Goal: Task Accomplishment & Management: Manage account settings

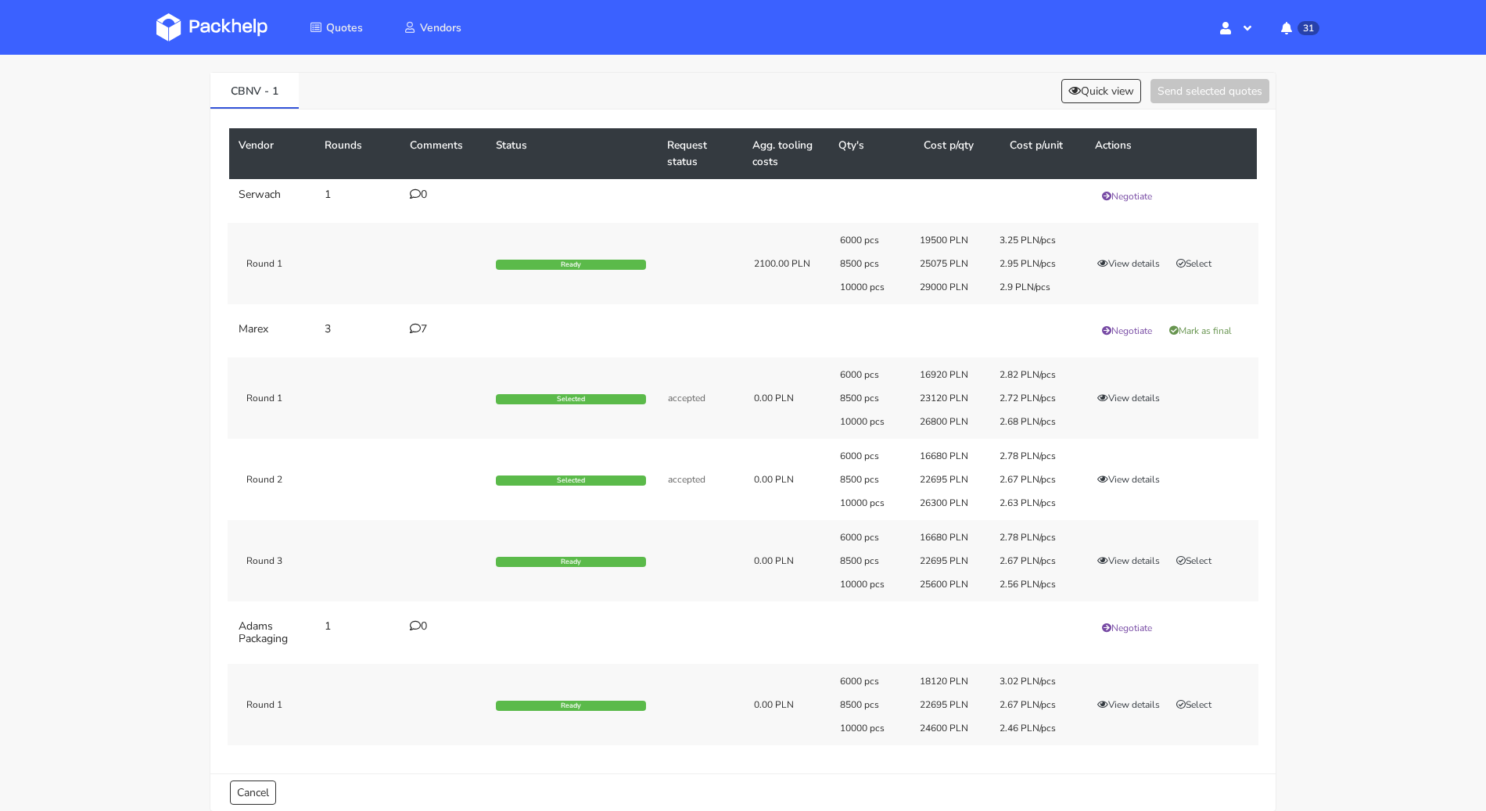
scroll to position [134, 0]
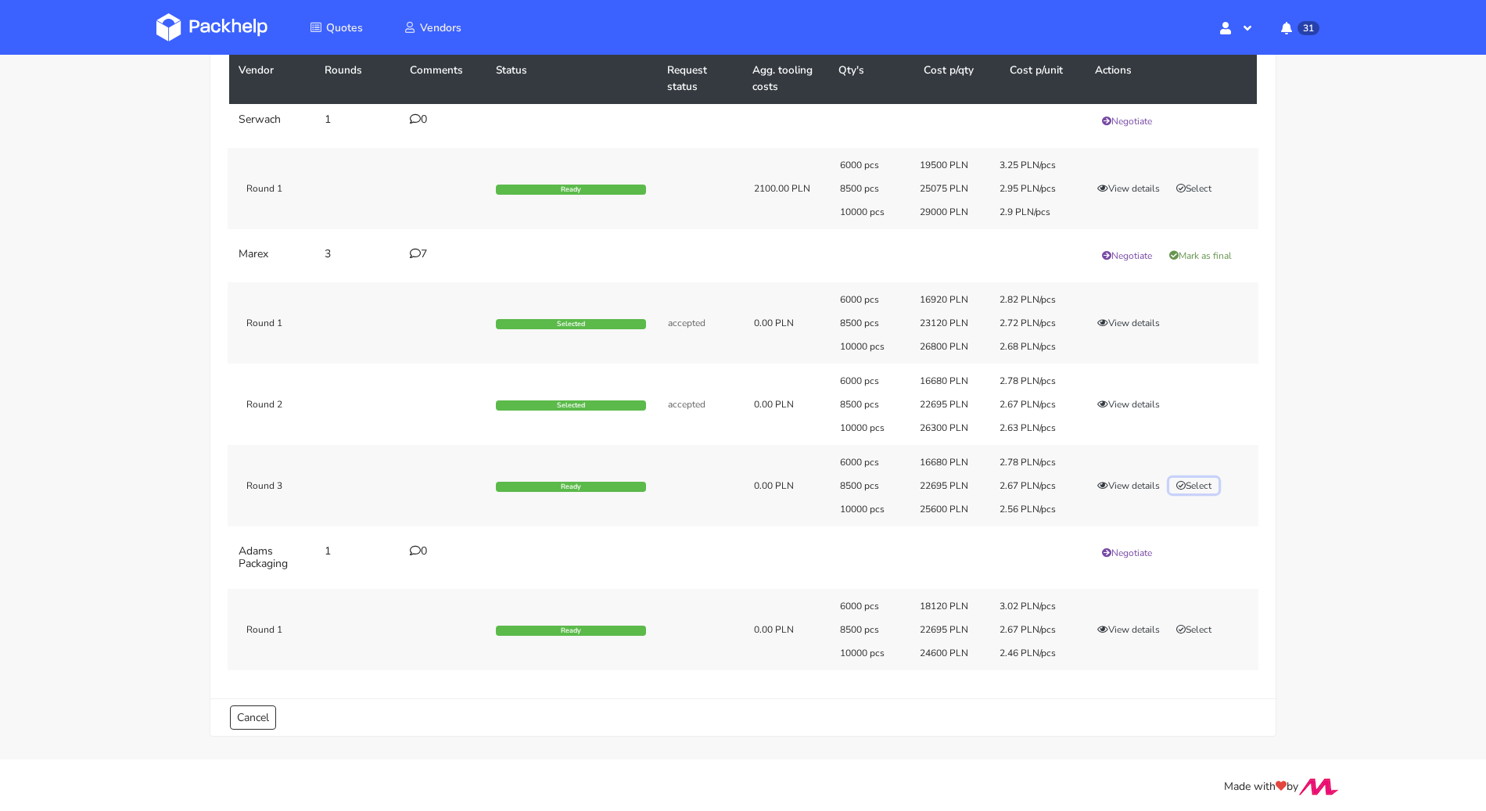
click at [1195, 485] on button "Select" at bounding box center [1193, 486] width 49 height 16
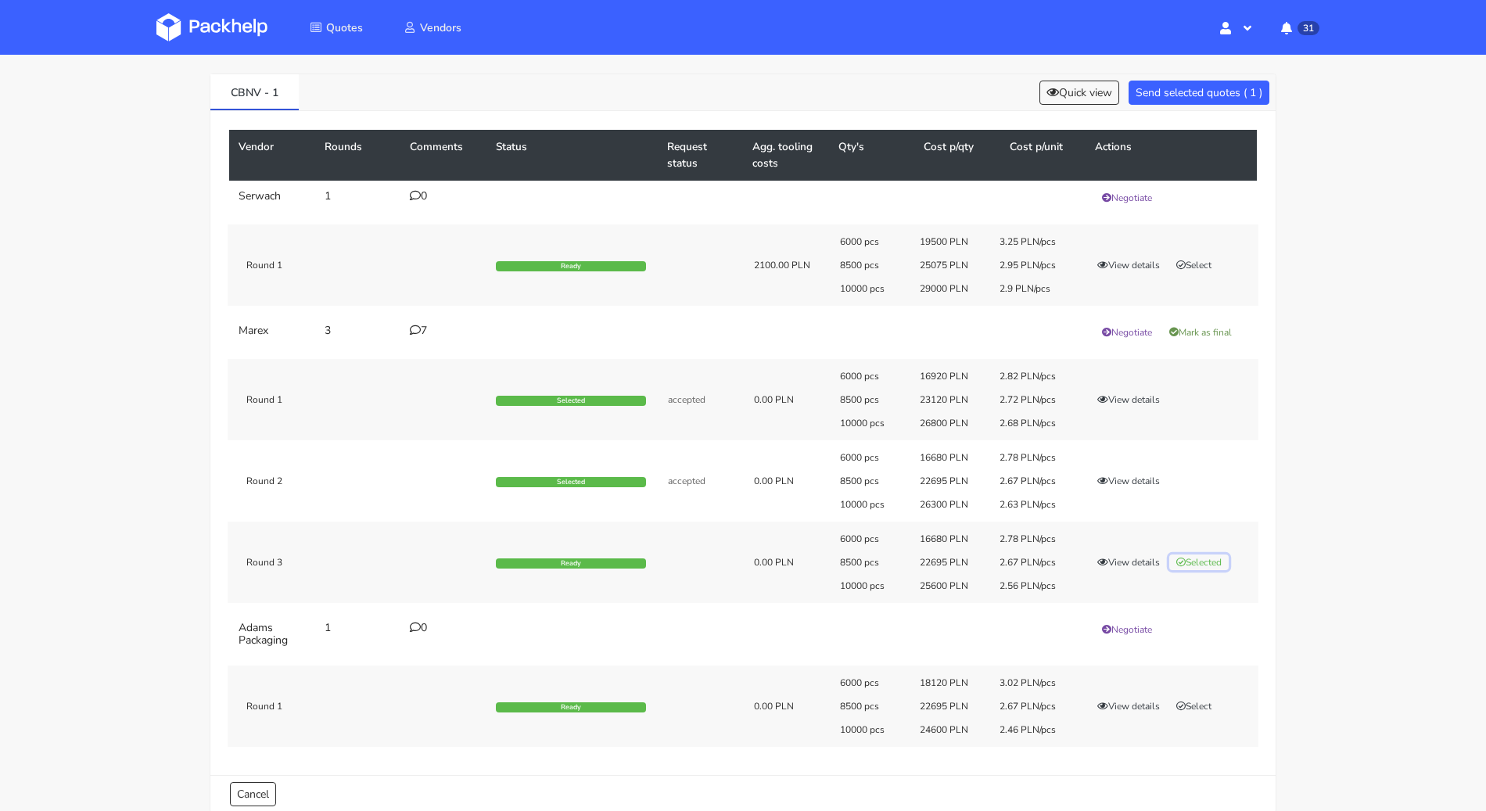
scroll to position [0, 0]
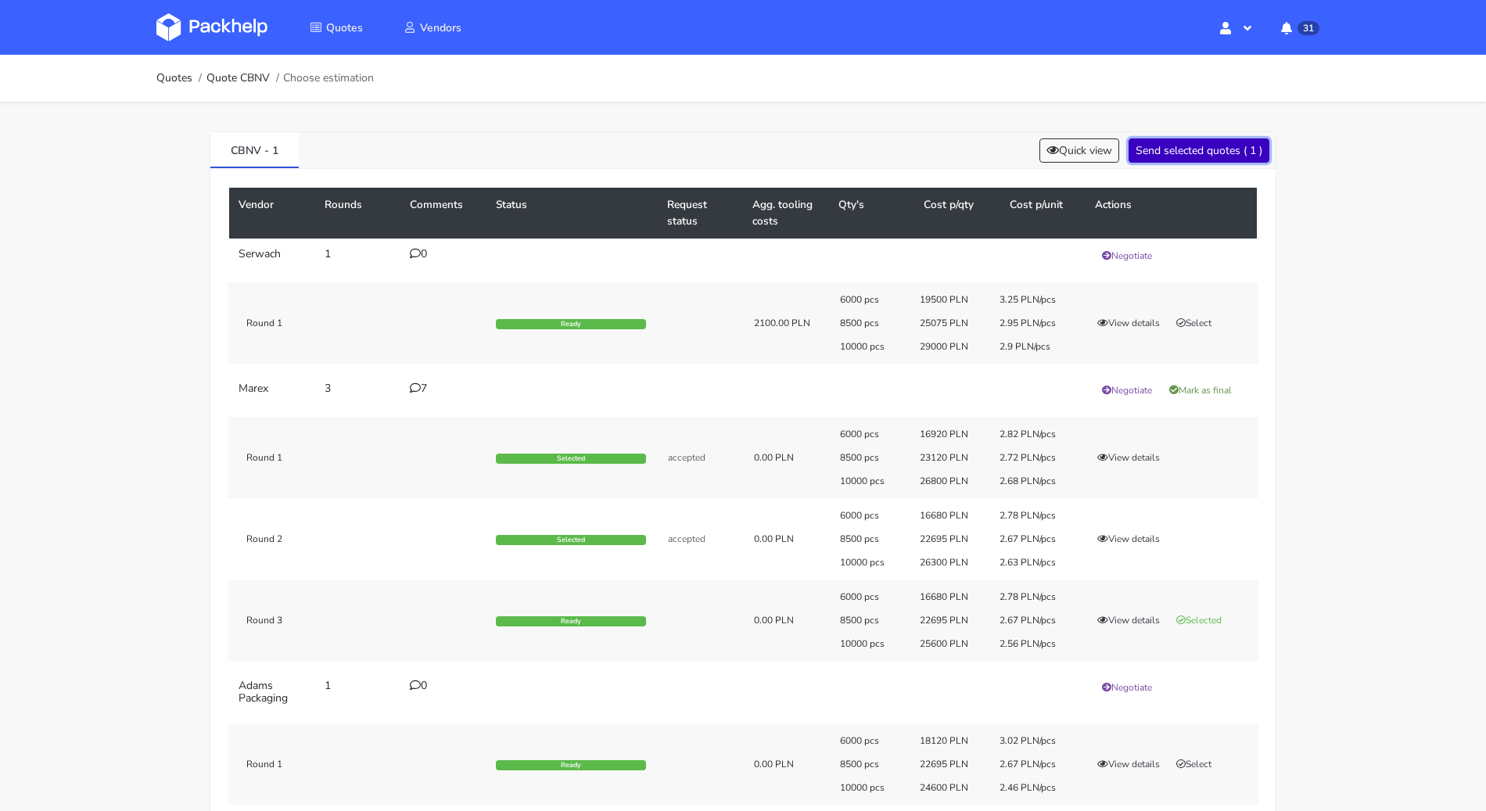
click at [1221, 143] on button "Send selected quotes ( 1 )" at bounding box center [1198, 150] width 141 height 24
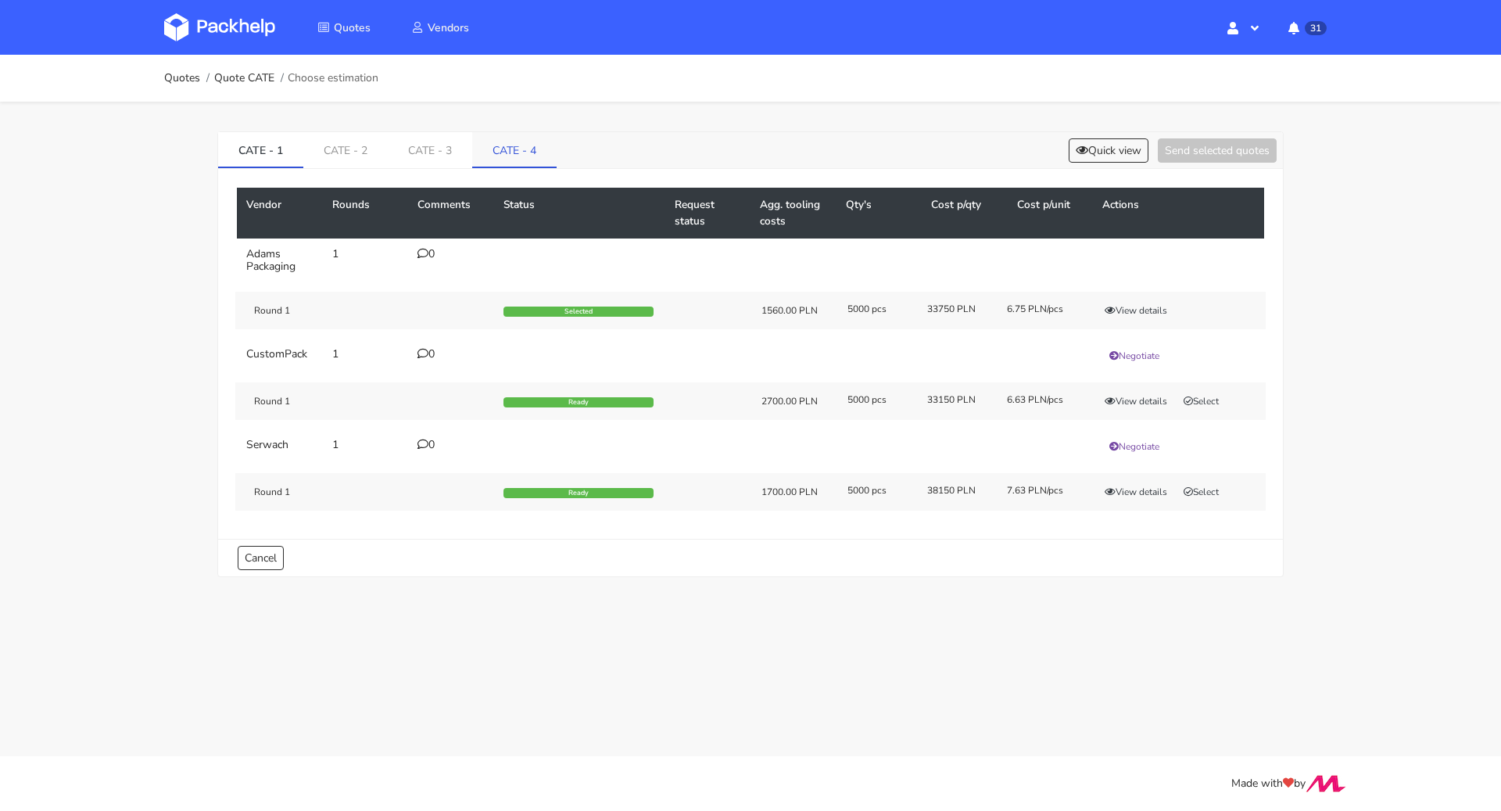
click at [517, 133] on link "CATE - 4" at bounding box center [514, 149] width 84 height 34
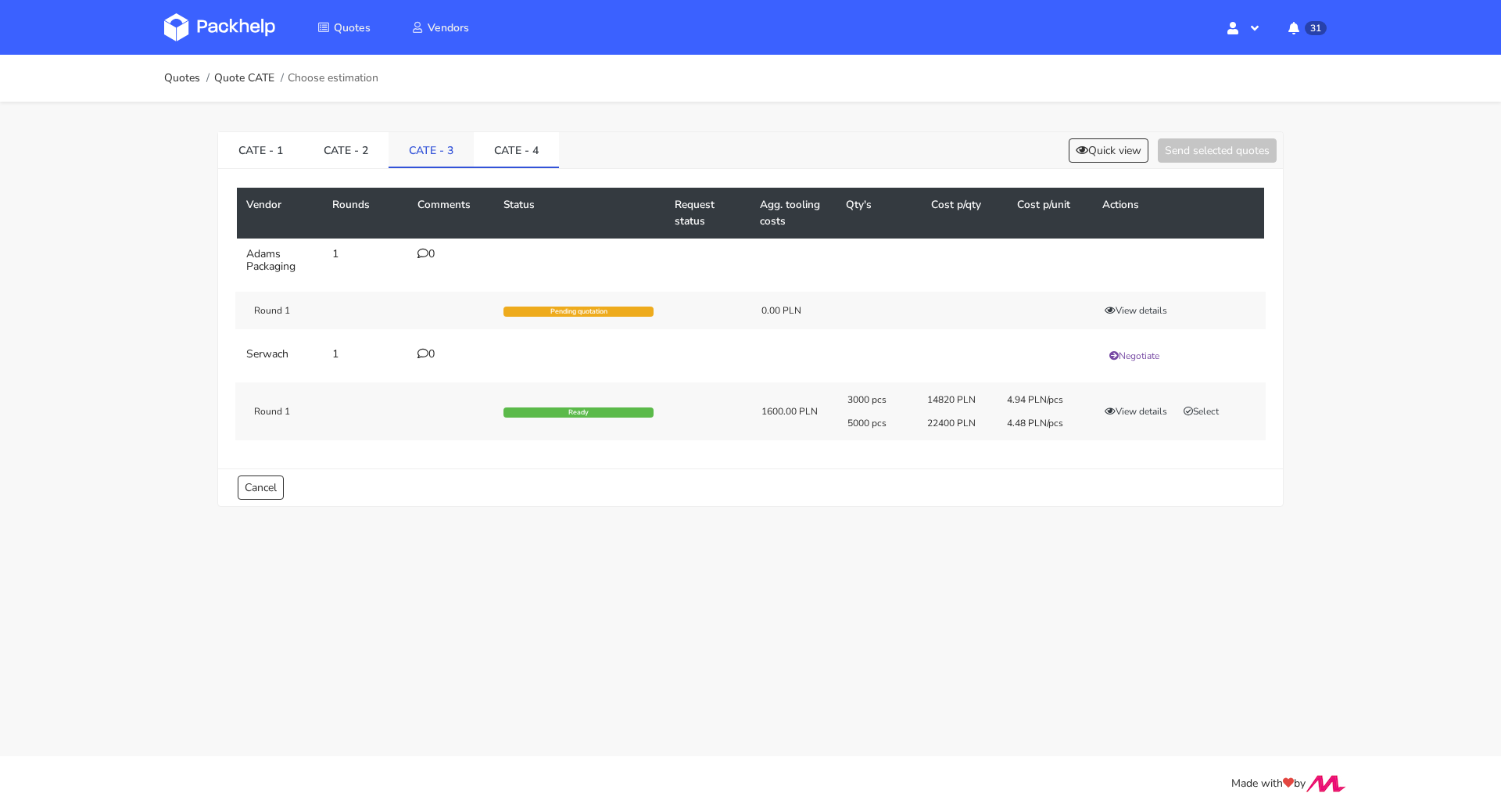
click at [467, 148] on link "CATE - 3" at bounding box center [431, 149] width 85 height 34
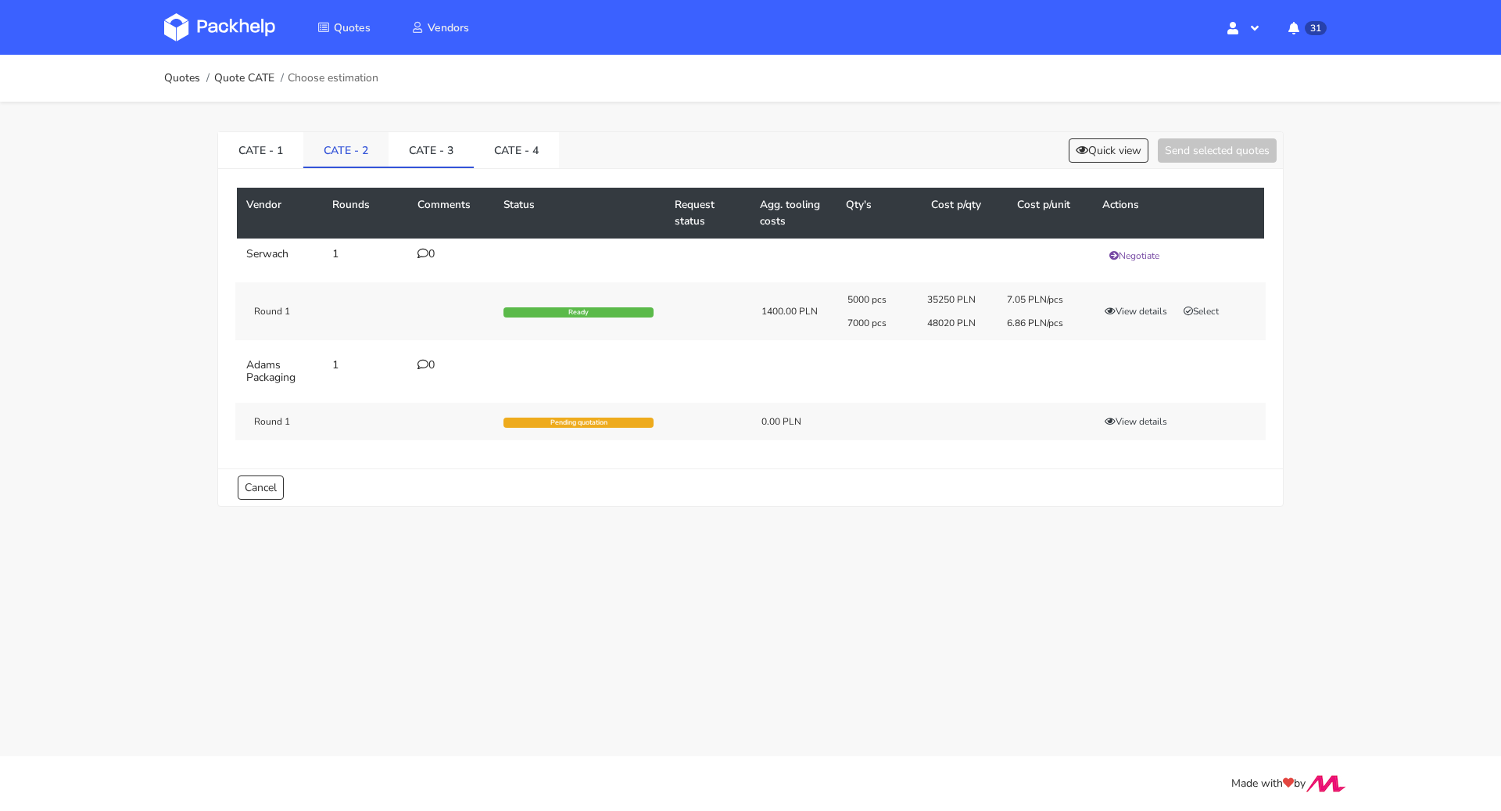
click at [373, 152] on link "CATE - 2" at bounding box center [345, 149] width 85 height 34
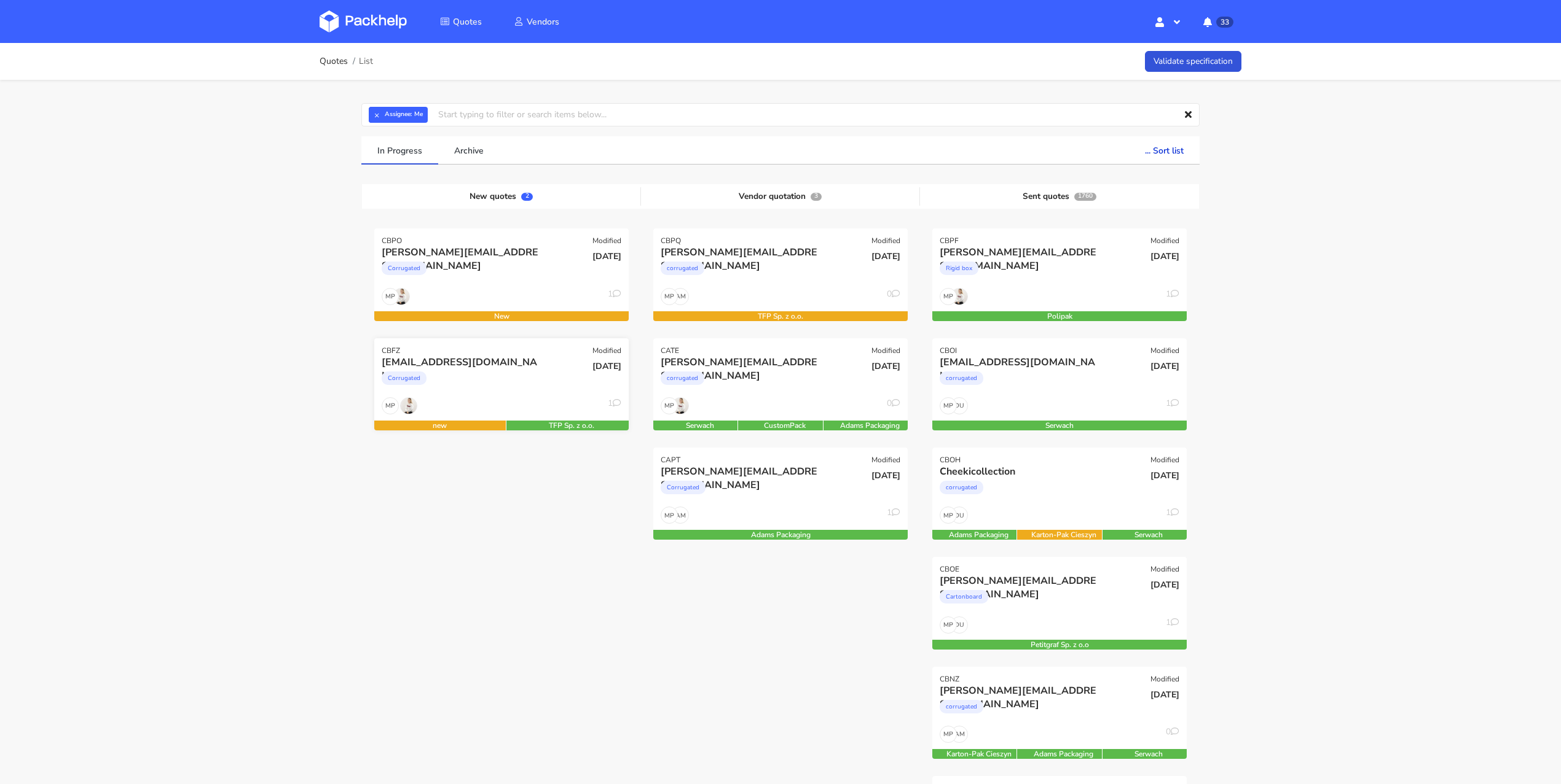
click at [529, 376] on div "Corrugated" at bounding box center [463, 381] width 163 height 24
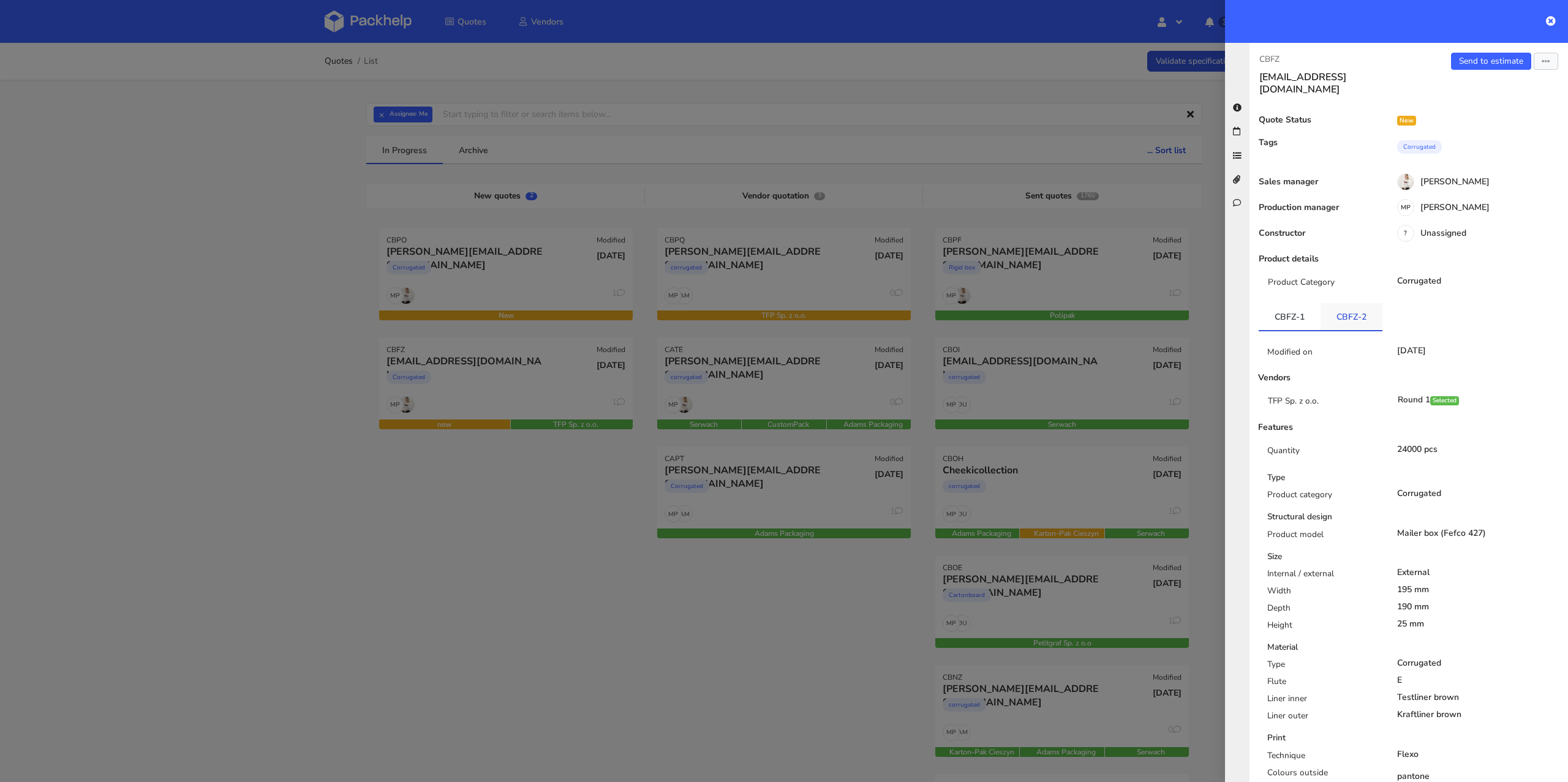
click at [1367, 308] on link "CBFZ-2" at bounding box center [1351, 317] width 62 height 27
click at [1296, 307] on link "CBFZ-1" at bounding box center [1289, 317] width 62 height 27
click at [1341, 305] on link "CBFZ-2" at bounding box center [1351, 317] width 62 height 27
click at [1288, 303] on link "CBFZ-1" at bounding box center [1289, 317] width 62 height 27
click at [1492, 63] on link "Send to estimate" at bounding box center [1490, 61] width 80 height 17
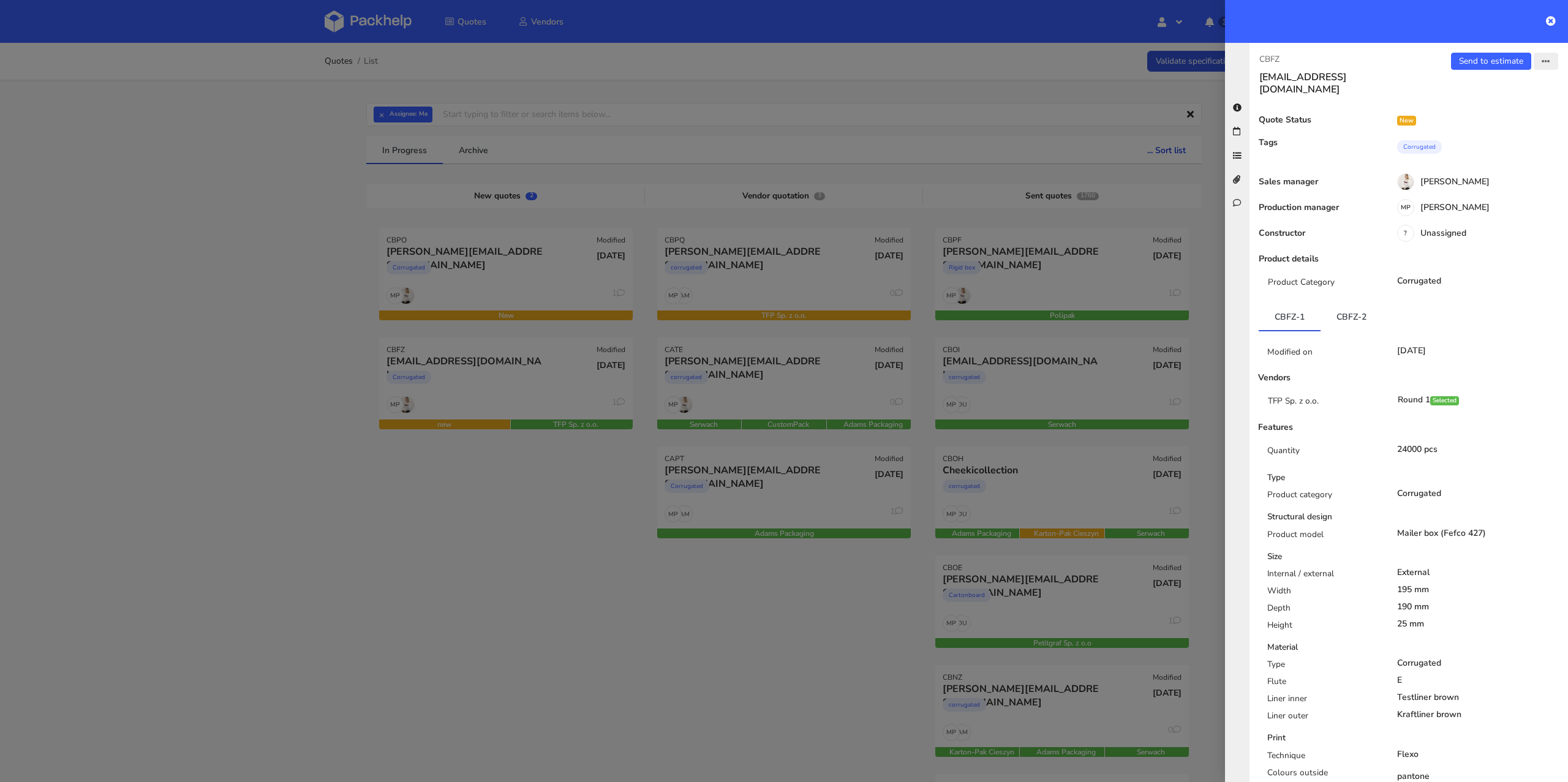
click at [1541, 58] on icon "button" at bounding box center [1545, 61] width 9 height 9
click at [1487, 91] on link "View quote" at bounding box center [1505, 85] width 108 height 20
click at [1498, 64] on link "Send to estimate" at bounding box center [1490, 61] width 80 height 17
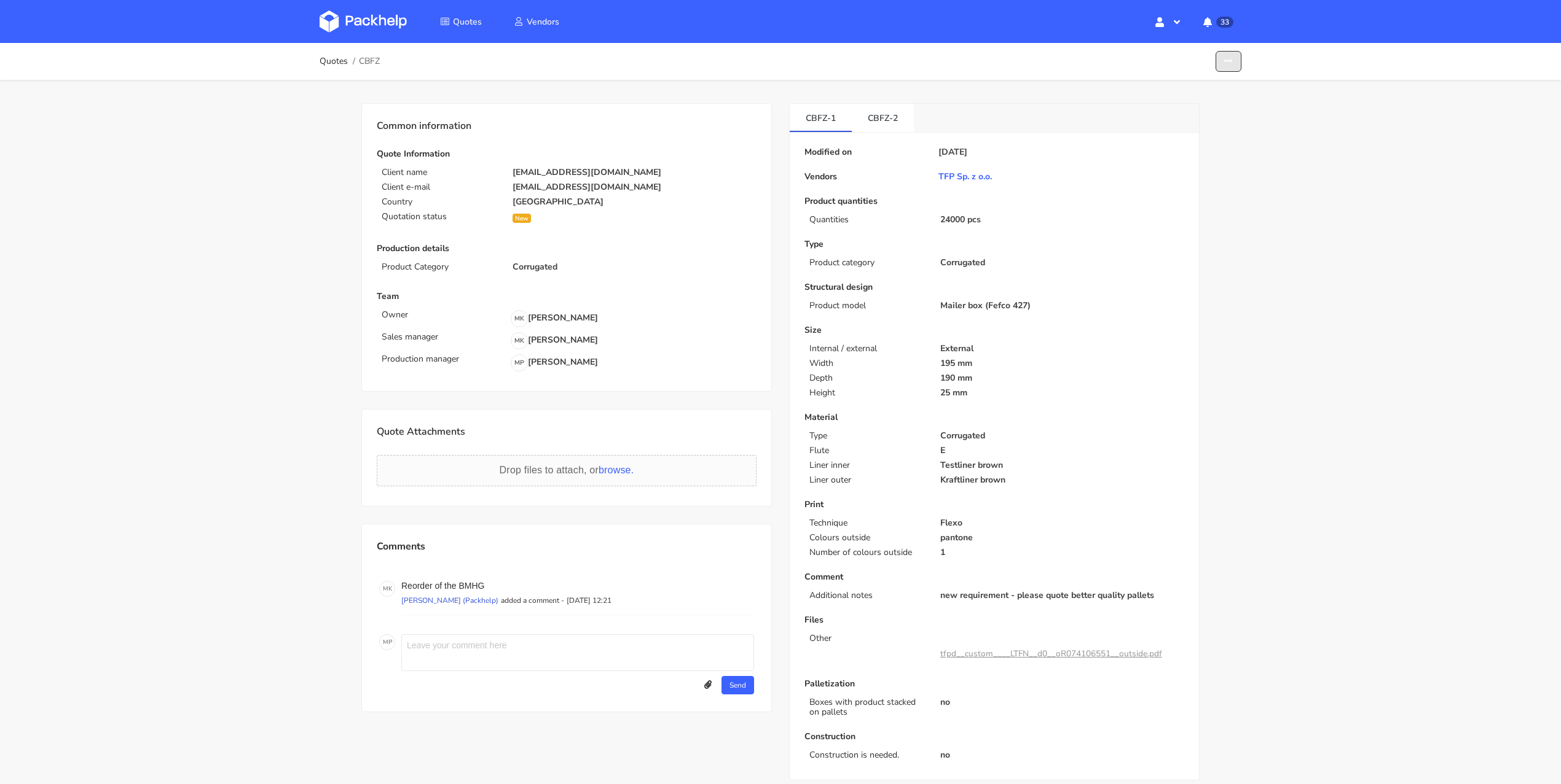
click at [1237, 57] on button "button" at bounding box center [1229, 61] width 26 height 21
click at [1193, 130] on link "Show estimations" at bounding box center [1181, 134] width 108 height 20
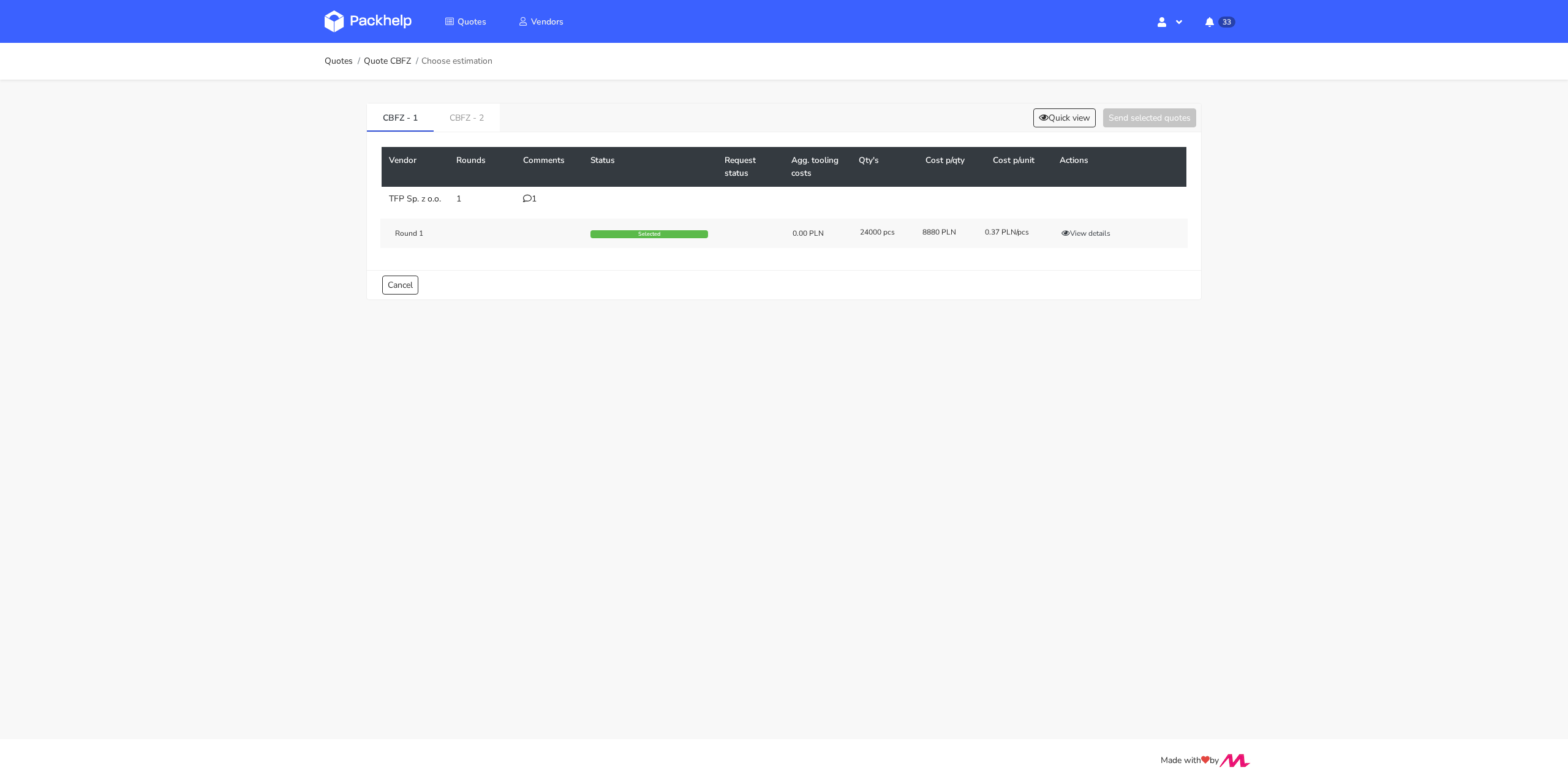
drag, startPoint x: 986, startPoint y: 240, endPoint x: 1035, endPoint y: 237, distance: 49.1
click at [1035, 237] on div "0.37 PLN/pcs" at bounding box center [1007, 232] width 63 height 10
copy div "0.37 PLN/pcs"
click at [472, 125] on link "CBFZ - 2" at bounding box center [467, 117] width 66 height 27
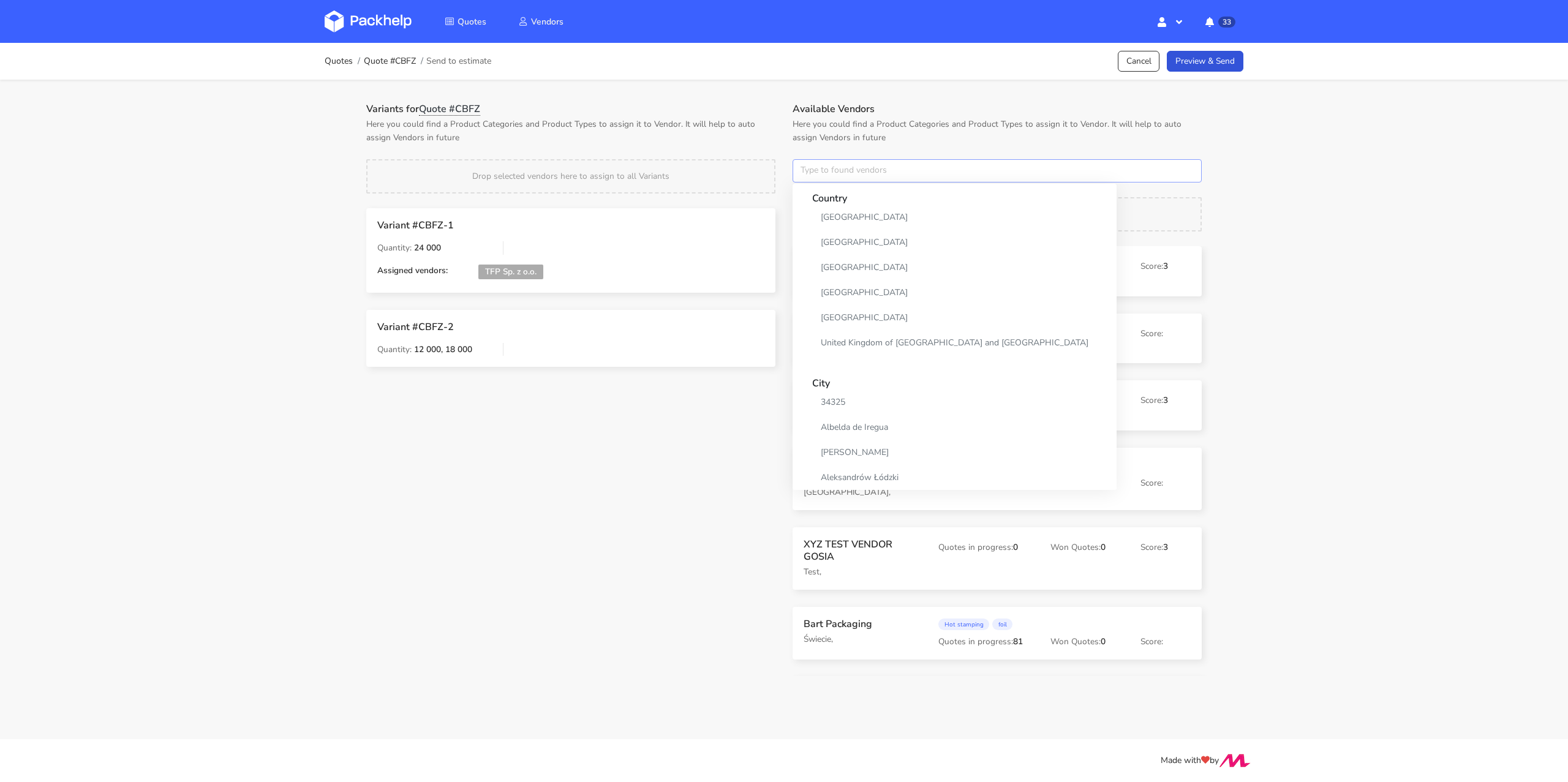
click at [838, 165] on input "text" at bounding box center [997, 171] width 409 height 24
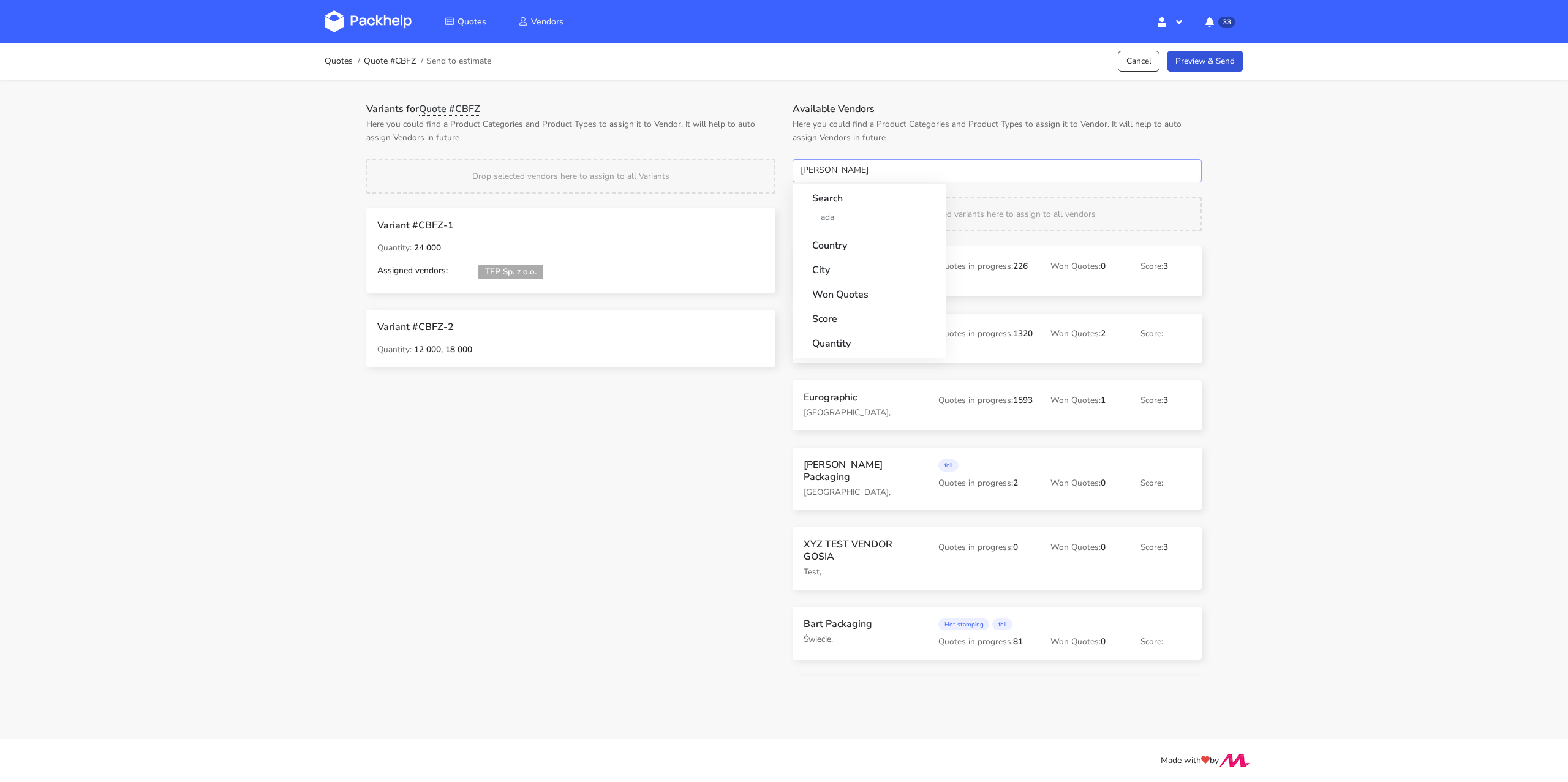
type input "adams"
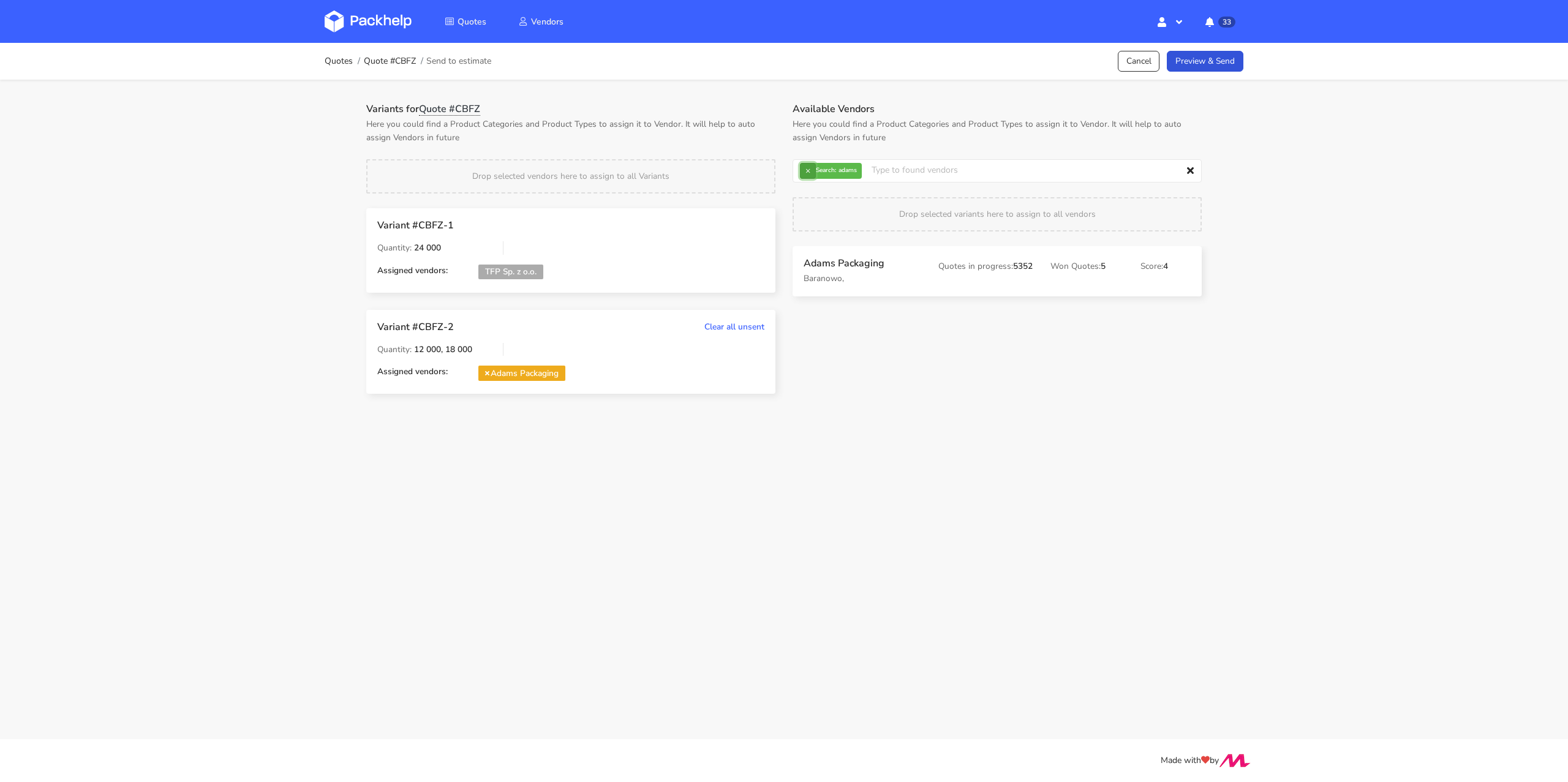
click at [807, 173] on button "×" at bounding box center [807, 171] width 16 height 16
click at [807, 173] on input "text" at bounding box center [997, 171] width 409 height 24
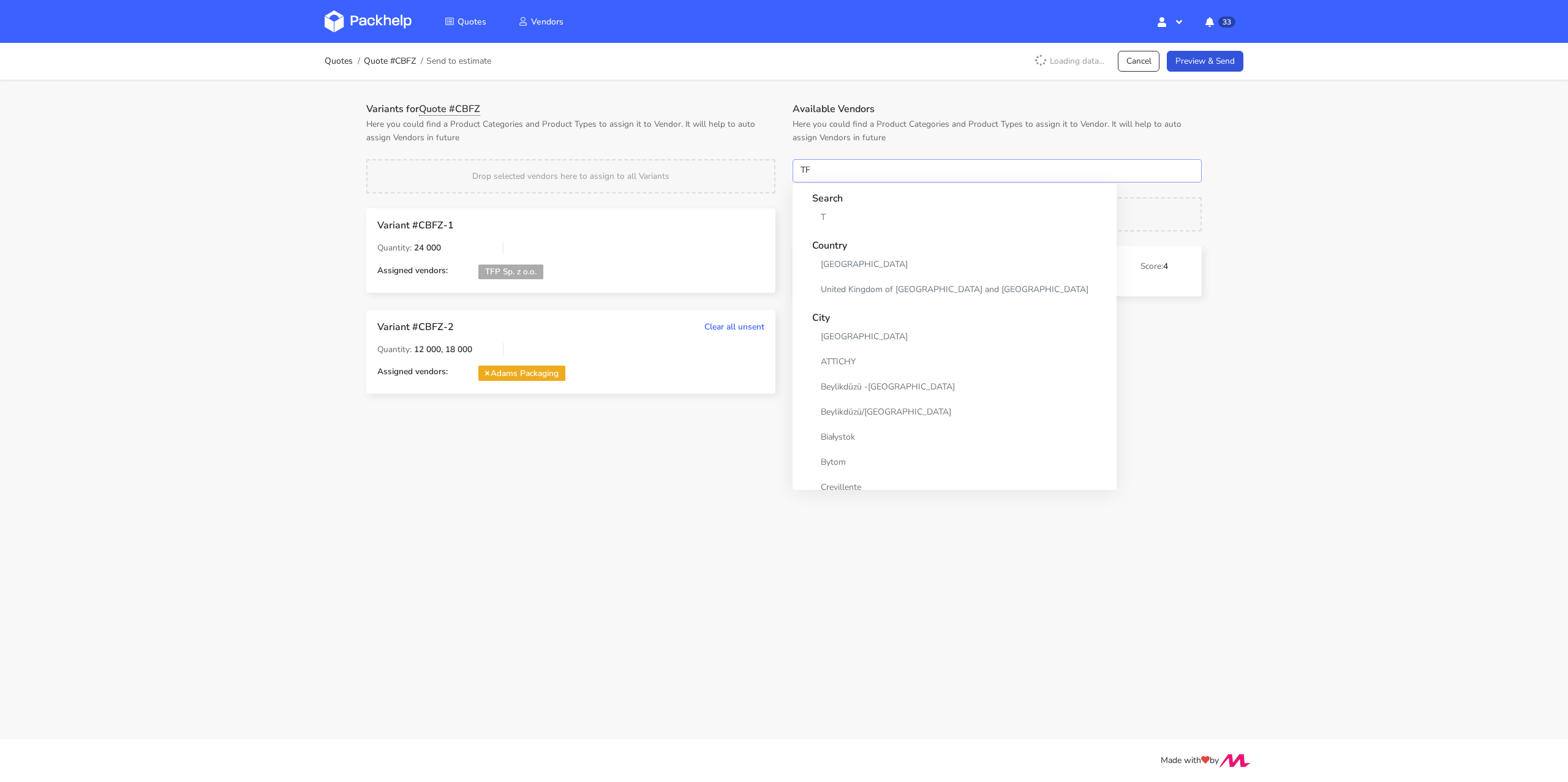
type input "TFP"
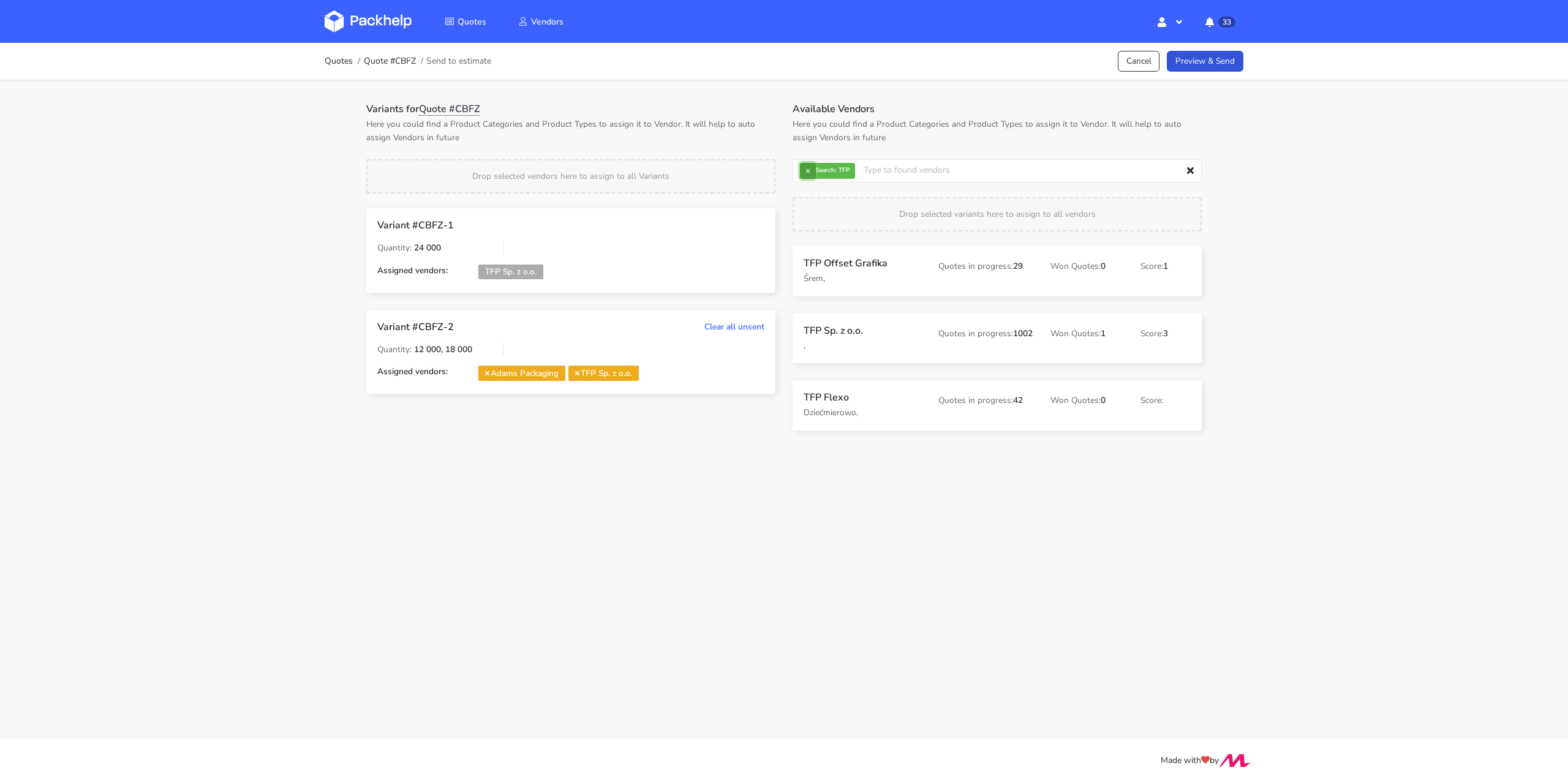
click at [811, 173] on button "×" at bounding box center [807, 171] width 16 height 16
click at [811, 173] on input "text" at bounding box center [997, 171] width 409 height 24
type input "serwach"
click at [808, 167] on button "×" at bounding box center [807, 171] width 16 height 16
click at [810, 170] on input "text" at bounding box center [997, 171] width 409 height 24
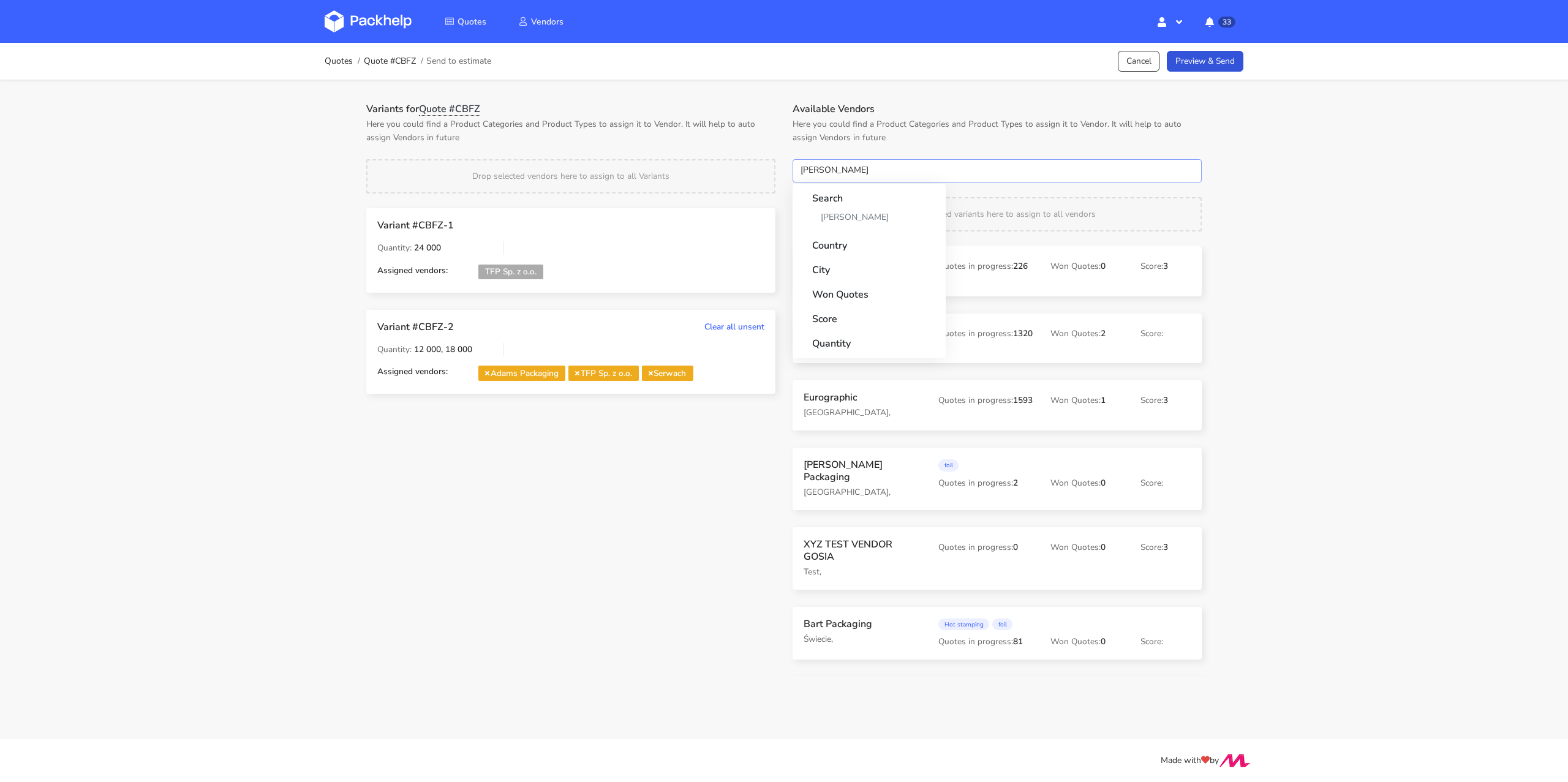
type input "werner"
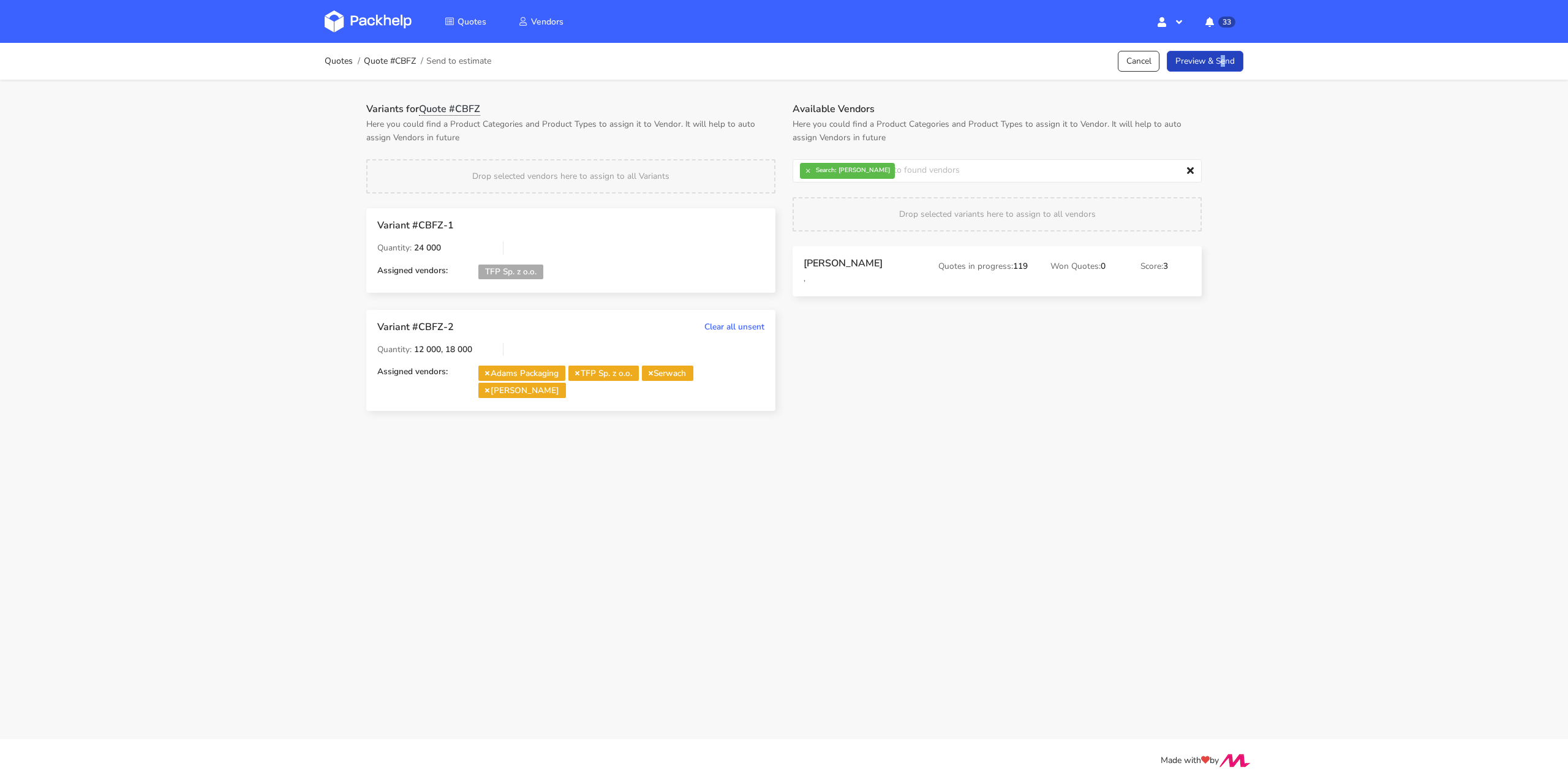
click at [1186, 66] on link "Preview & Send" at bounding box center [1205, 61] width 77 height 21
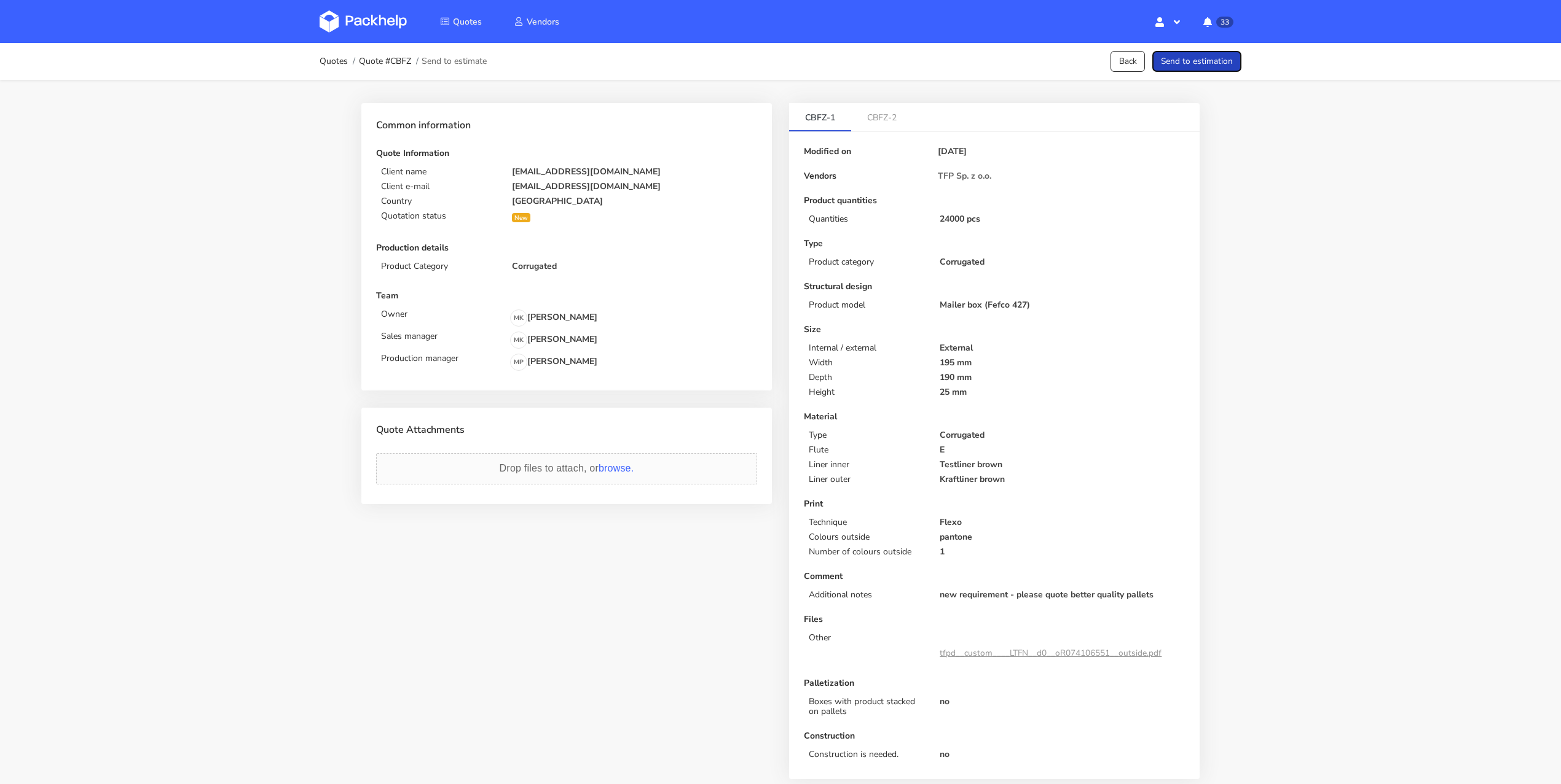
click at [1207, 53] on button "Send to estimation" at bounding box center [1196, 61] width 89 height 21
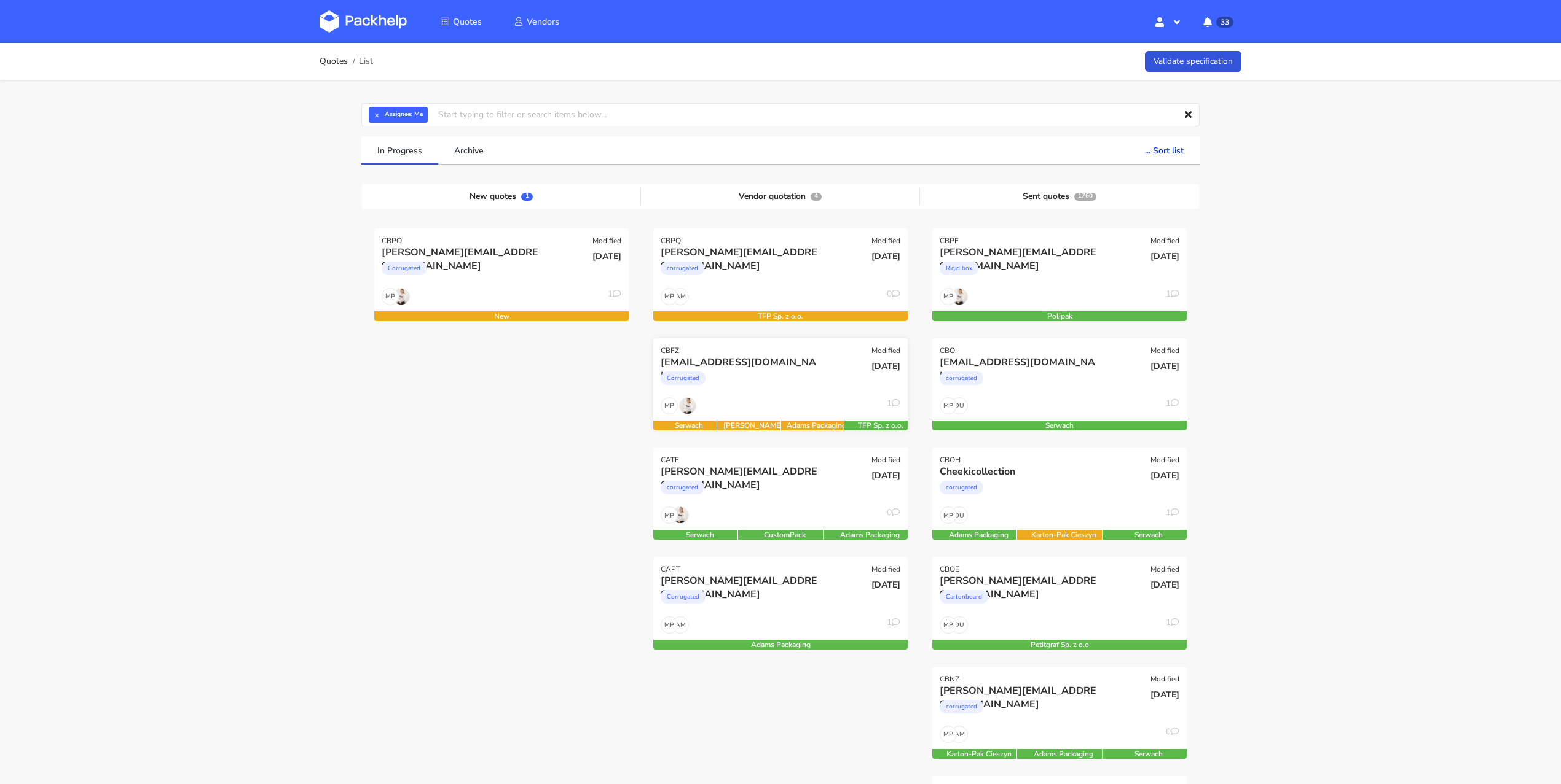
click at [796, 365] on div "[EMAIL_ADDRESS][DOMAIN_NAME]" at bounding box center [742, 362] width 163 height 13
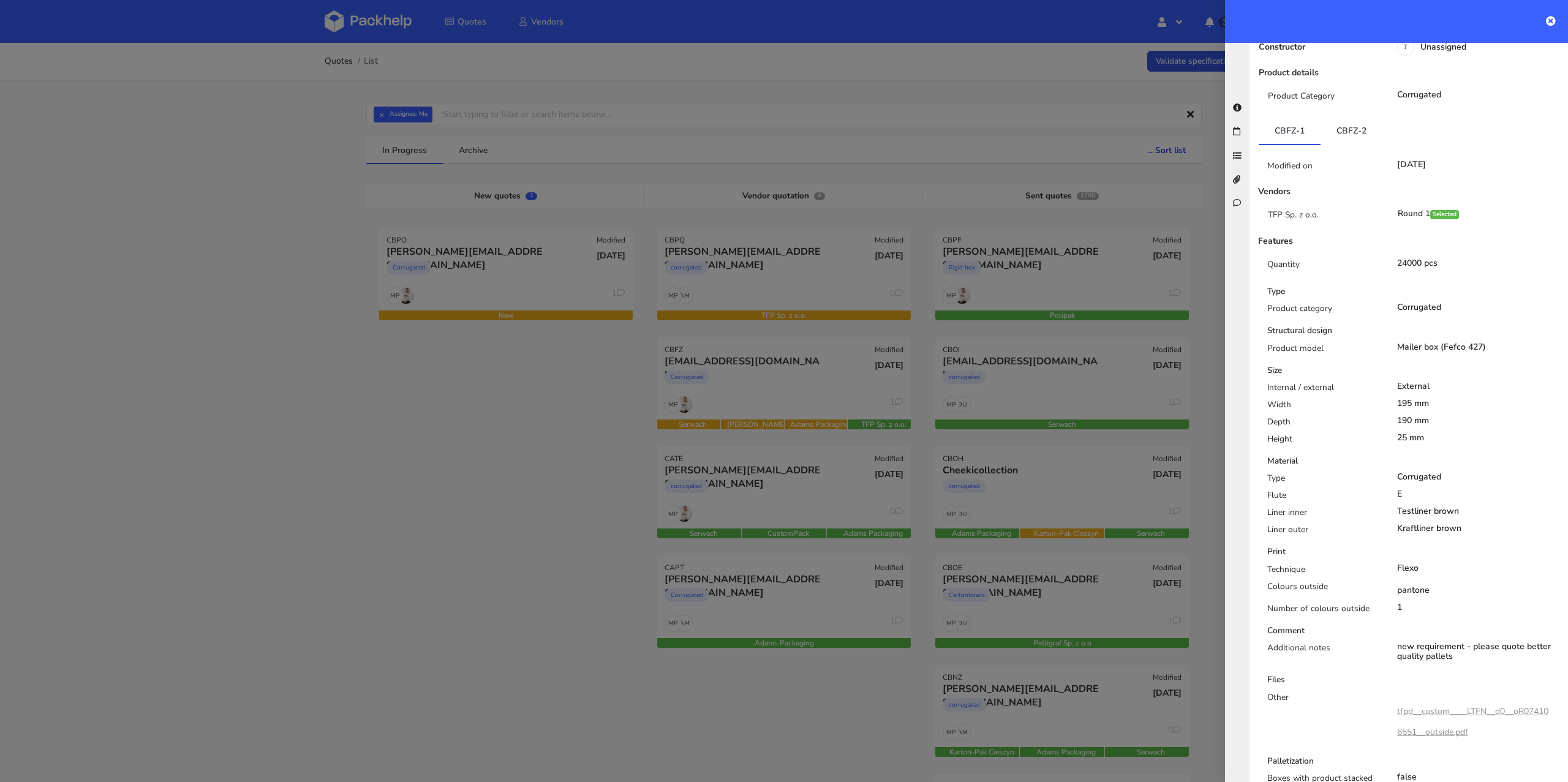
scroll to position [124, 0]
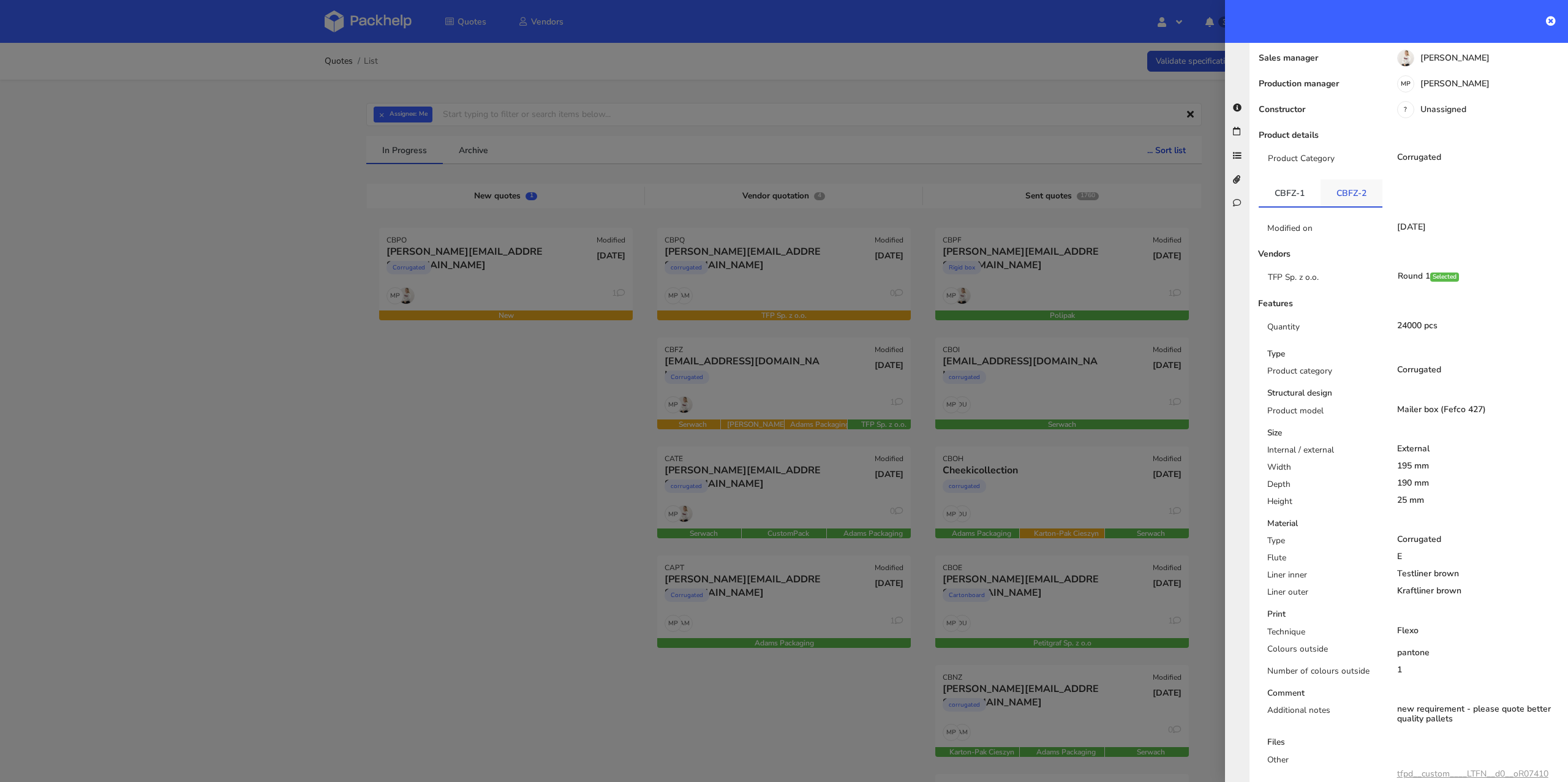
click at [1343, 183] on link "CBFZ-2" at bounding box center [1351, 193] width 62 height 27
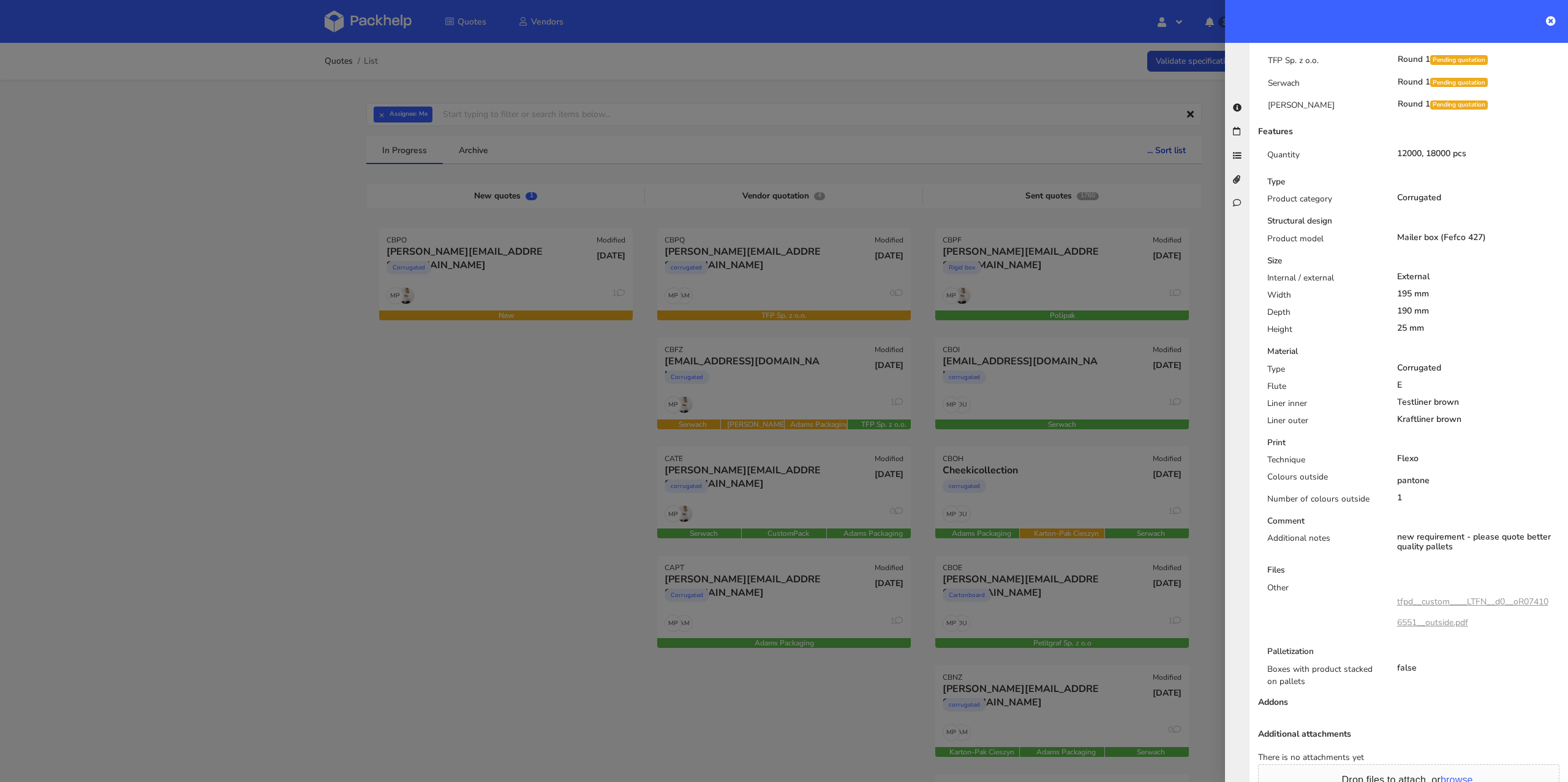
scroll to position [531, 0]
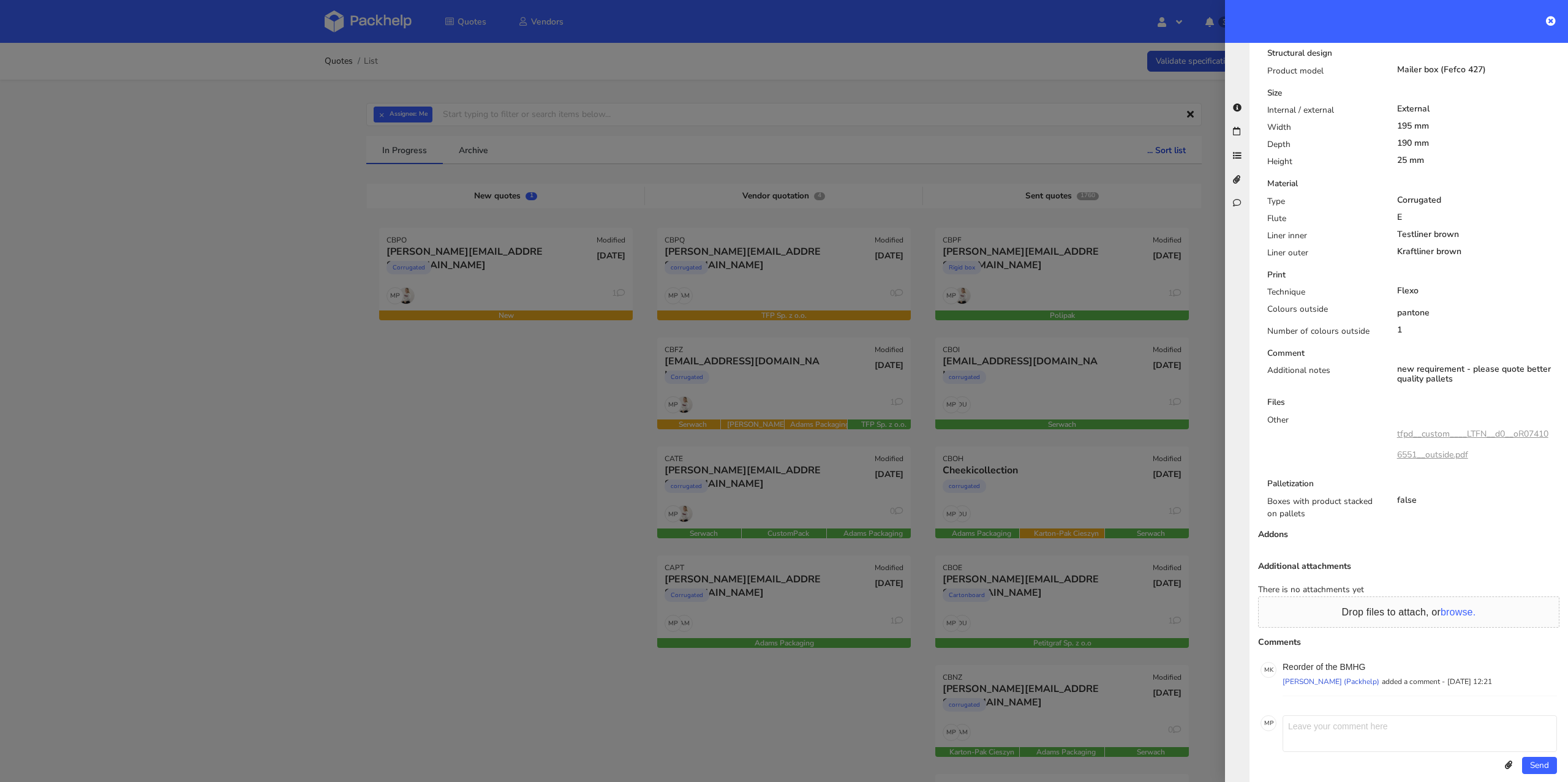
click at [1482, 429] on link "tfpd__custom____LTFN__d0__oR074106551__outside.pdf" at bounding box center [1472, 444] width 151 height 32
drag, startPoint x: 1375, startPoint y: 653, endPoint x: 1341, endPoint y: 653, distance: 34.0
click p "Reorder of the BMHG"
copy p "BMHG"
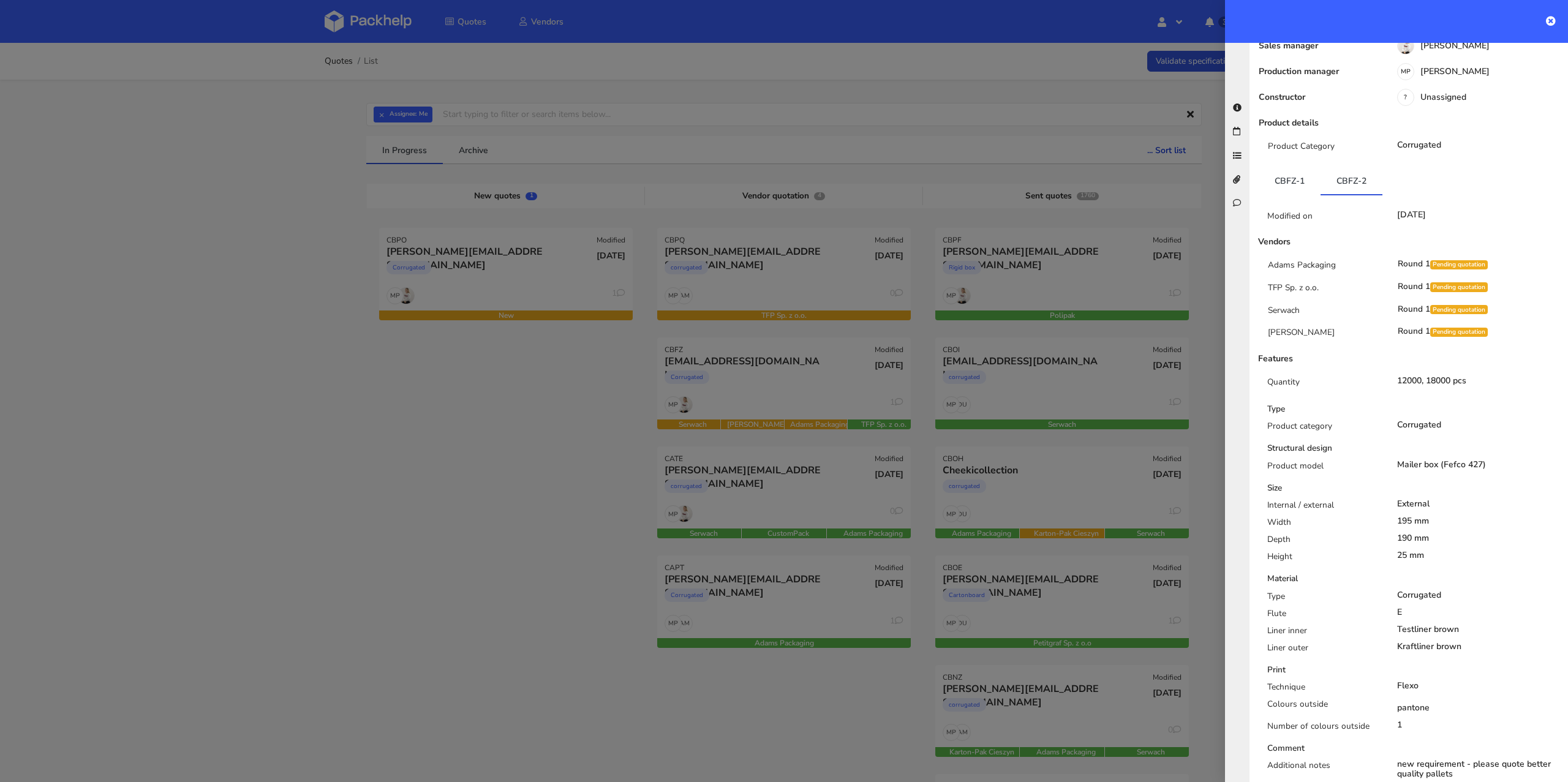
scroll to position [0, 0]
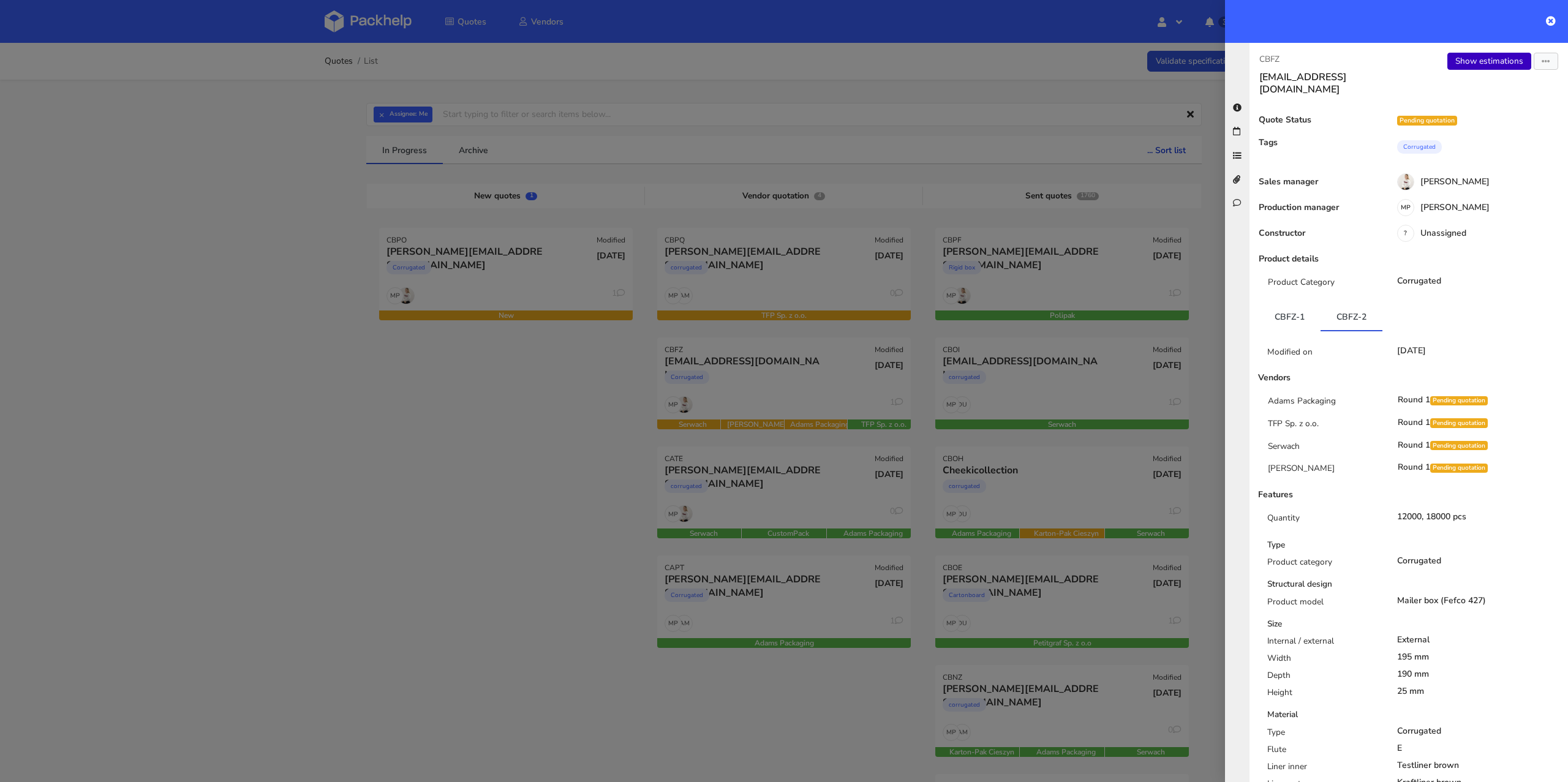
click link "Show estimations"
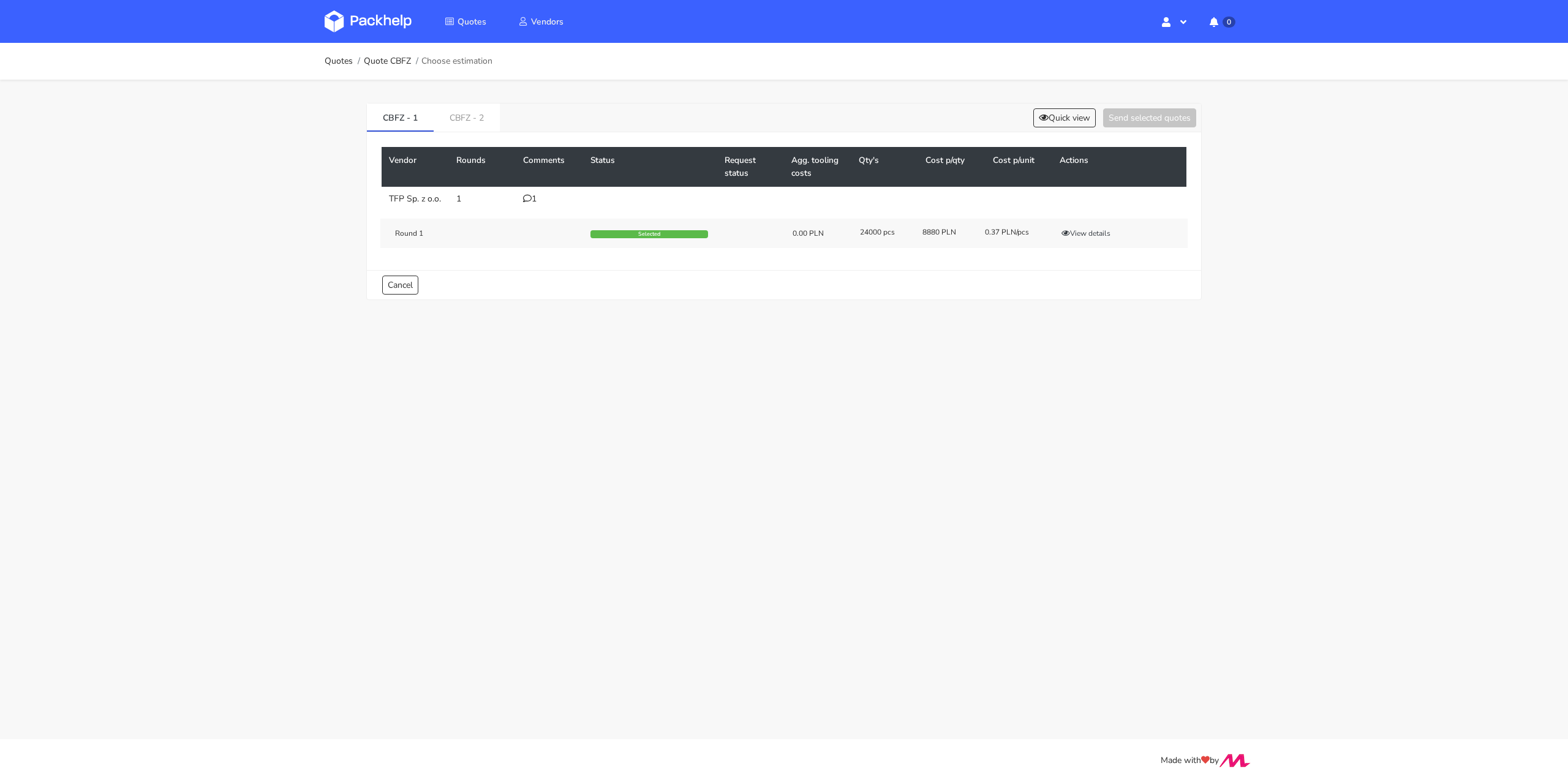
click at [533, 199] on div "1" at bounding box center [549, 199] width 52 height 10
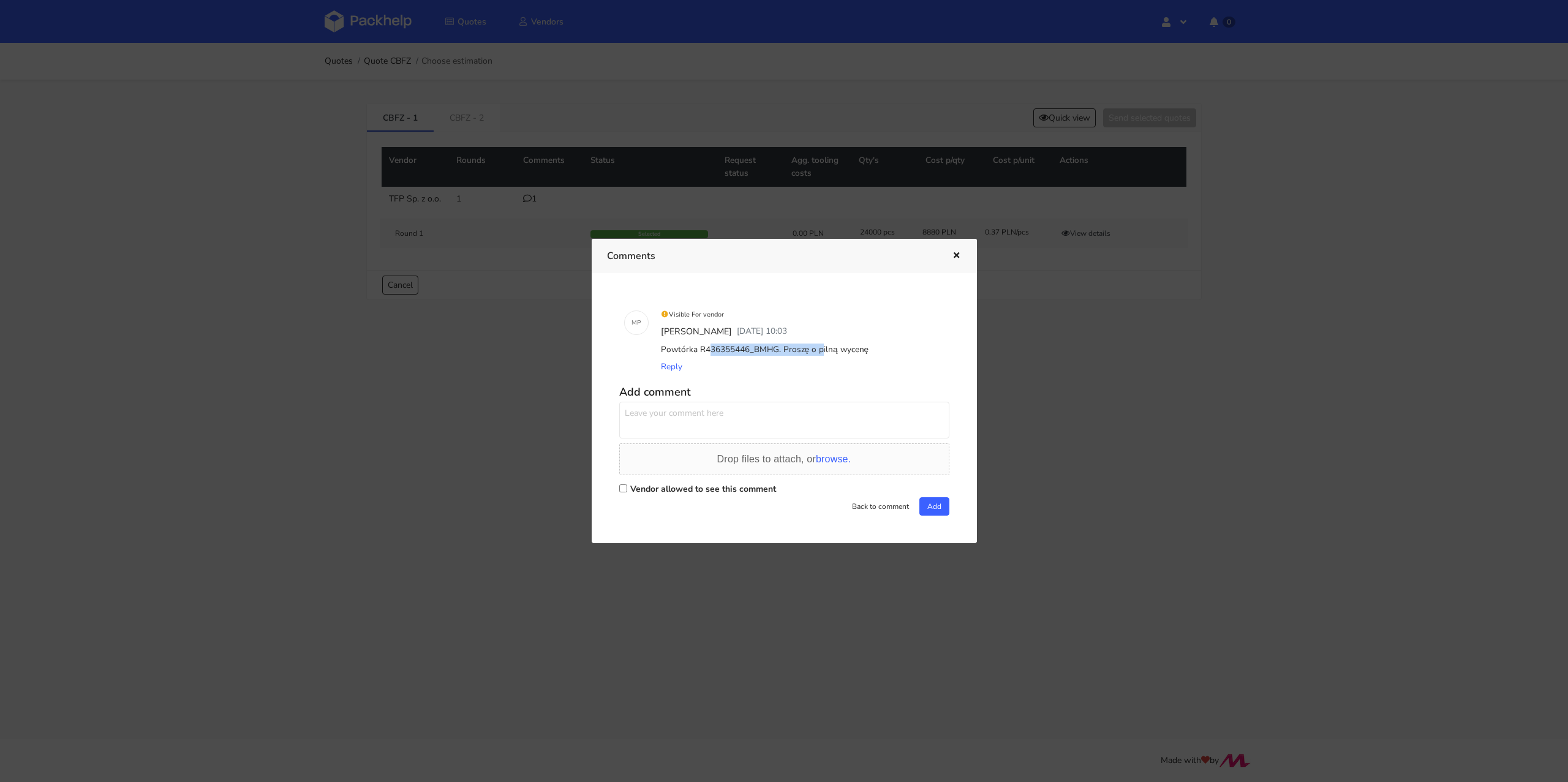
drag, startPoint x: 775, startPoint y: 349, endPoint x: 660, endPoint y: 349, distance: 115.0
click at [660, 349] on div "Powtórka R436355446_BMHG. Proszę o pilną wycenę" at bounding box center [801, 350] width 286 height 17
copy div "Powtórka R436355446_BMHG."
click at [514, 321] on div at bounding box center [784, 391] width 1568 height 782
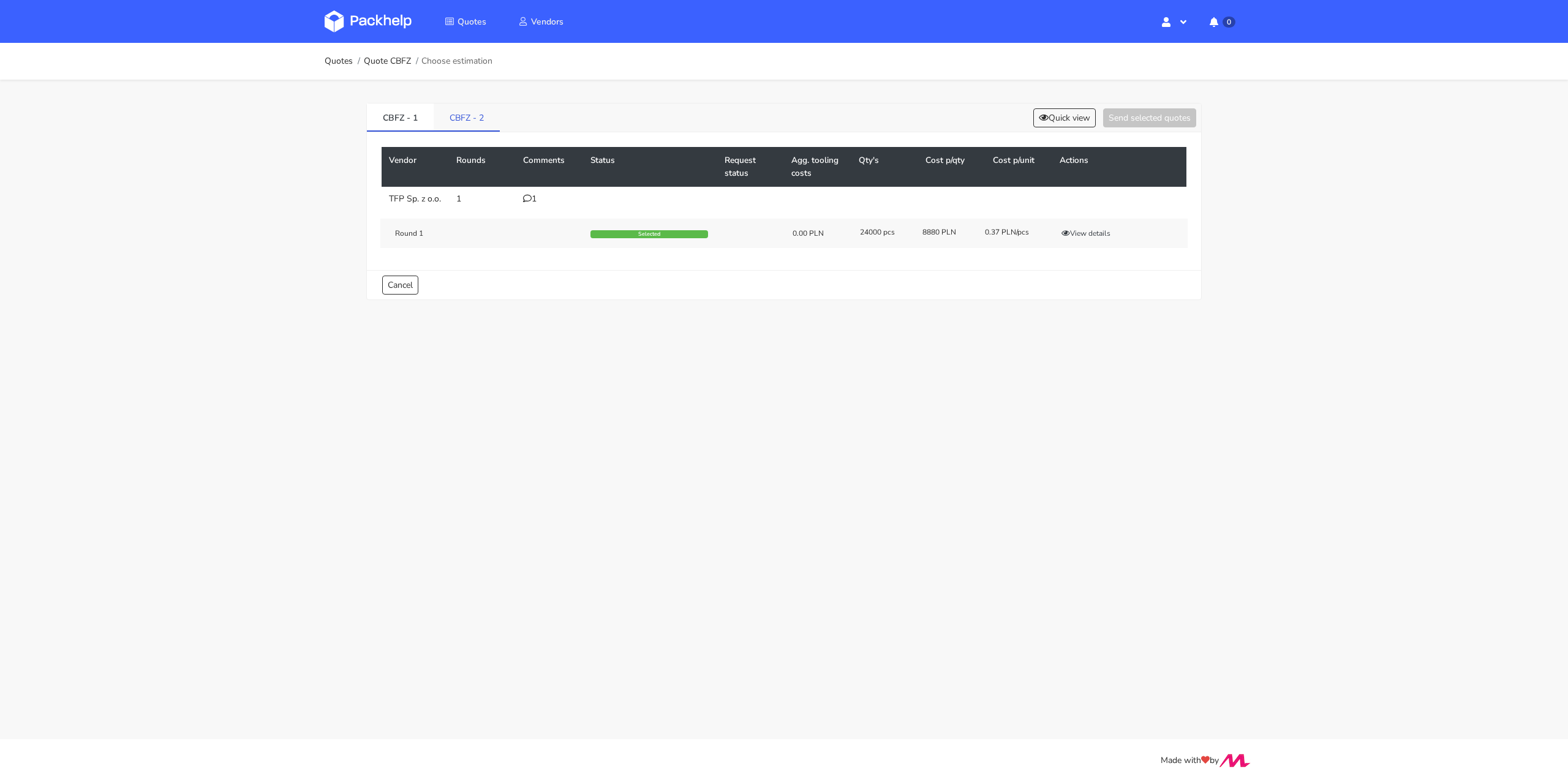
click at [465, 127] on link "CBFZ - 2" at bounding box center [467, 117] width 66 height 27
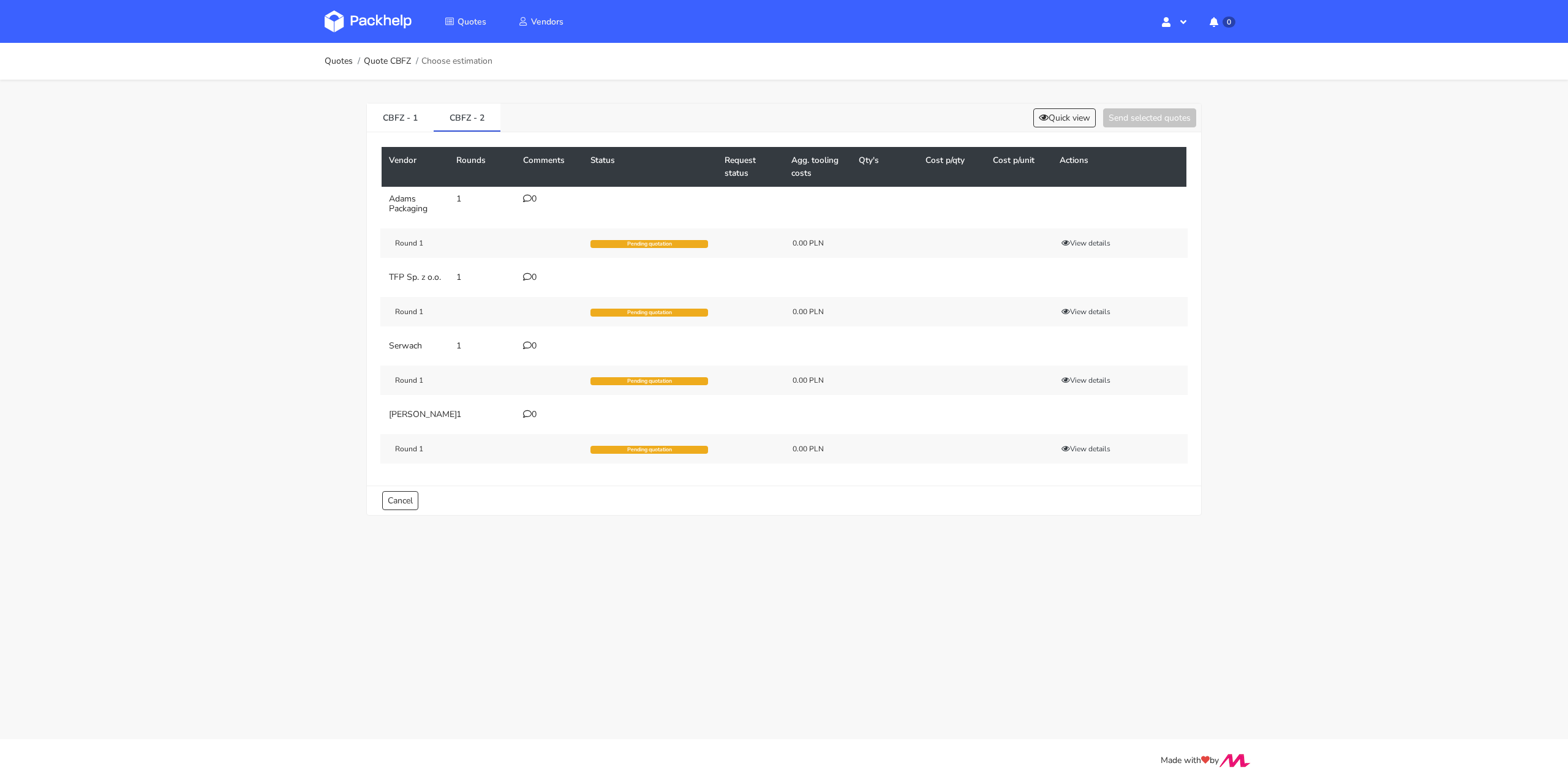
click at [406, 139] on div "Vendor Rounds Comments Status Request status Agg. tooling costs Qty's Cost p/qt…" at bounding box center [783, 309] width 834 height 353
click at [402, 118] on link "CBFZ - 1" at bounding box center [399, 117] width 67 height 27
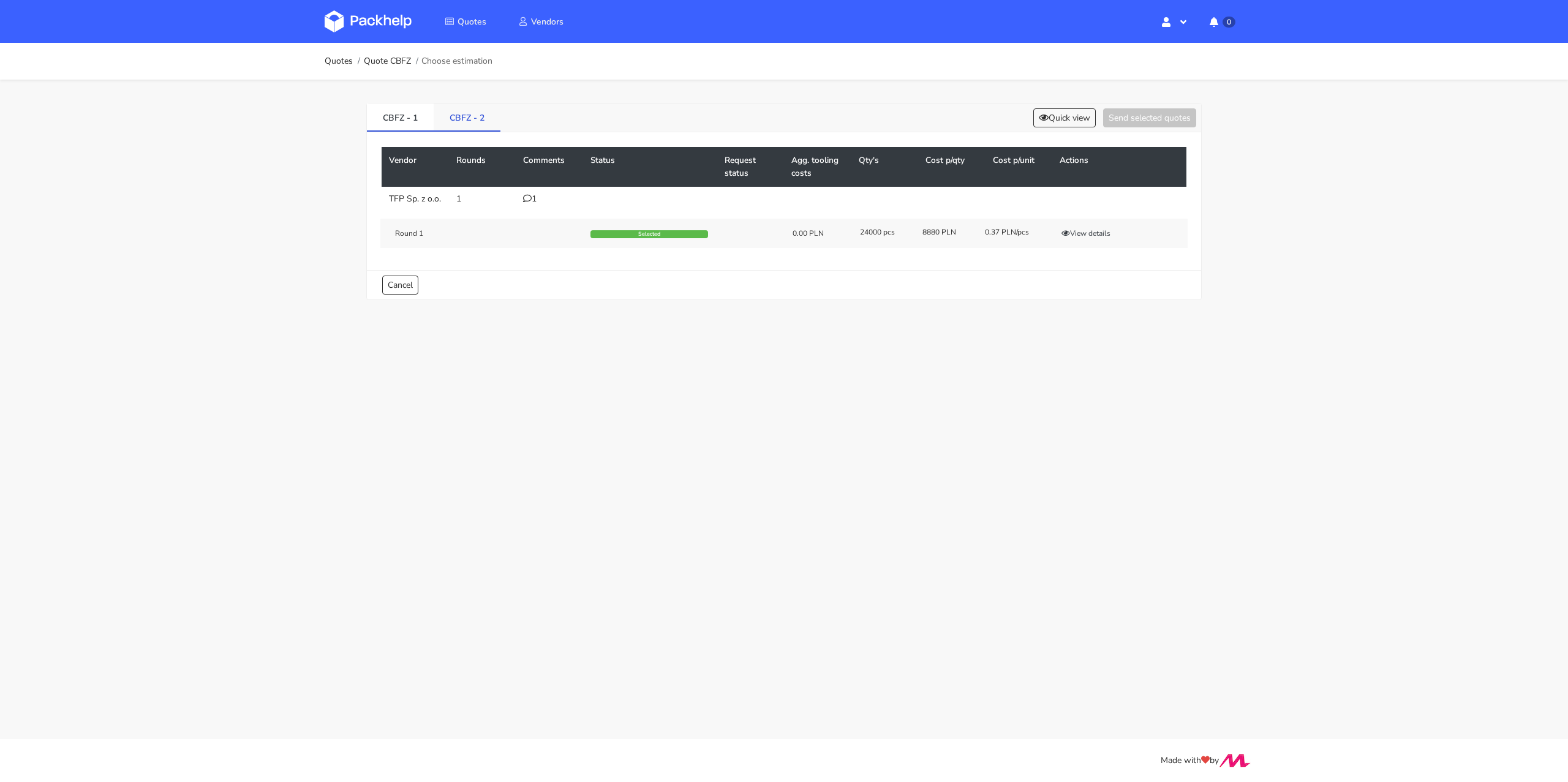
click at [455, 122] on link "CBFZ - 2" at bounding box center [467, 117] width 67 height 27
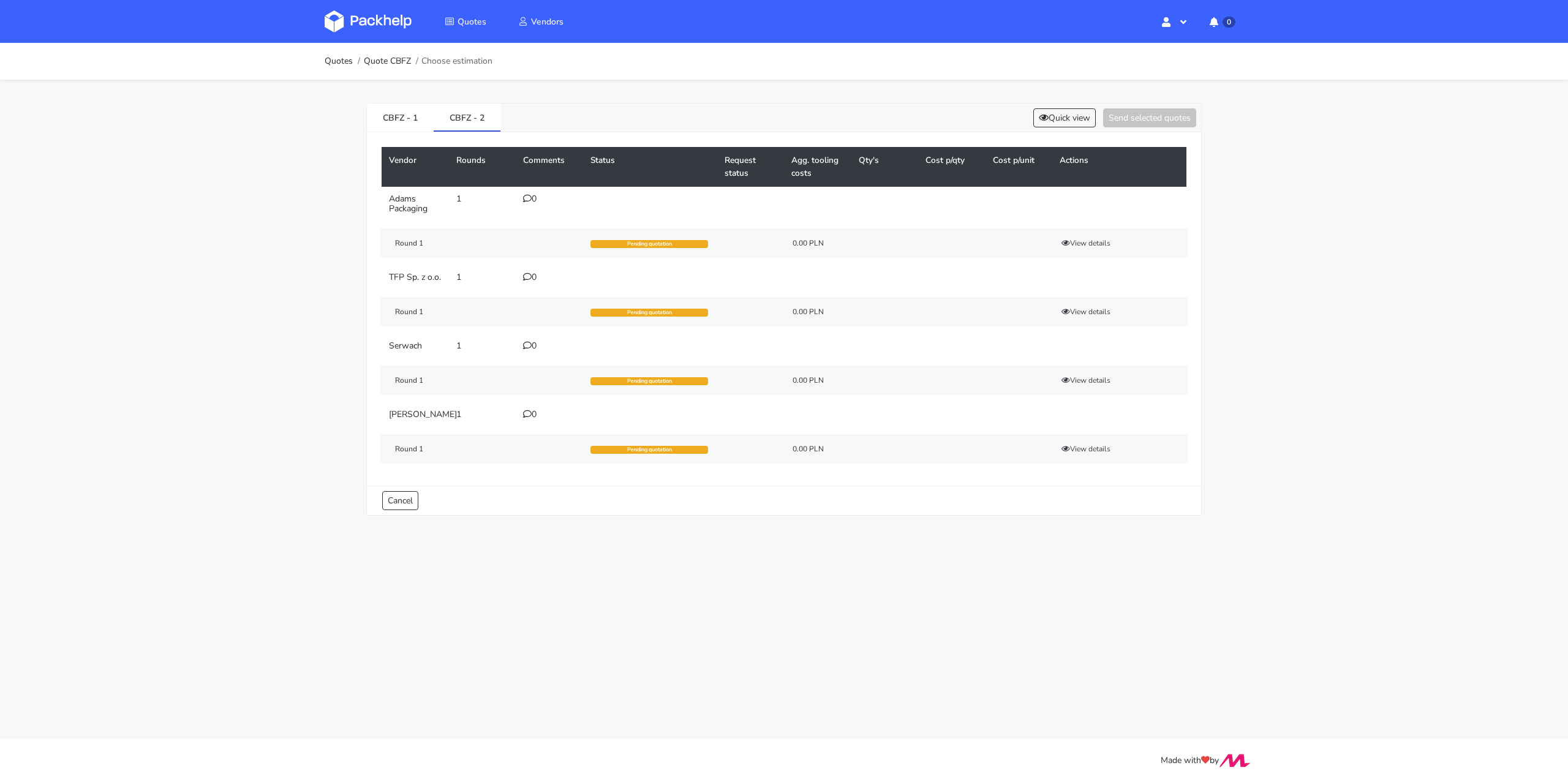
click at [534, 277] on div "0" at bounding box center [549, 277] width 52 height 10
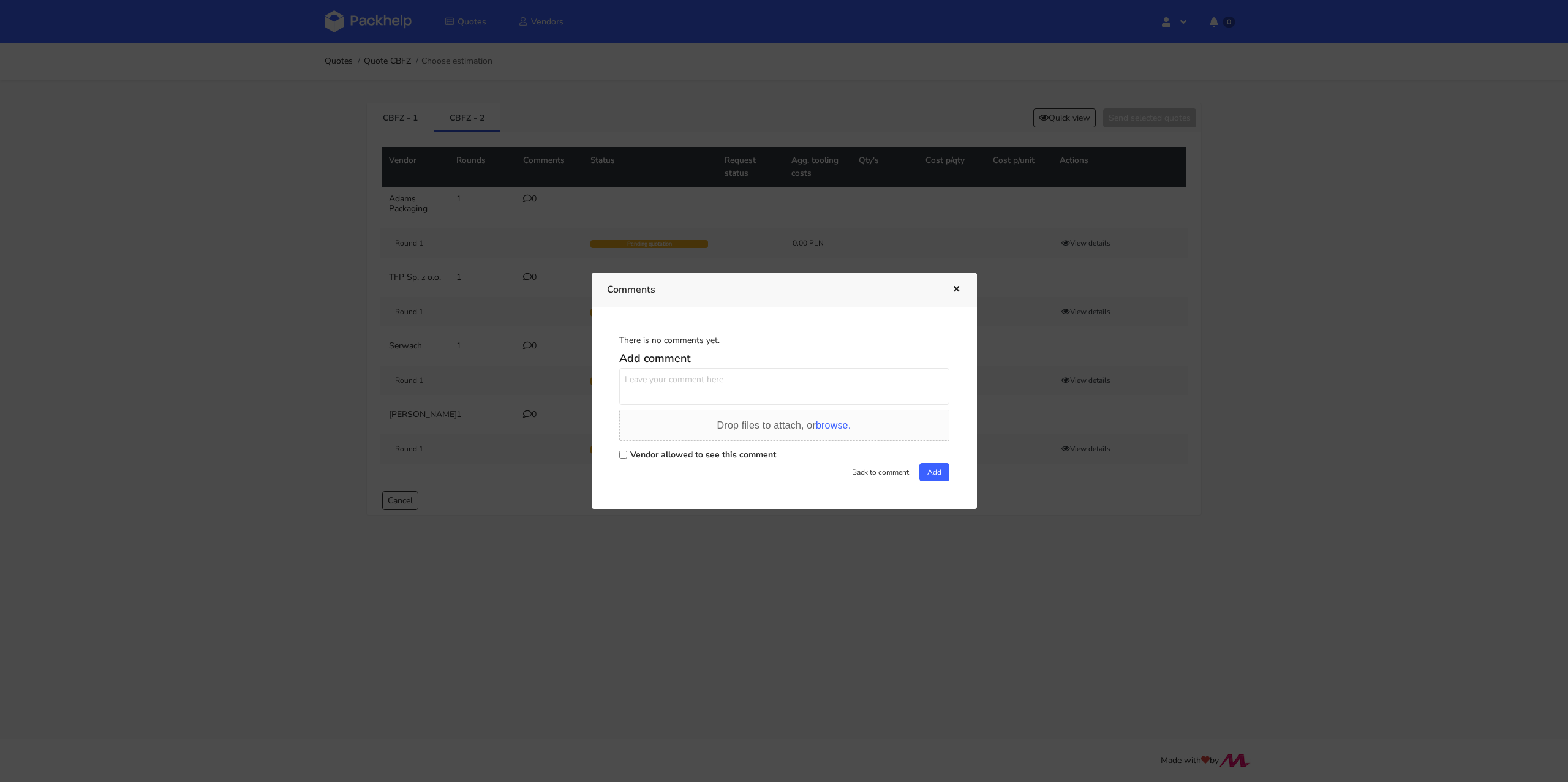
click at [646, 385] on textarea at bounding box center [783, 386] width 330 height 37
paste textarea "Powtórka R436355446_BMHG."
type textarea "Powtórka R436355446_BMHG."
click at [623, 456] on input "Vendor allowed to see this comment" at bounding box center [623, 454] width 8 height 8
checkbox input "true"
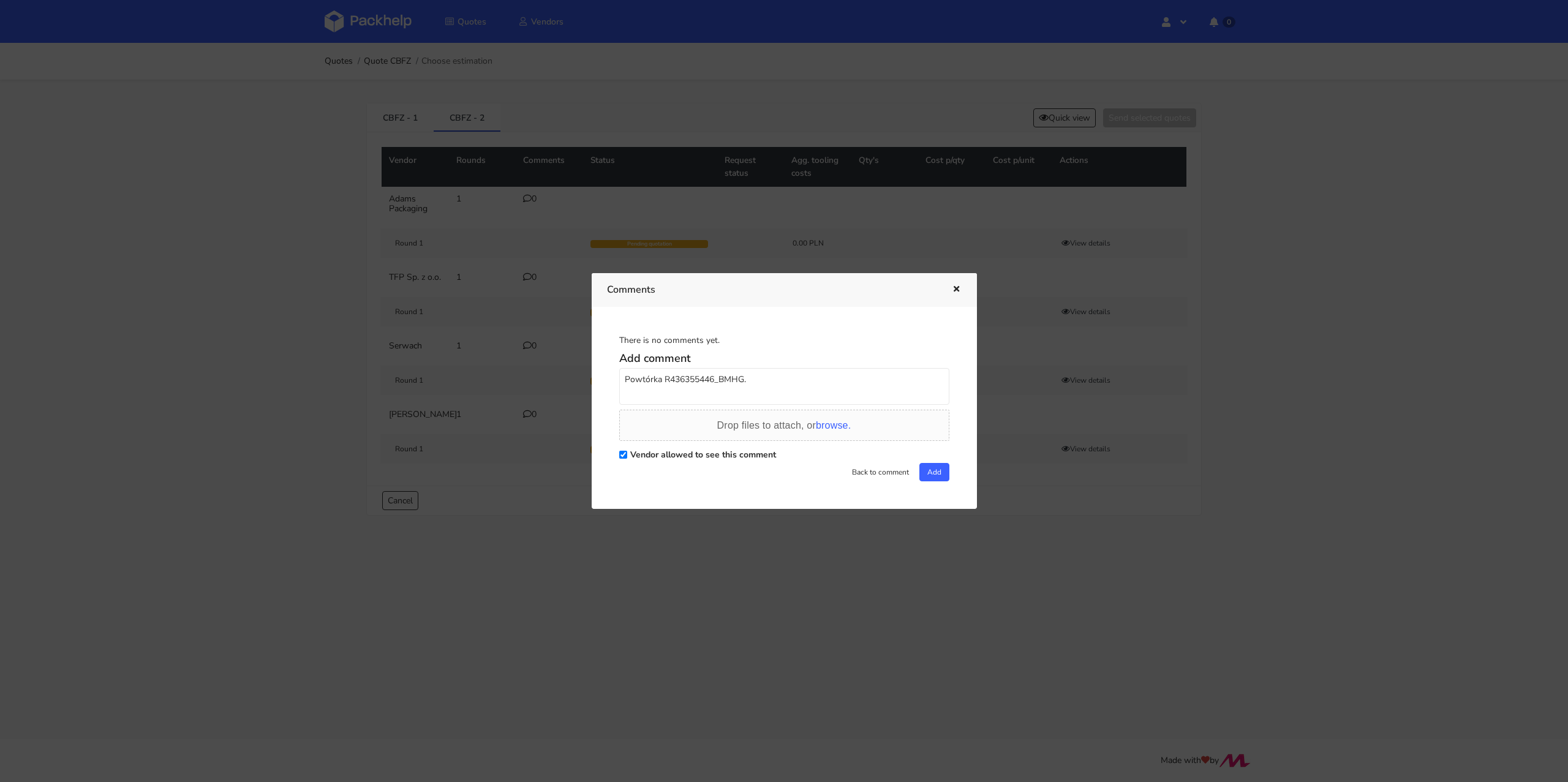
click at [757, 382] on textarea "Powtórka R436355446_BMHG." at bounding box center [783, 386] width 330 height 37
drag, startPoint x: 370, startPoint y: 181, endPoint x: 399, endPoint y: 122, distance: 65.7
click at [374, 184] on div at bounding box center [784, 391] width 1568 height 782
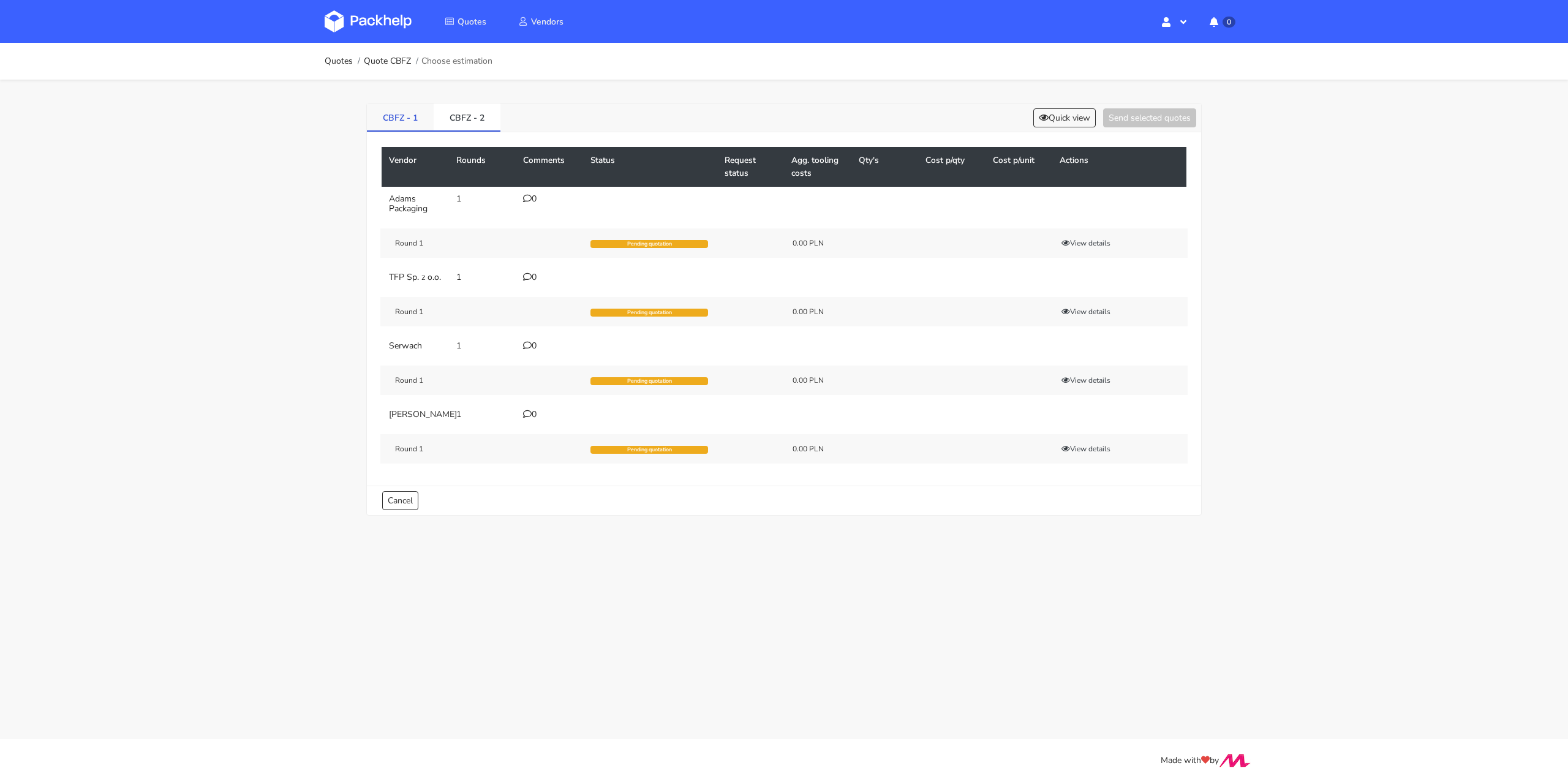
click at [399, 114] on link "CBFZ - 1" at bounding box center [399, 117] width 67 height 27
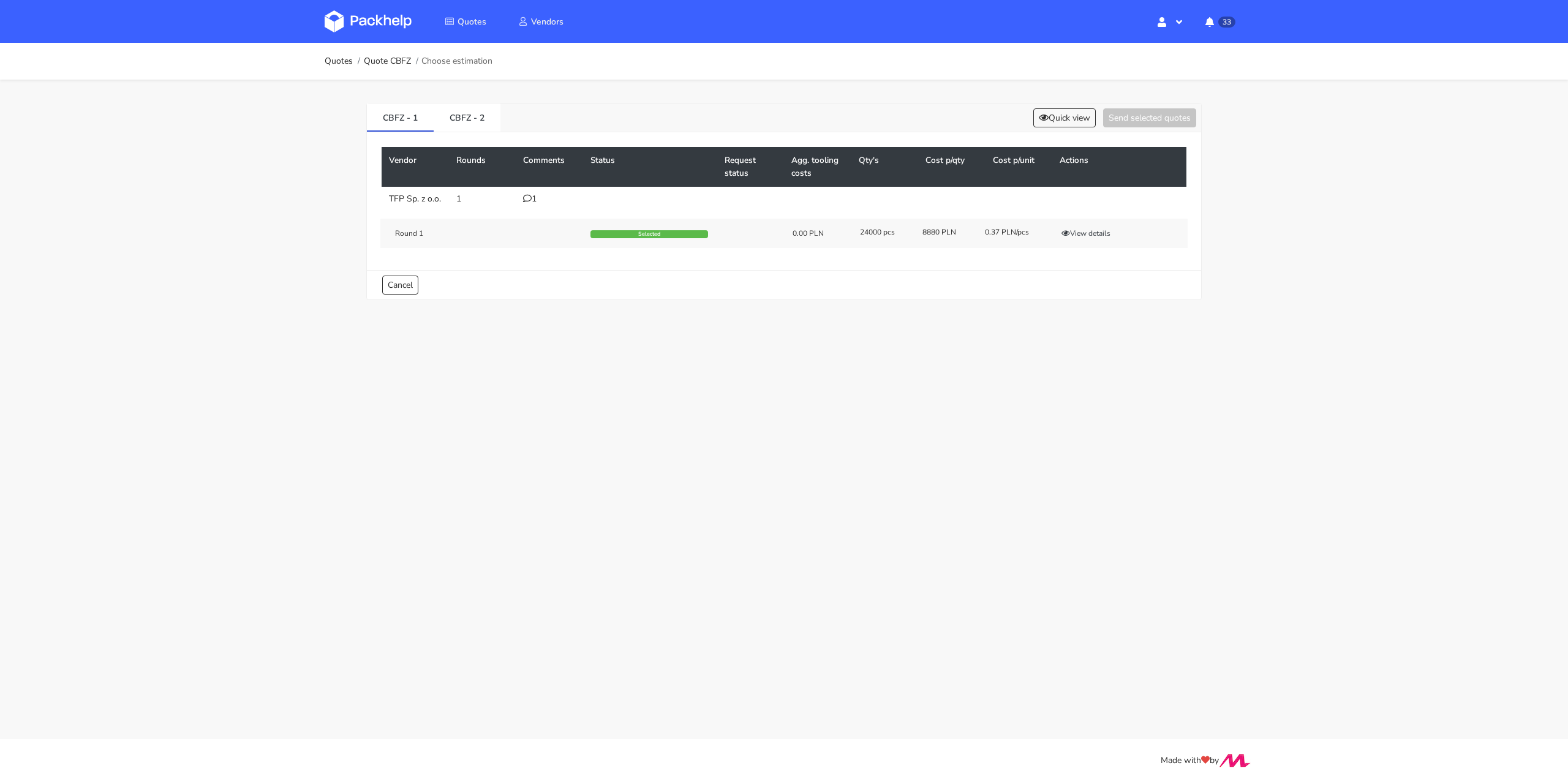
drag, startPoint x: 984, startPoint y: 240, endPoint x: 1029, endPoint y: 241, distance: 45.0
click at [1029, 237] on div "0.37 PLN/pcs" at bounding box center [1007, 232] width 63 height 10
copy div "0.37 PLN/pcs"
click at [461, 119] on link "CBFZ - 2" at bounding box center [467, 117] width 67 height 27
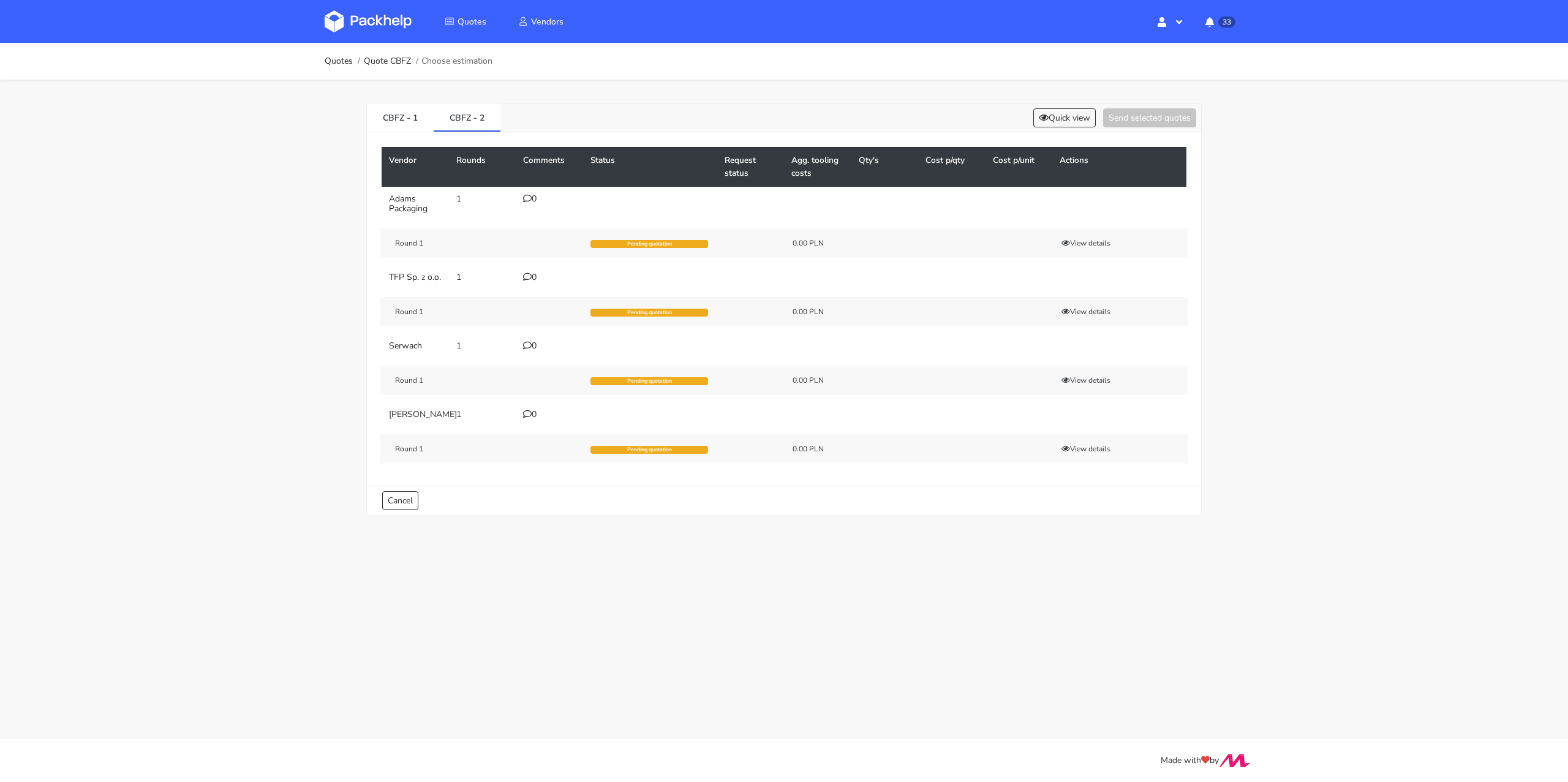
click at [530, 276] on icon at bounding box center [527, 277] width 9 height 9
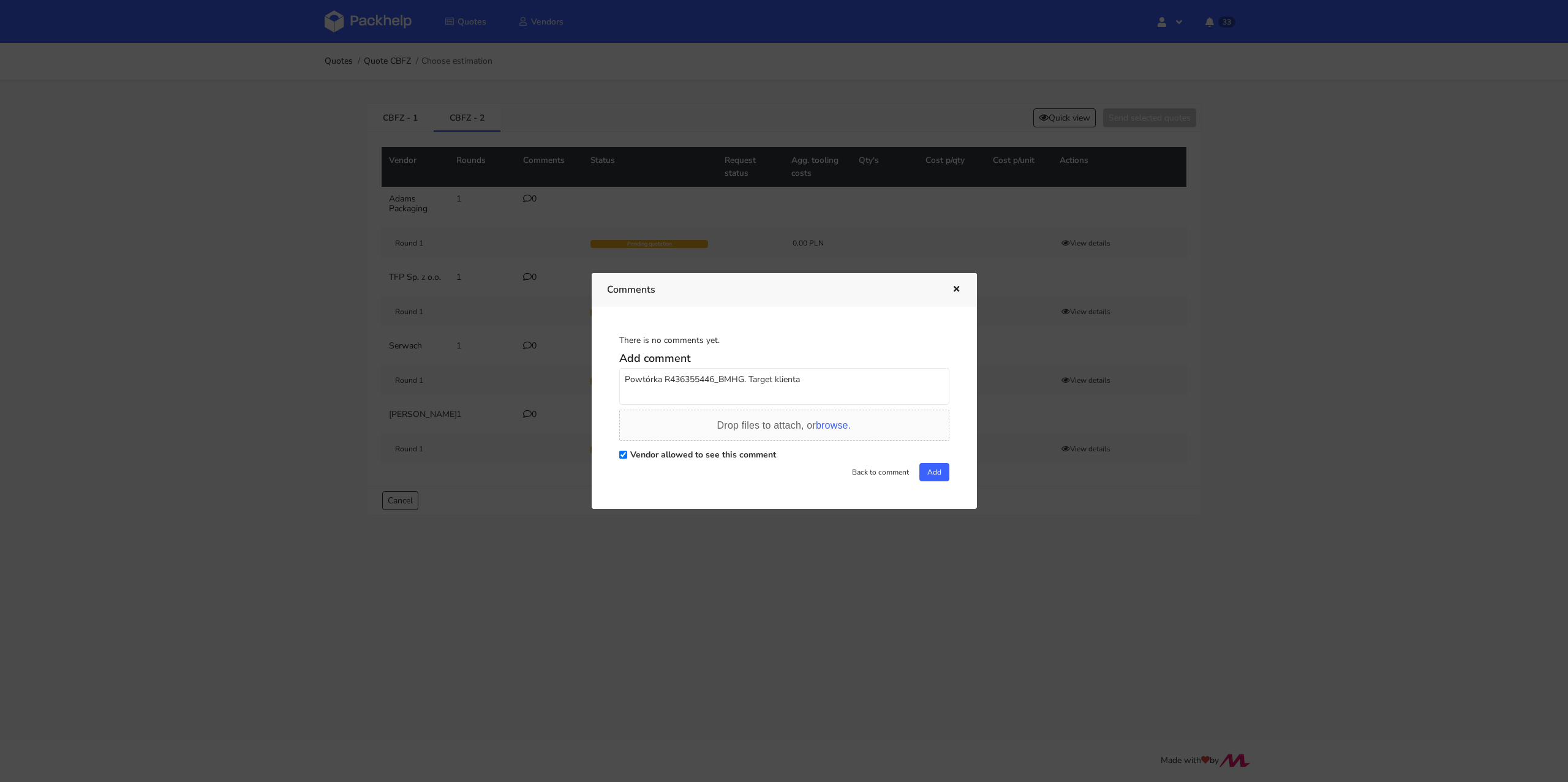
click at [832, 379] on textarea "Powtórka R436355446_BMHG. Target klienta" at bounding box center [783, 386] width 330 height 37
paste textarea "0.37 PLN/pcs"
drag, startPoint x: 796, startPoint y: 378, endPoint x: 804, endPoint y: 388, distance: 12.8
click at [796, 378] on textarea "Powtórka R436355446_BMHG. Target klienta0.37 PLN/pcs" at bounding box center [783, 386] width 330 height 37
click at [869, 382] on textarea "Powtórka R436355446_BMHG. Target klienta 0.37 PLN/pcs" at bounding box center [783, 386] width 330 height 37
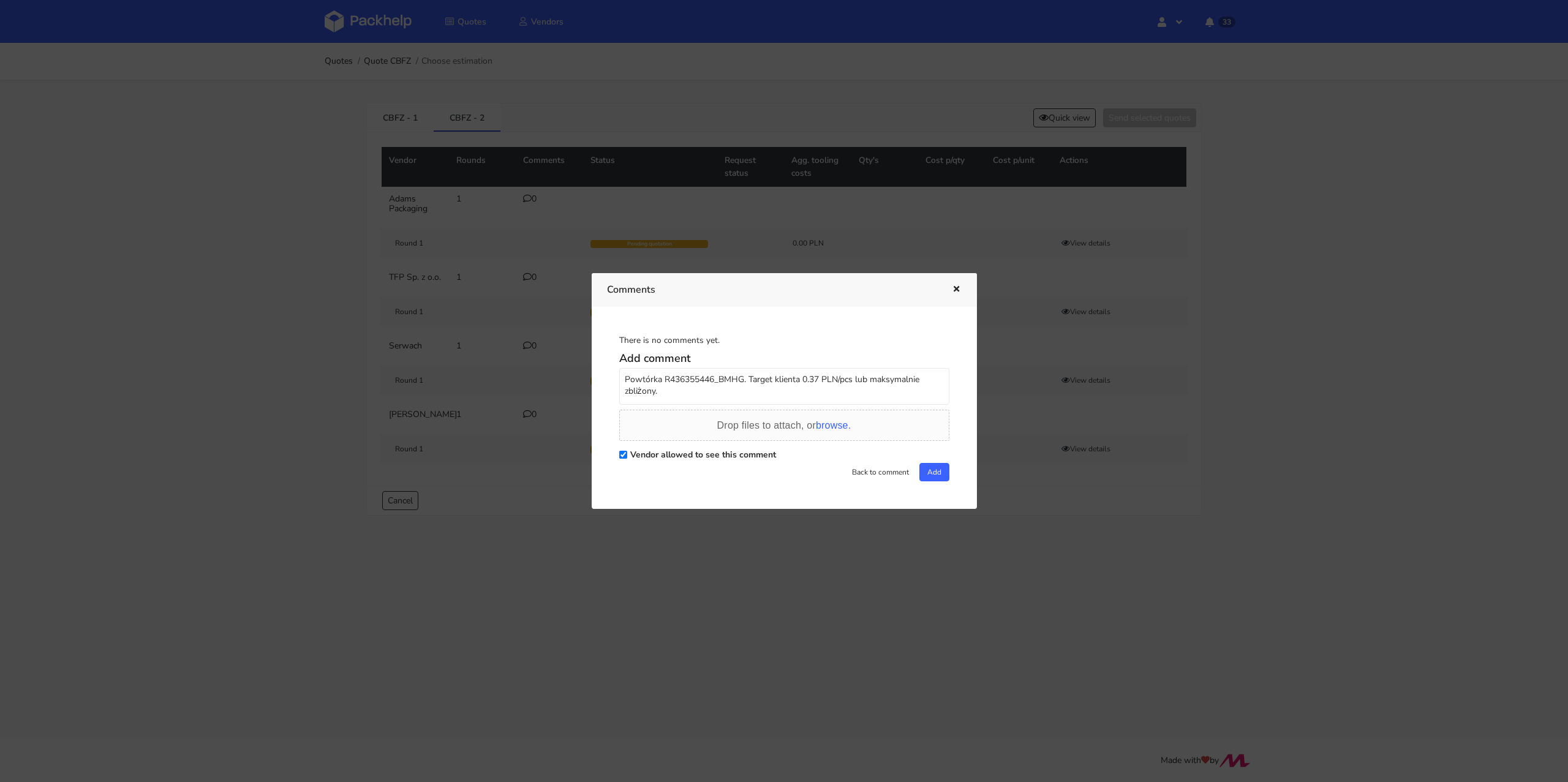
drag, startPoint x: 678, startPoint y: 393, endPoint x: 620, endPoint y: 386, distance: 58.4
click at [620, 386] on textarea "Powtórka R436355446_BMHG. Target klienta 0.37 PLN/pcs lub maksymalnie zbliżony." at bounding box center [783, 386] width 330 height 37
click at [669, 396] on textarea "Powtórka R436355446_BMHG. Target klienta 0.37 PLN/pcs lub maksymalnie zbliżony." at bounding box center [783, 386] width 330 height 37
drag, startPoint x: 743, startPoint y: 393, endPoint x: 746, endPoint y: 379, distance: 14.3
click at [746, 379] on textarea "Powtórka R436355446_BMHG. Target klienta 0.37 PLN/pcs lub maksymalnie zbliżony …" at bounding box center [783, 386] width 330 height 37
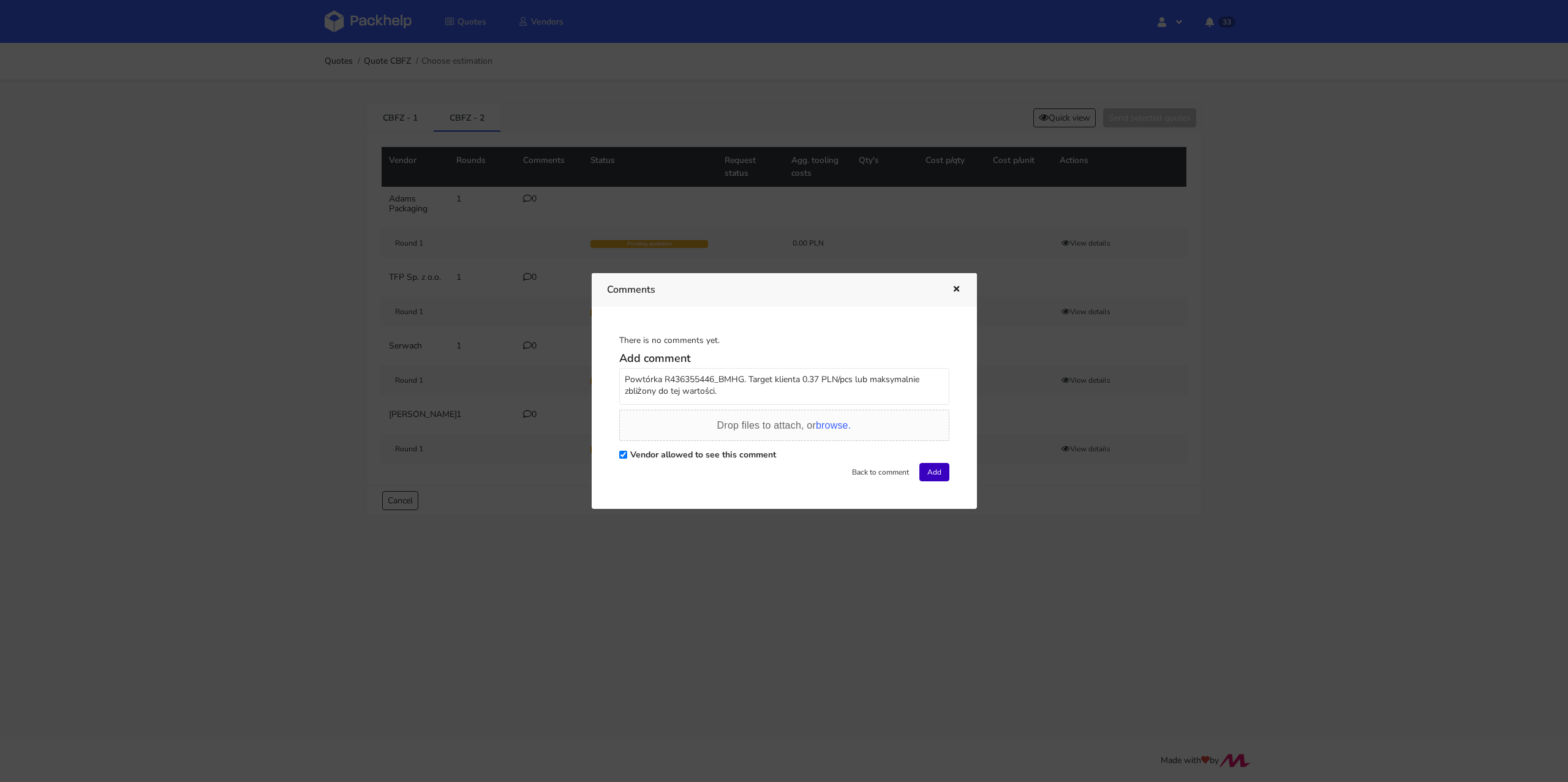
type textarea "Powtórka R436355446_BMHG. Target klienta 0.37 PLN/pcs lub maksymalnie zbliżony …"
click at [928, 469] on button "Add" at bounding box center [934, 472] width 30 height 18
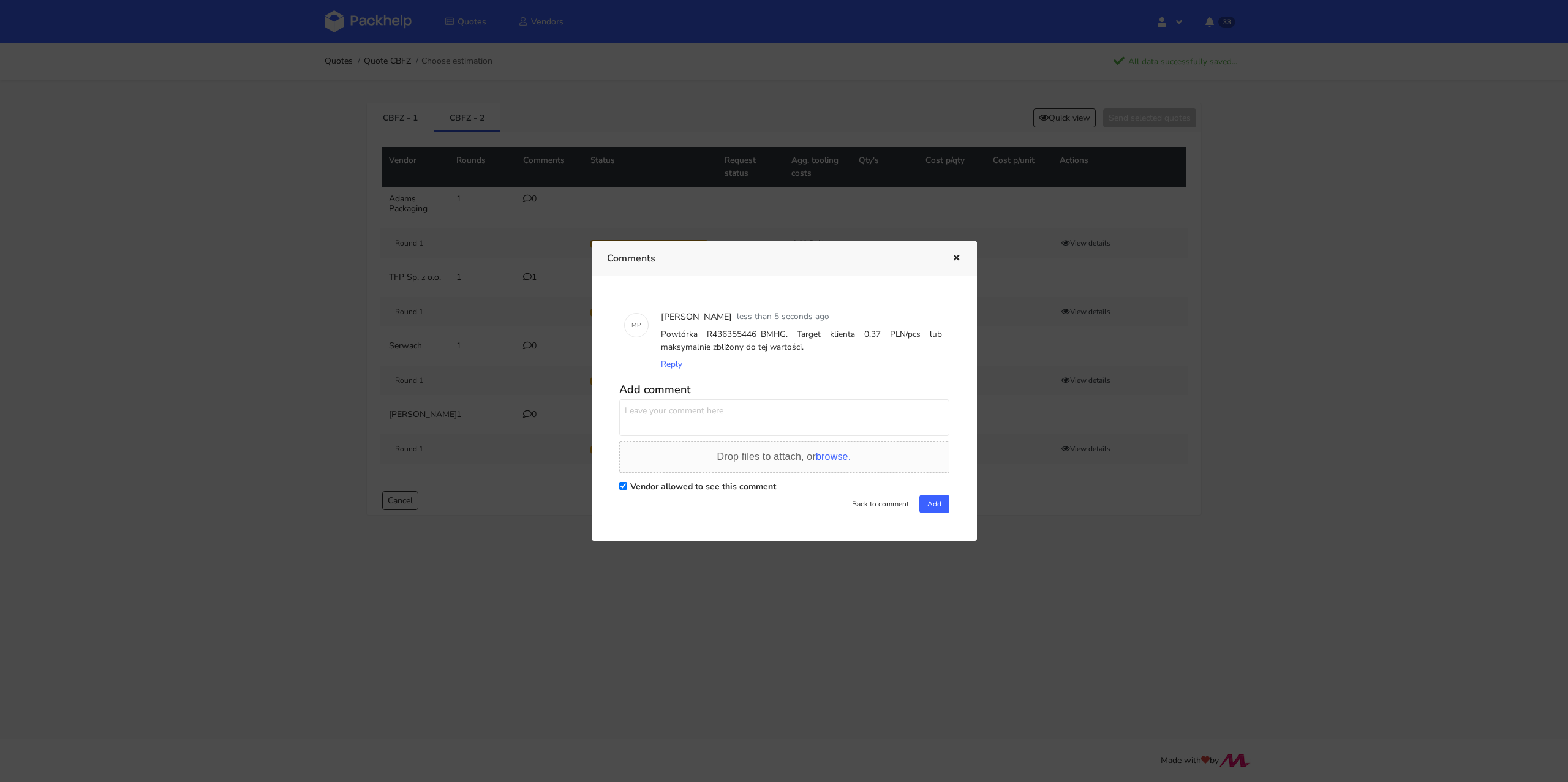
click at [954, 263] on button "button" at bounding box center [954, 259] width 13 height 16
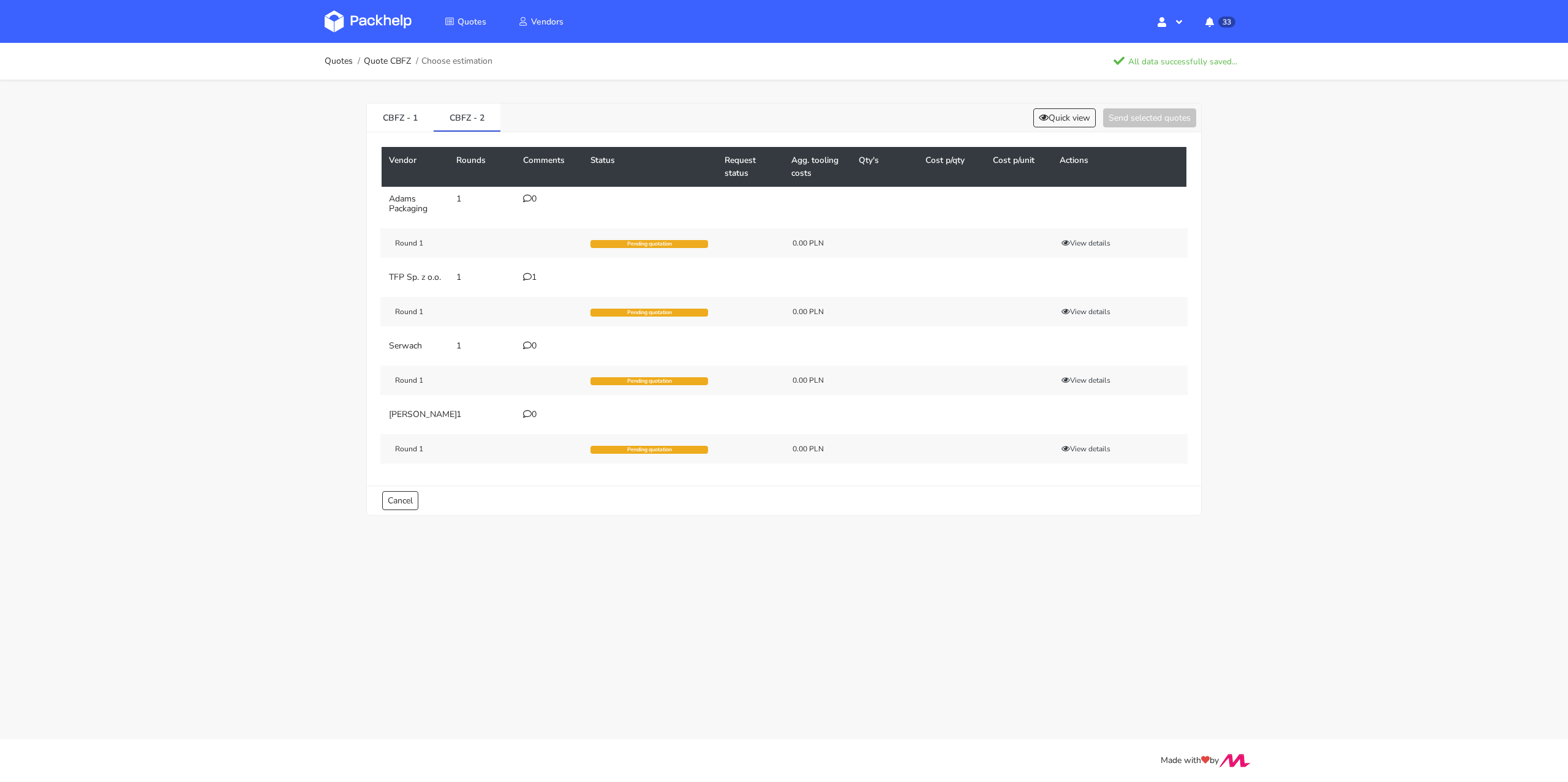
click at [537, 201] on div "0" at bounding box center [549, 199] width 52 height 10
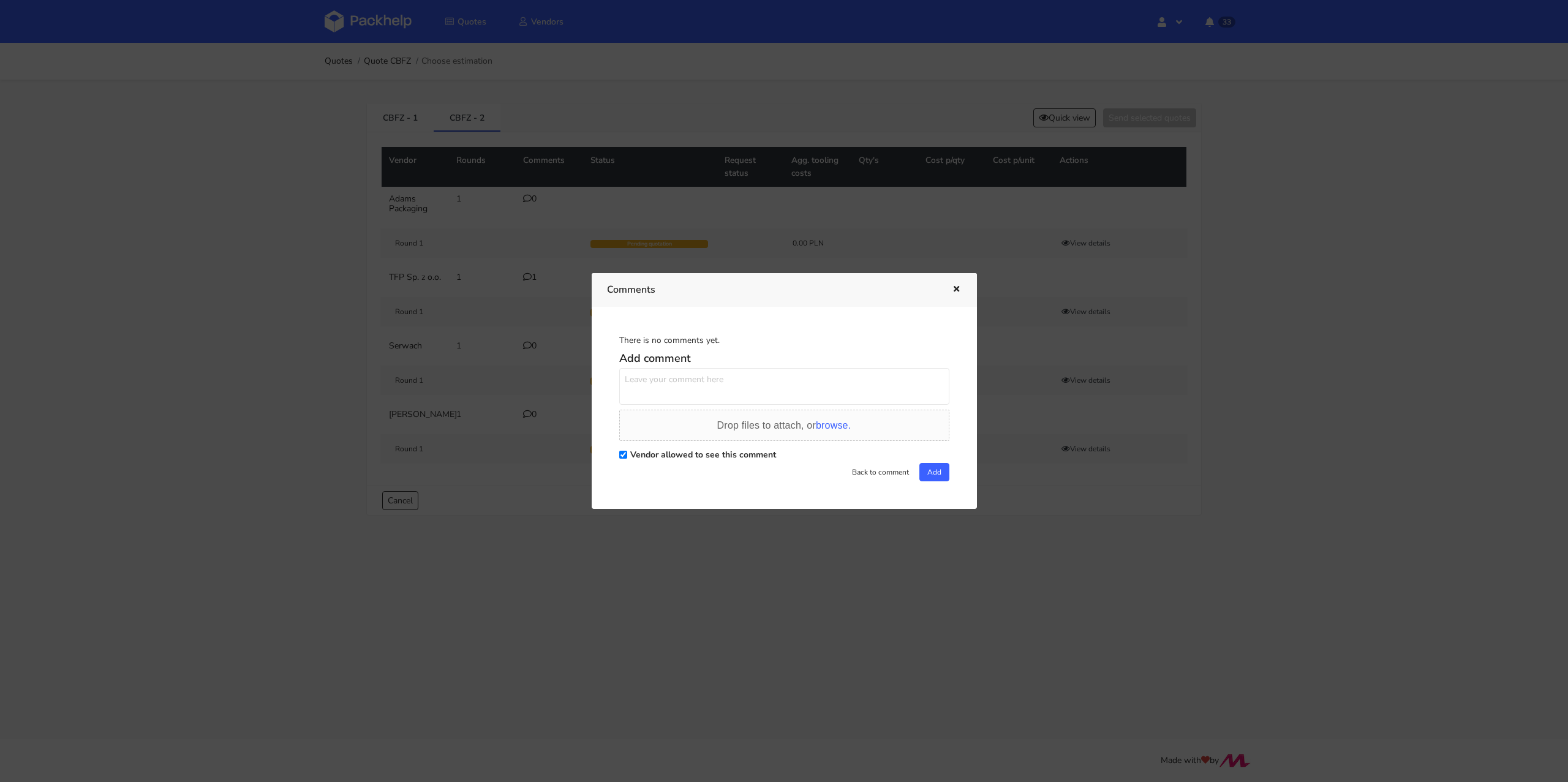
click at [706, 386] on textarea at bounding box center [783, 386] width 330 height 37
paste textarea "Target klienta 0.37 PLN/pcs lub maksymalnie zbliżony do tej wartości."
type textarea "Target klienta 0.37 PLN/pcs lub maksymalnie zbliżony do tej wartości."
click at [931, 480] on button "Add" at bounding box center [934, 472] width 30 height 18
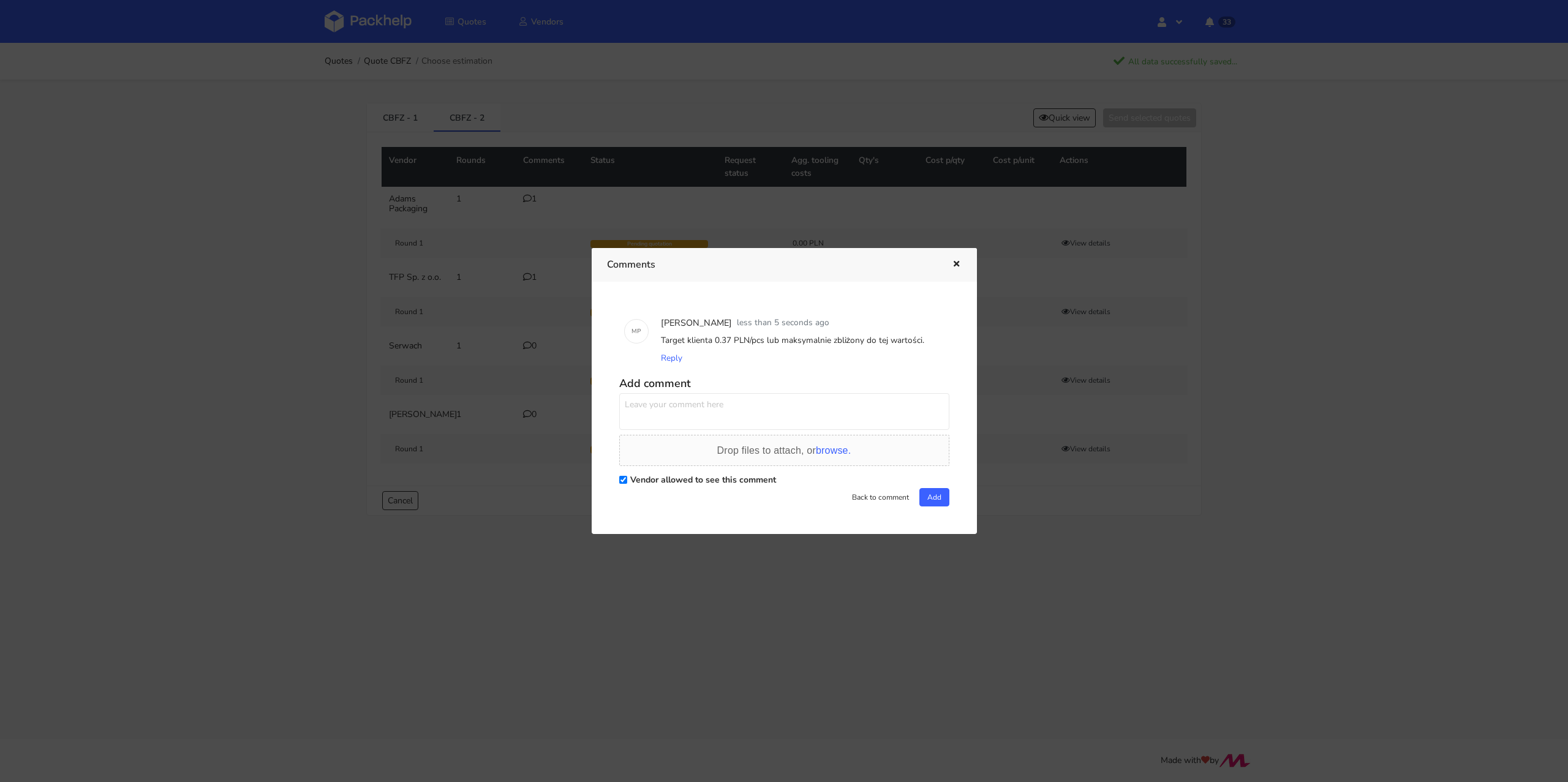
click at [961, 268] on div "Comments" at bounding box center [784, 265] width 385 height 34
click at [957, 262] on icon "button" at bounding box center [956, 264] width 10 height 9
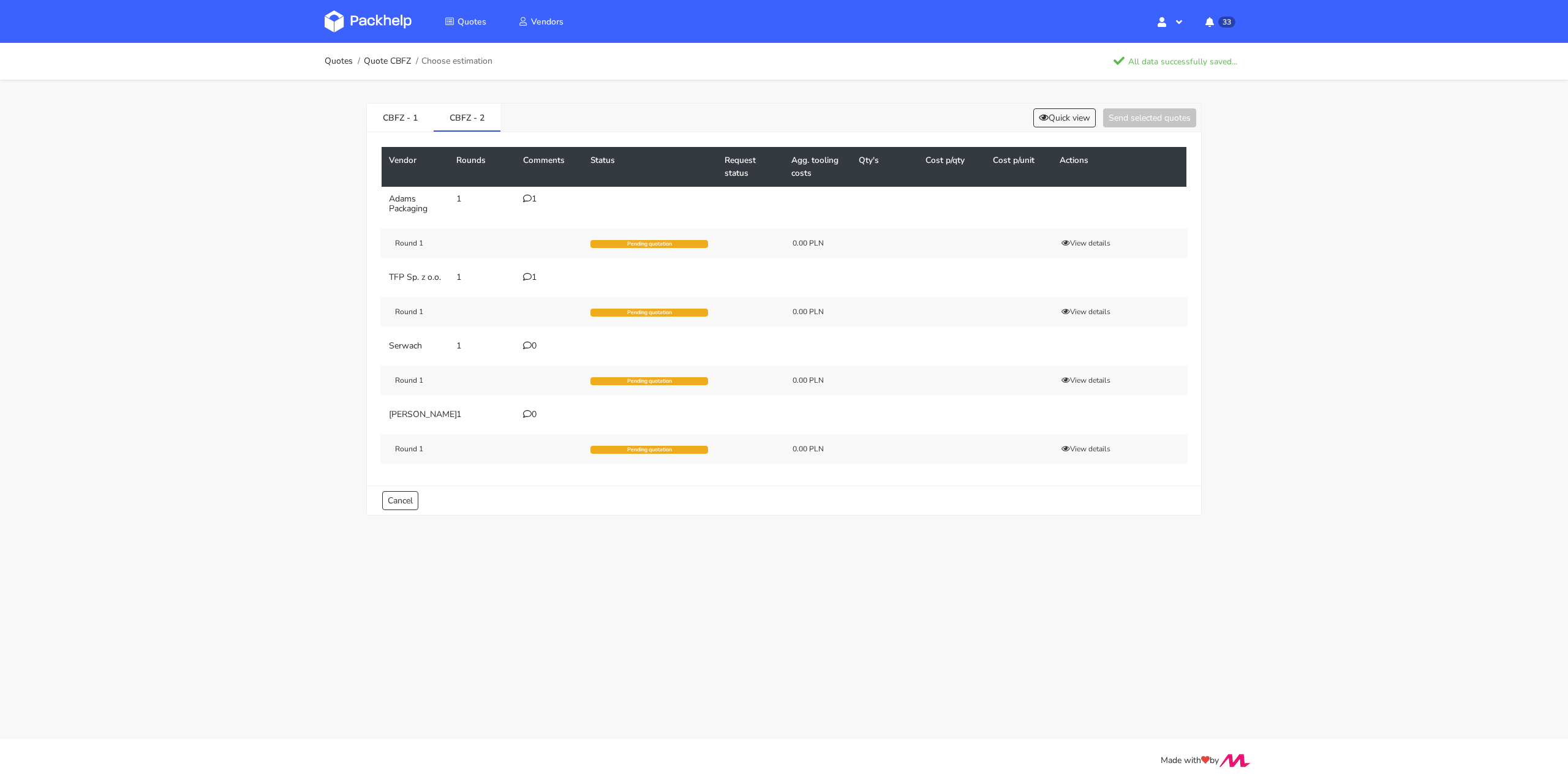
click at [535, 351] on div "0" at bounding box center [549, 346] width 52 height 10
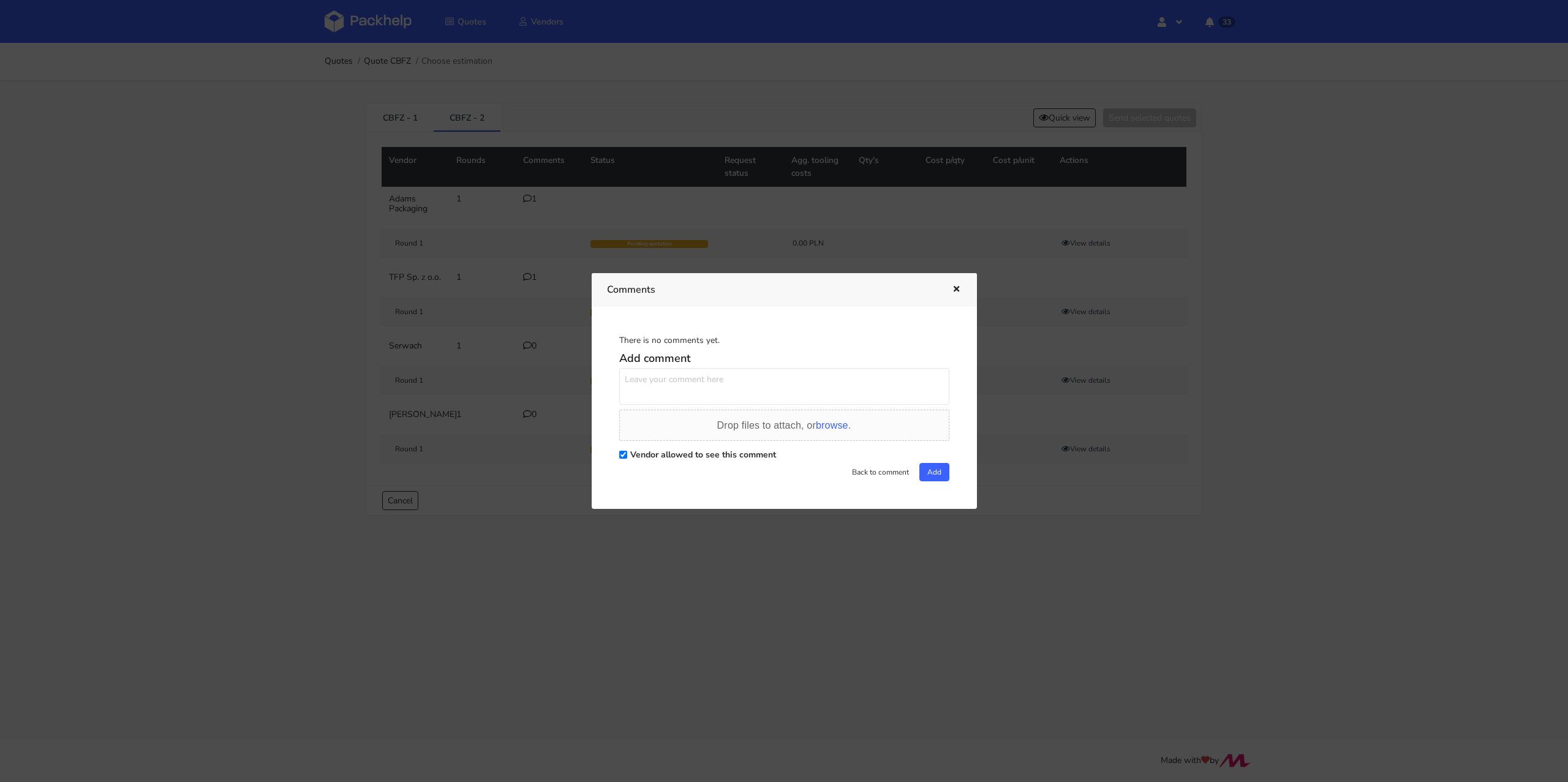
click at [734, 375] on textarea at bounding box center [783, 386] width 330 height 37
paste textarea "Target klienta 0.37 PLN/pcs lub maksymalnie zbliżony do tej wartości."
type textarea "Target klienta 0.37 PLN/pcs lub maksymalnie zbliżony do tej wartości."
click at [930, 474] on button "Add" at bounding box center [934, 472] width 30 height 18
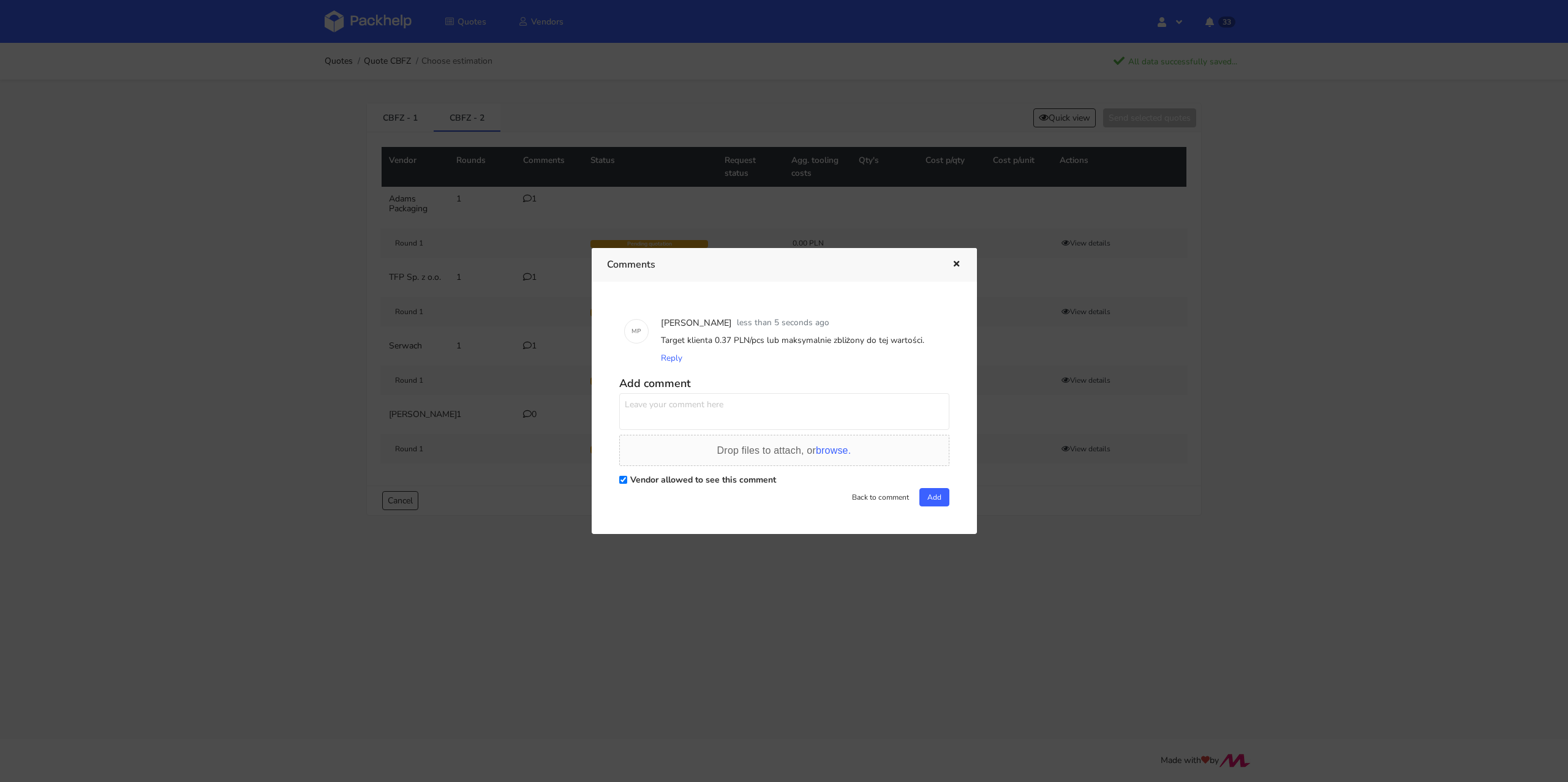
click at [959, 266] on icon "button" at bounding box center [956, 264] width 10 height 9
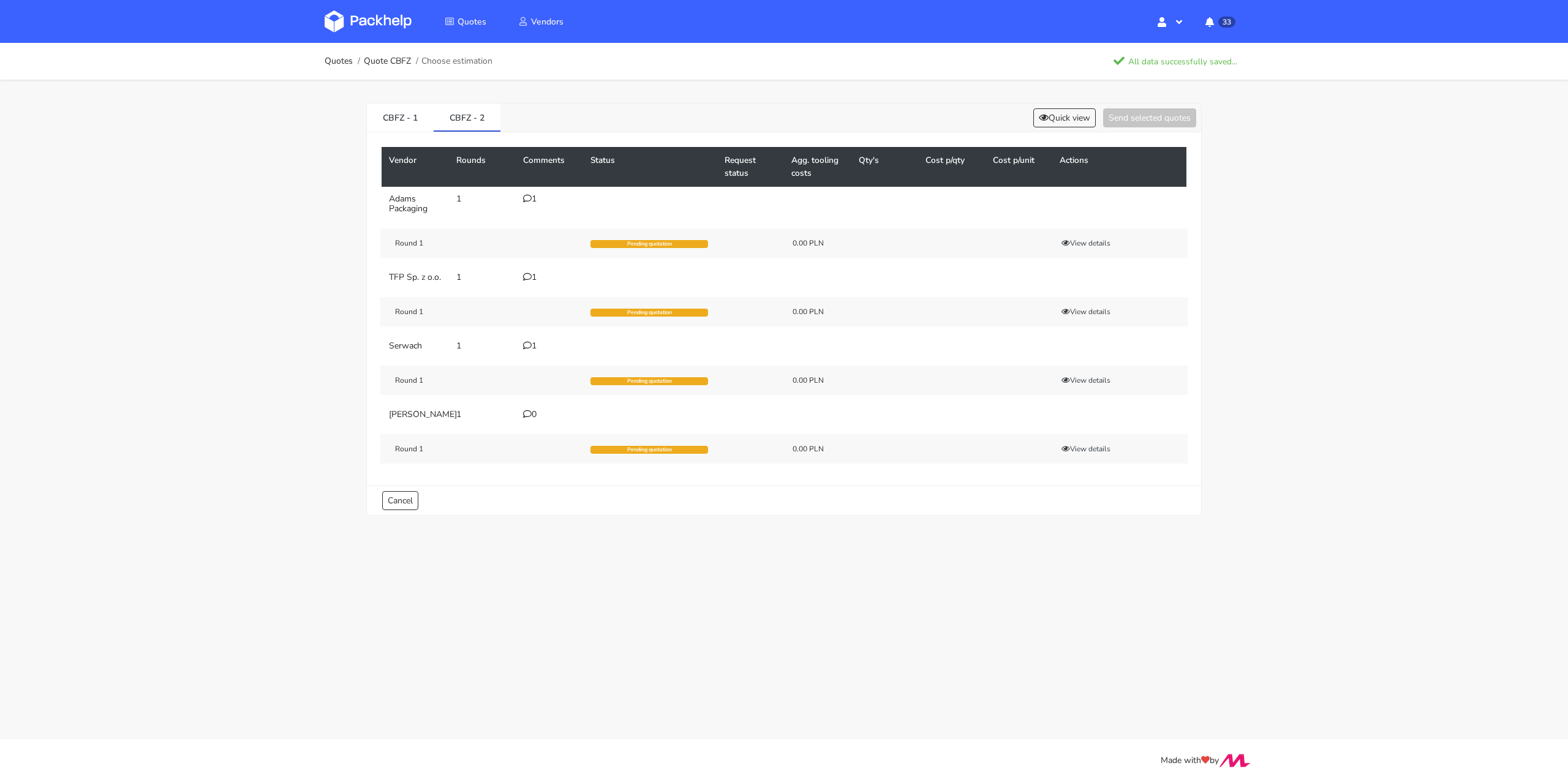
click at [527, 427] on td "0" at bounding box center [549, 415] width 67 height 24
click at [535, 420] on div "0" at bounding box center [549, 415] width 52 height 10
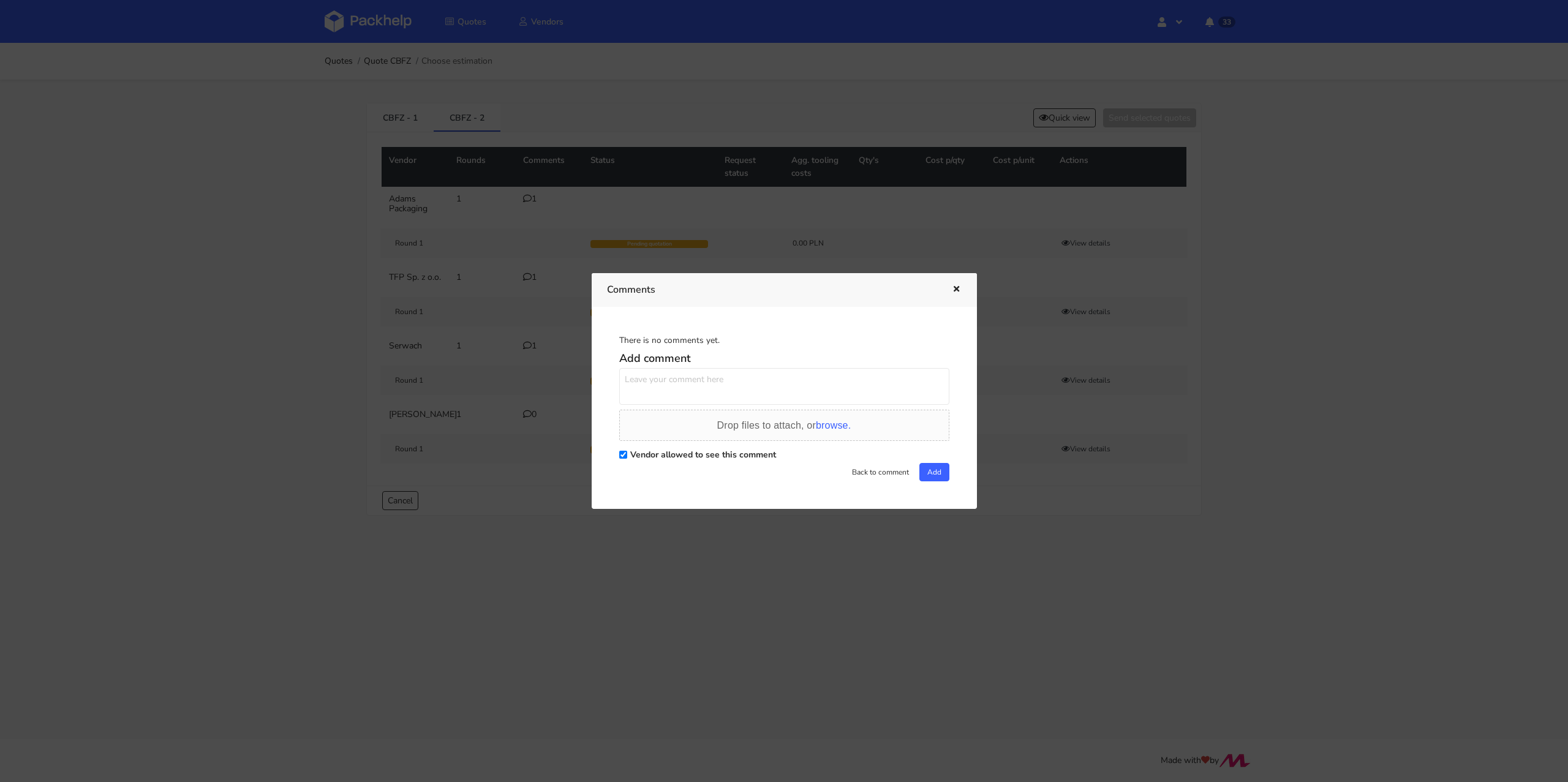
click at [689, 368] on textarea at bounding box center [783, 386] width 330 height 37
paste textarea "Target klienta 0.37 PLN/pcs lub maksymalnie zbliżony do tej wartości."
type textarea "Target klienta 0.37 PLN/pcs lub maksymalnie zbliżony do tej wartości."
click at [934, 473] on button "Add" at bounding box center [934, 472] width 30 height 18
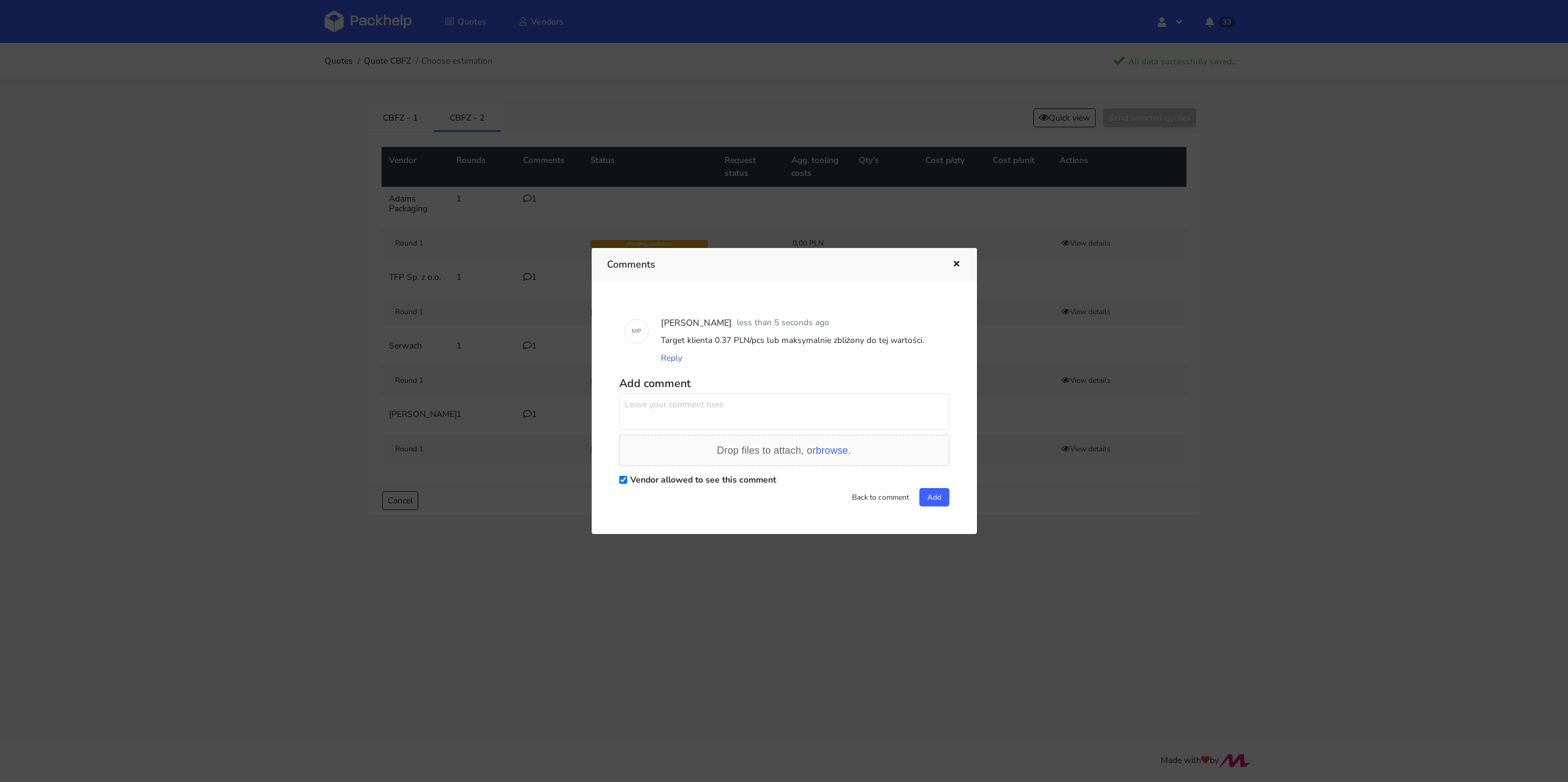
click at [956, 266] on icon "button" at bounding box center [956, 264] width 10 height 9
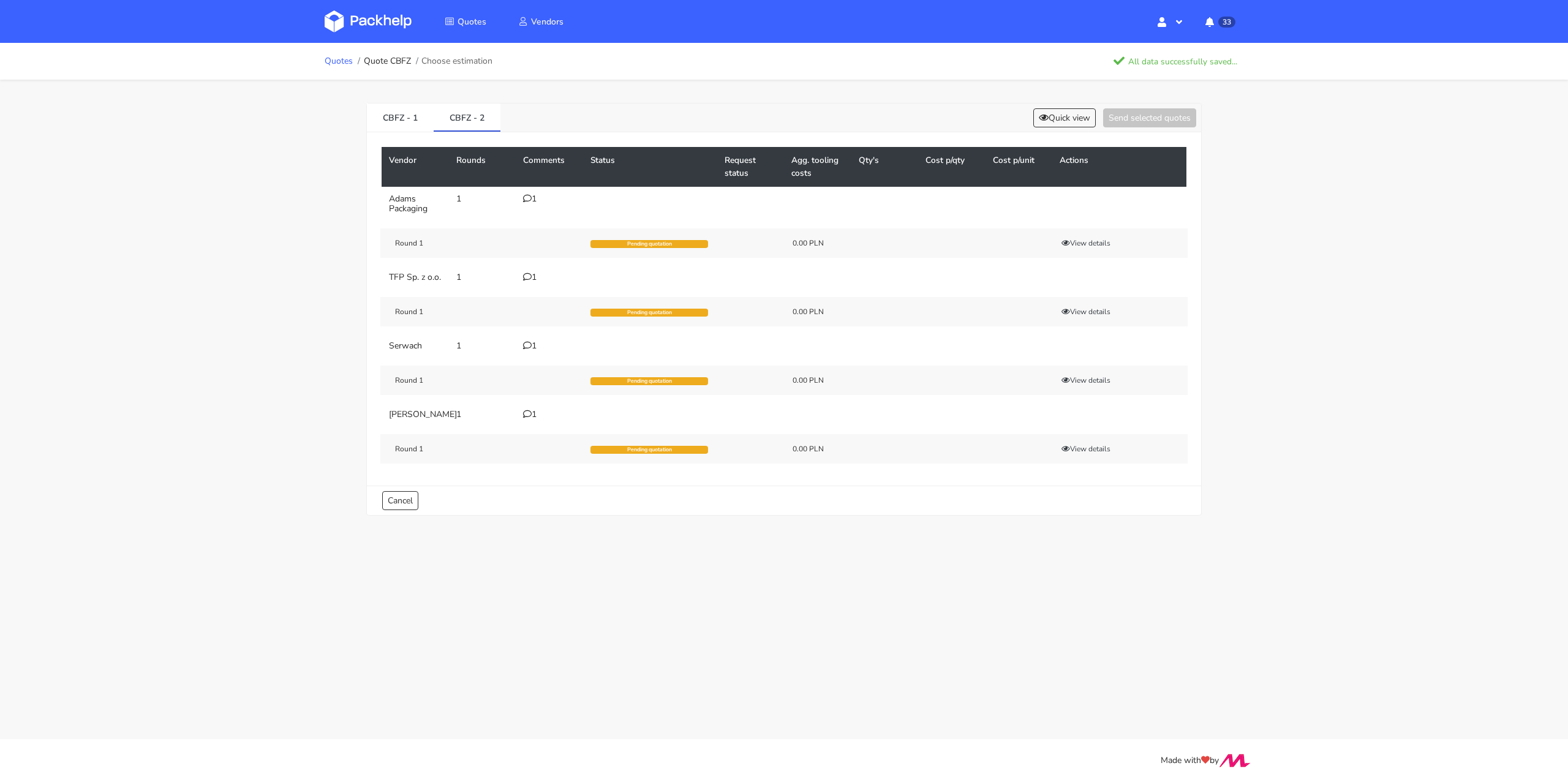
click at [338, 62] on link "Quotes" at bounding box center [338, 61] width 28 height 10
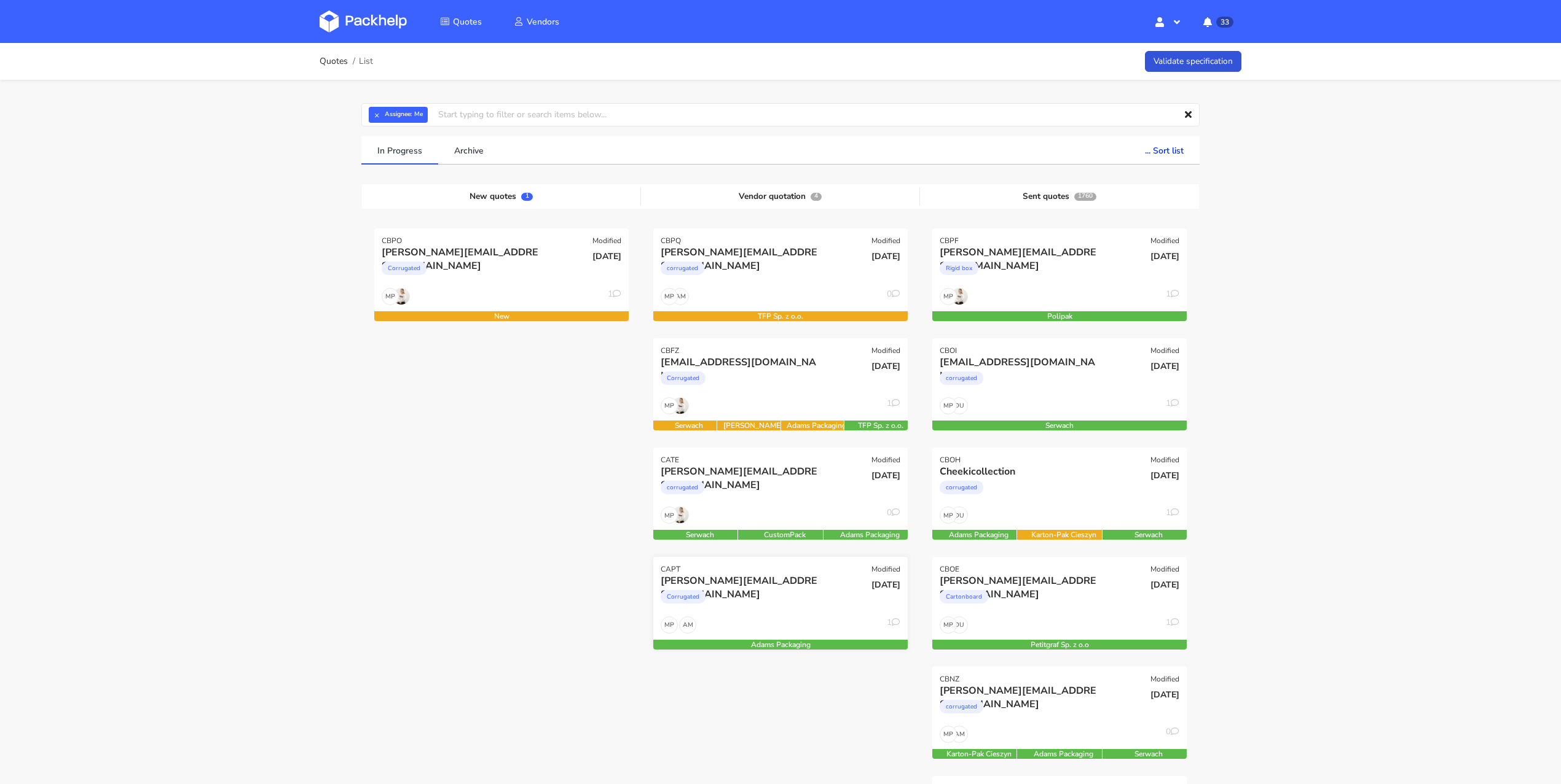
click at [776, 607] on div "Corrugated" at bounding box center [742, 599] width 163 height 24
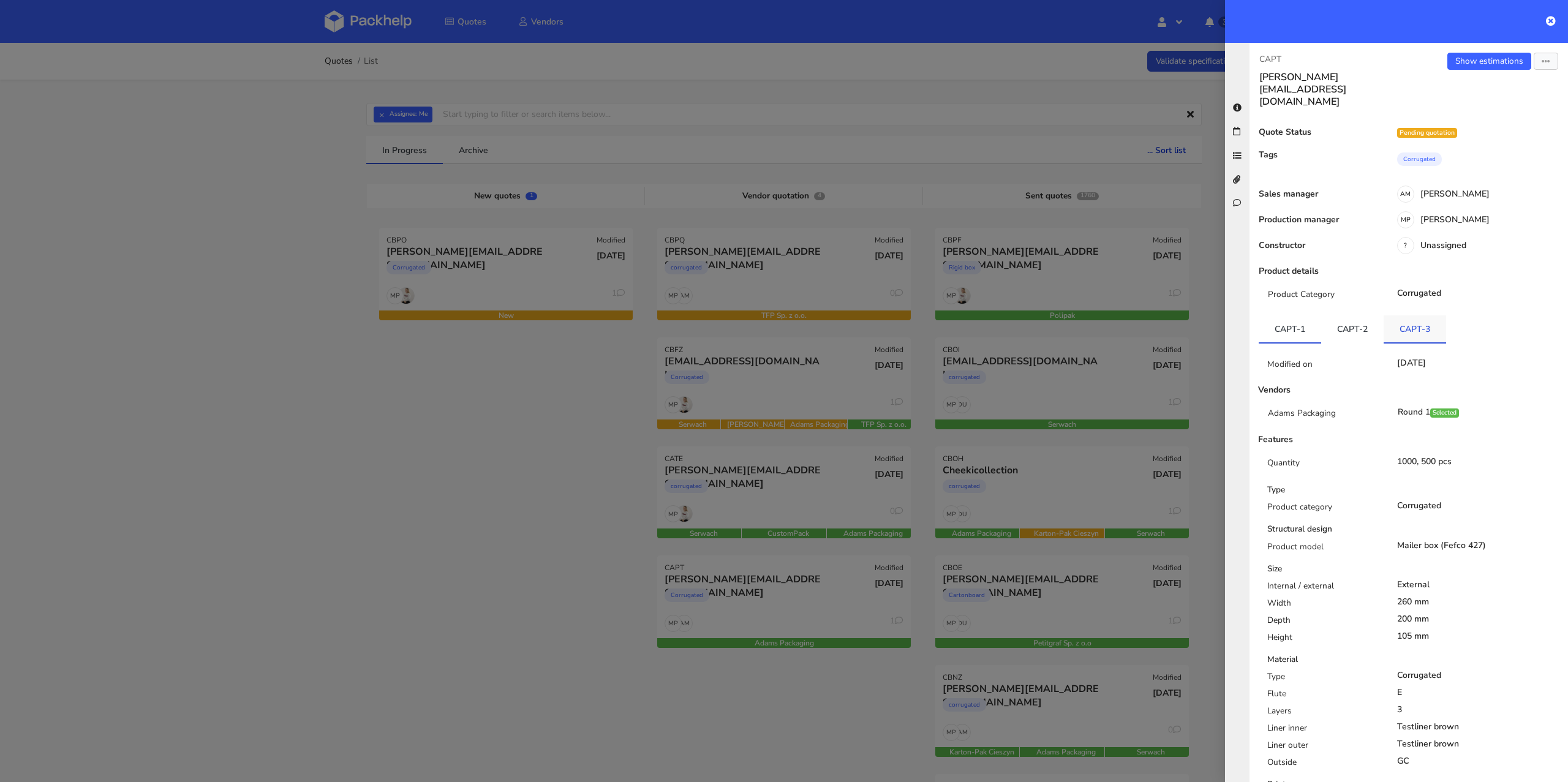
click at [1411, 316] on link "CAPT-3" at bounding box center [1414, 329] width 63 height 27
click at [1349, 316] on link "CAPT-2" at bounding box center [1353, 329] width 63 height 27
click at [521, 544] on div at bounding box center [784, 391] width 1568 height 782
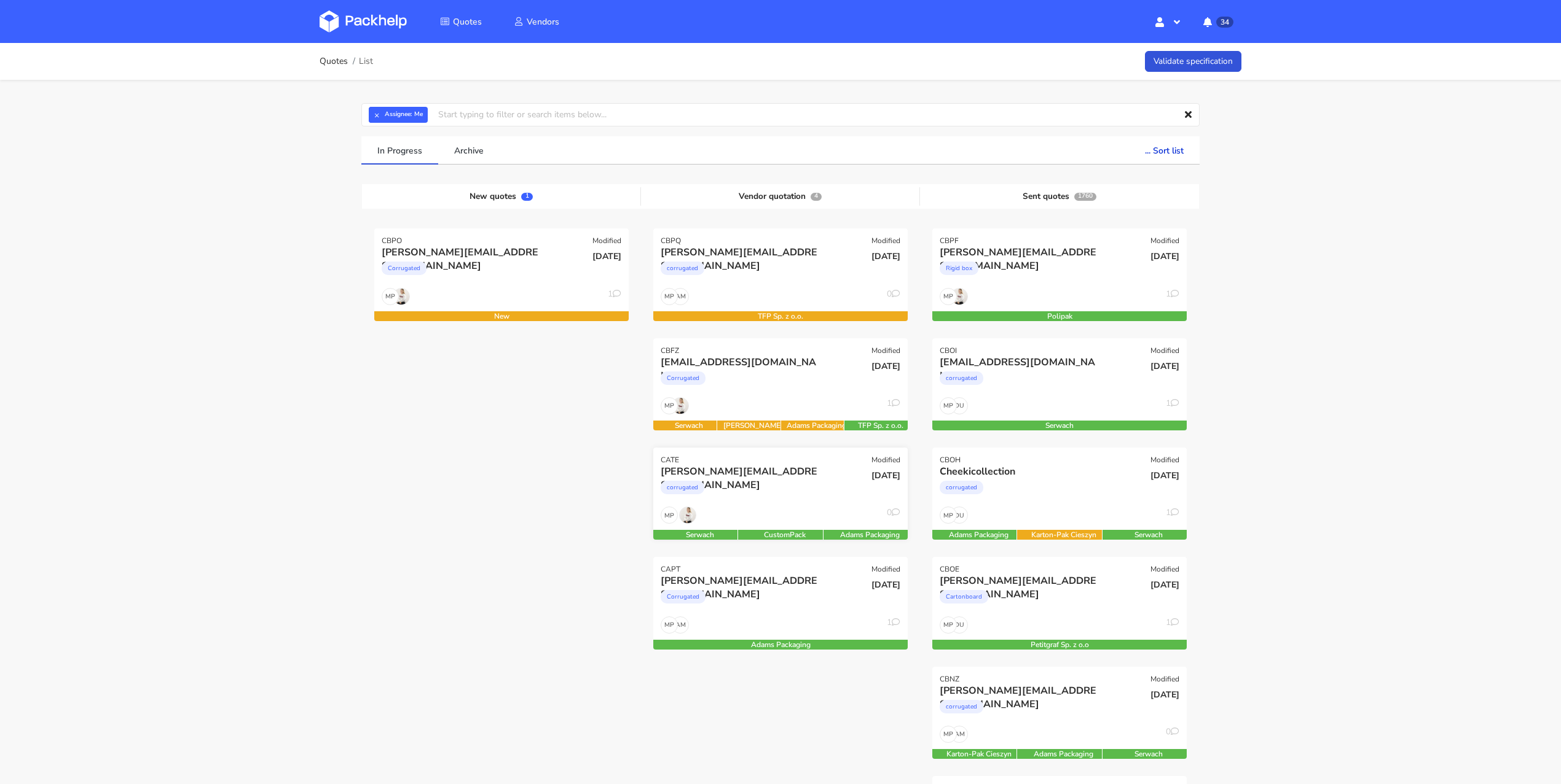
click at [778, 486] on div "corrugated" at bounding box center [742, 490] width 163 height 24
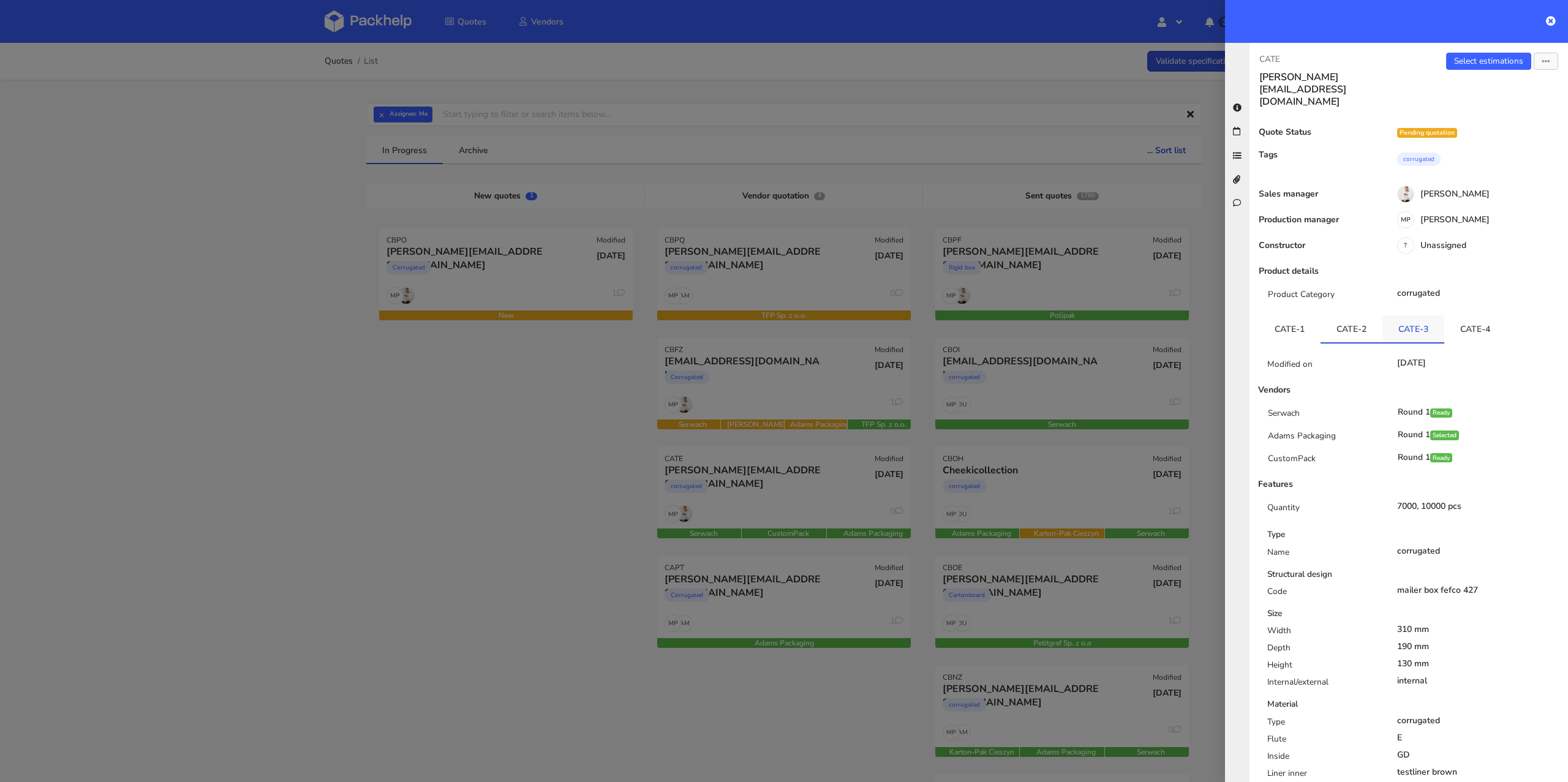
click at [1413, 316] on link "CATE-3" at bounding box center [1413, 329] width 62 height 27
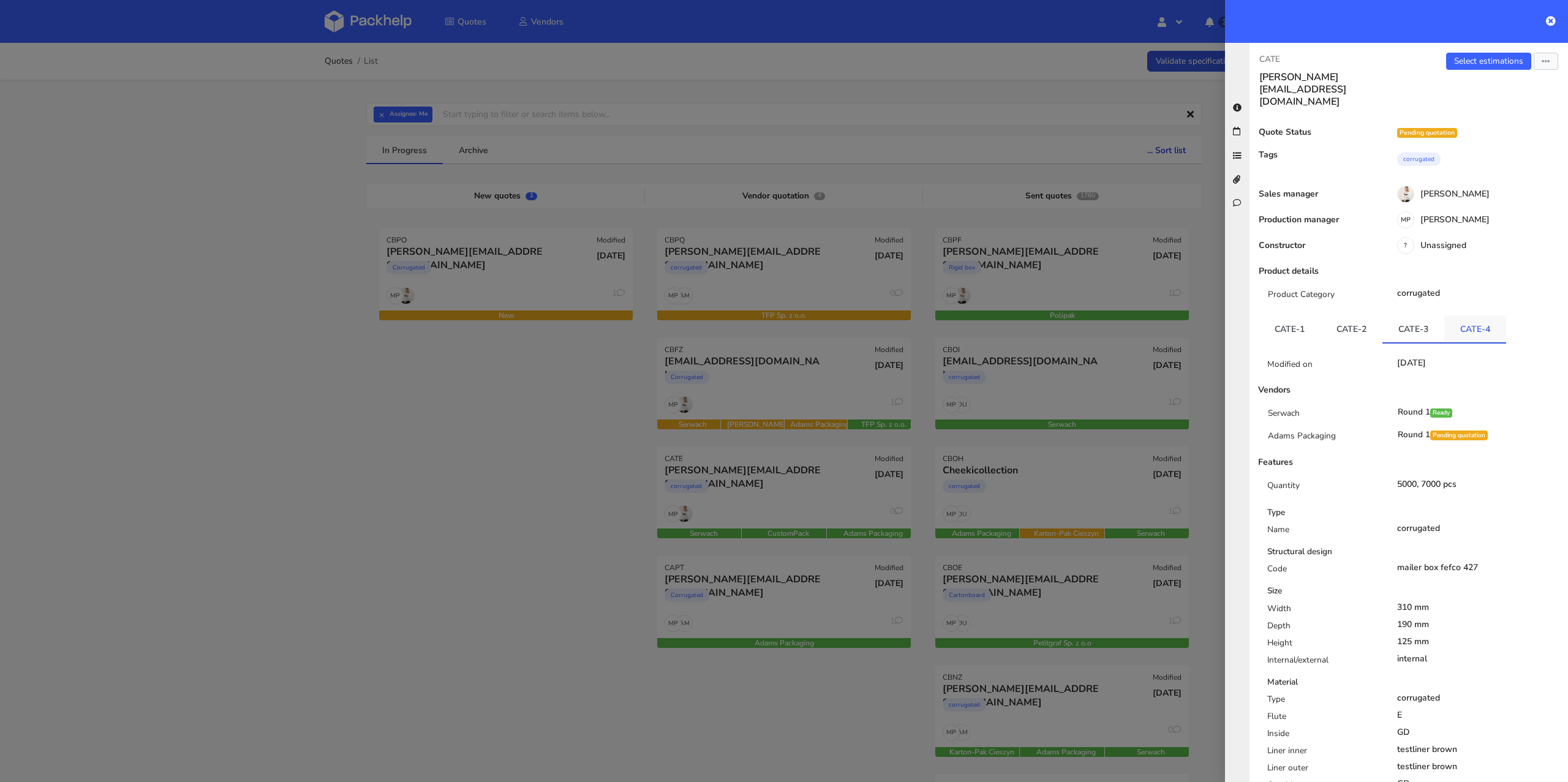
click at [1474, 316] on link "CATE-4" at bounding box center [1475, 329] width 62 height 27
click at [414, 527] on div at bounding box center [784, 391] width 1568 height 782
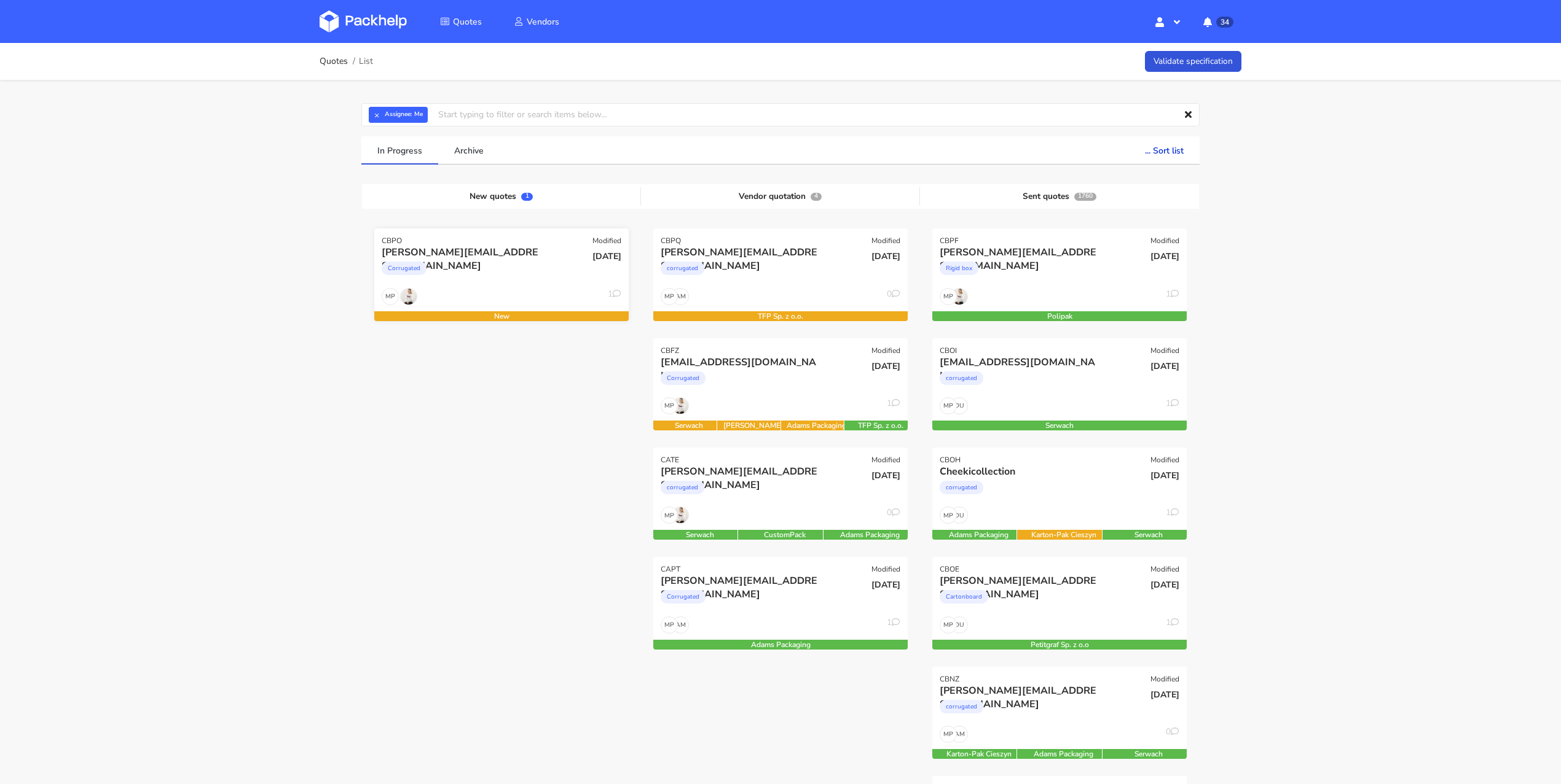
click at [545, 285] on div "[DATE]" at bounding box center [587, 266] width 86 height 42
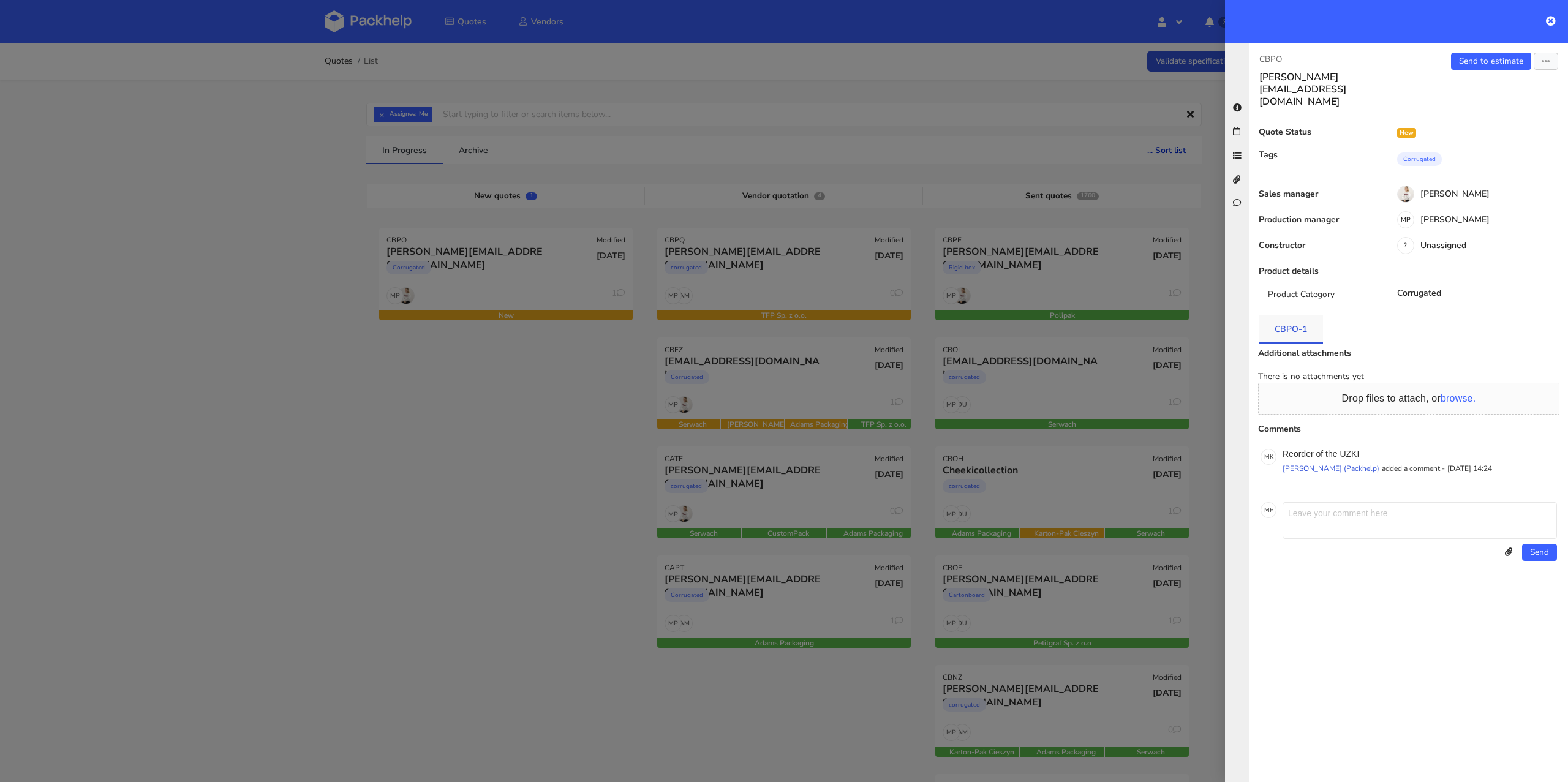
click at [1299, 316] on link "CBPO-1" at bounding box center [1291, 329] width 64 height 27
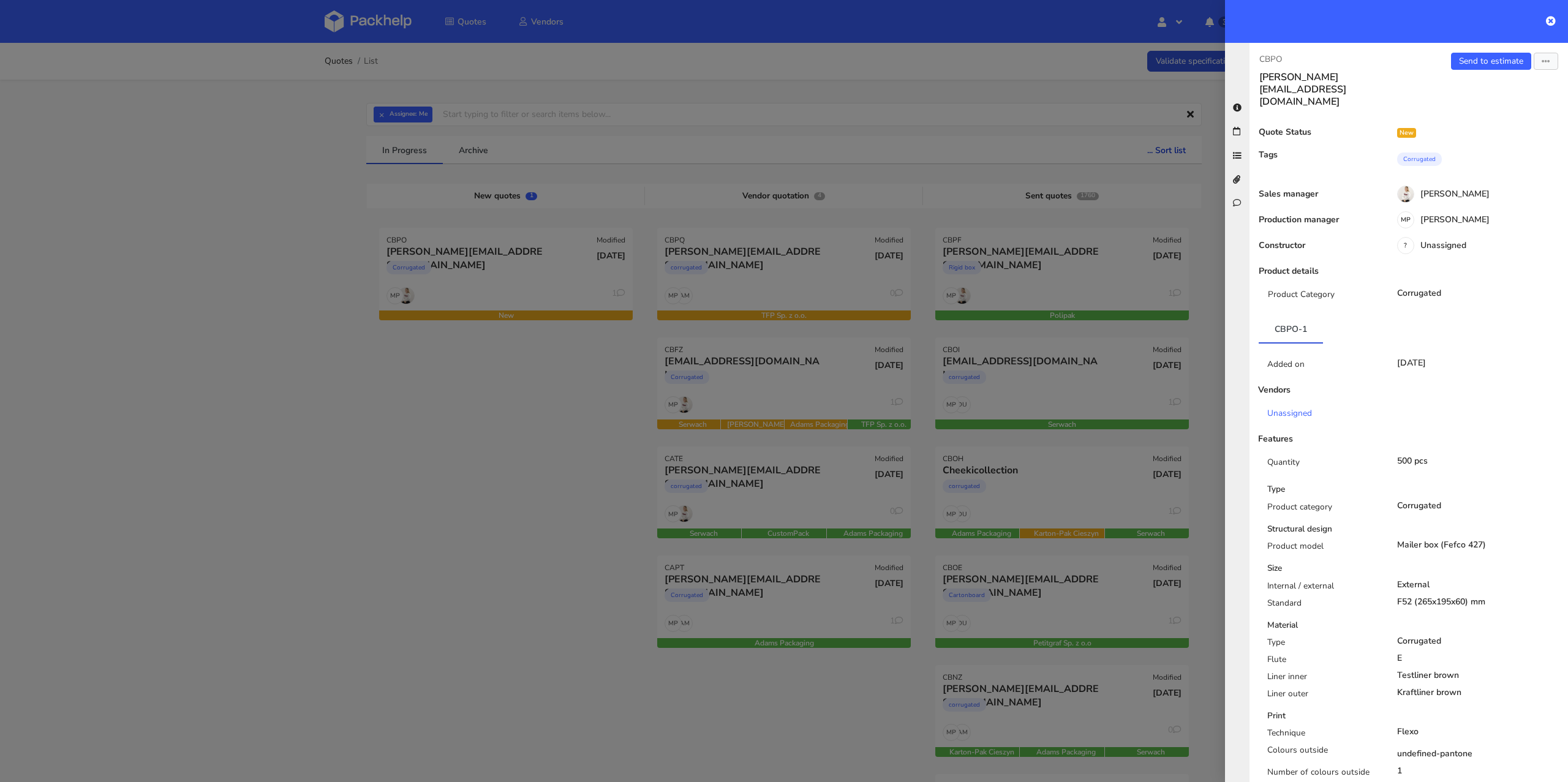
scroll to position [372, 0]
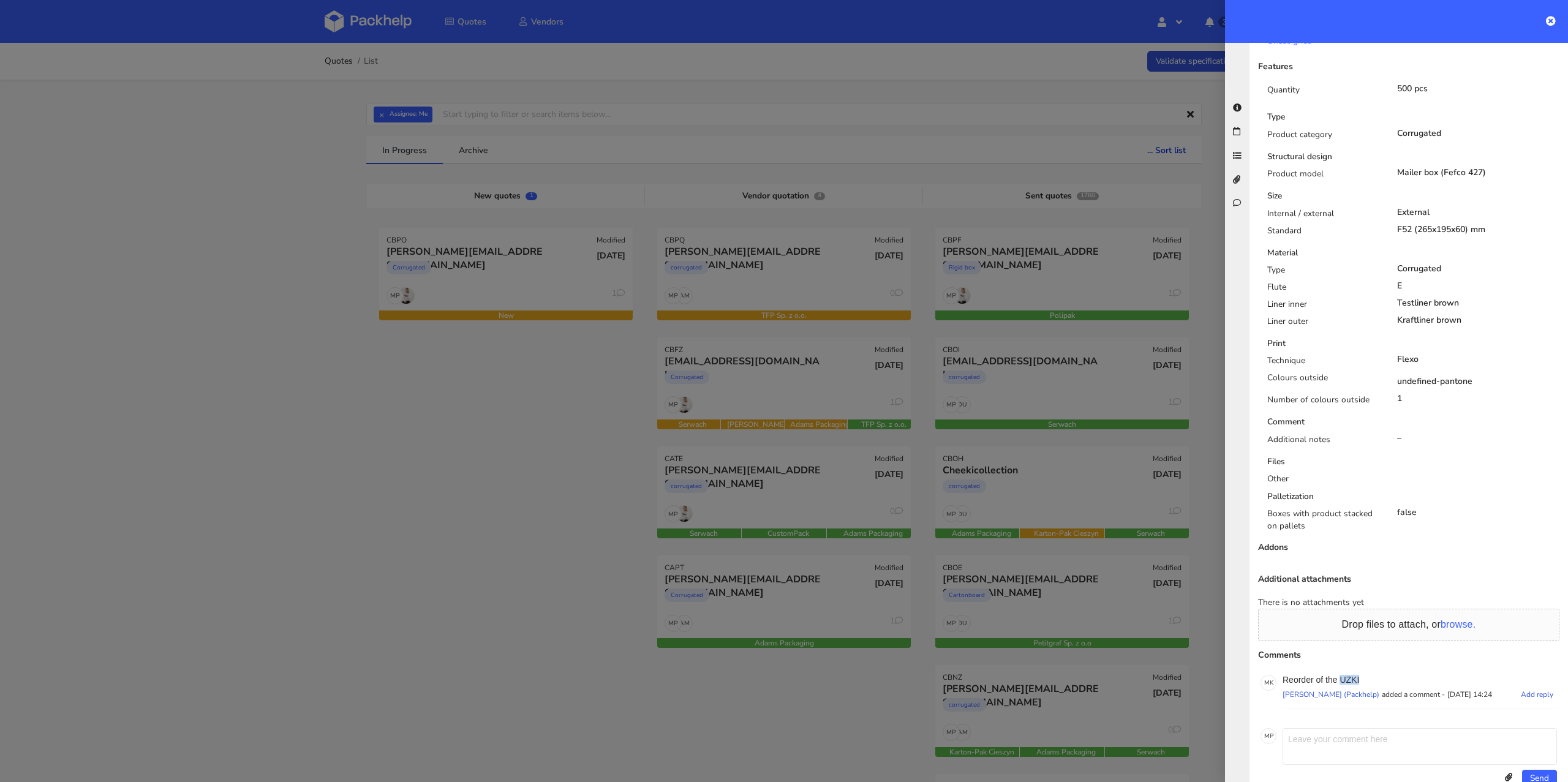
drag, startPoint x: 1366, startPoint y: 653, endPoint x: 1341, endPoint y: 653, distance: 25.0
click at [1341, 675] on p "Reorder of the UZKI" at bounding box center [1419, 680] width 274 height 10
copy p "UZKI"
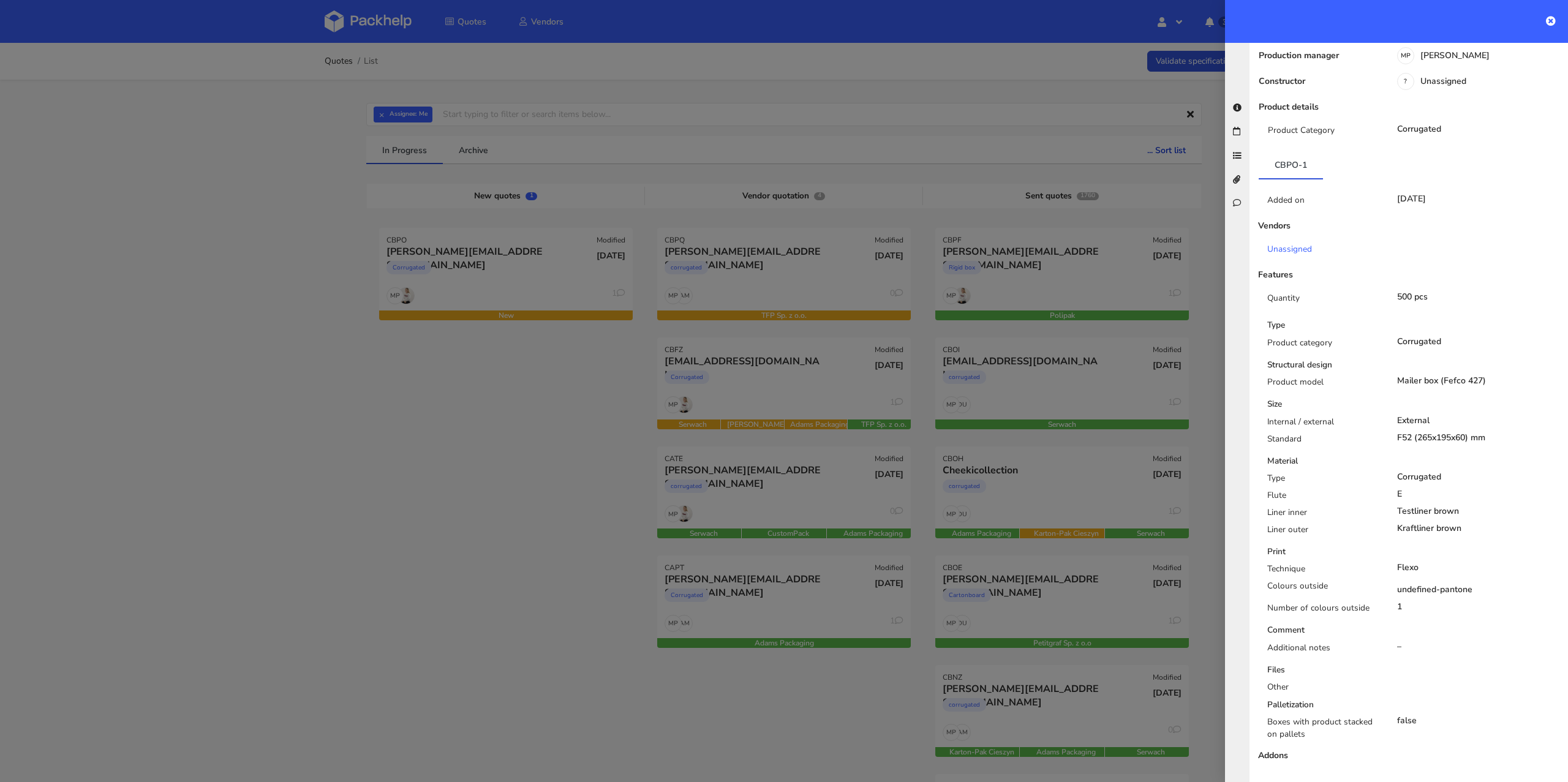
scroll to position [0, 0]
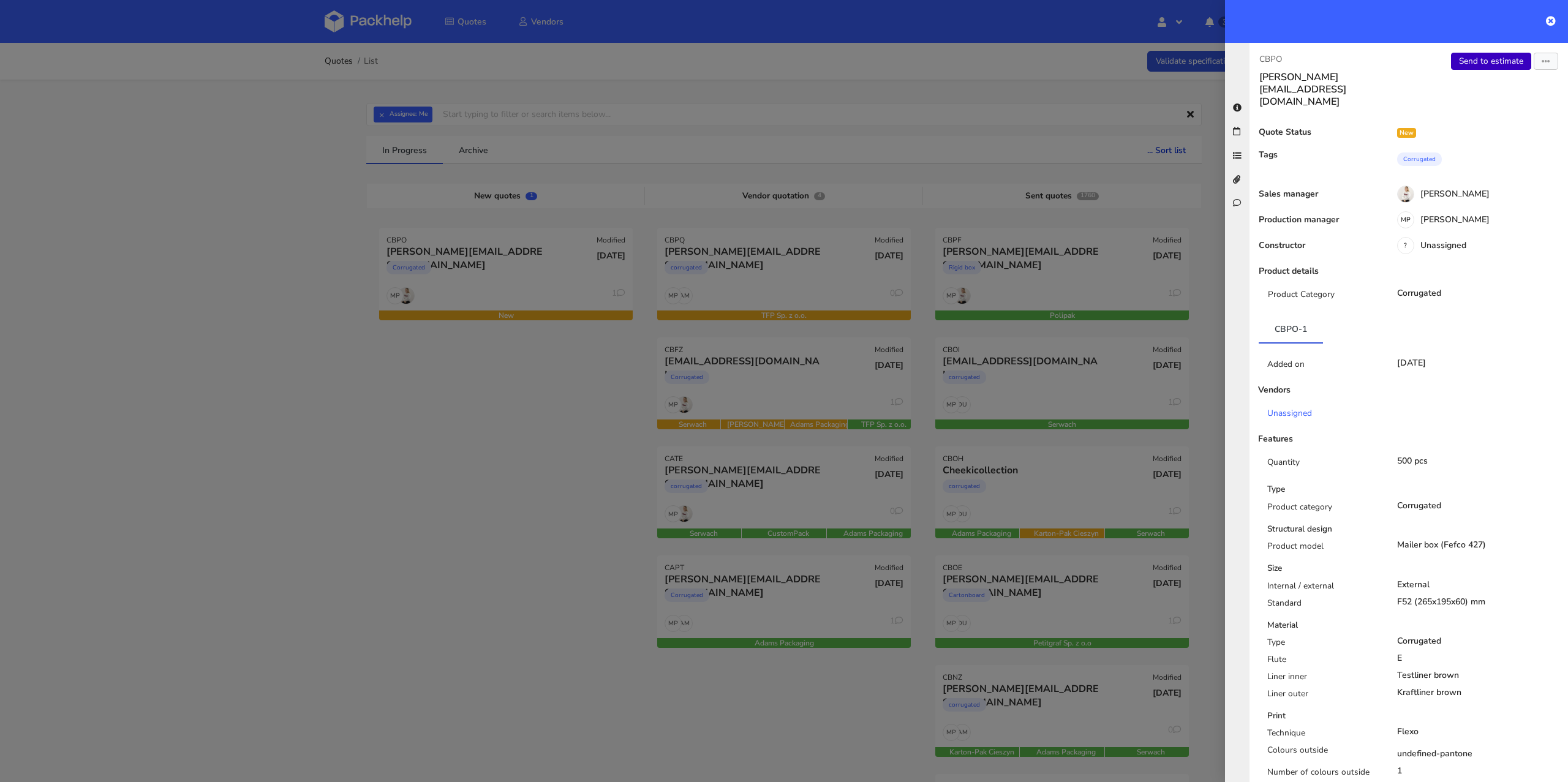
click at [1476, 55] on link "Send to estimate" at bounding box center [1490, 61] width 80 height 17
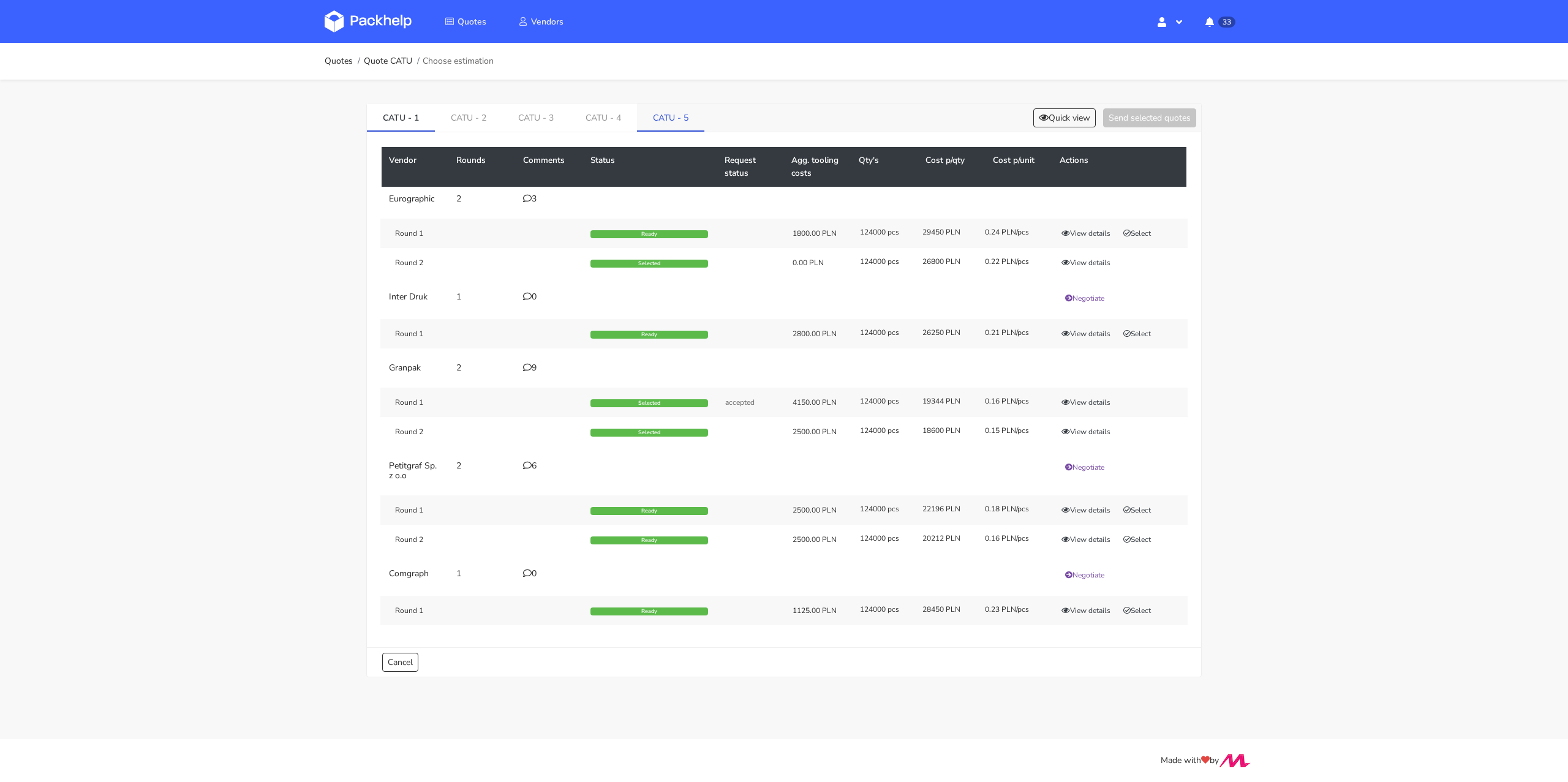
click at [647, 114] on link "CATU - 5" at bounding box center [670, 117] width 67 height 27
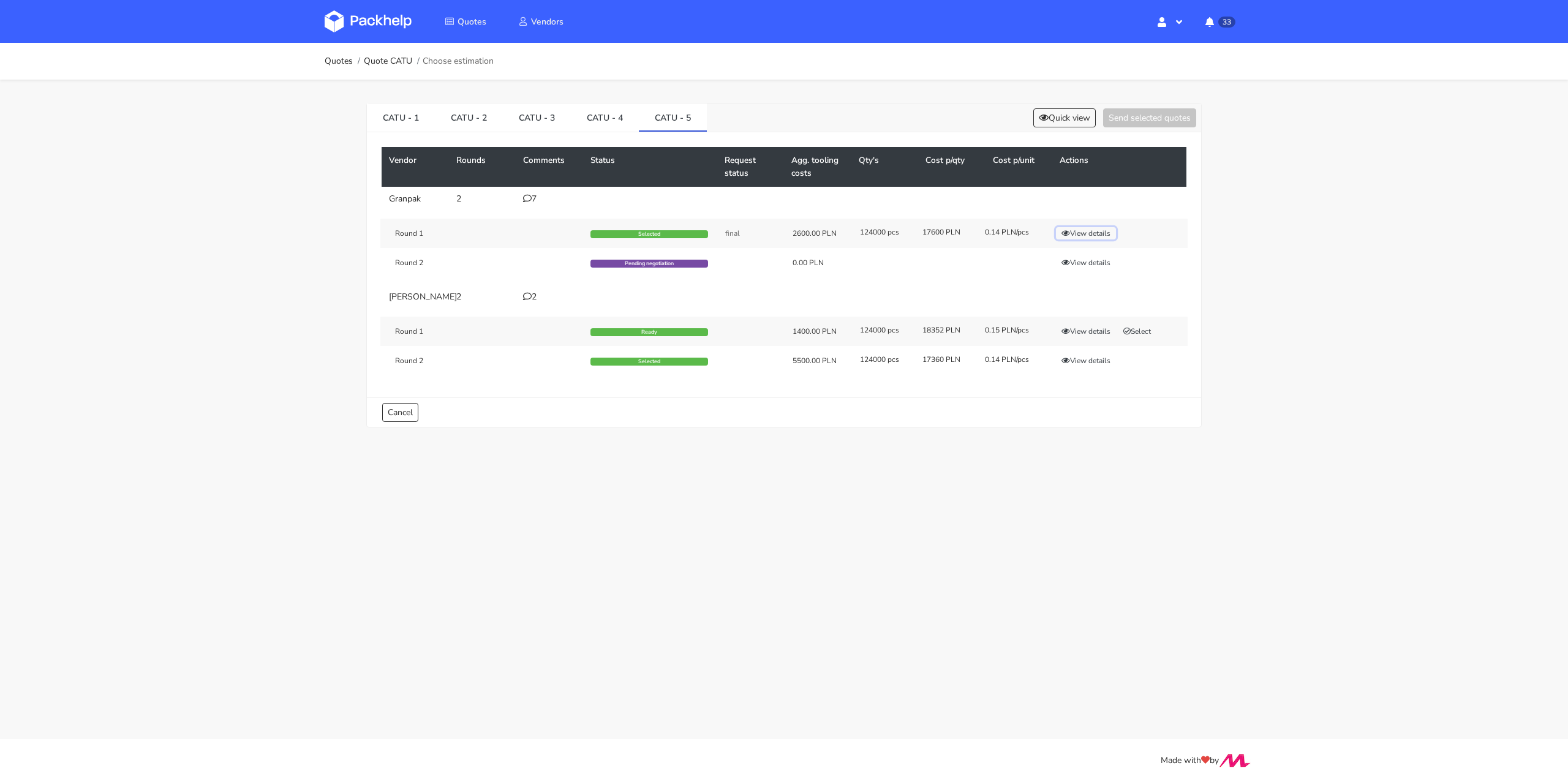
click at [1082, 229] on button "View details" at bounding box center [1086, 234] width 60 height 13
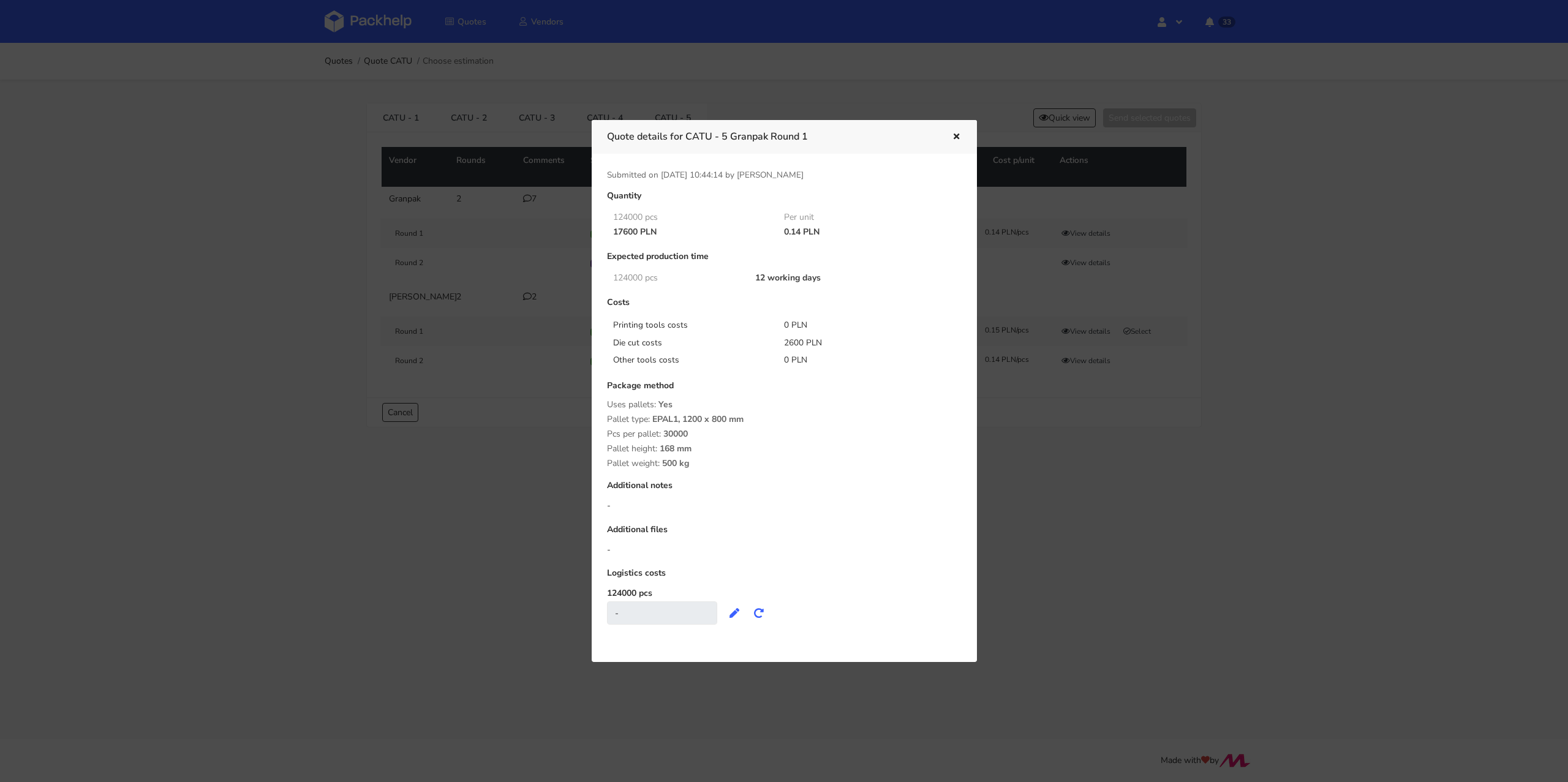
click at [959, 139] on icon "button" at bounding box center [956, 137] width 10 height 9
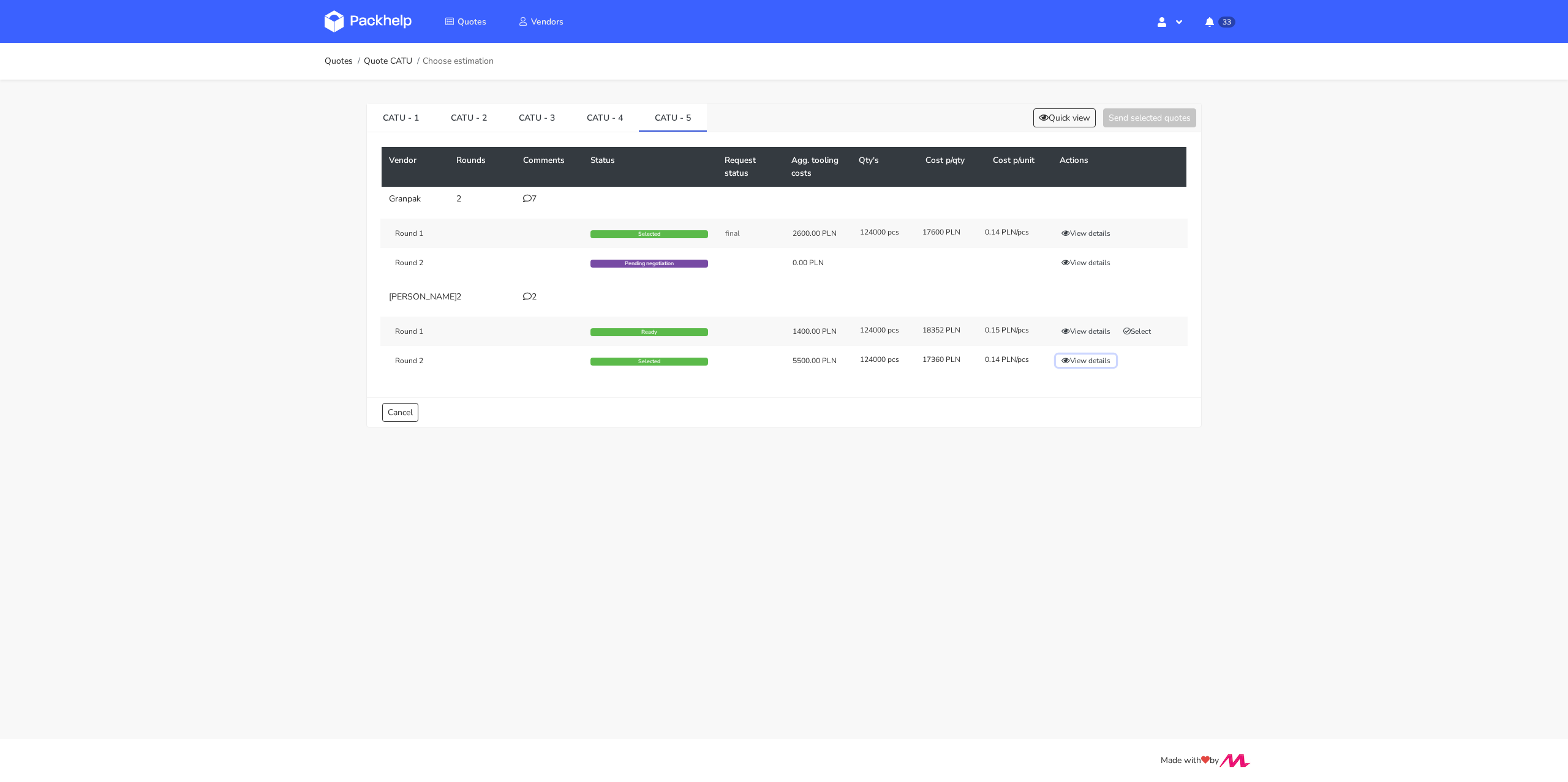
click at [1102, 367] on button "View details" at bounding box center [1086, 361] width 60 height 13
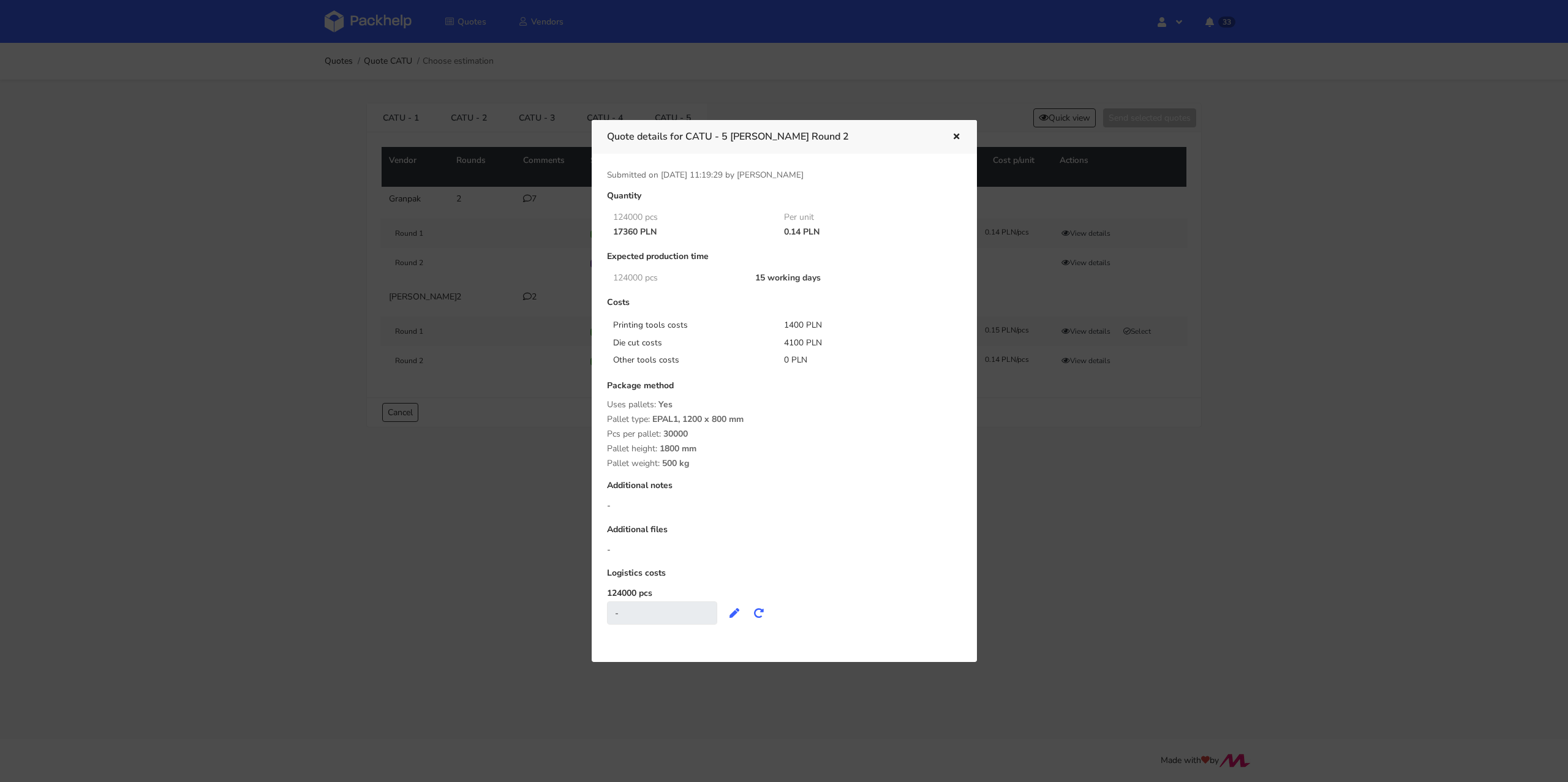
click at [956, 135] on icon "button" at bounding box center [956, 137] width 10 height 9
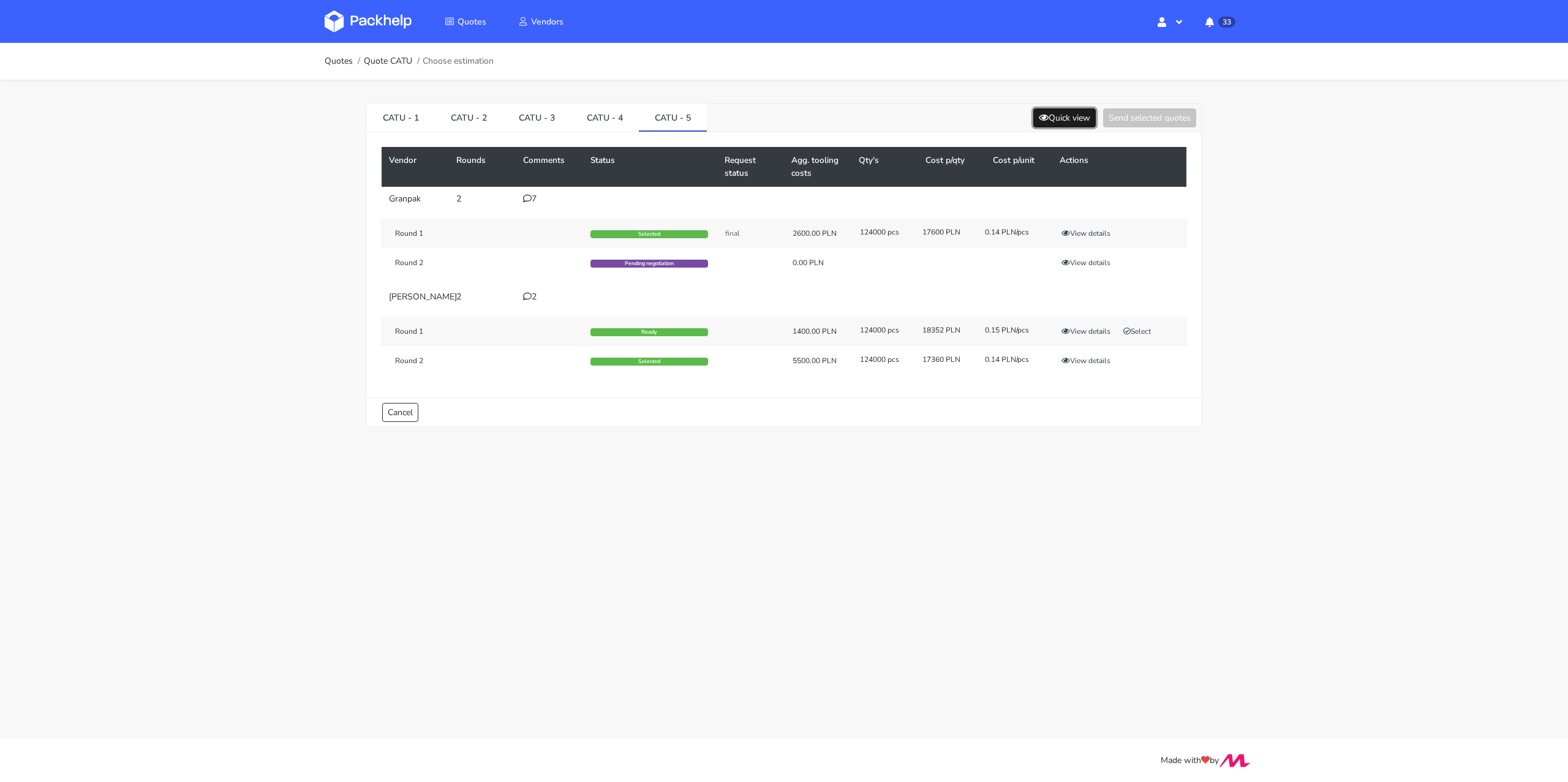
click at [1054, 121] on button "Quick view" at bounding box center [1064, 118] width 63 height 19
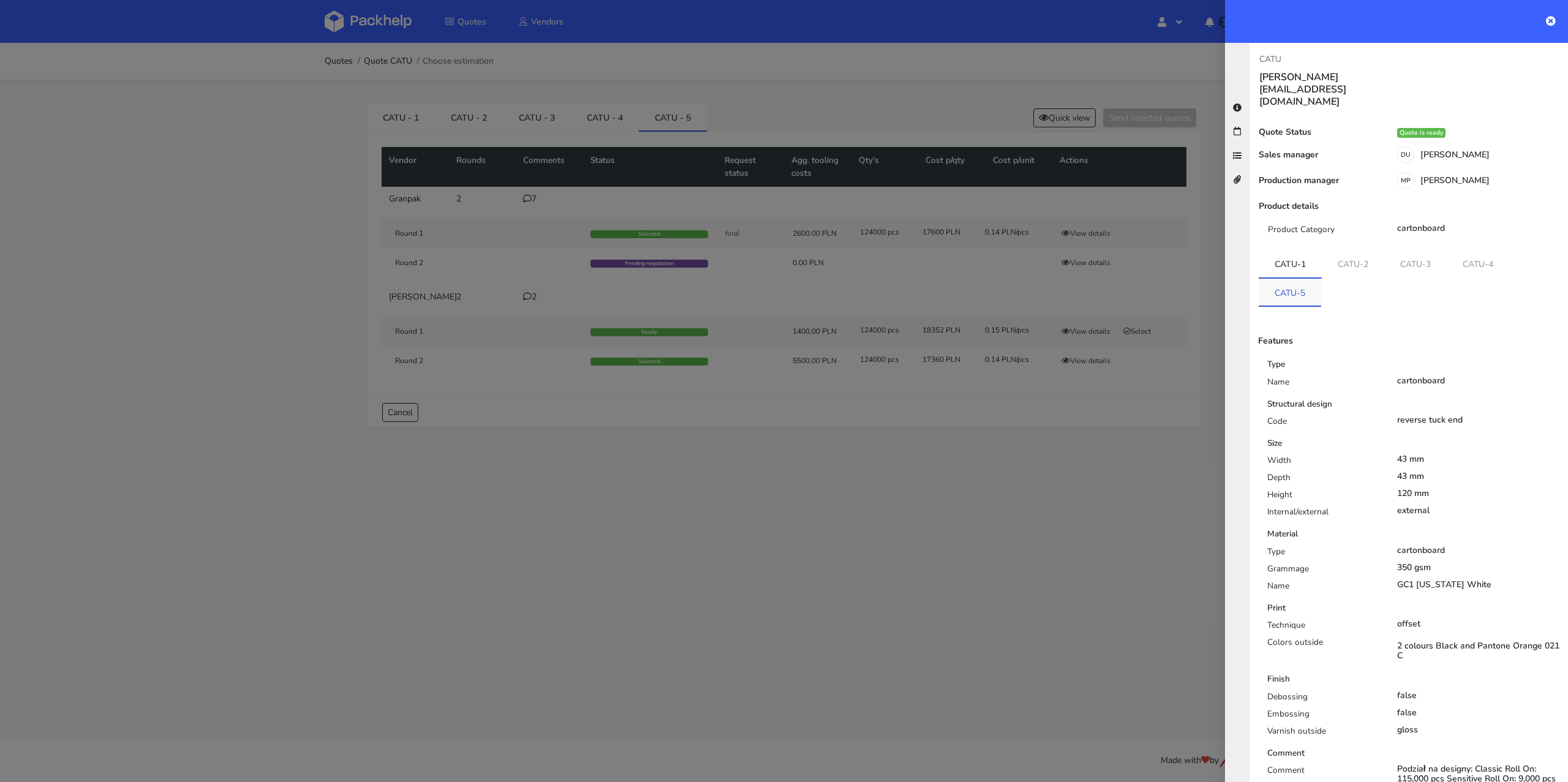
click at [1288, 279] on link "CATU-5" at bounding box center [1290, 292] width 63 height 27
click at [762, 101] on div at bounding box center [784, 391] width 1568 height 782
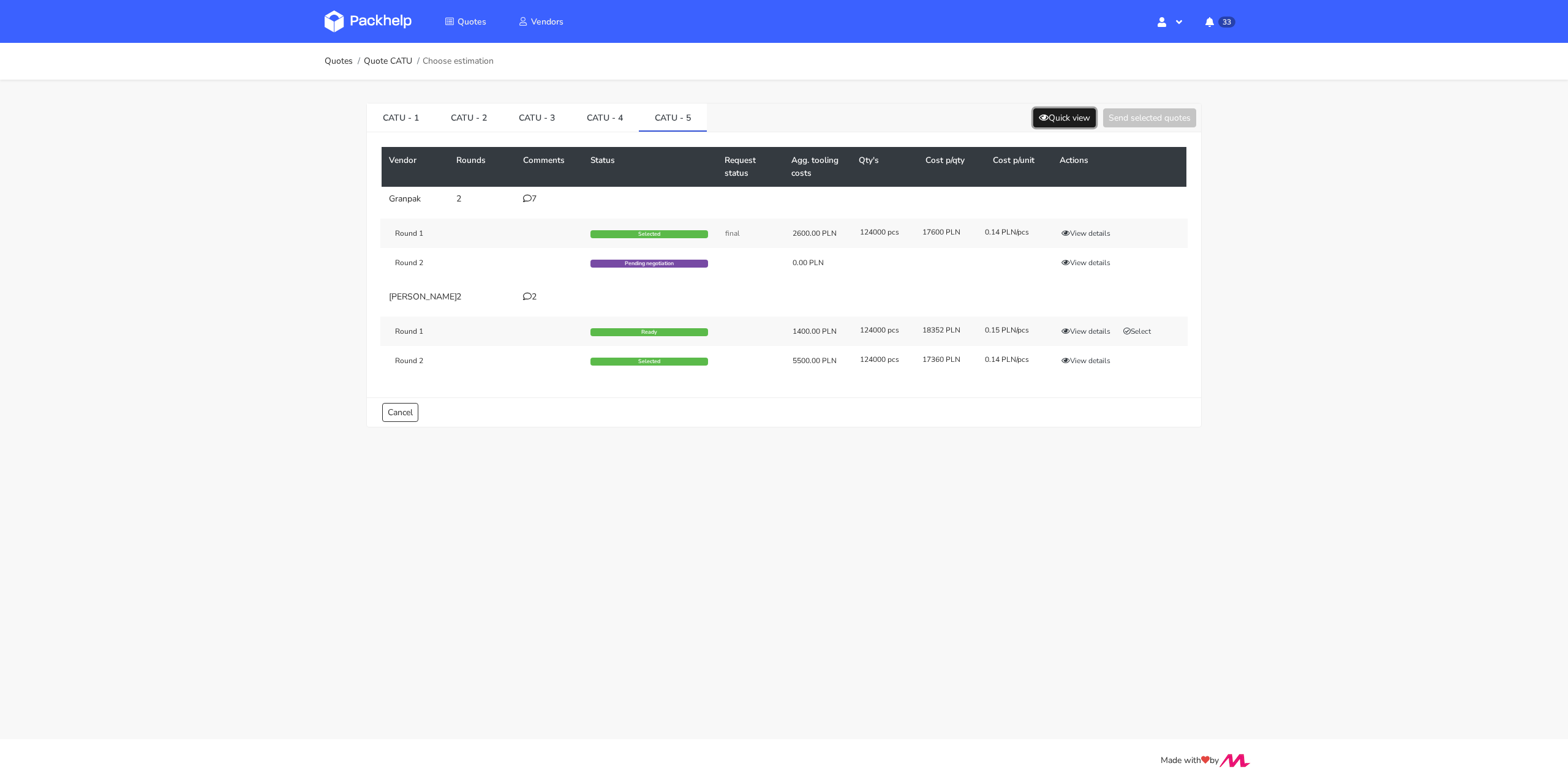
click at [1057, 111] on button "Quick view" at bounding box center [1064, 118] width 63 height 19
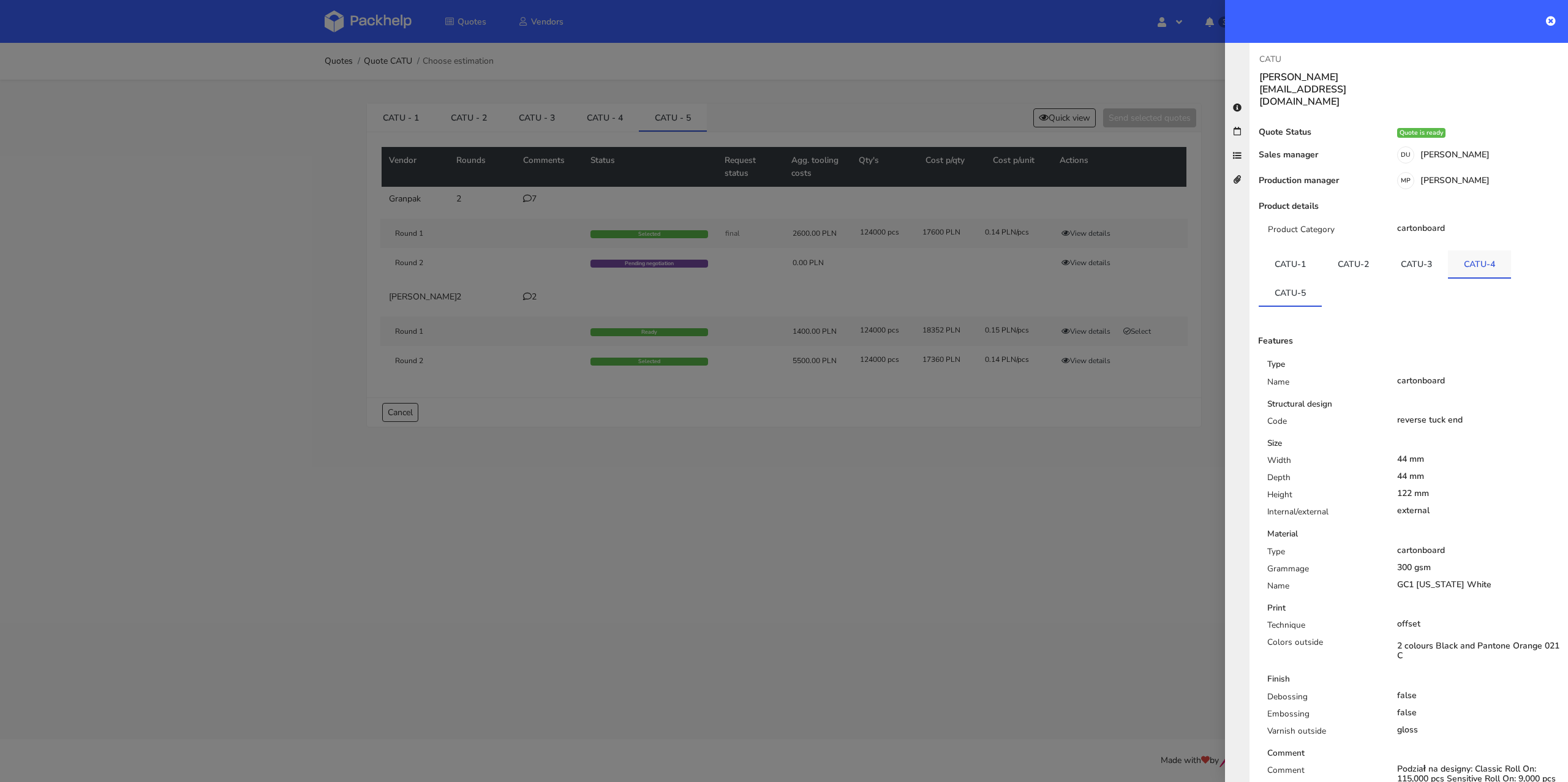
click at [1488, 251] on link "CATU-4" at bounding box center [1479, 264] width 63 height 27
click at [945, 436] on div at bounding box center [784, 391] width 1568 height 782
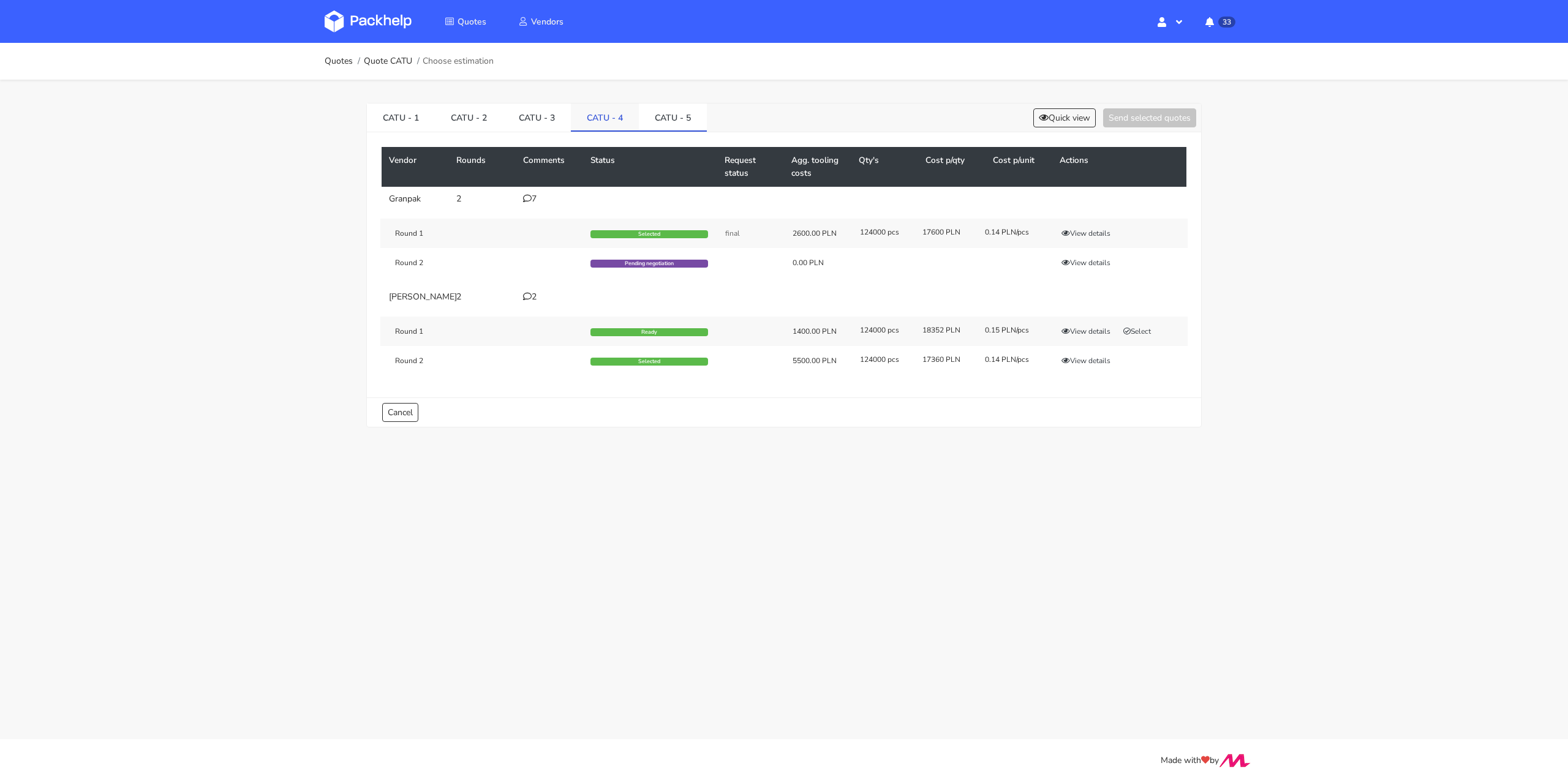
click at [609, 118] on link "CATU - 4" at bounding box center [605, 117] width 68 height 27
click at [660, 118] on link "CATU - 5" at bounding box center [672, 117] width 68 height 27
click at [596, 115] on link "CATU - 4" at bounding box center [605, 117] width 68 height 27
click at [1081, 338] on button "View details" at bounding box center [1086, 331] width 60 height 13
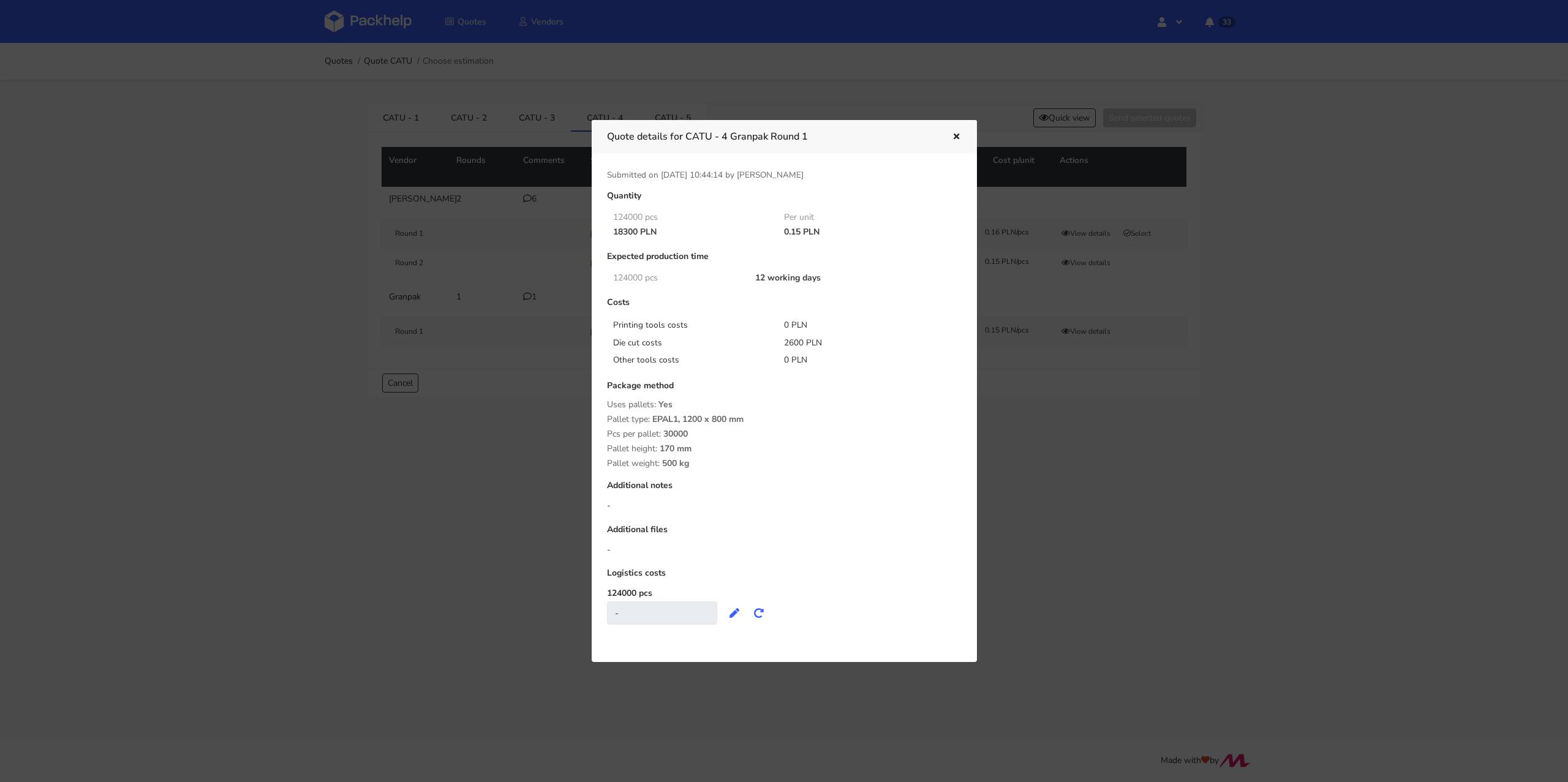
click at [960, 140] on icon "button" at bounding box center [956, 137] width 10 height 9
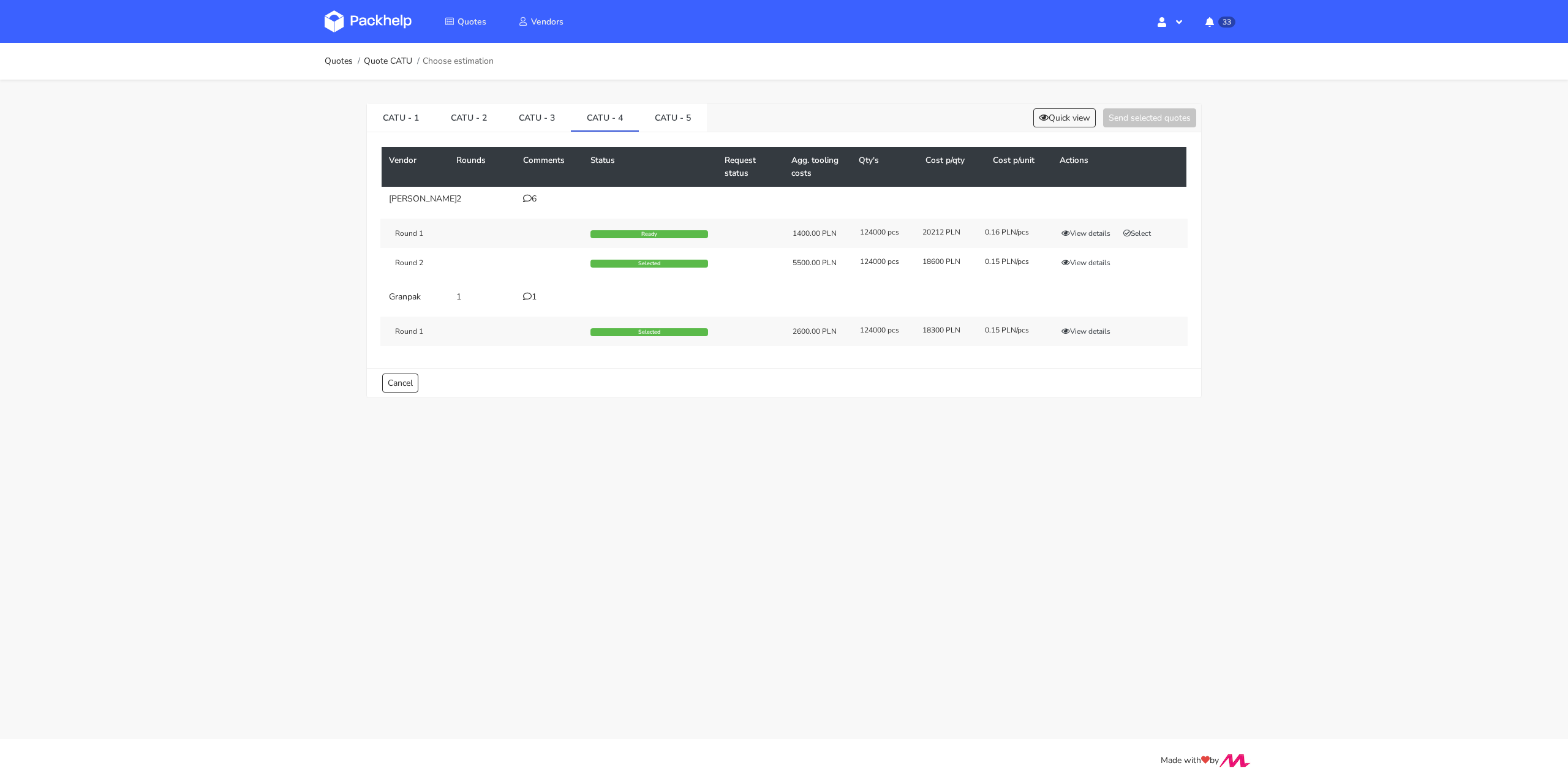
click at [1051, 128] on div "CATU - 1 CATU - 2 CATU - 3 CATU - 4 CATU - 5 Quick view Send selected quotes" at bounding box center [783, 118] width 834 height 29
click at [1055, 118] on button "Quick view" at bounding box center [1064, 118] width 63 height 19
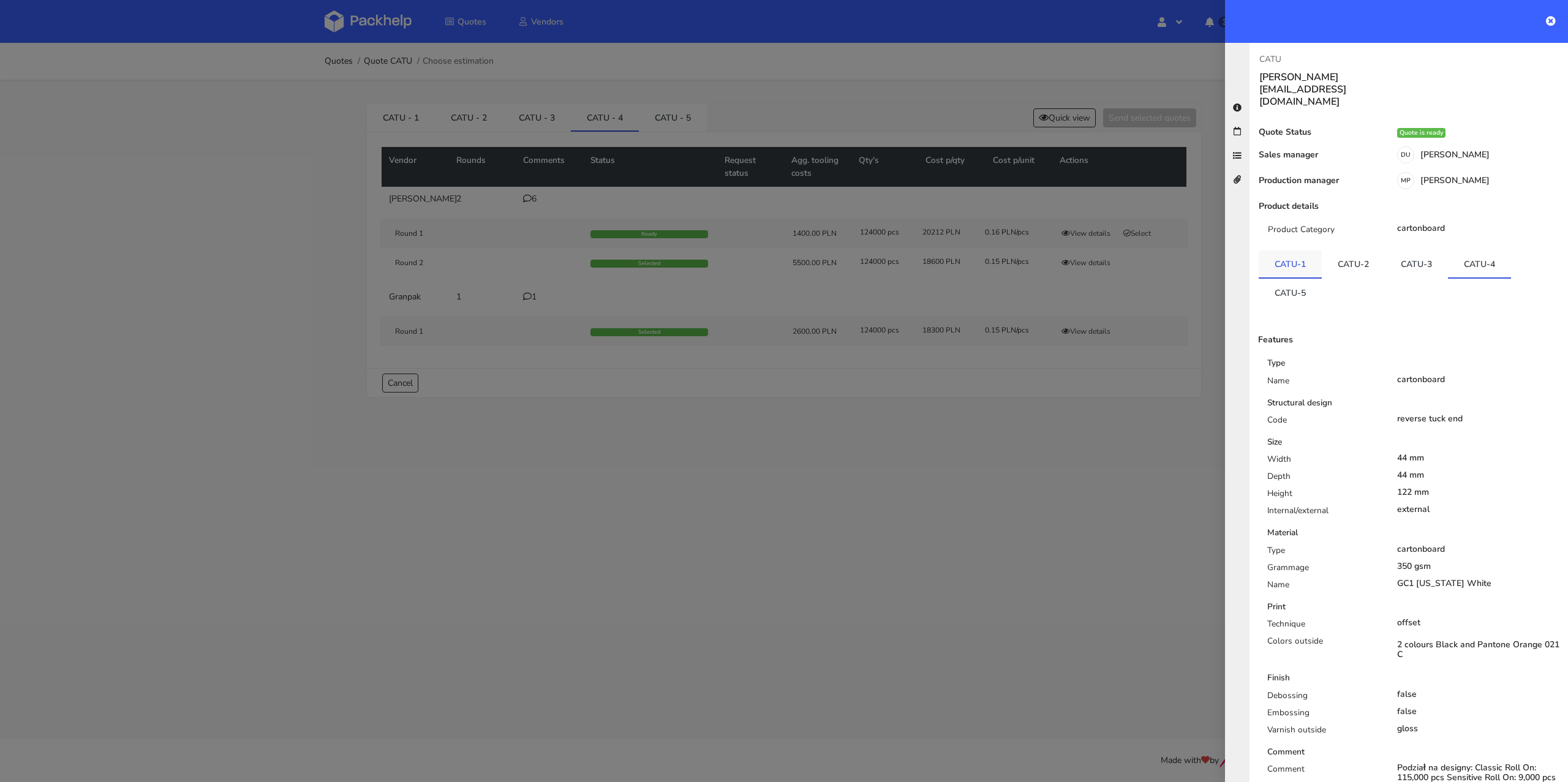
click at [1279, 251] on link "CATU-1" at bounding box center [1290, 264] width 63 height 27
click at [779, 400] on div at bounding box center [784, 391] width 1568 height 782
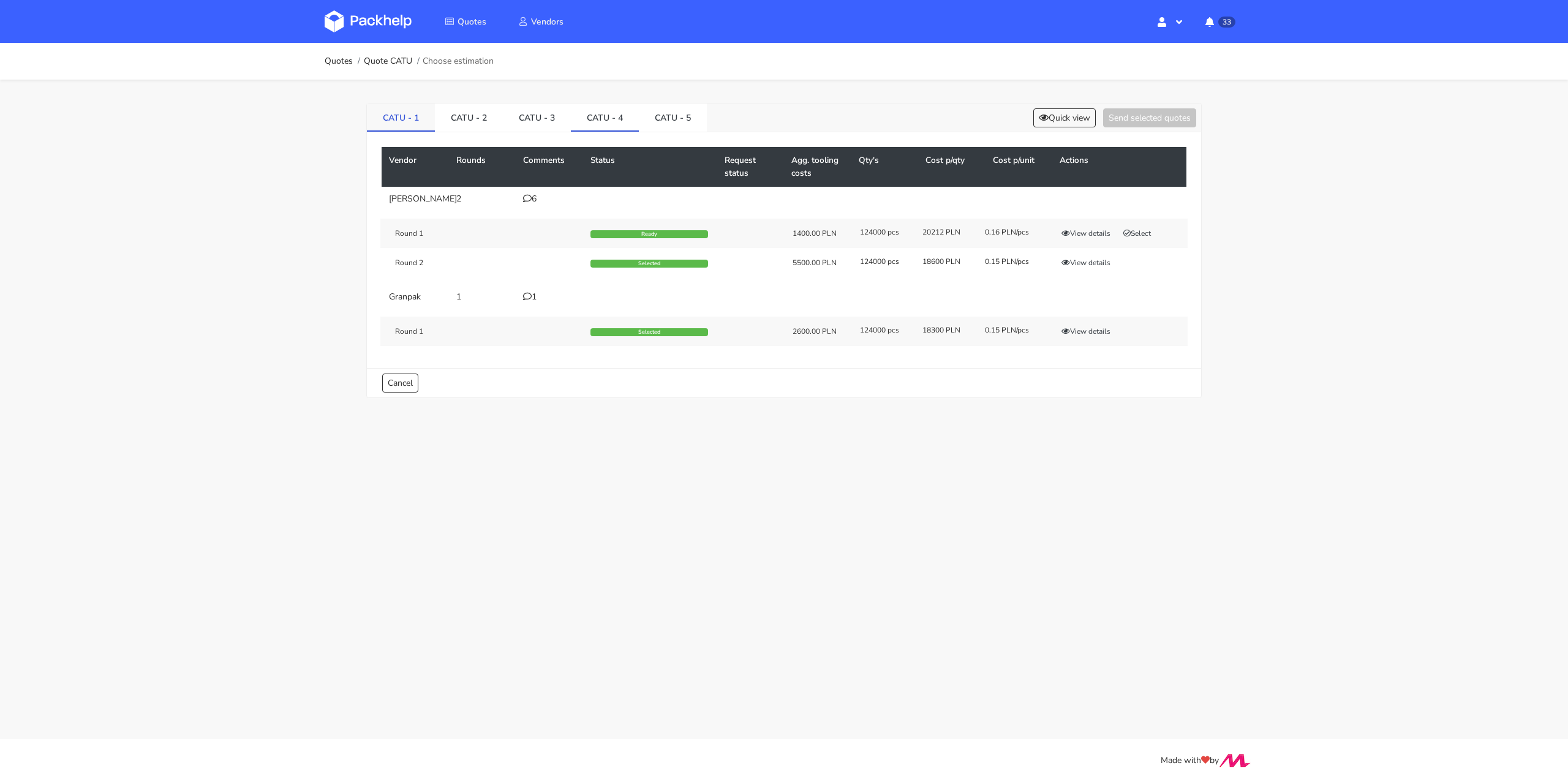
click at [414, 115] on link "CATU - 1" at bounding box center [400, 117] width 68 height 27
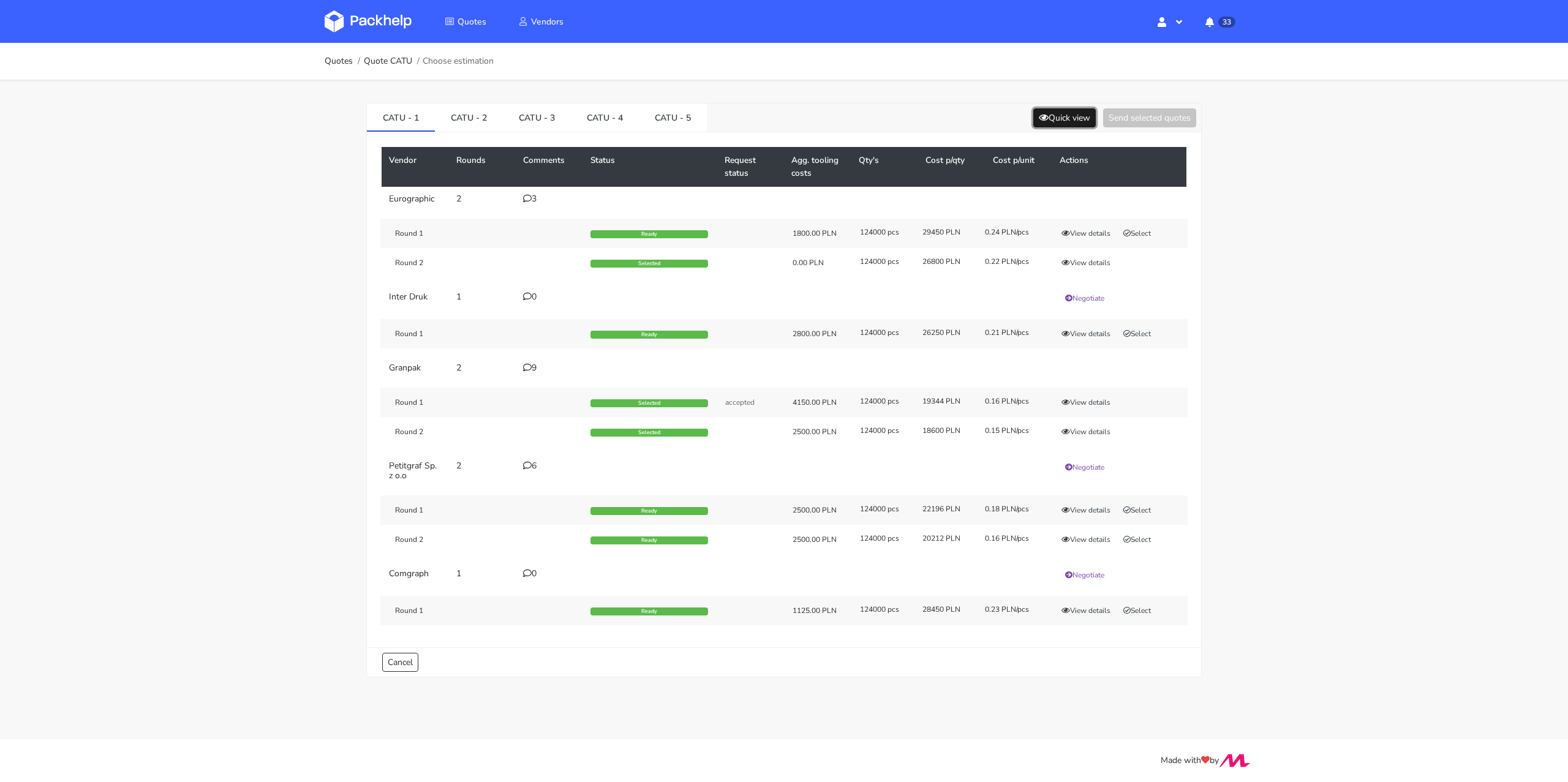
click at [1078, 119] on button "Quick view" at bounding box center [1064, 118] width 63 height 19
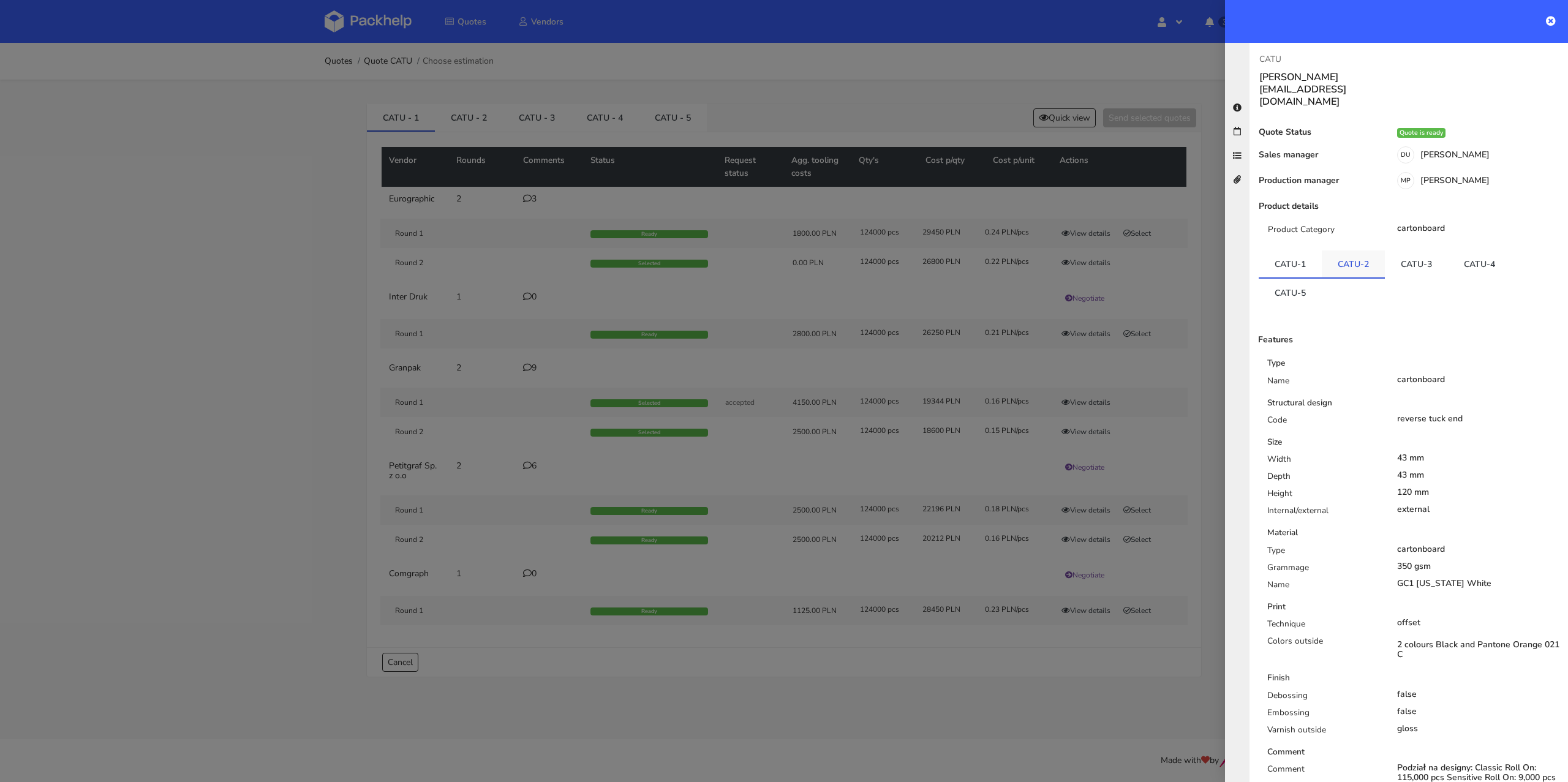
click at [1351, 251] on link "CATU-2" at bounding box center [1353, 264] width 63 height 27
click at [1422, 251] on link "CATU-3" at bounding box center [1416, 264] width 63 height 27
click at [1492, 251] on link "CATU-4" at bounding box center [1479, 264] width 63 height 27
click at [1278, 279] on link "CATU-5" at bounding box center [1290, 292] width 63 height 27
click at [1299, 251] on link "CATU-1" at bounding box center [1290, 264] width 63 height 27
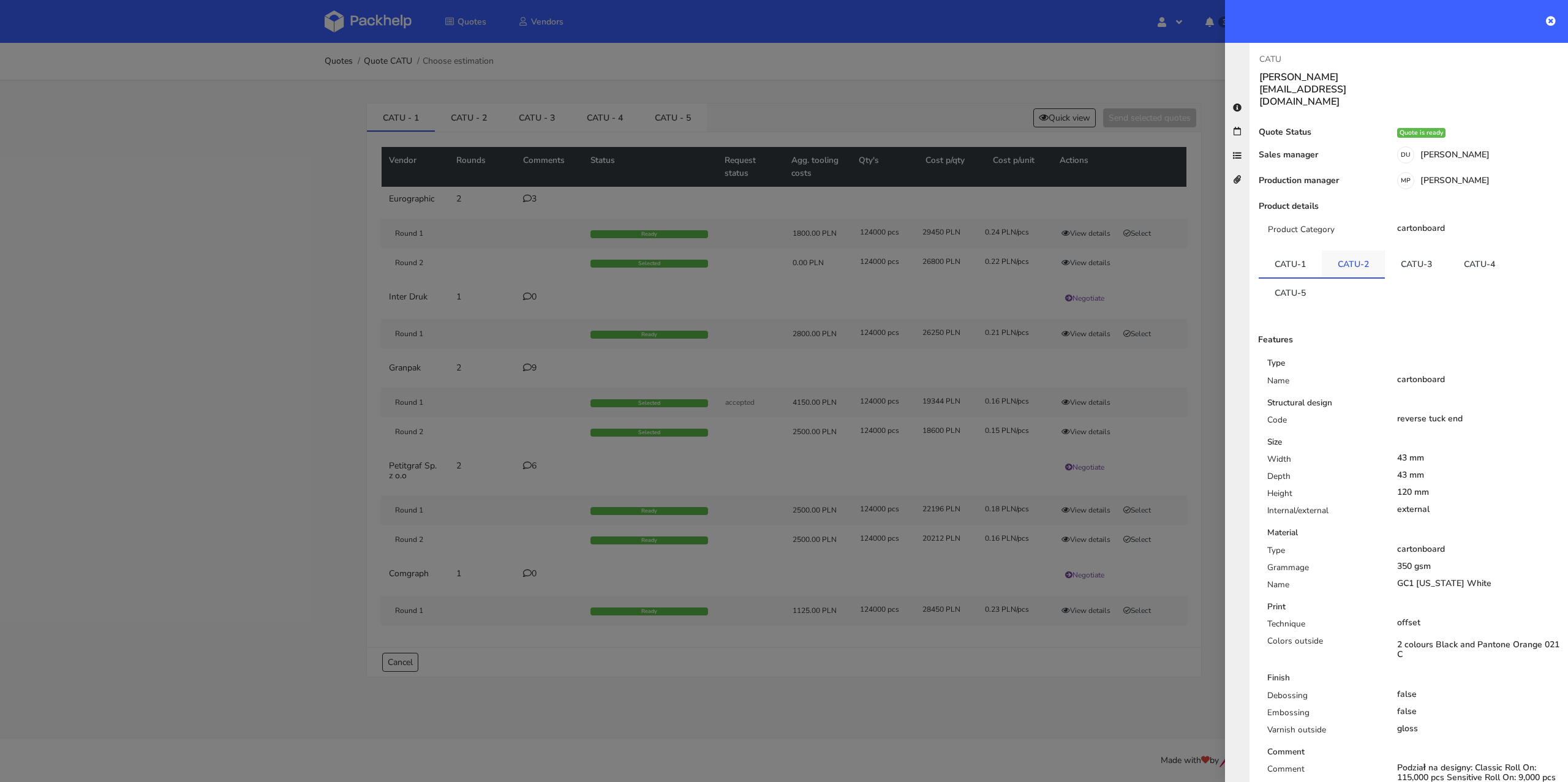
click at [1352, 251] on link "CATU-2" at bounding box center [1353, 264] width 63 height 27
click at [1413, 251] on link "CATU-3" at bounding box center [1416, 264] width 63 height 27
click at [1353, 251] on link "CATU-2" at bounding box center [1353, 264] width 63 height 27
click at [1308, 251] on link "CATU-1" at bounding box center [1290, 264] width 63 height 27
click at [204, 241] on div at bounding box center [784, 391] width 1568 height 782
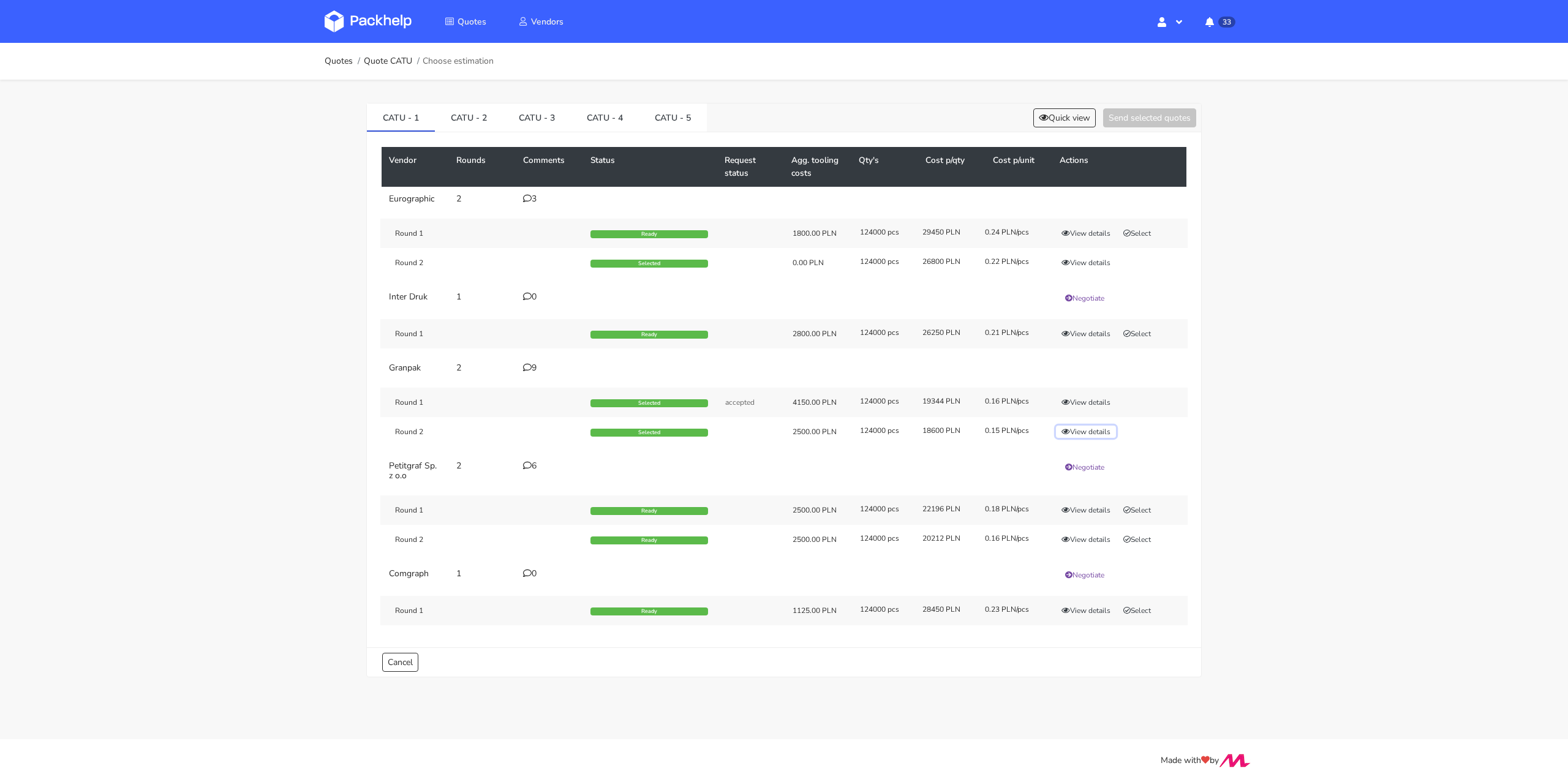
click at [1098, 426] on button "View details" at bounding box center [1086, 432] width 60 height 13
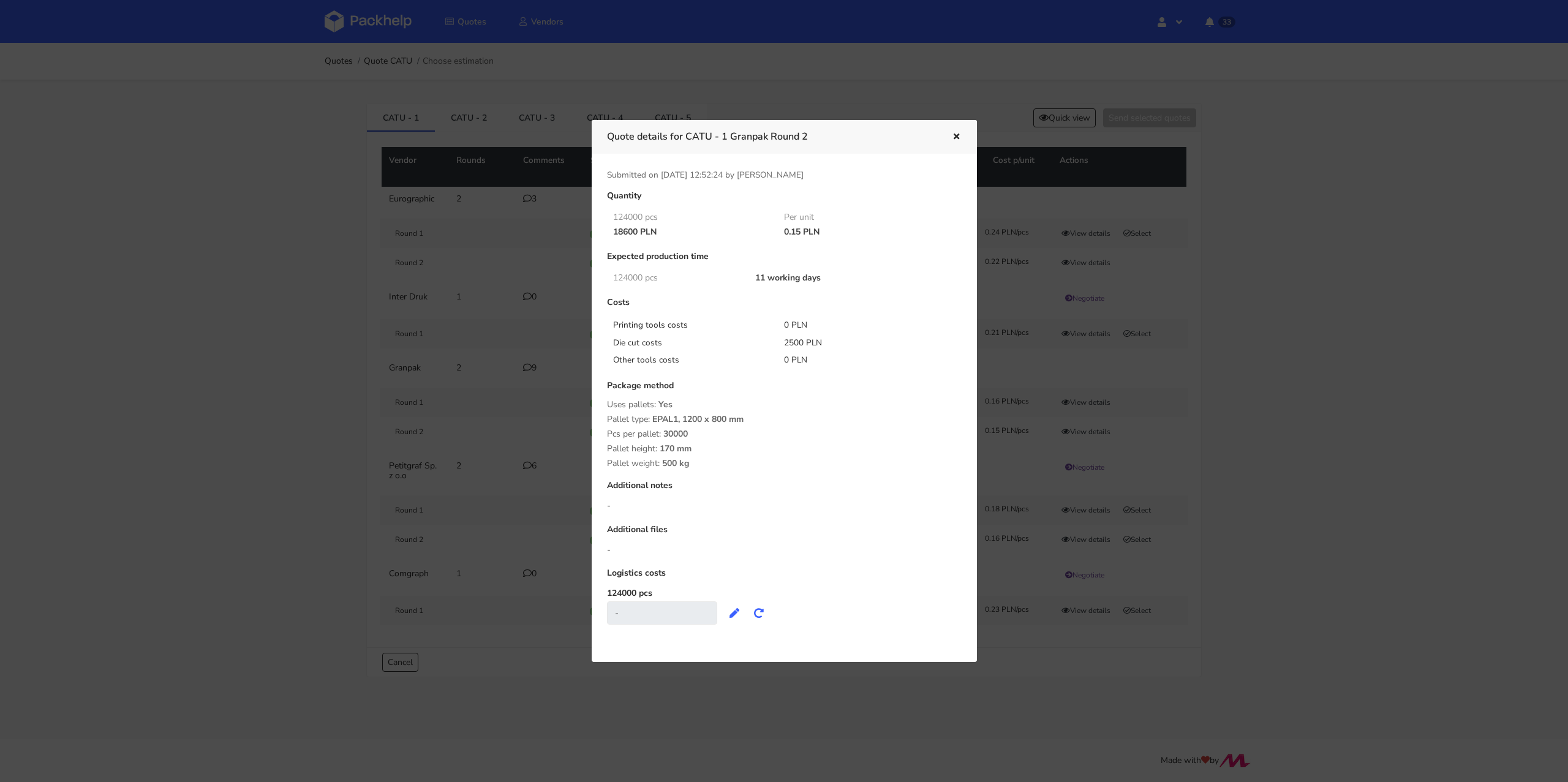
click at [954, 135] on icon "button" at bounding box center [956, 137] width 10 height 9
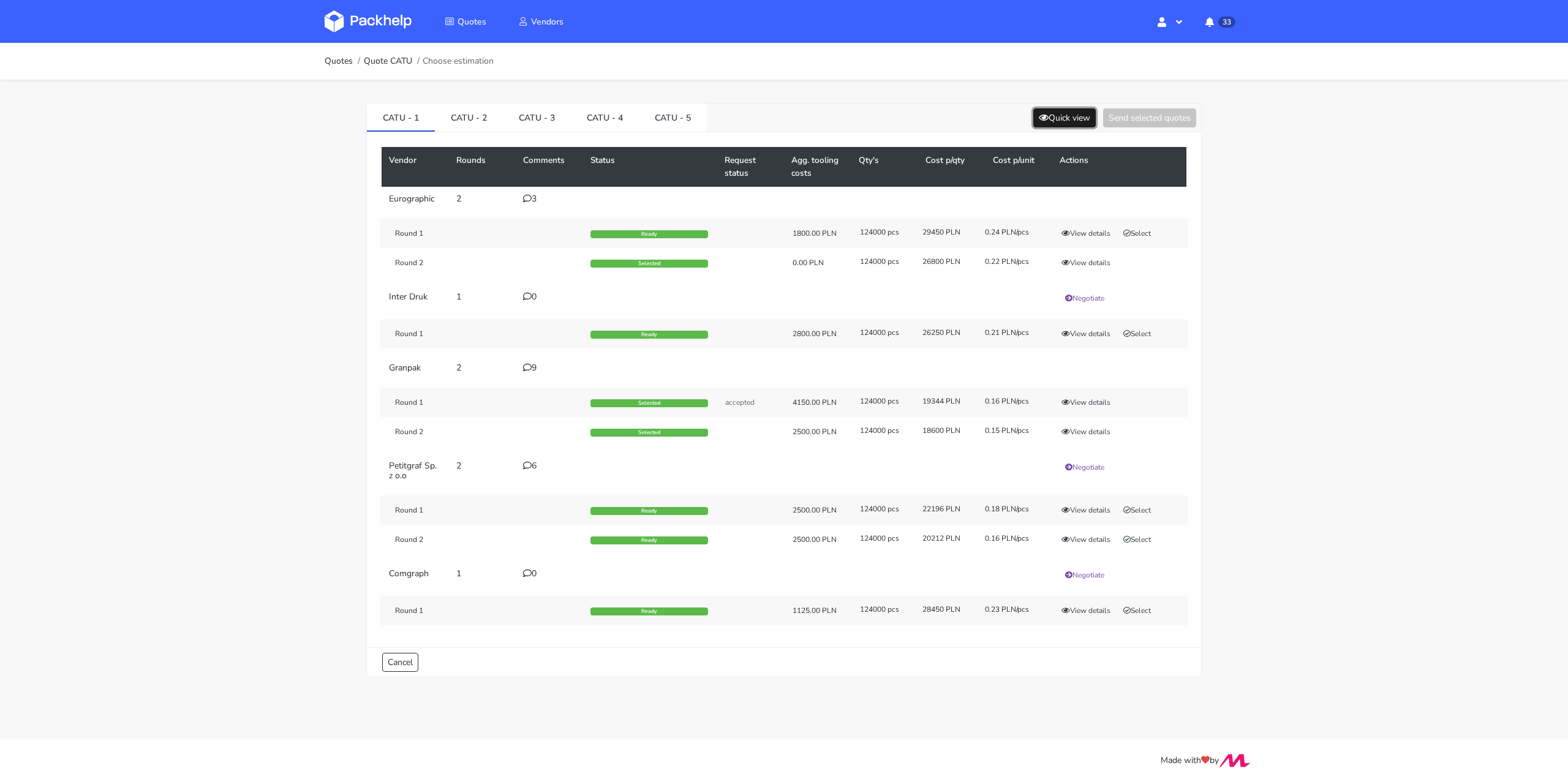
click at [1059, 124] on button "Quick view" at bounding box center [1064, 118] width 63 height 19
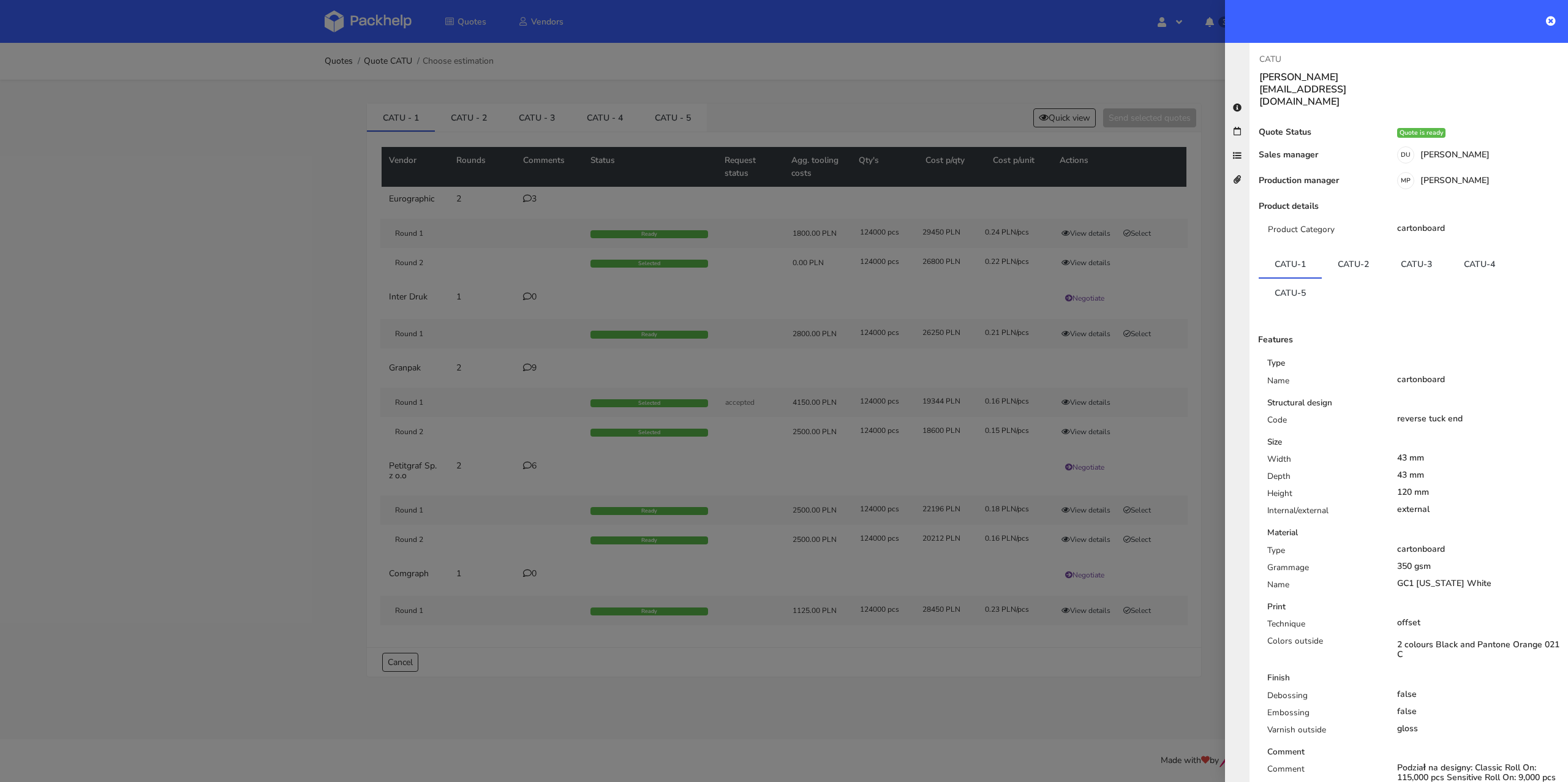
click at [245, 392] on div at bounding box center [784, 391] width 1568 height 782
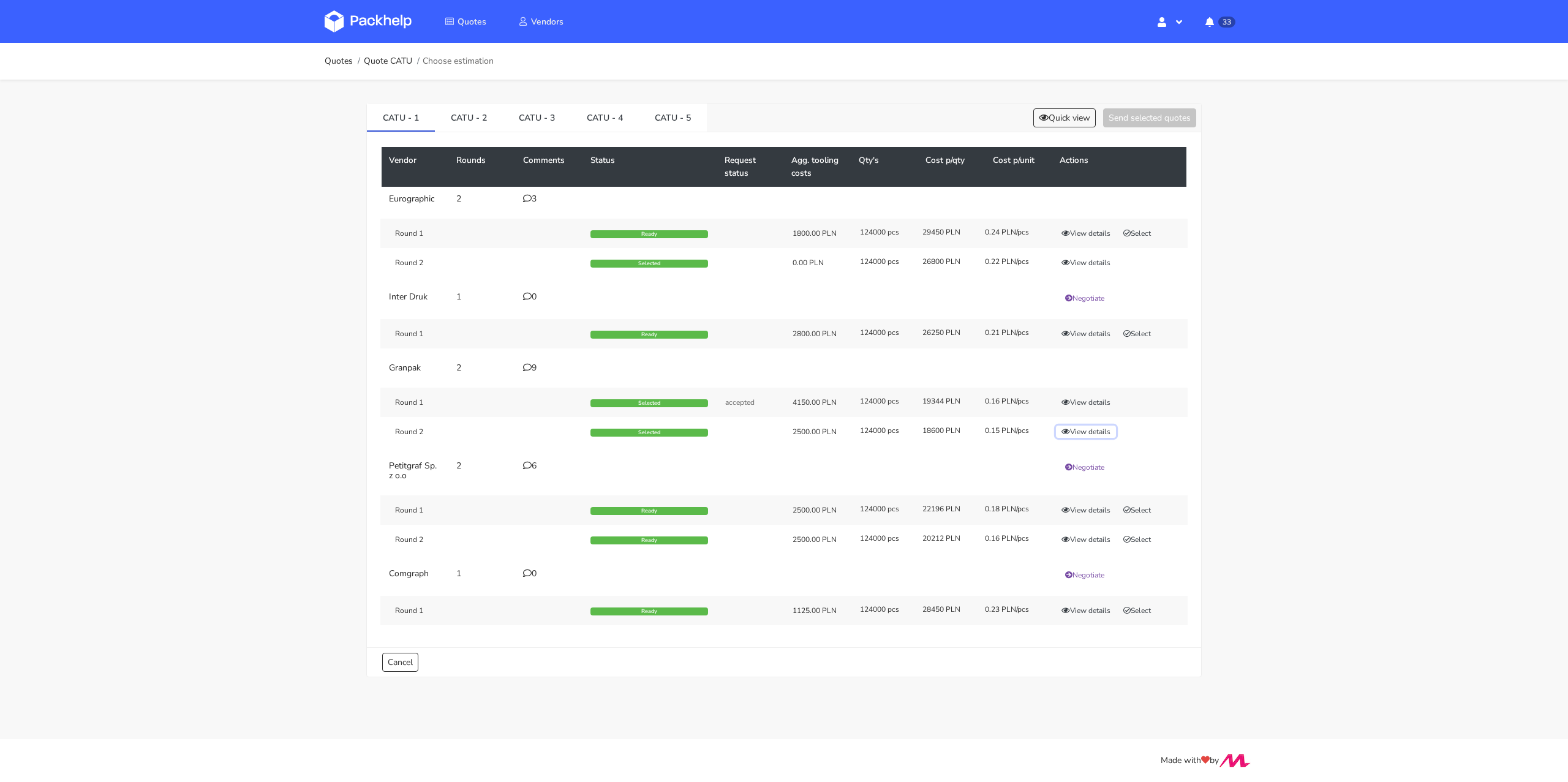
click at [1109, 425] on button "View details" at bounding box center [1086, 432] width 60 height 13
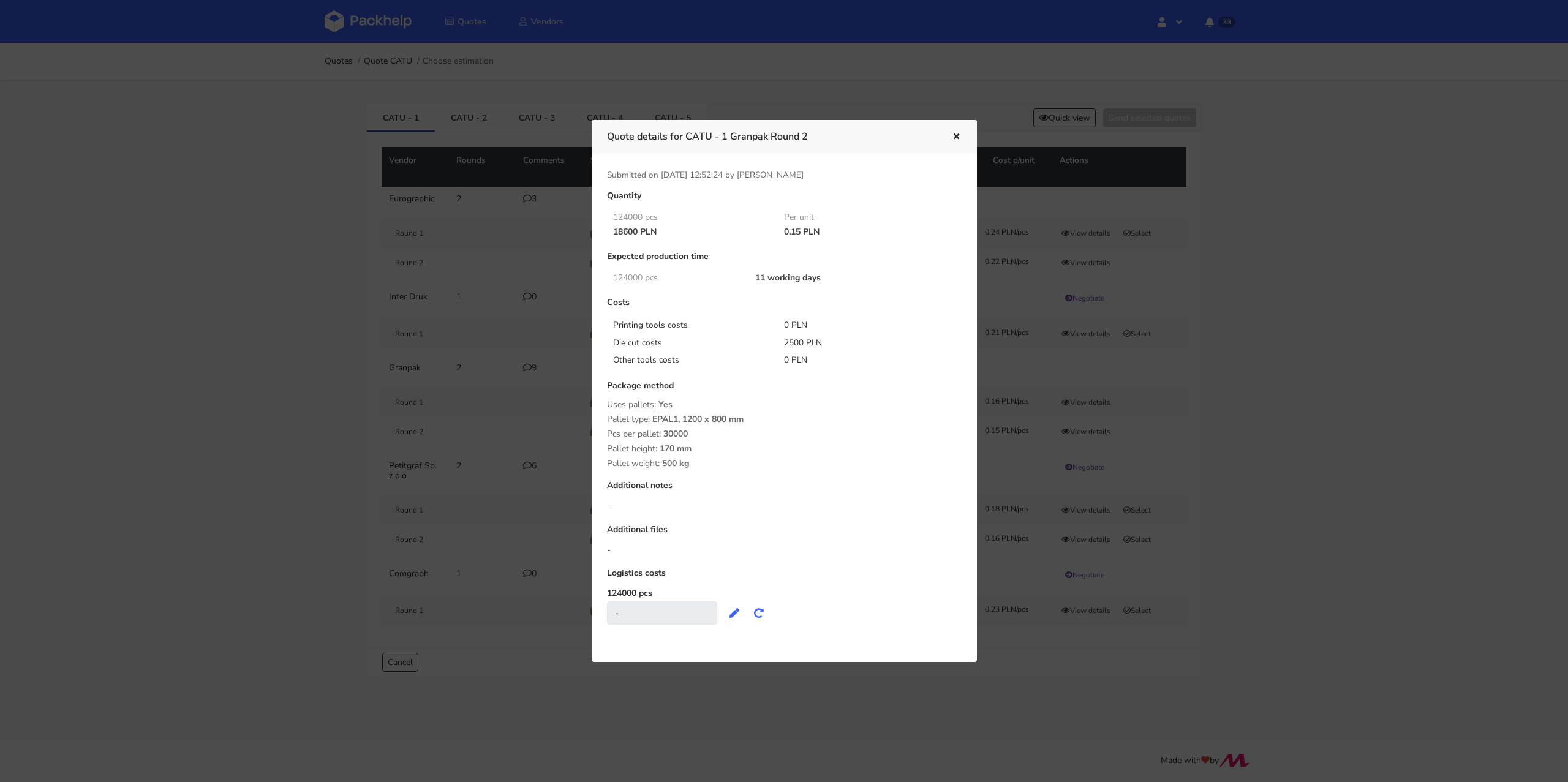
drag, startPoint x: 689, startPoint y: 136, endPoint x: 811, endPoint y: 134, distance: 122.0
click at [811, 134] on h3 "Quote details for CATU - 1 Granpak Round 2" at bounding box center [770, 136] width 327 height 17
copy h3 "CATU - 1 Granpak Round 2"
click at [953, 135] on icon "button" at bounding box center [956, 137] width 10 height 9
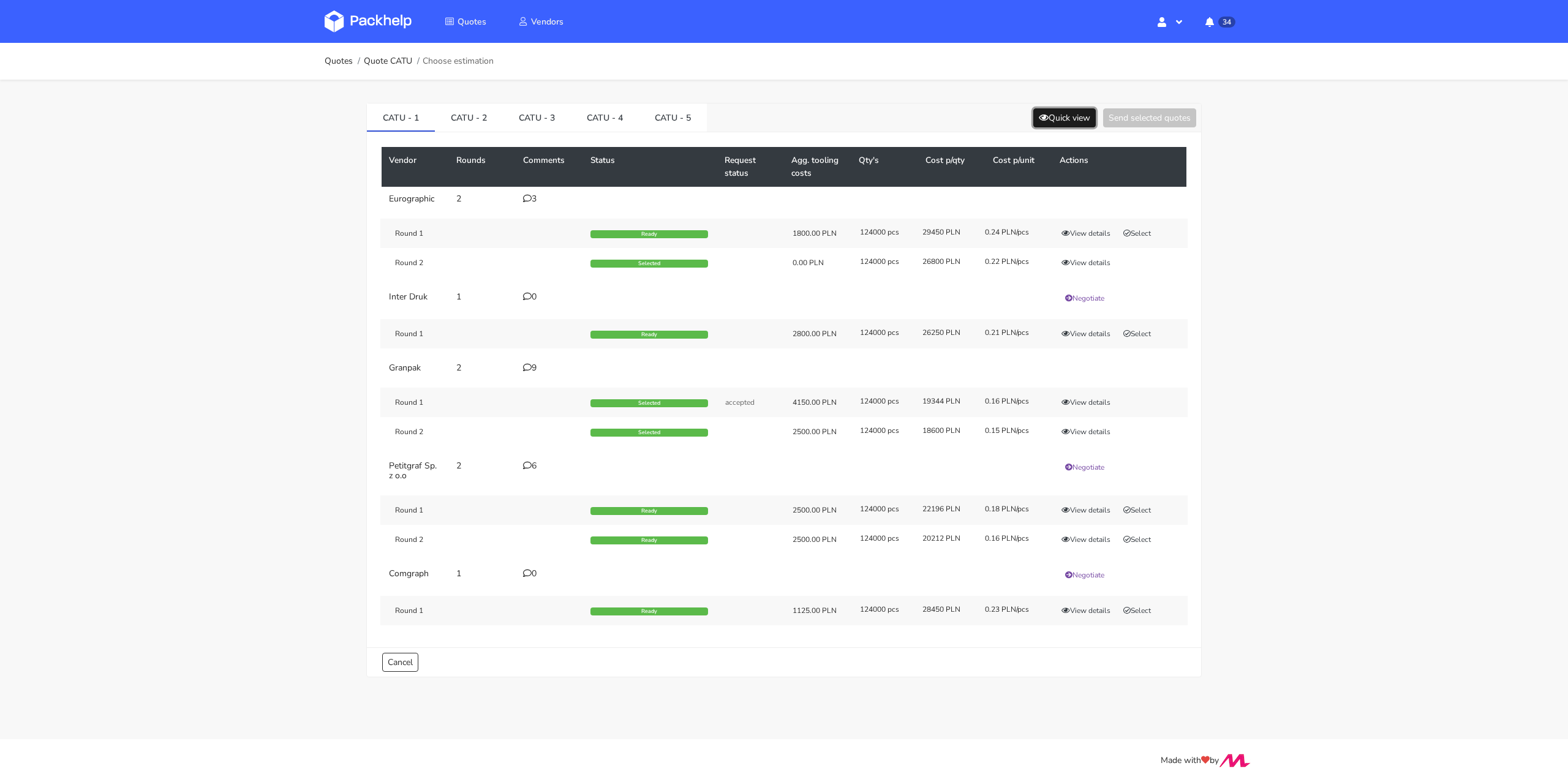
click at [1033, 121] on button "Quick view" at bounding box center [1064, 118] width 63 height 19
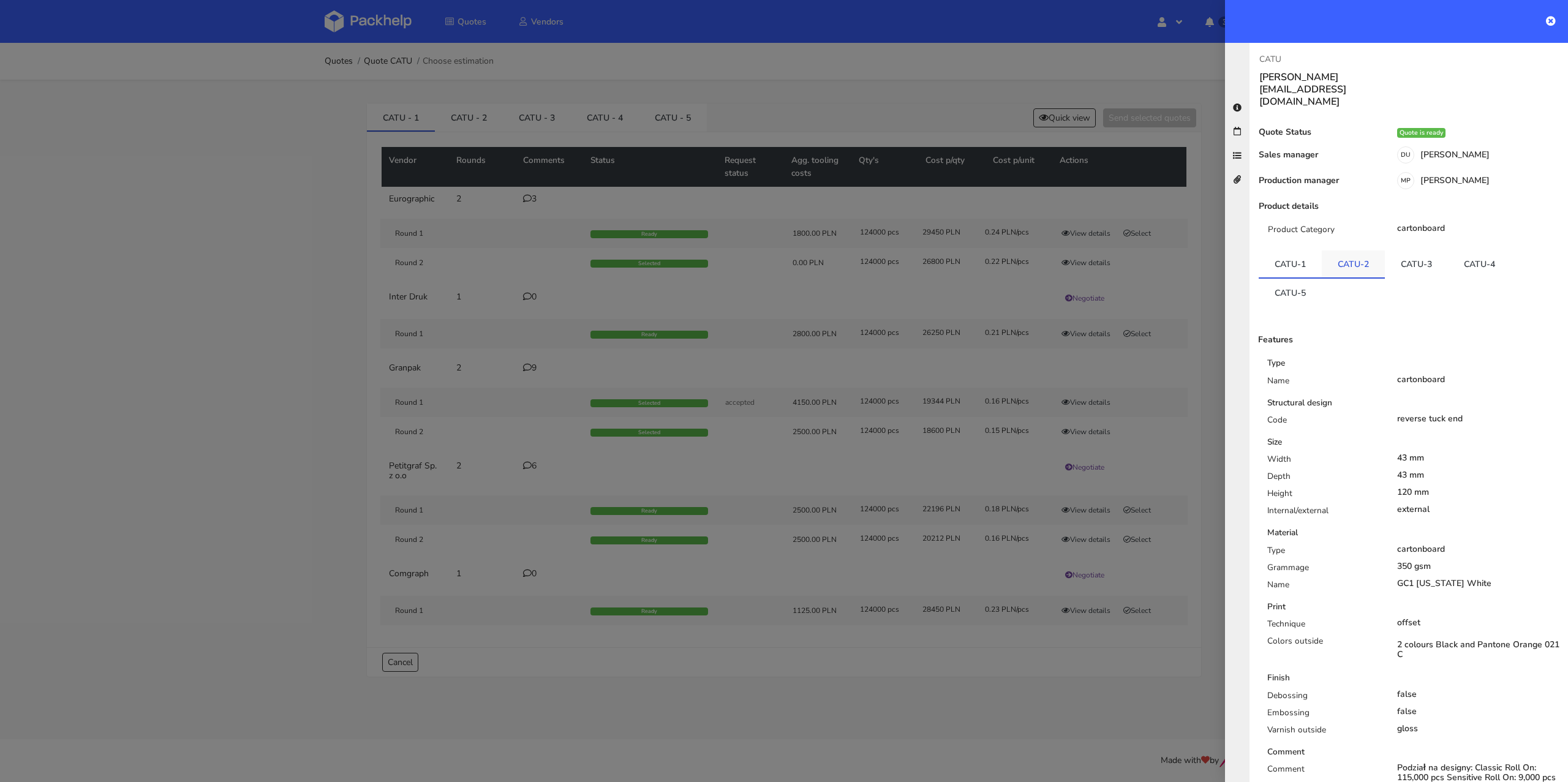
click at [1360, 251] on link "CATU-2" at bounding box center [1353, 264] width 63 height 27
click at [1400, 251] on link "CATU-3" at bounding box center [1416, 264] width 63 height 27
click at [1356, 251] on link "CATU-2" at bounding box center [1353, 264] width 63 height 27
click at [1281, 251] on link "CATU-1" at bounding box center [1290, 264] width 63 height 27
click at [223, 474] on div at bounding box center [784, 391] width 1568 height 782
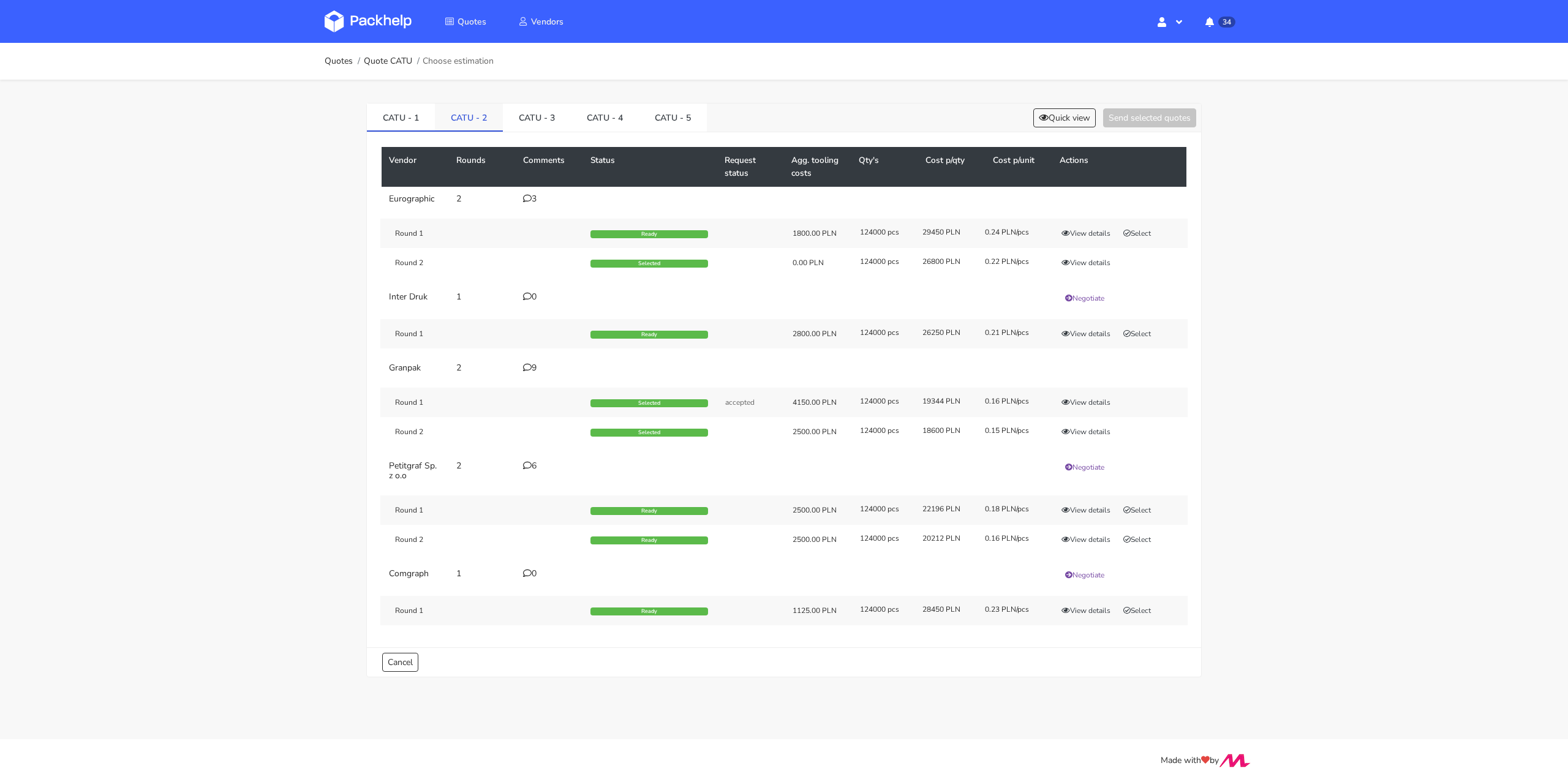
click at [464, 117] on link "CATU - 2" at bounding box center [468, 117] width 68 height 27
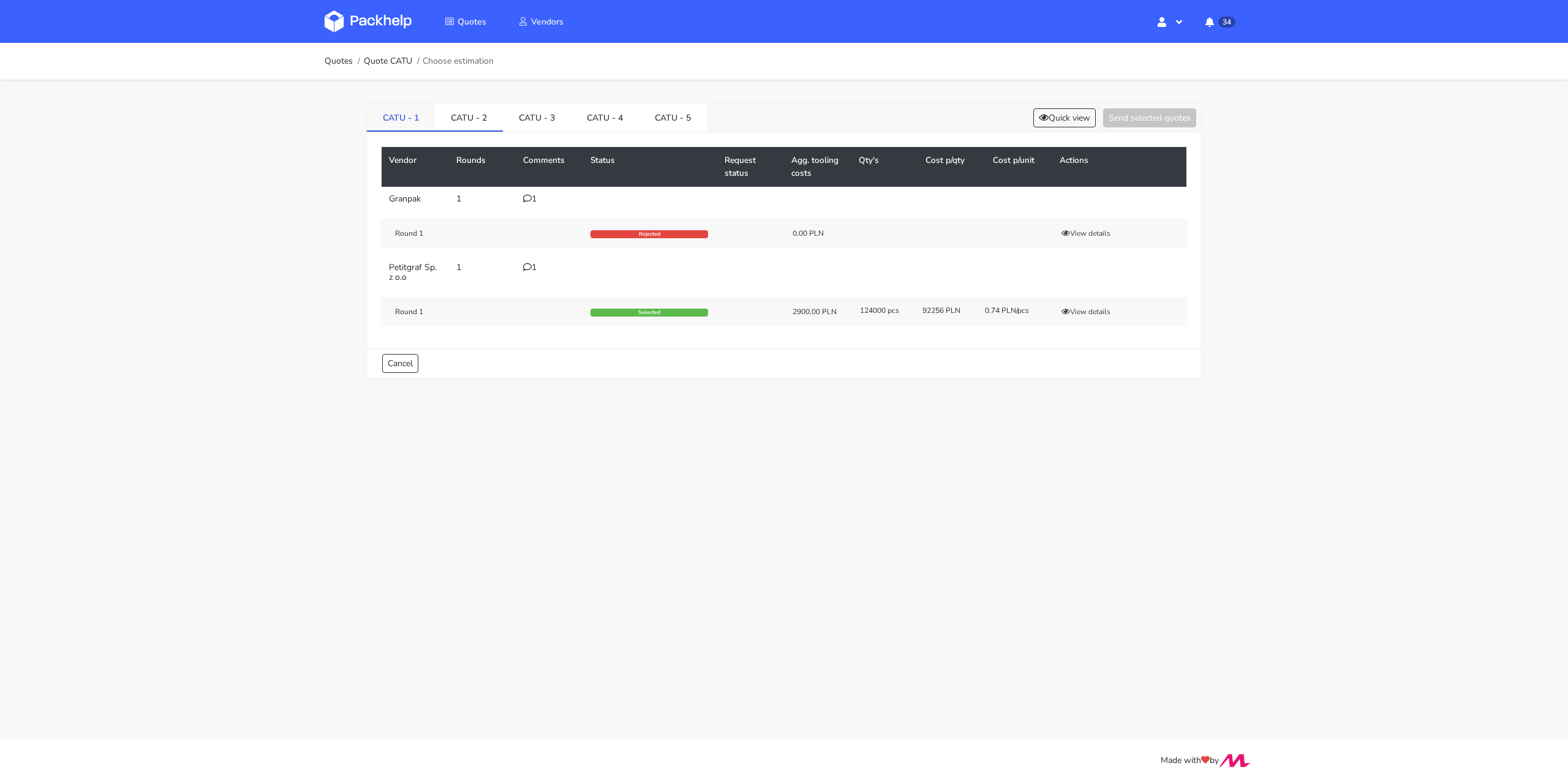
click at [414, 117] on link "CATU - 1" at bounding box center [400, 117] width 68 height 27
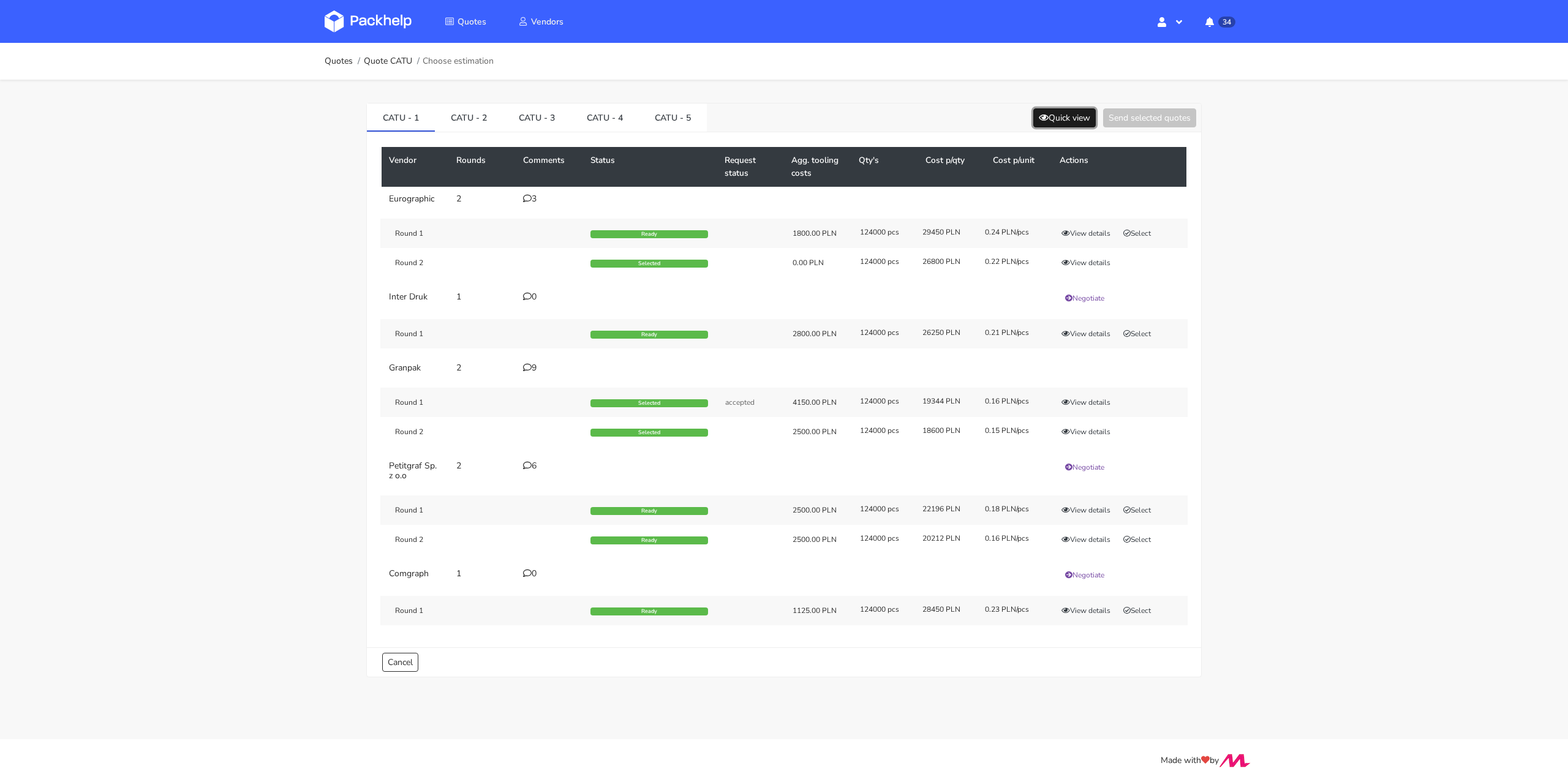
click at [1071, 118] on button "Quick view" at bounding box center [1064, 118] width 63 height 19
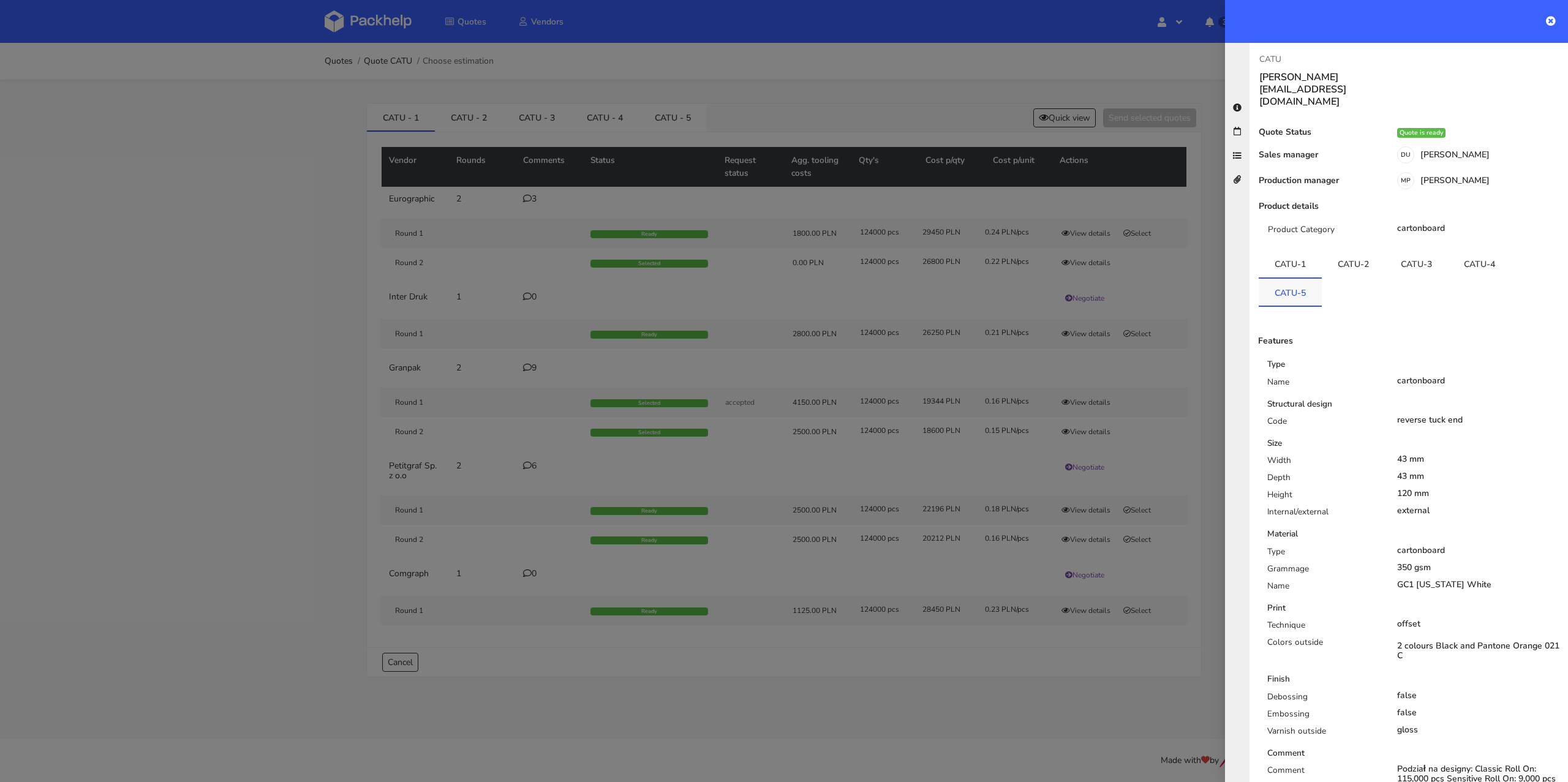
click at [1309, 279] on link "CATU-5" at bounding box center [1290, 292] width 63 height 27
click at [1346, 251] on link "CATU-2" at bounding box center [1353, 264] width 63 height 27
click at [1308, 251] on link "CATU-1" at bounding box center [1290, 264] width 63 height 27
click at [1344, 251] on link "CATU-2" at bounding box center [1353, 264] width 63 height 27
click at [1310, 251] on link "CATU-1" at bounding box center [1290, 264] width 63 height 27
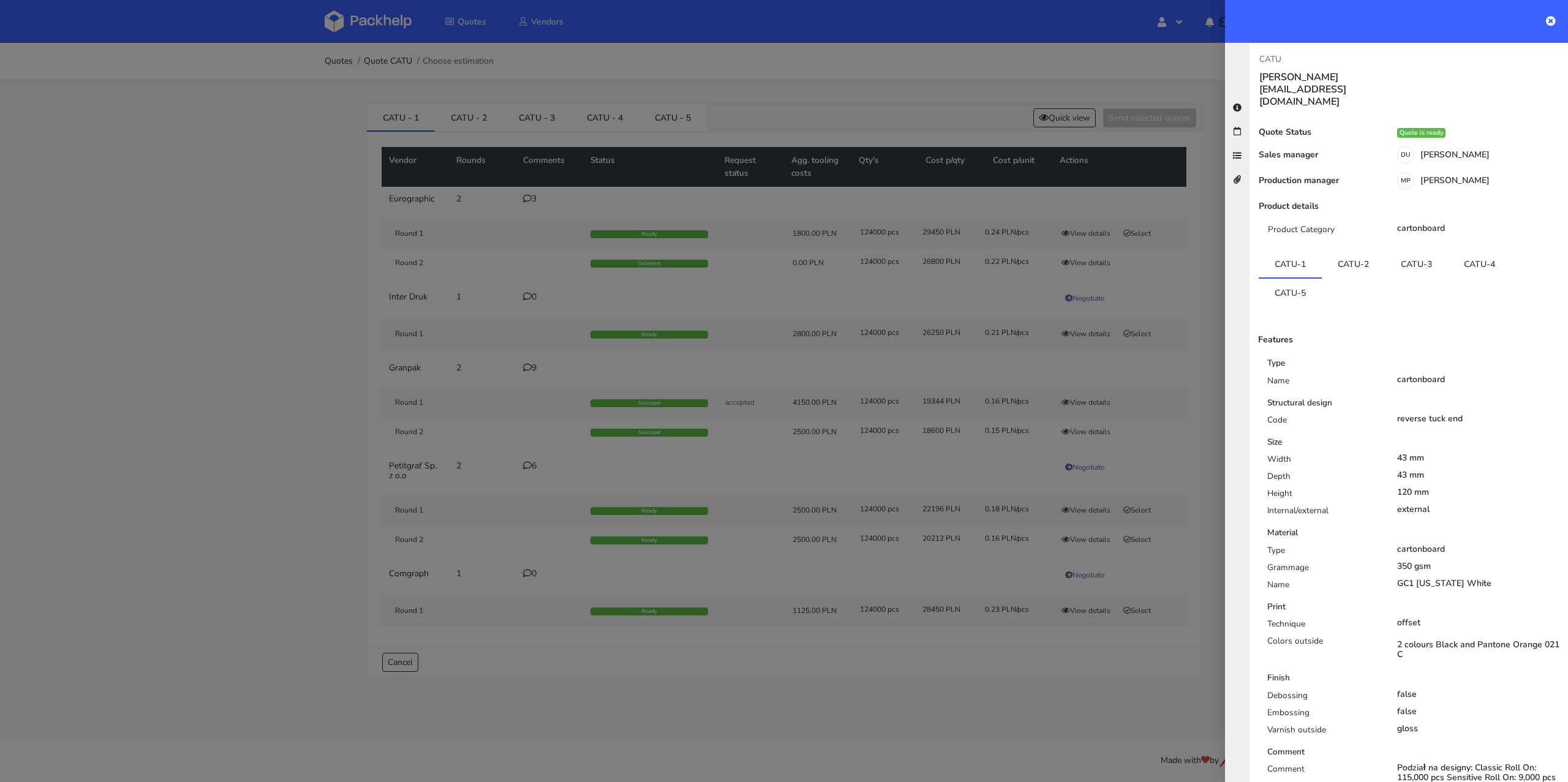
click at [260, 501] on div at bounding box center [784, 391] width 1568 height 782
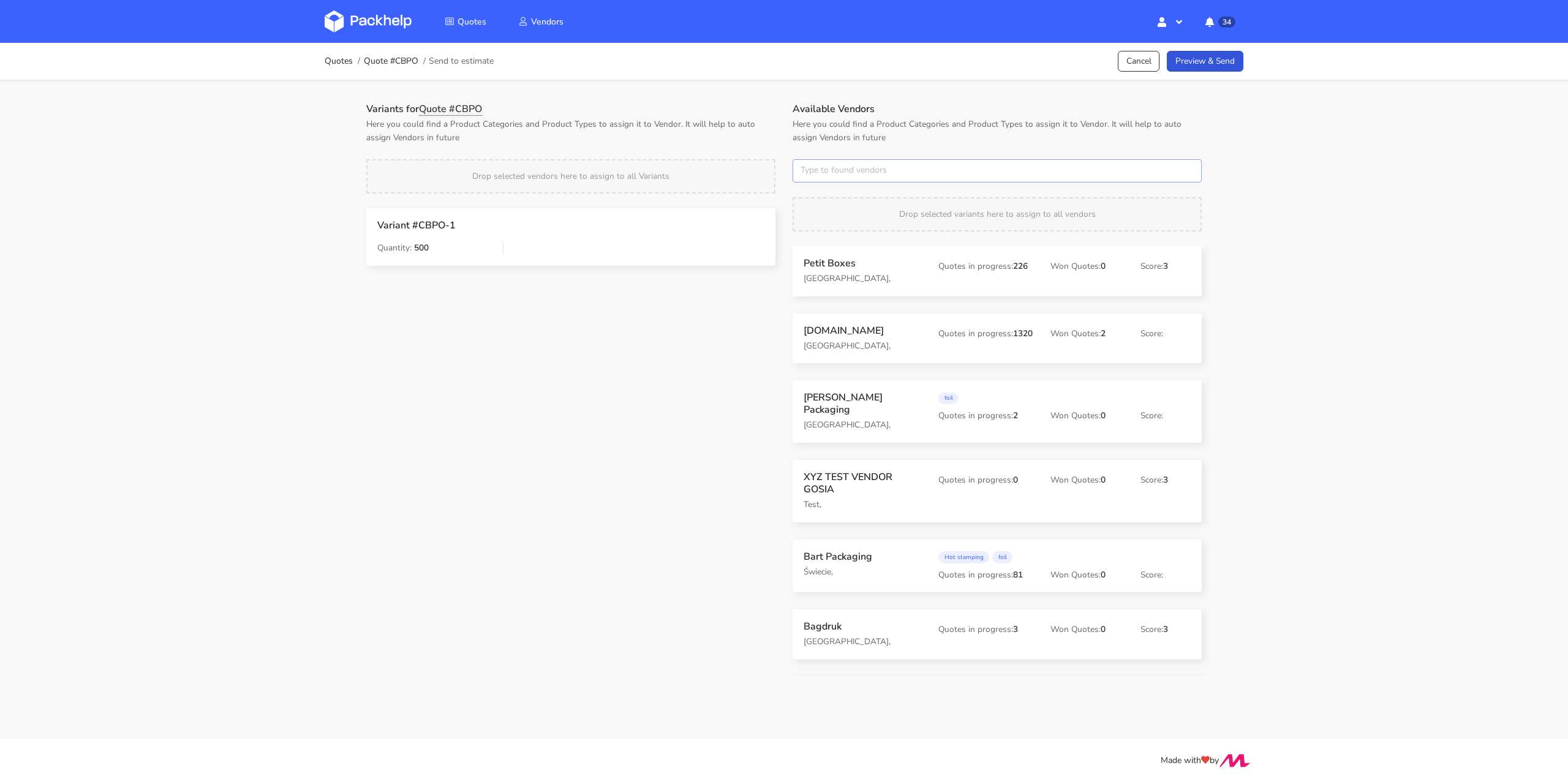
click at [843, 165] on input "text" at bounding box center [997, 171] width 409 height 24
type input "marex"
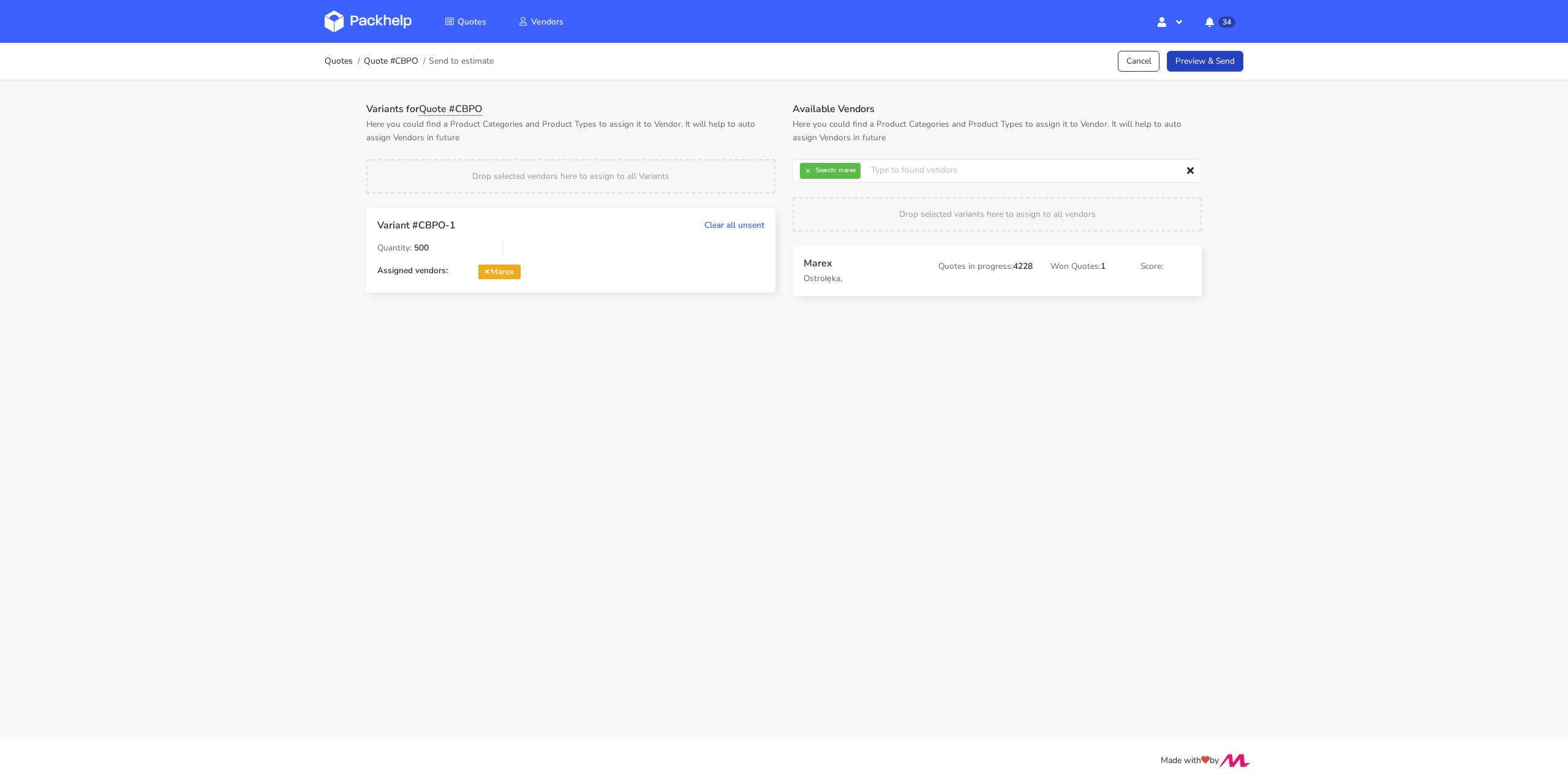
click at [1223, 62] on link "Preview & Send" at bounding box center [1205, 61] width 77 height 21
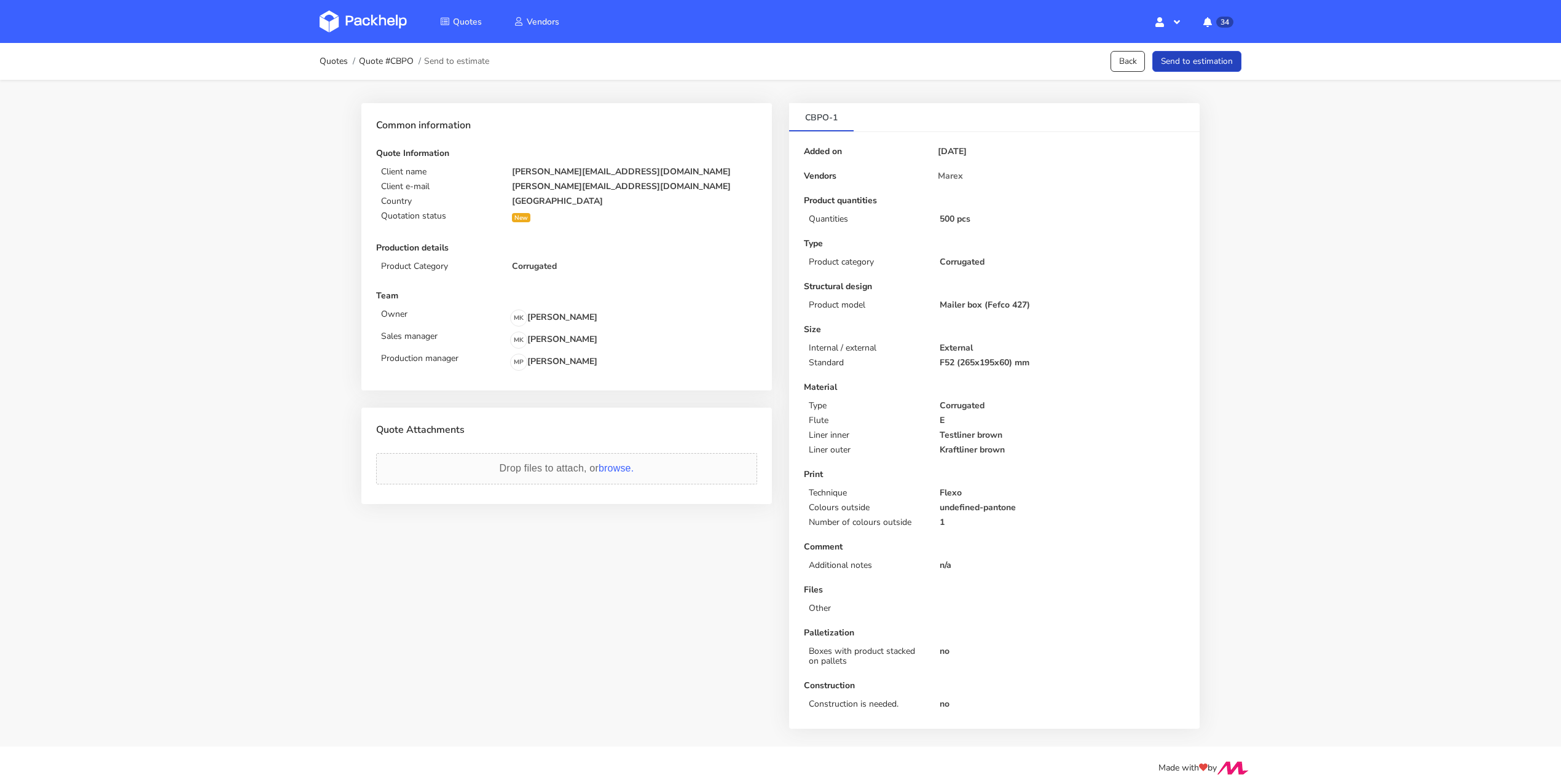
click at [1228, 62] on button "Send to estimation" at bounding box center [1196, 61] width 89 height 21
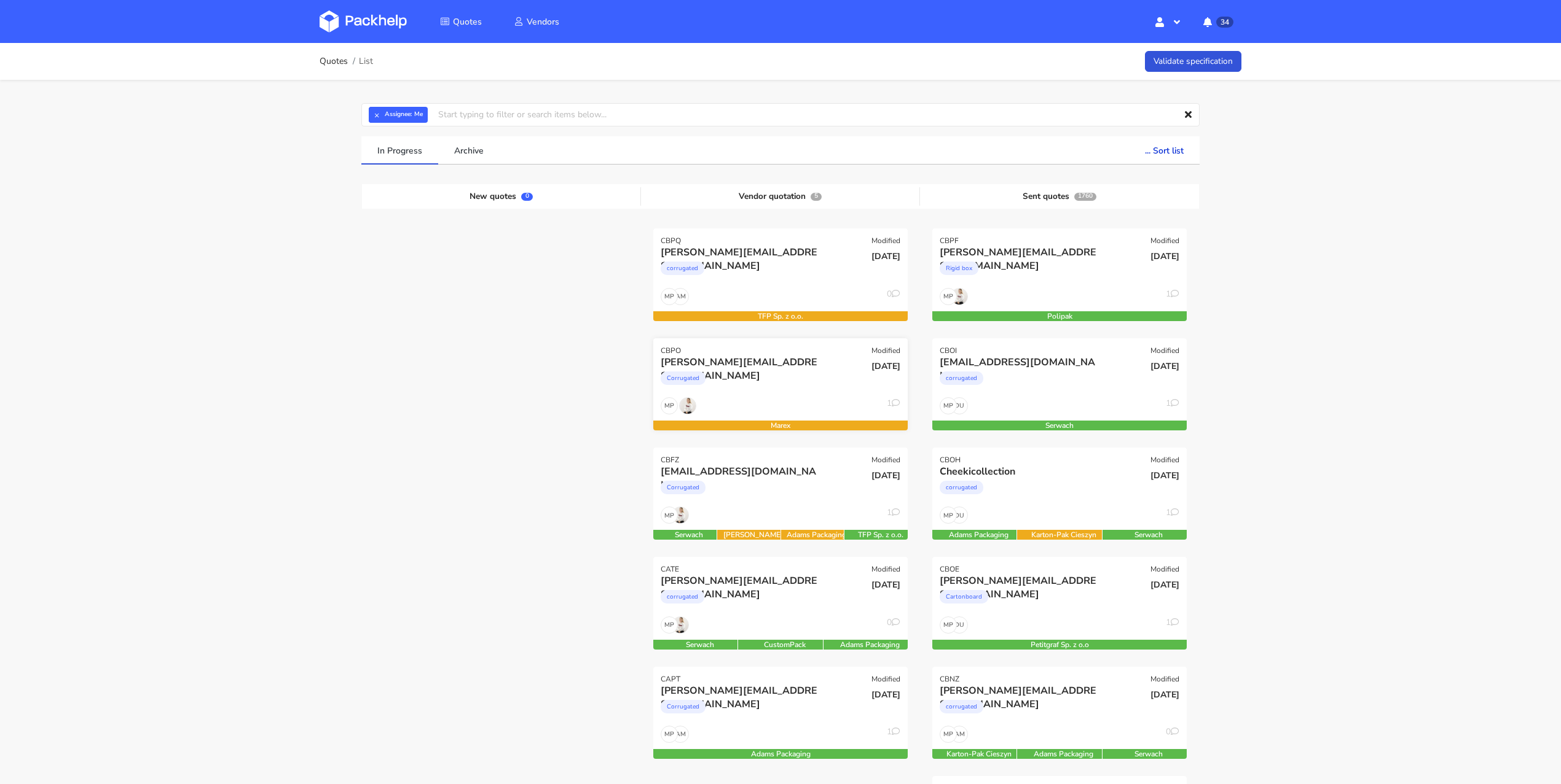
click at [762, 387] on div "Corrugated" at bounding box center [742, 381] width 163 height 24
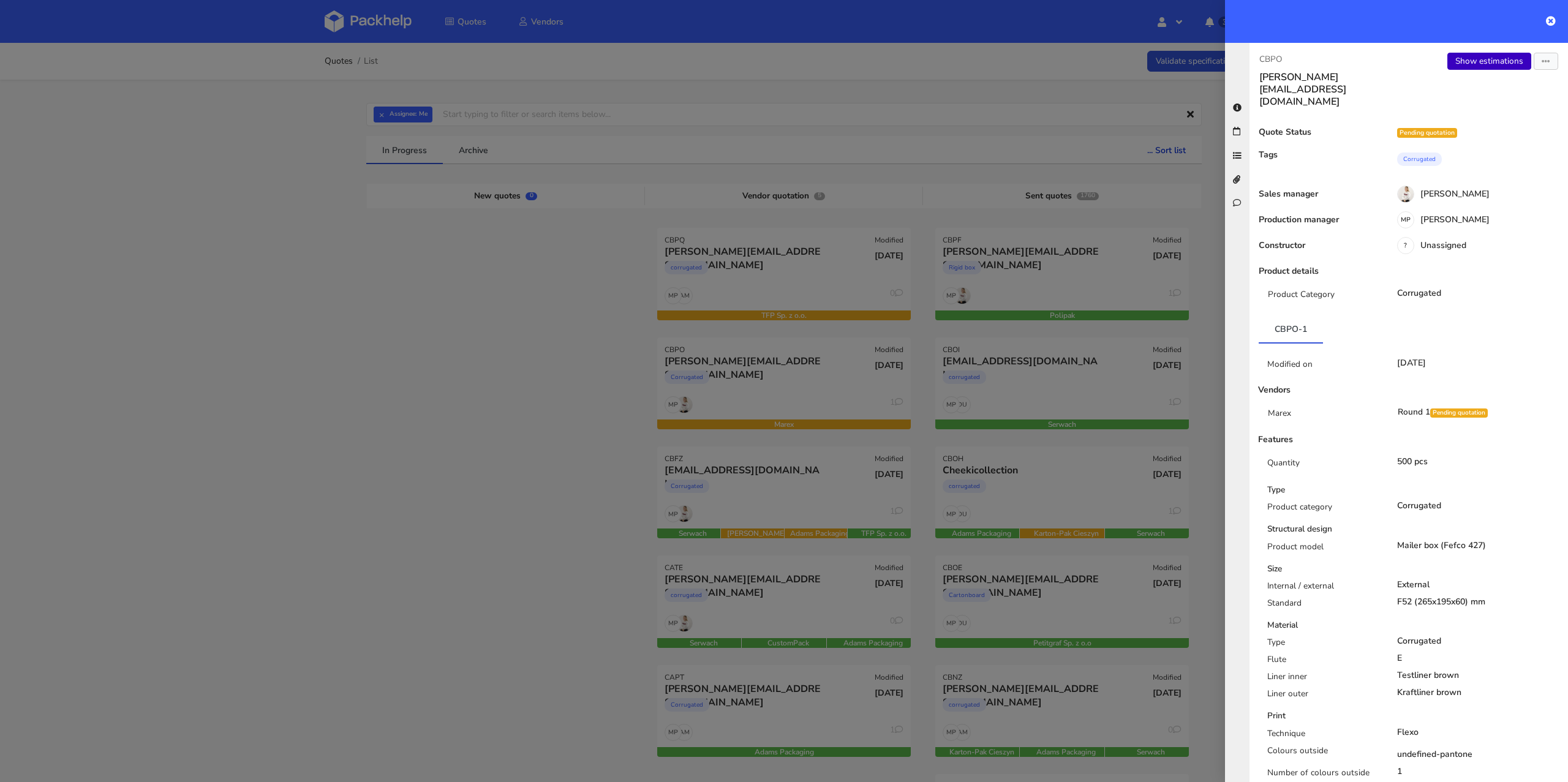
click at [1481, 65] on link "Show estimations" at bounding box center [1489, 61] width 84 height 17
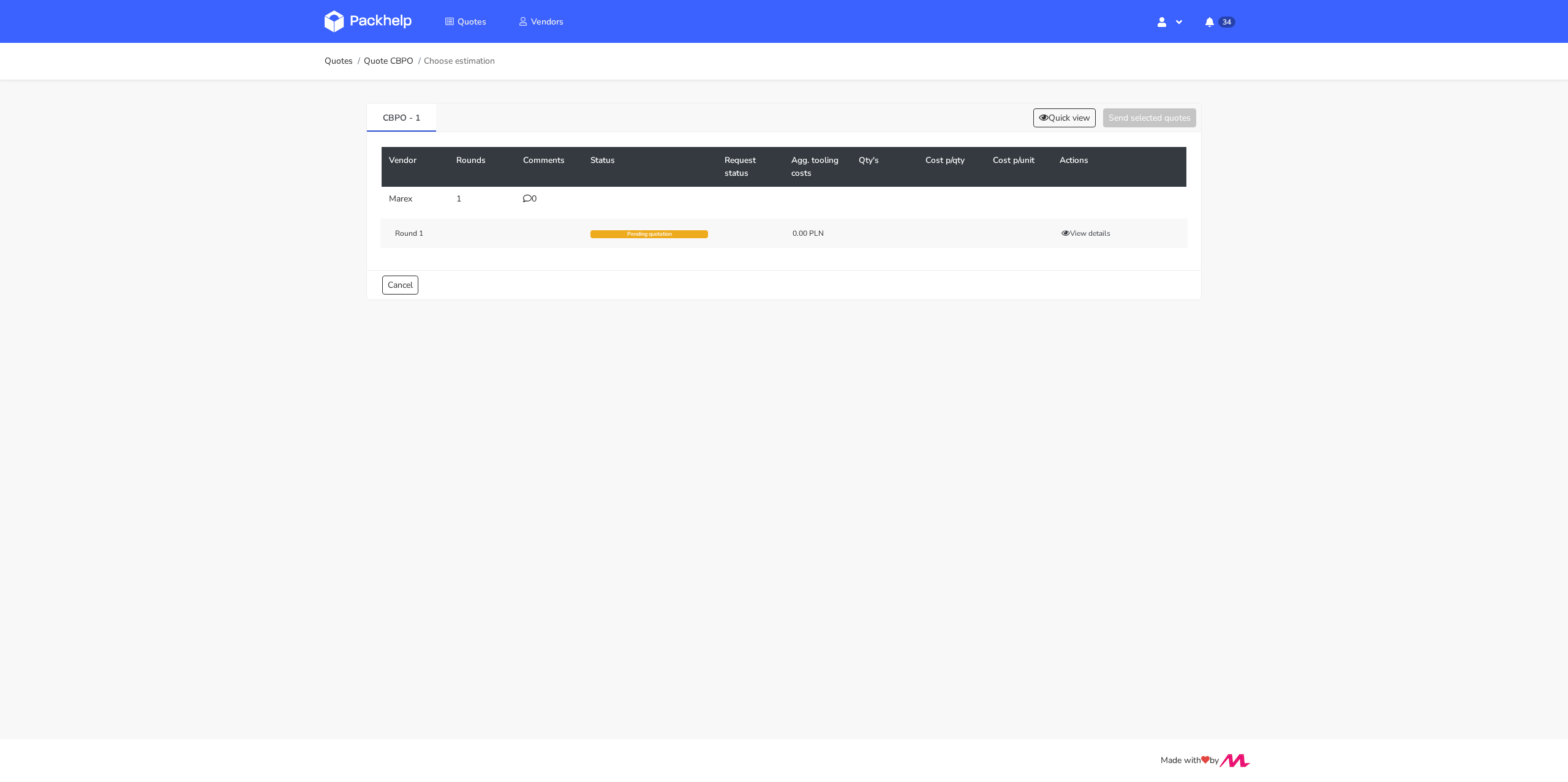
click at [532, 197] on div "0" at bounding box center [549, 199] width 52 height 10
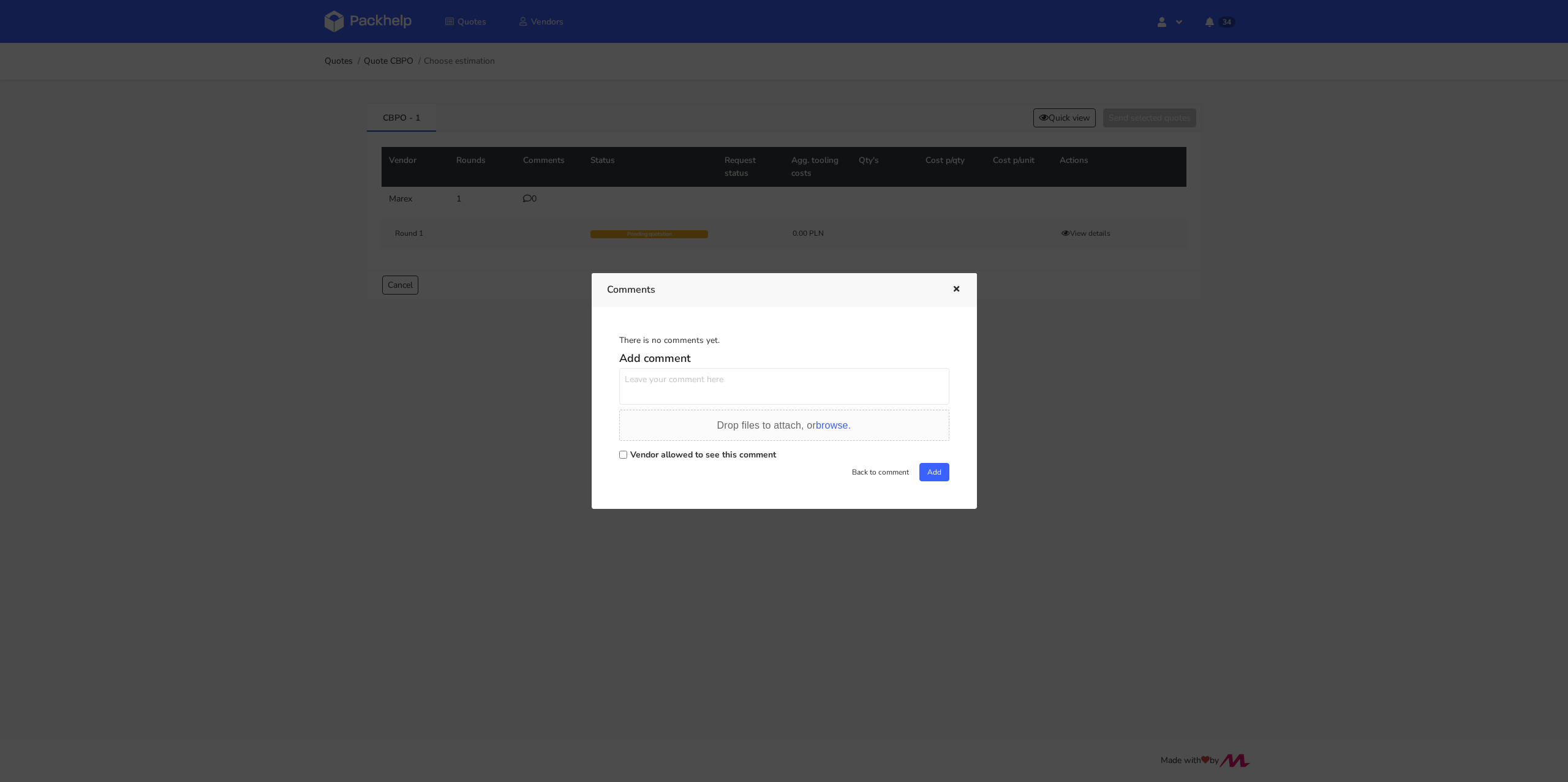
click at [640, 458] on label "Vendor allowed to see this comment" at bounding box center [703, 454] width 146 height 12
click at [627, 458] on input "Vendor allowed to see this comment" at bounding box center [623, 454] width 8 height 8
checkbox input "true"
click at [665, 374] on textarea at bounding box center [783, 386] width 330 height 37
paste textarea "R292842596UZKI"
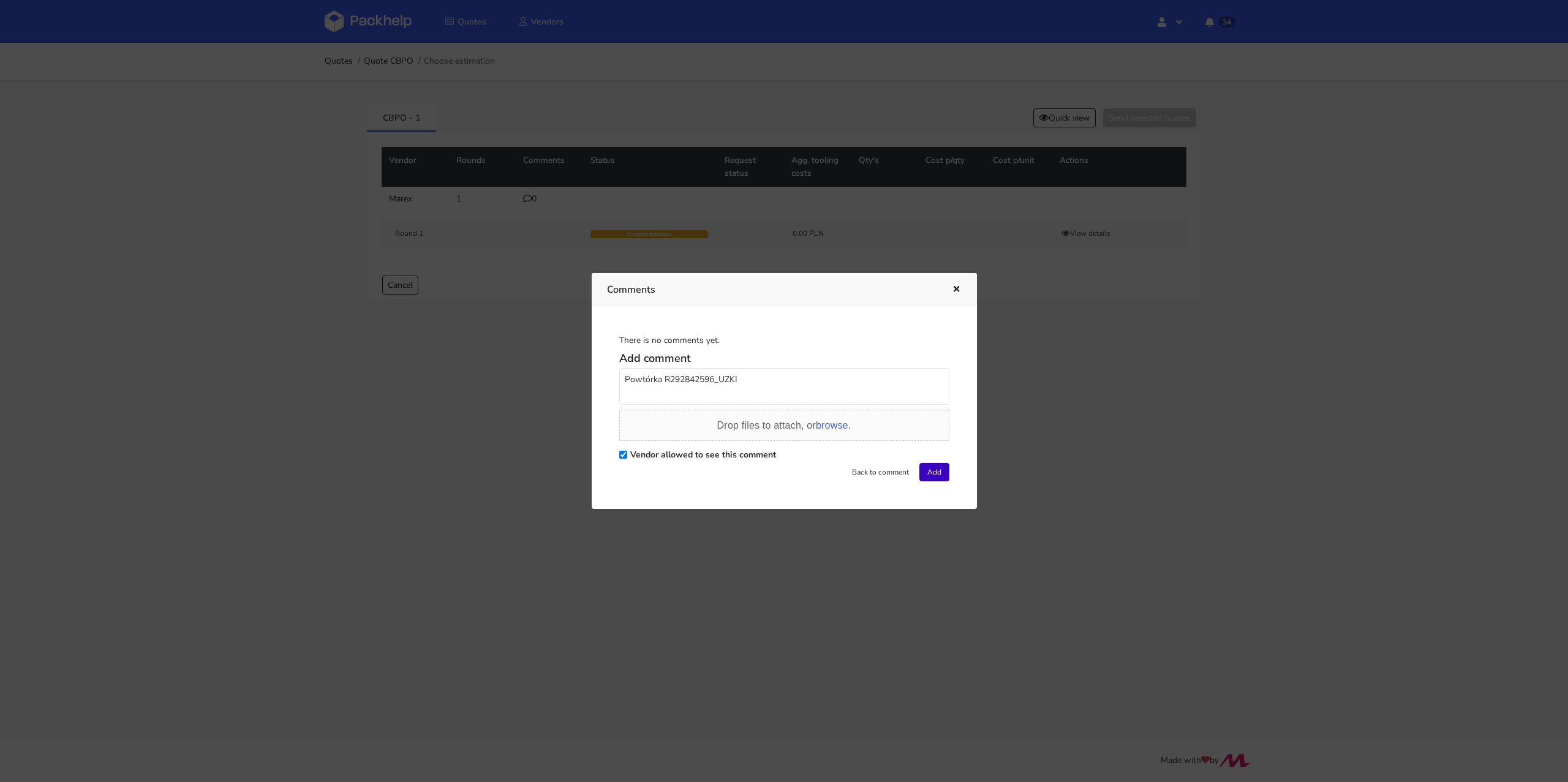
type textarea "Powtórka R292842596_UZKI"
click at [937, 476] on button "Add" at bounding box center [934, 472] width 30 height 18
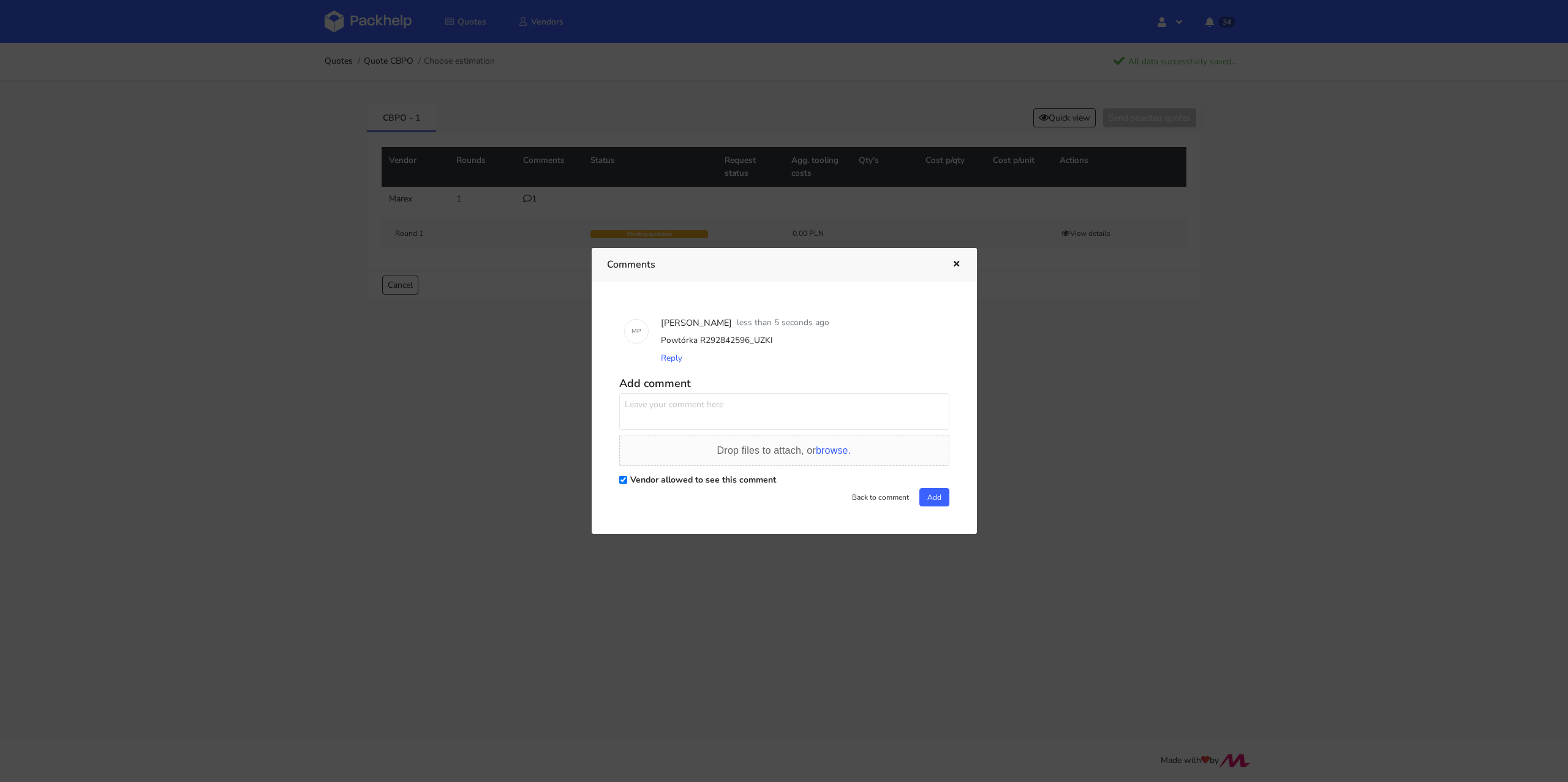
click at [953, 265] on icon "button" at bounding box center [956, 264] width 10 height 9
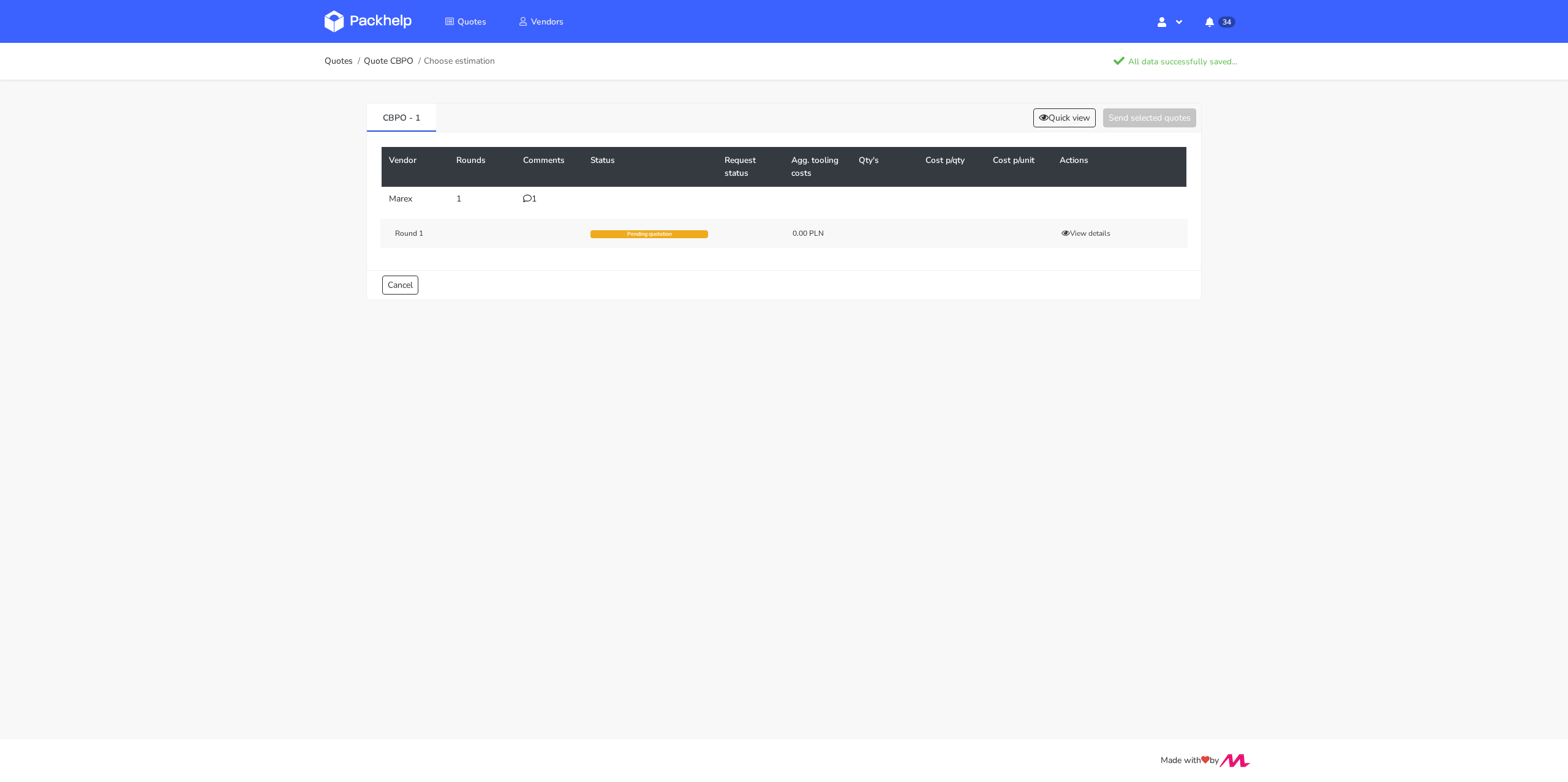
click at [339, 48] on div "Quotes Quote CBPO Choose estimation All data successfully saved..." at bounding box center [783, 61] width 980 height 37
click at [335, 63] on link "Quotes" at bounding box center [338, 61] width 28 height 10
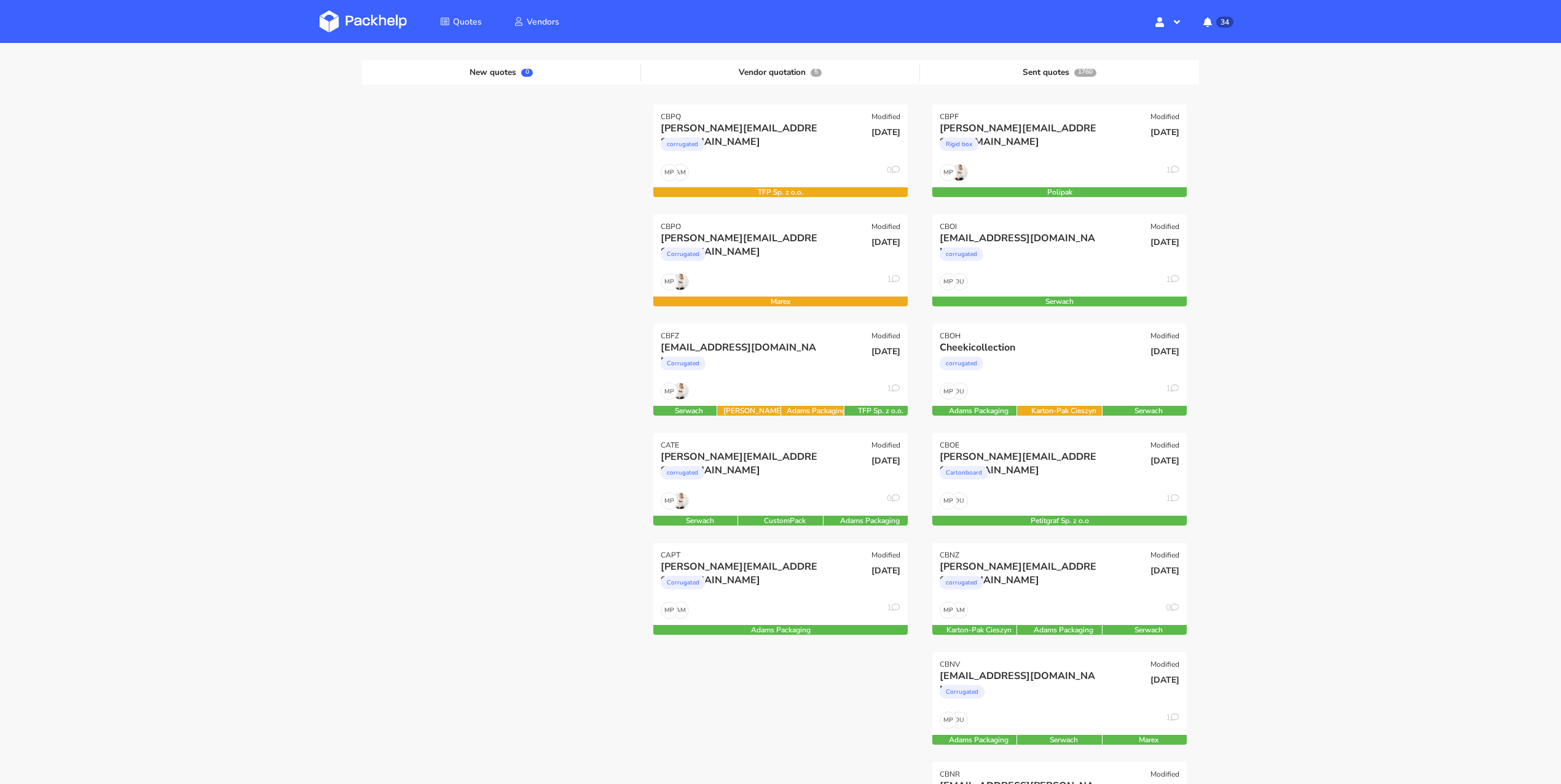
scroll to position [187, 0]
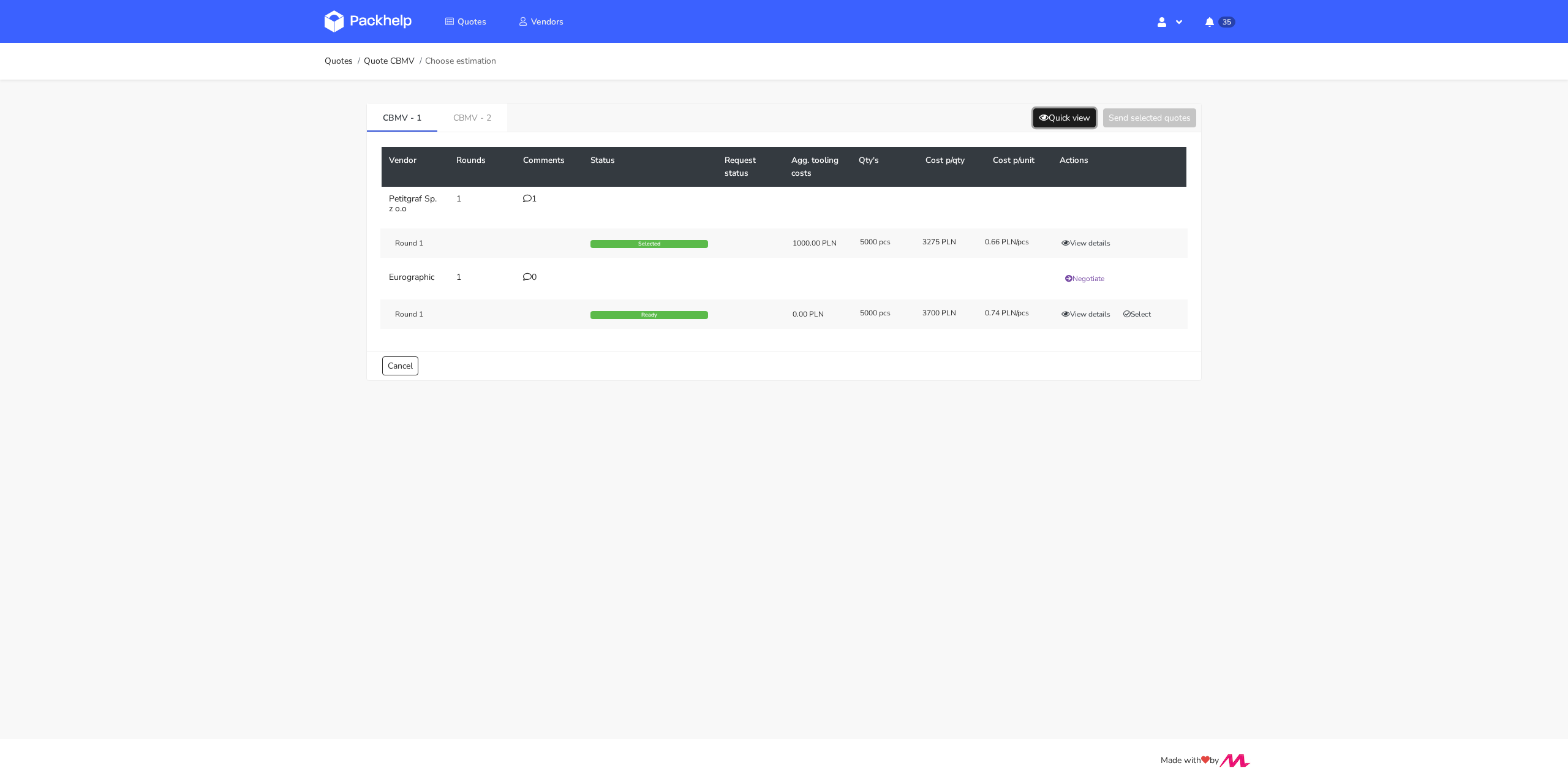
click at [1064, 121] on button "Quick view" at bounding box center [1064, 118] width 63 height 19
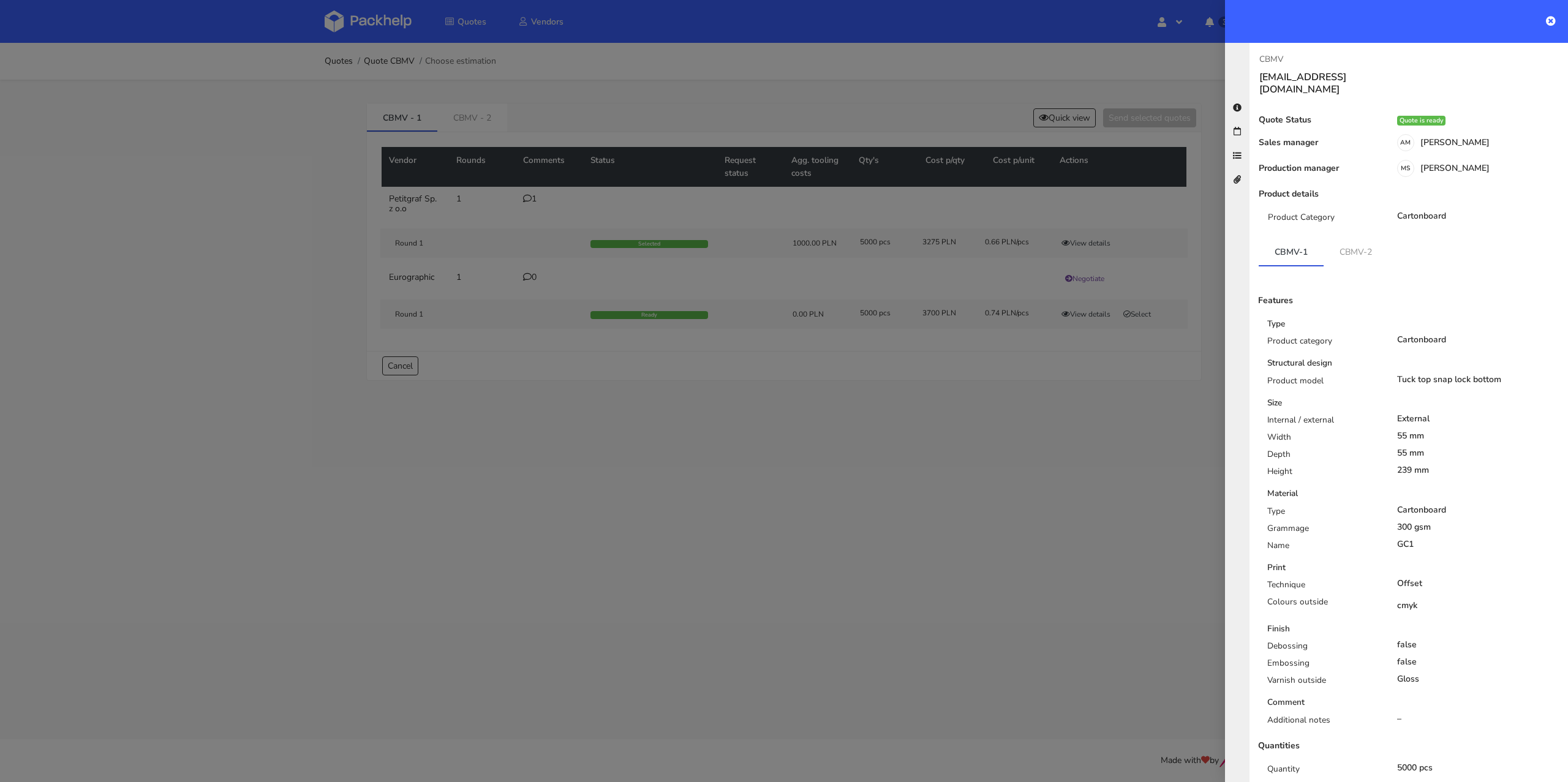
click at [940, 100] on div at bounding box center [784, 391] width 1568 height 782
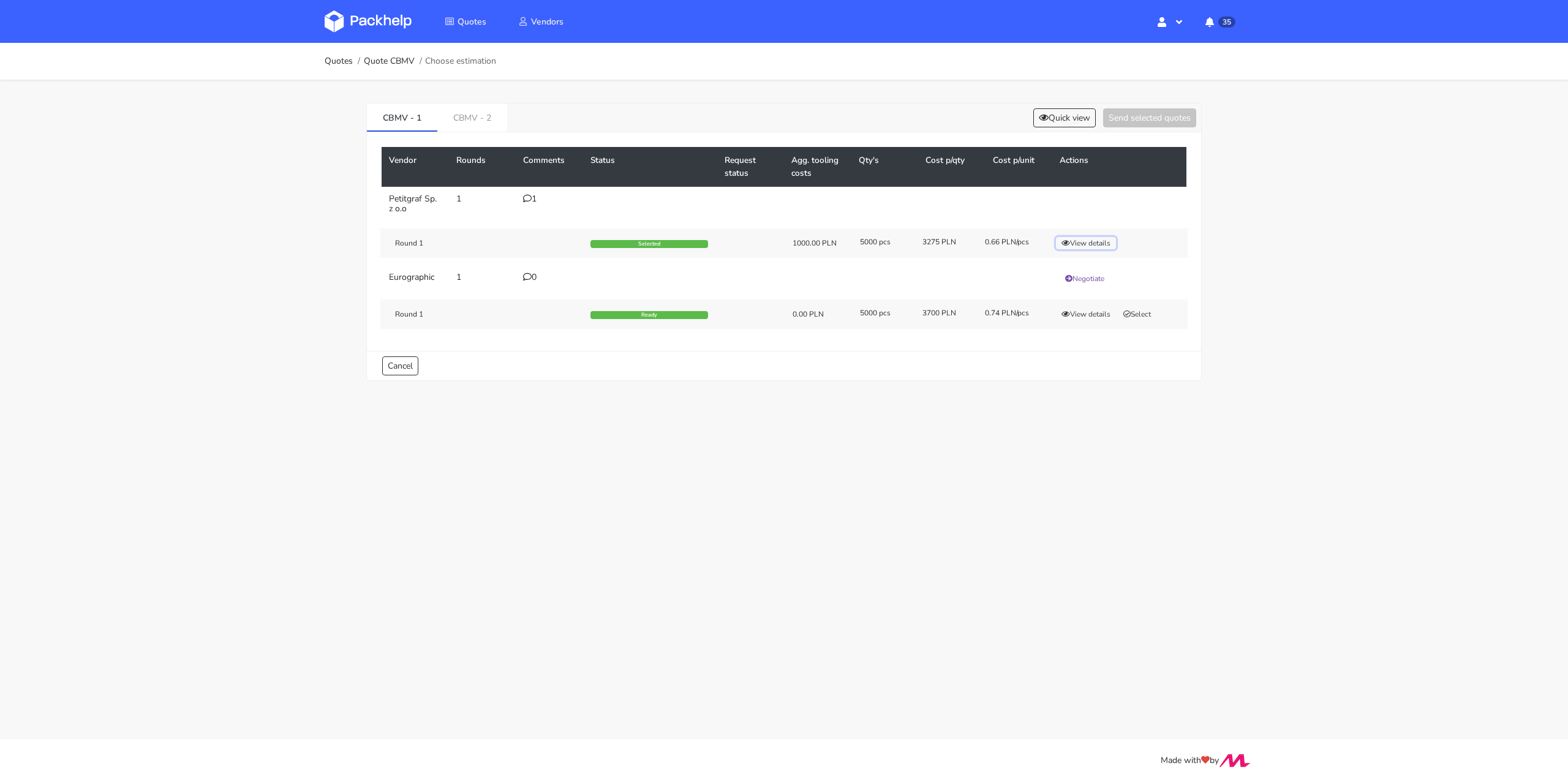
click at [1105, 244] on button "View details" at bounding box center [1086, 244] width 60 height 13
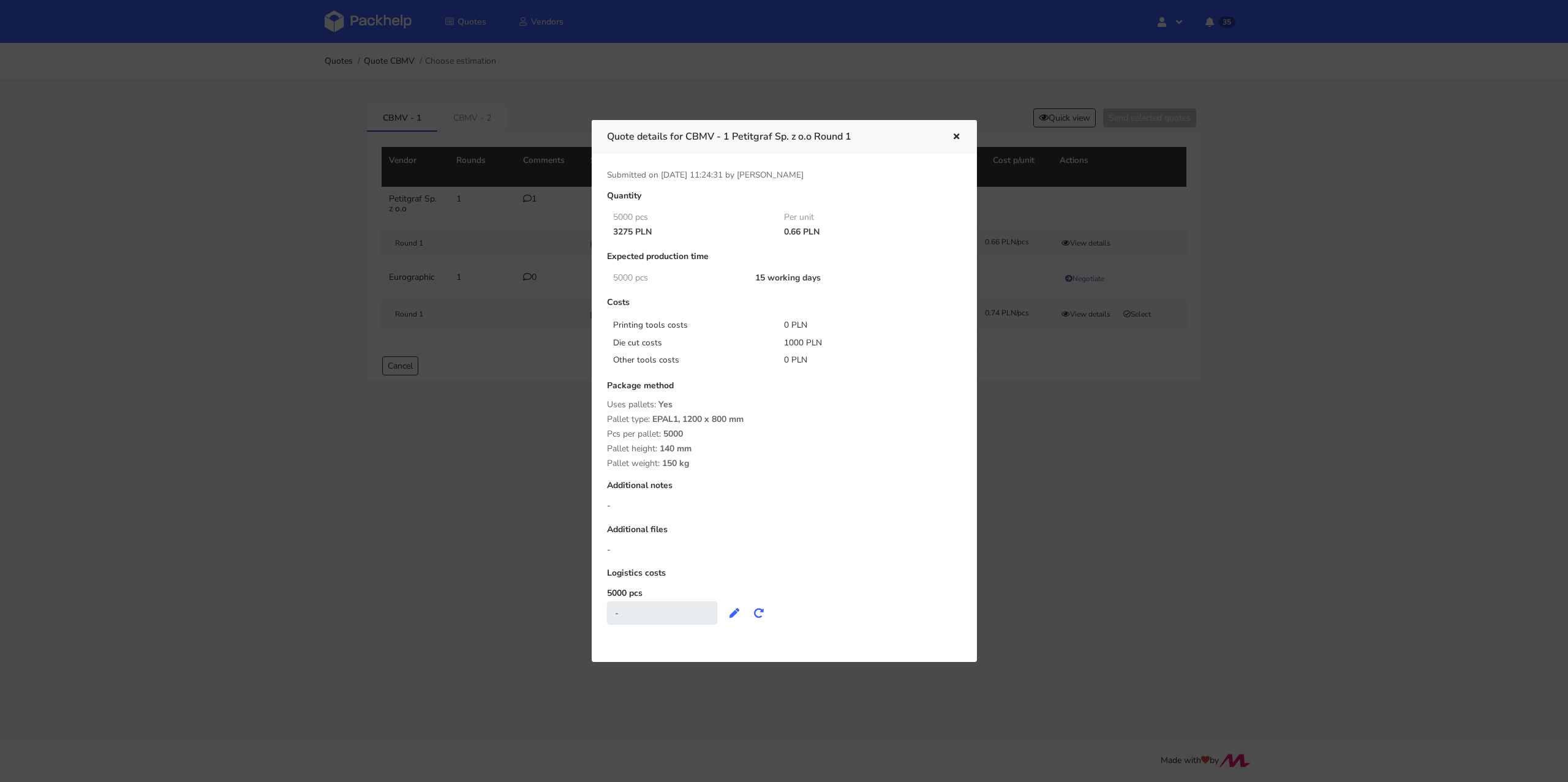
drag, startPoint x: 614, startPoint y: 232, endPoint x: 631, endPoint y: 231, distance: 17.0
click at [631, 231] on div "3275 PLN" at bounding box center [690, 232] width 172 height 10
copy div "3275"
drag, startPoint x: 784, startPoint y: 342, endPoint x: 804, endPoint y: 343, distance: 20.0
click at [804, 343] on div "1000 PLN" at bounding box center [861, 343] width 172 height 13
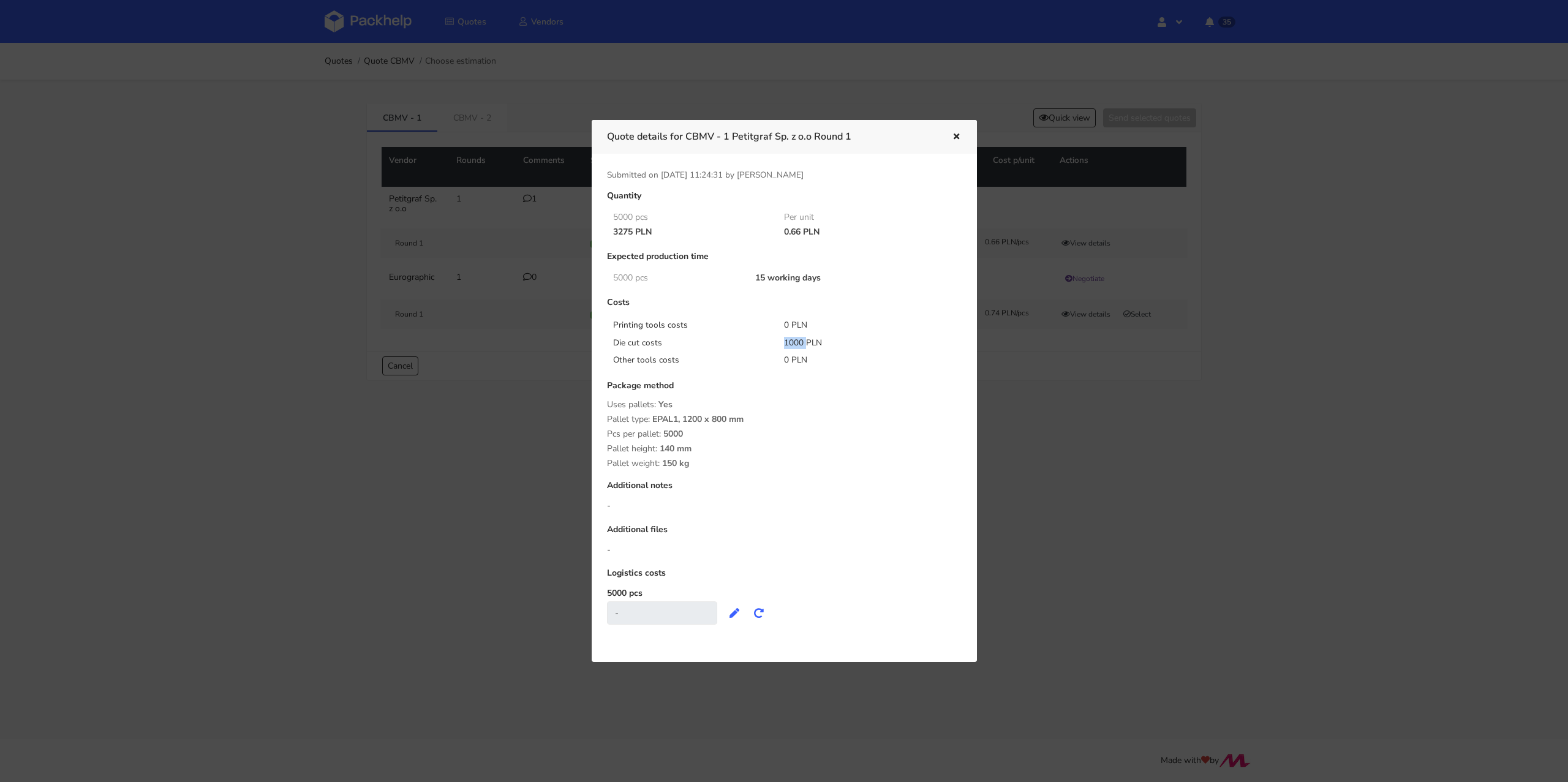
copy div "1000"
click at [954, 139] on icon "button" at bounding box center [956, 137] width 10 height 9
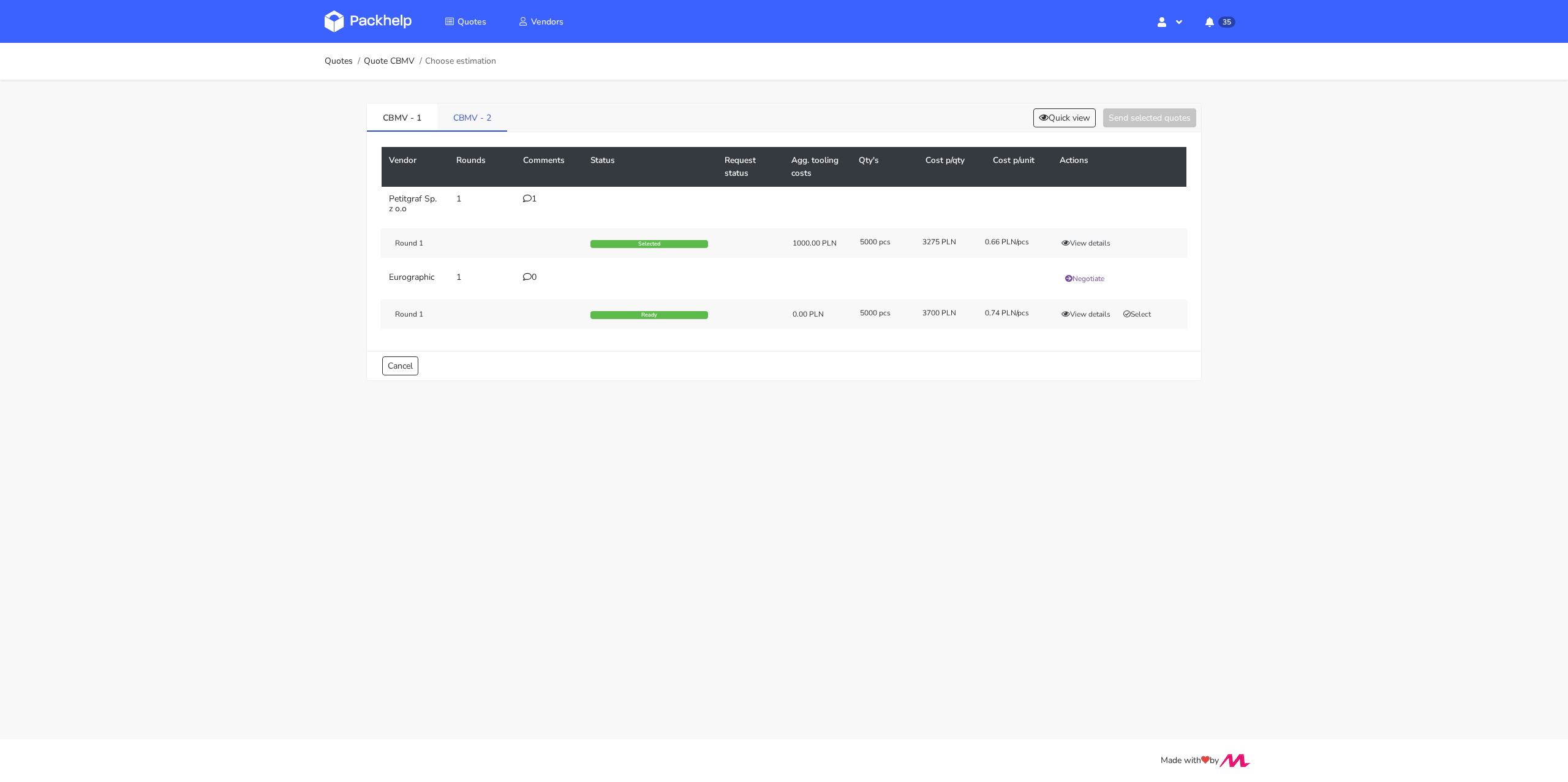
click at [475, 121] on link "CBMV - 2" at bounding box center [471, 117] width 70 height 27
click at [1093, 237] on button "View details" at bounding box center [1086, 244] width 60 height 13
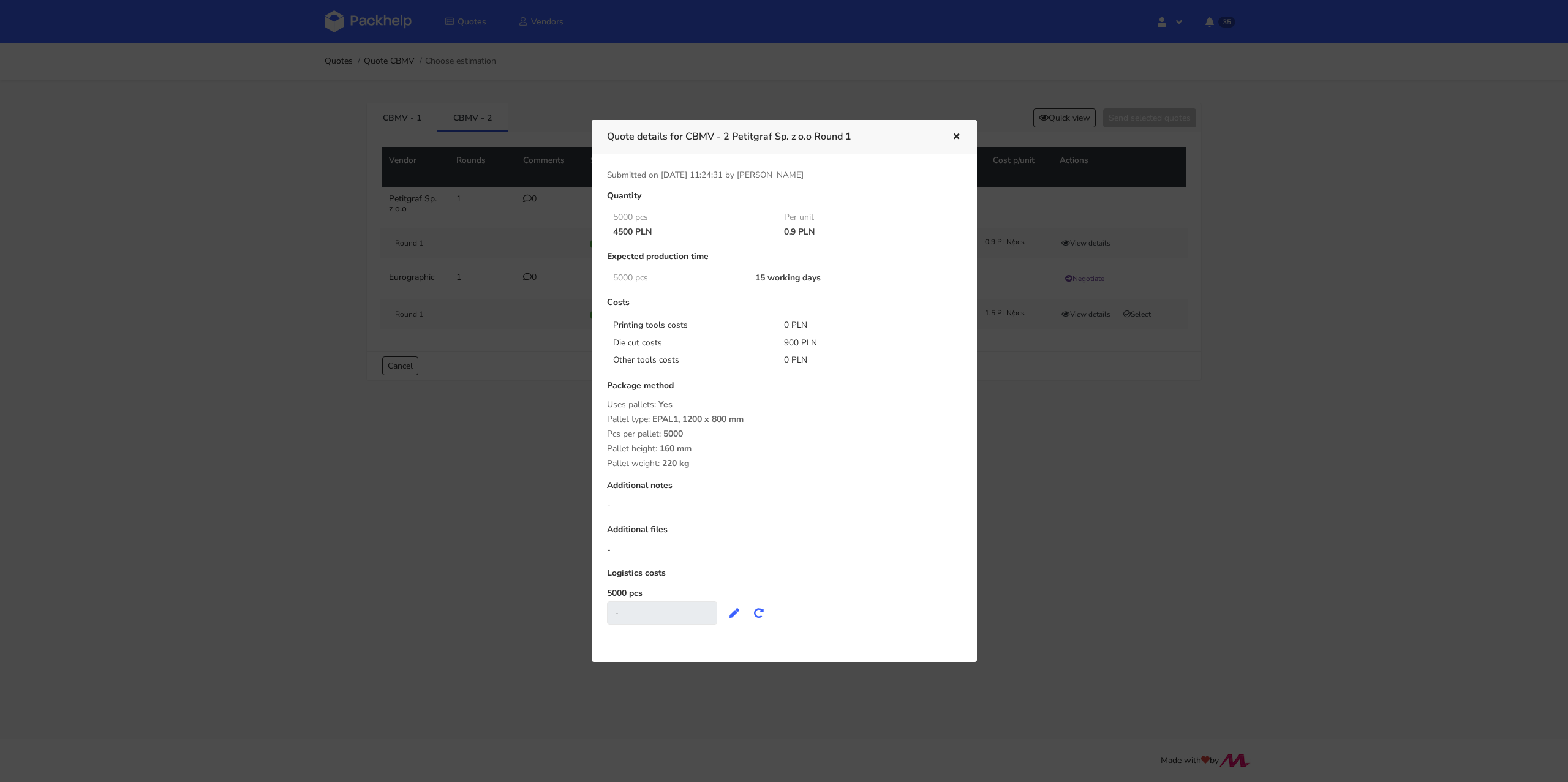
drag, startPoint x: 612, startPoint y: 227, endPoint x: 633, endPoint y: 232, distance: 21.6
click at [633, 232] on div "4500 PLN" at bounding box center [690, 232] width 172 height 10
copy div "4500"
click at [779, 353] on div "Other tools costs 0 PLN" at bounding box center [775, 360] width 355 height 17
drag, startPoint x: 784, startPoint y: 342, endPoint x: 797, endPoint y: 340, distance: 13.2
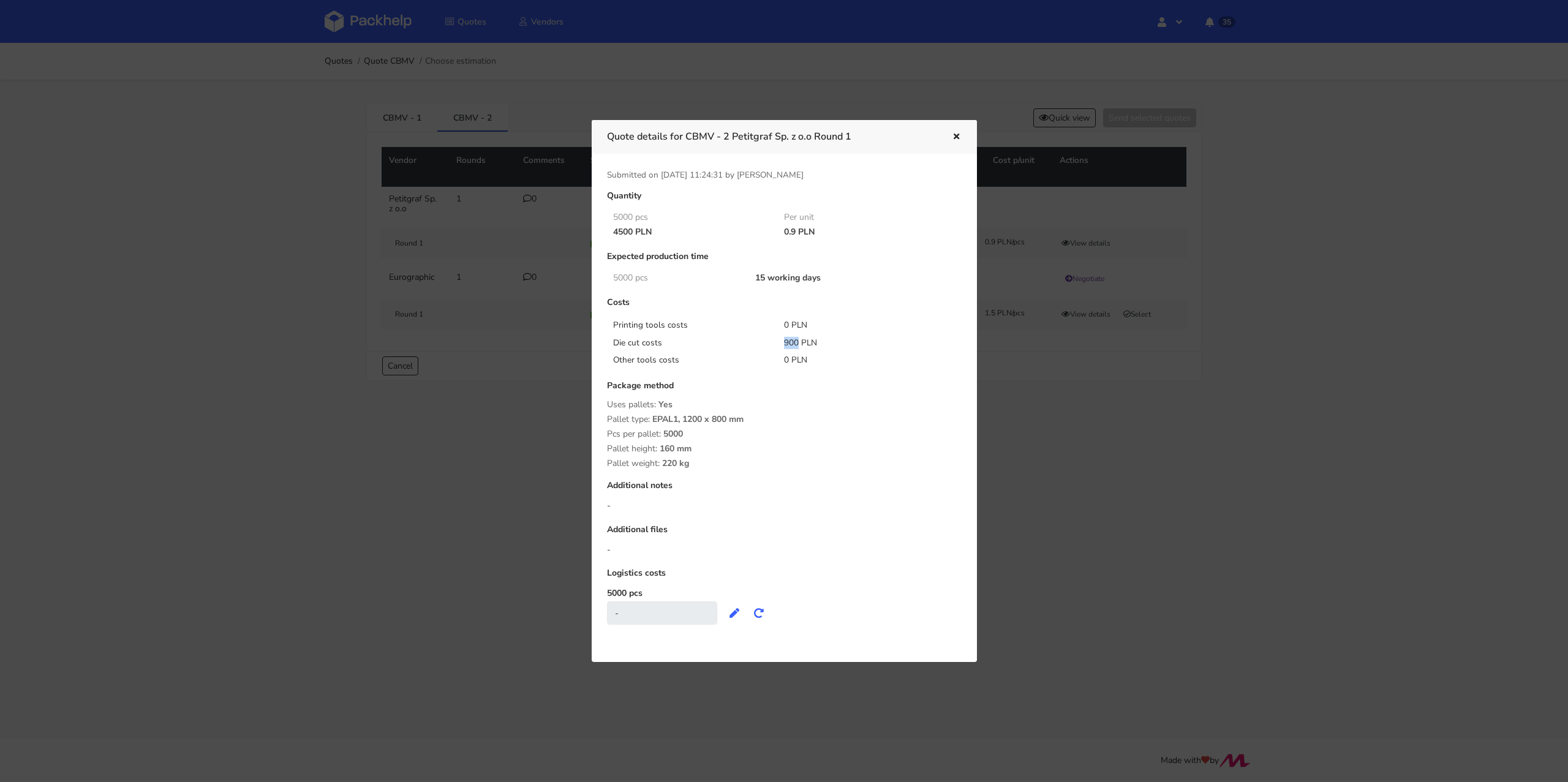
click at [797, 340] on div "900 PLN" at bounding box center [861, 343] width 172 height 13
copy div "900"
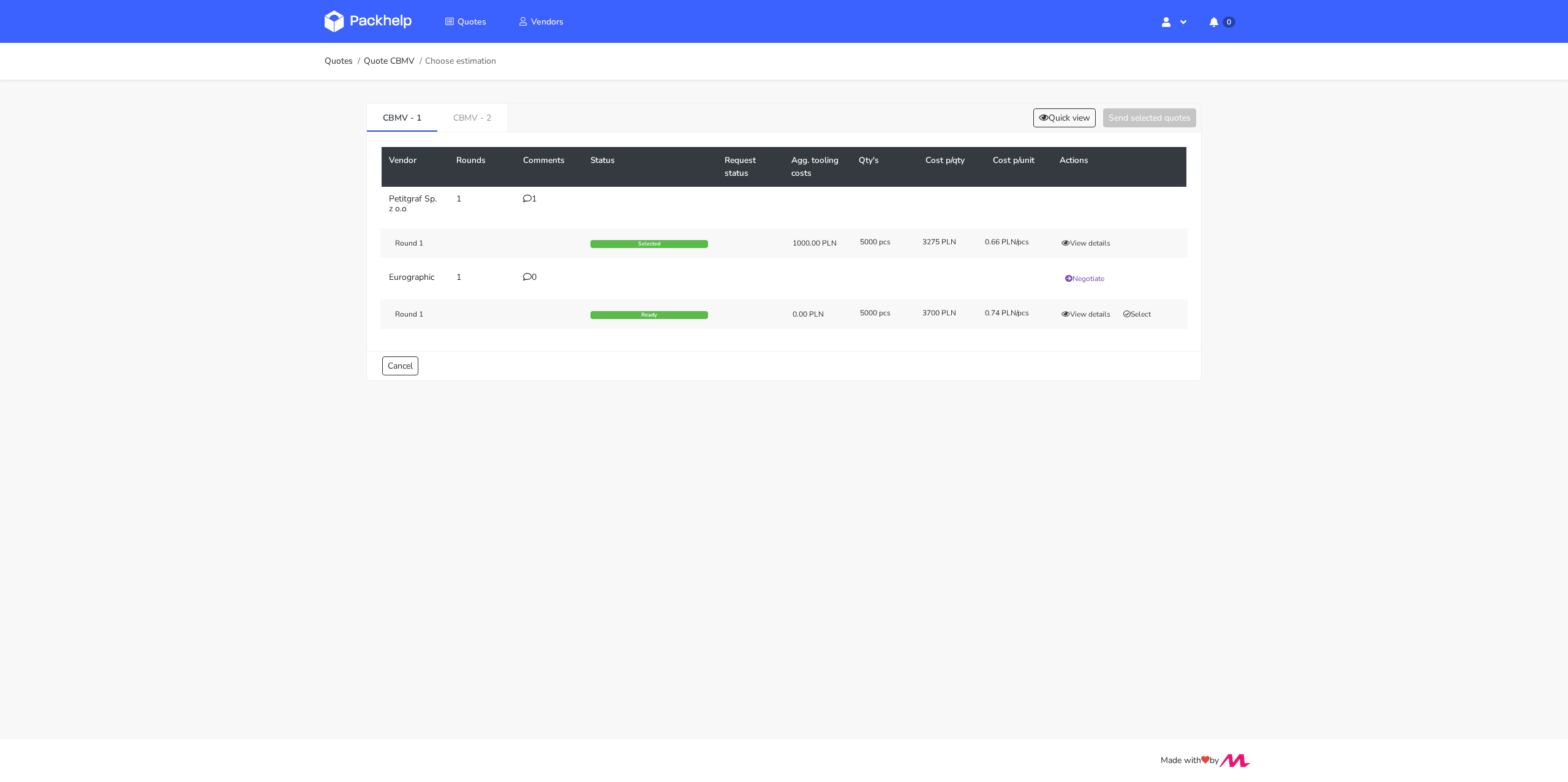
click at [527, 201] on icon at bounding box center [527, 198] width 9 height 9
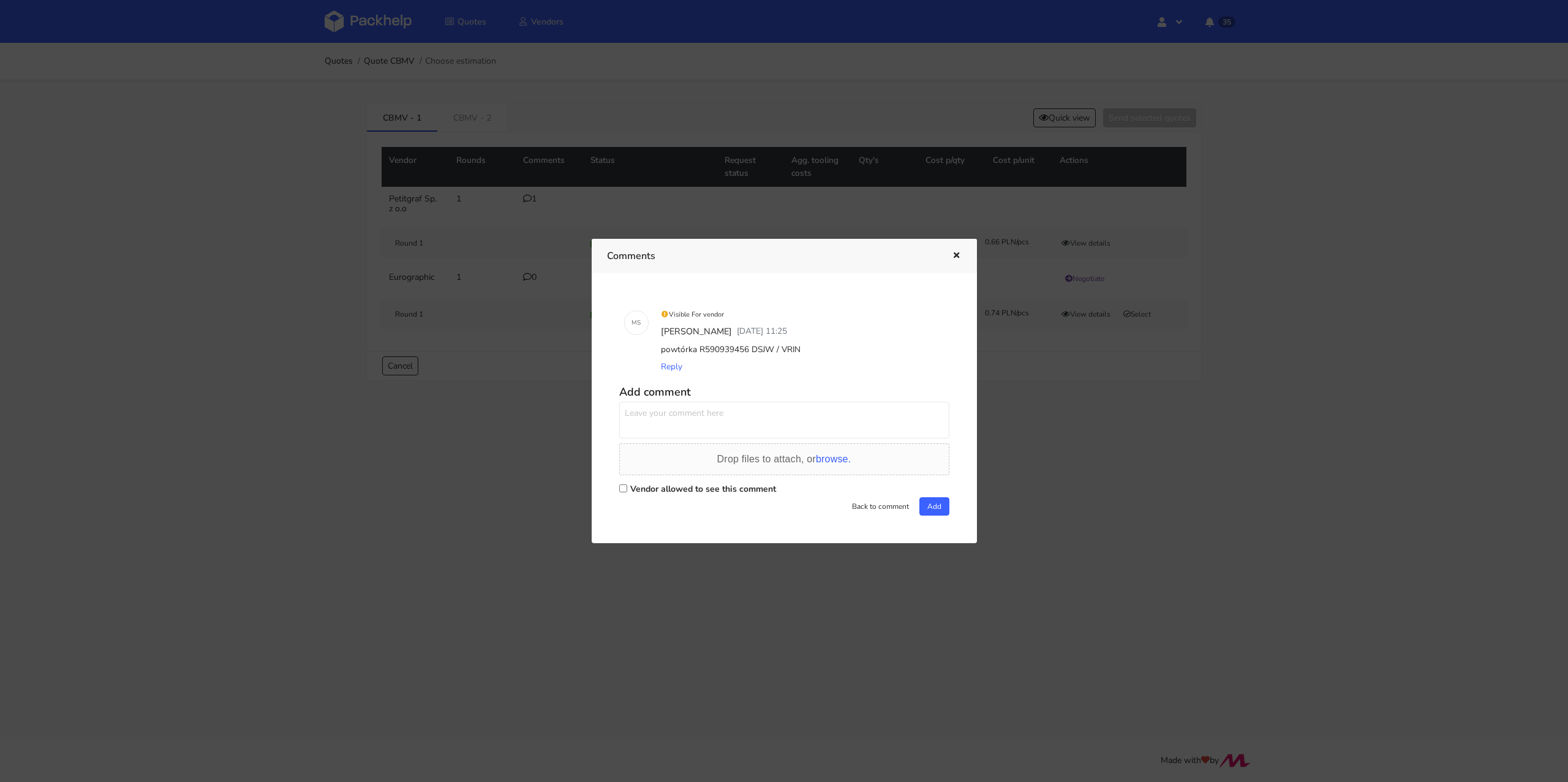
click at [599, 154] on div at bounding box center [784, 391] width 1568 height 782
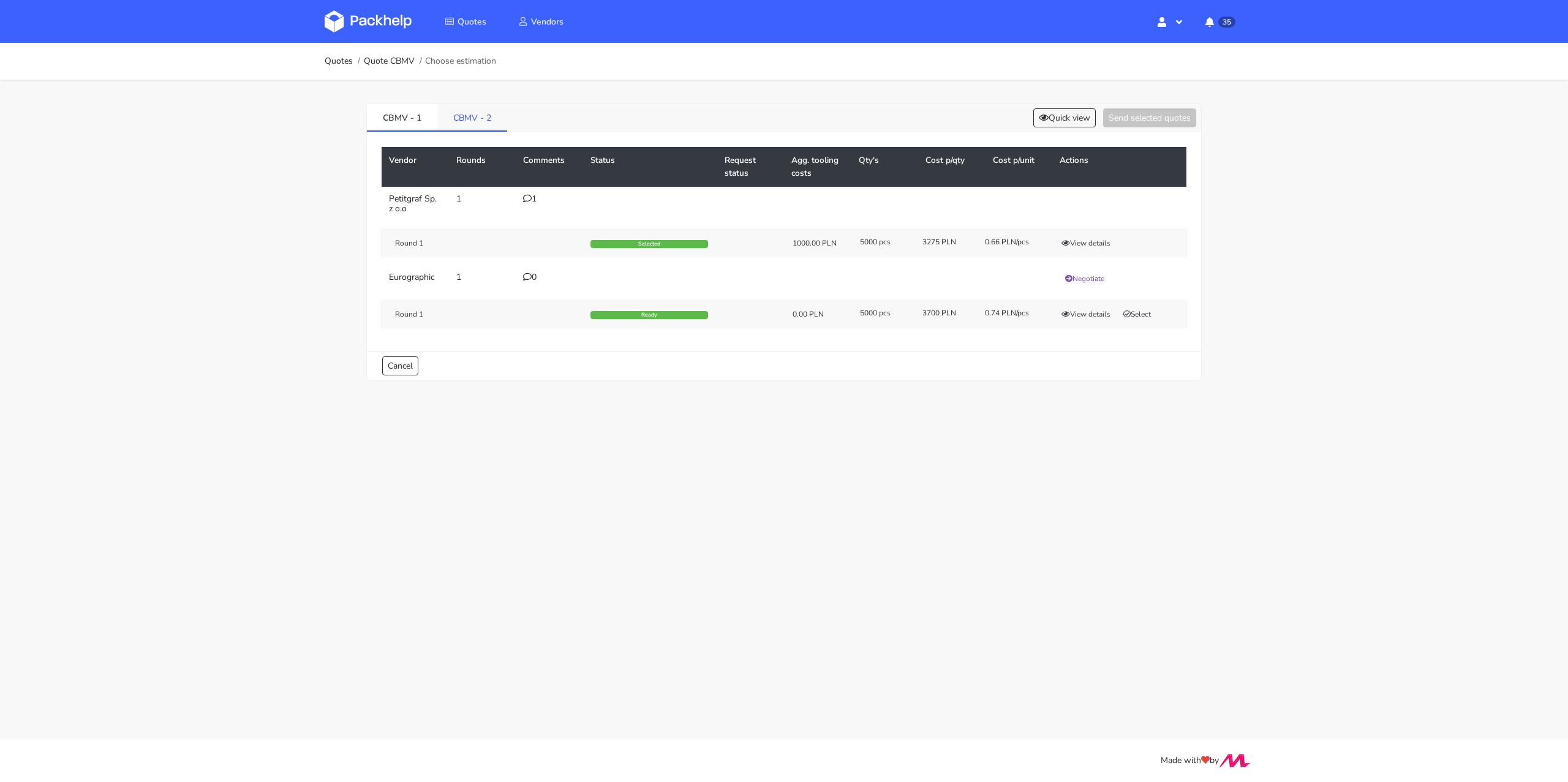
click at [476, 118] on link "CBMV - 2" at bounding box center [471, 117] width 70 height 27
click at [386, 125] on link "CBMV - 1" at bounding box center [402, 117] width 70 height 27
click at [532, 196] on div "1" at bounding box center [549, 199] width 52 height 10
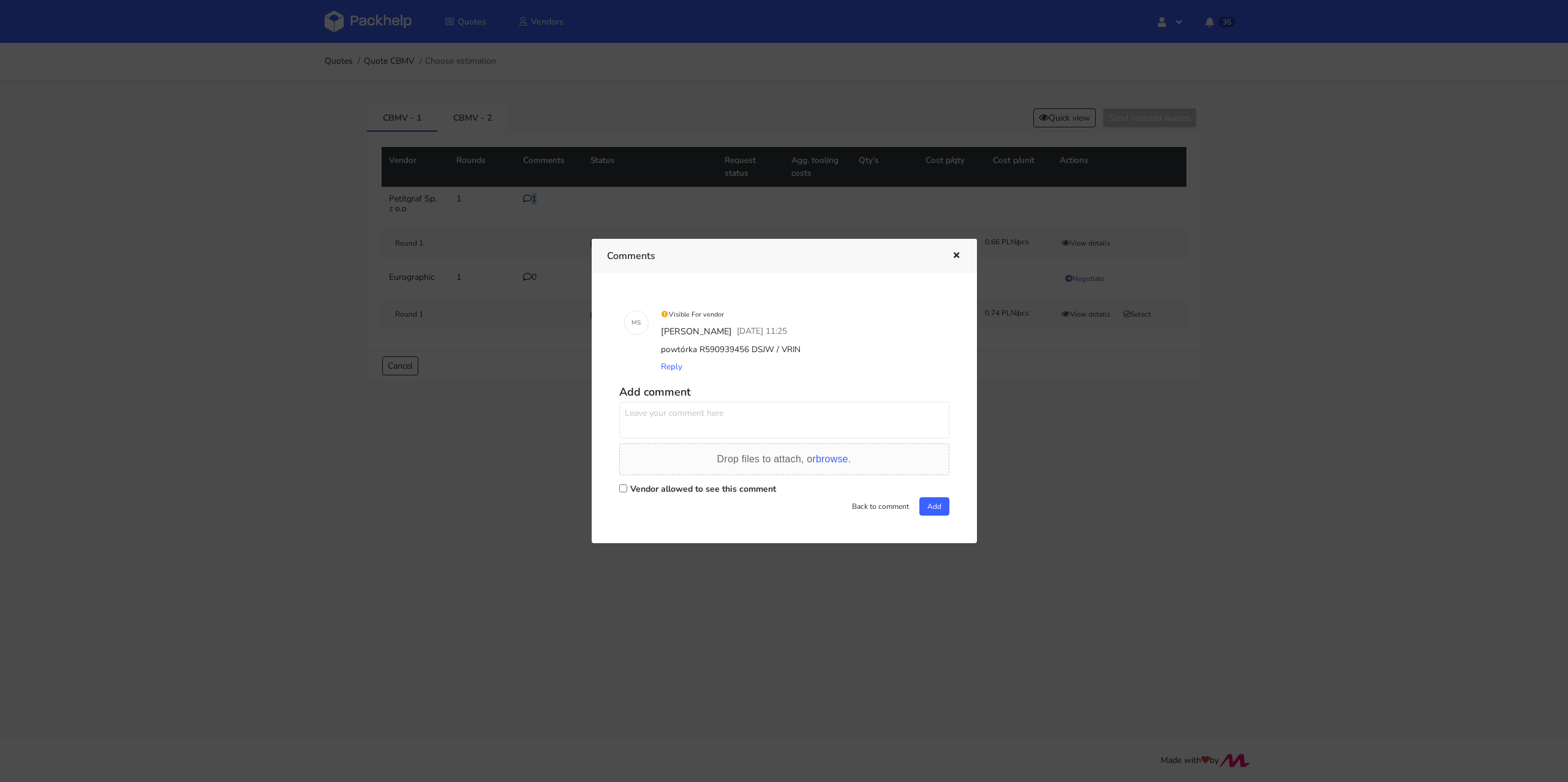
click at [956, 255] on icon "button" at bounding box center [956, 255] width 10 height 9
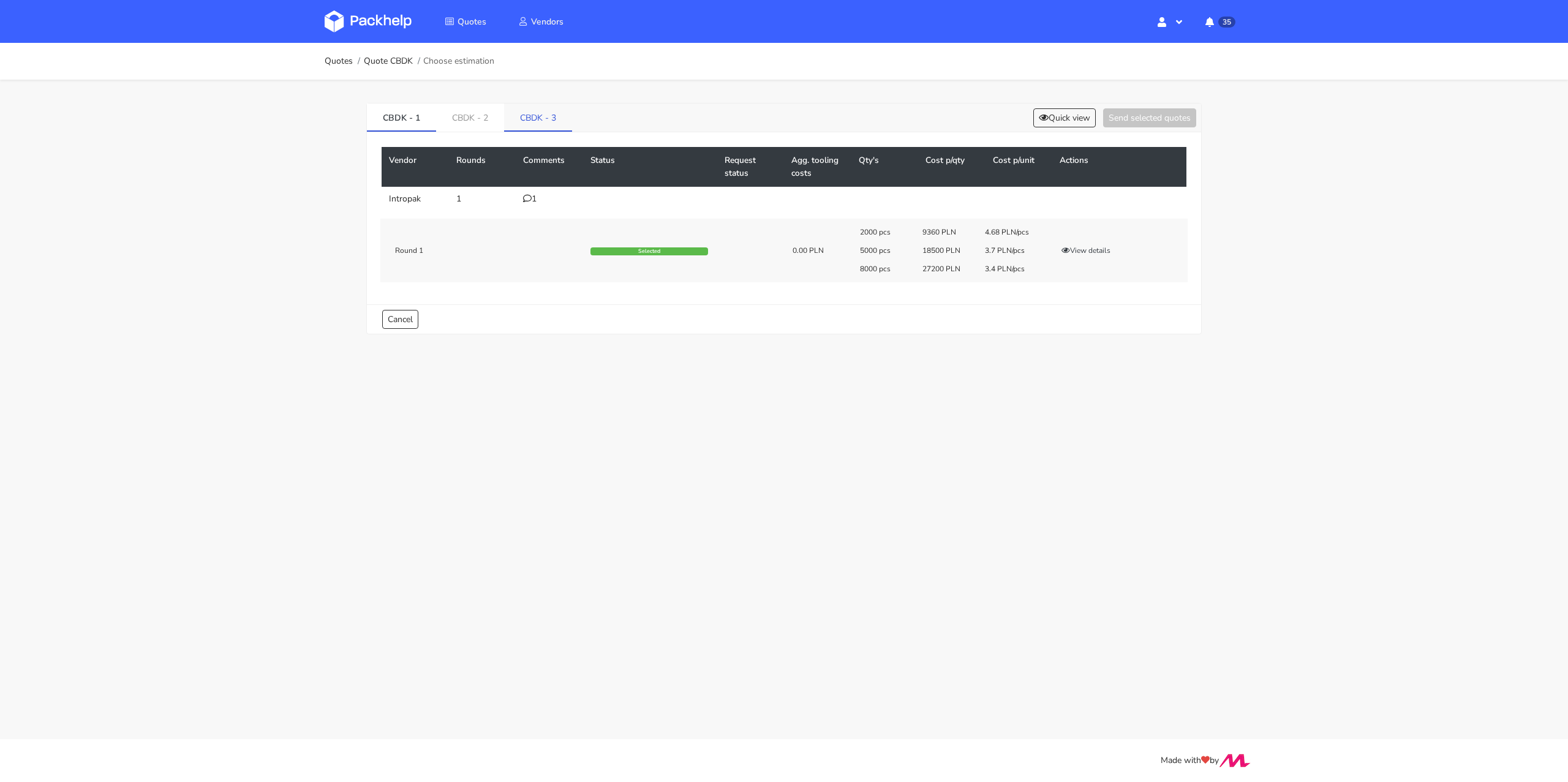
click at [544, 114] on link "CBDK - 3" at bounding box center [537, 117] width 68 height 27
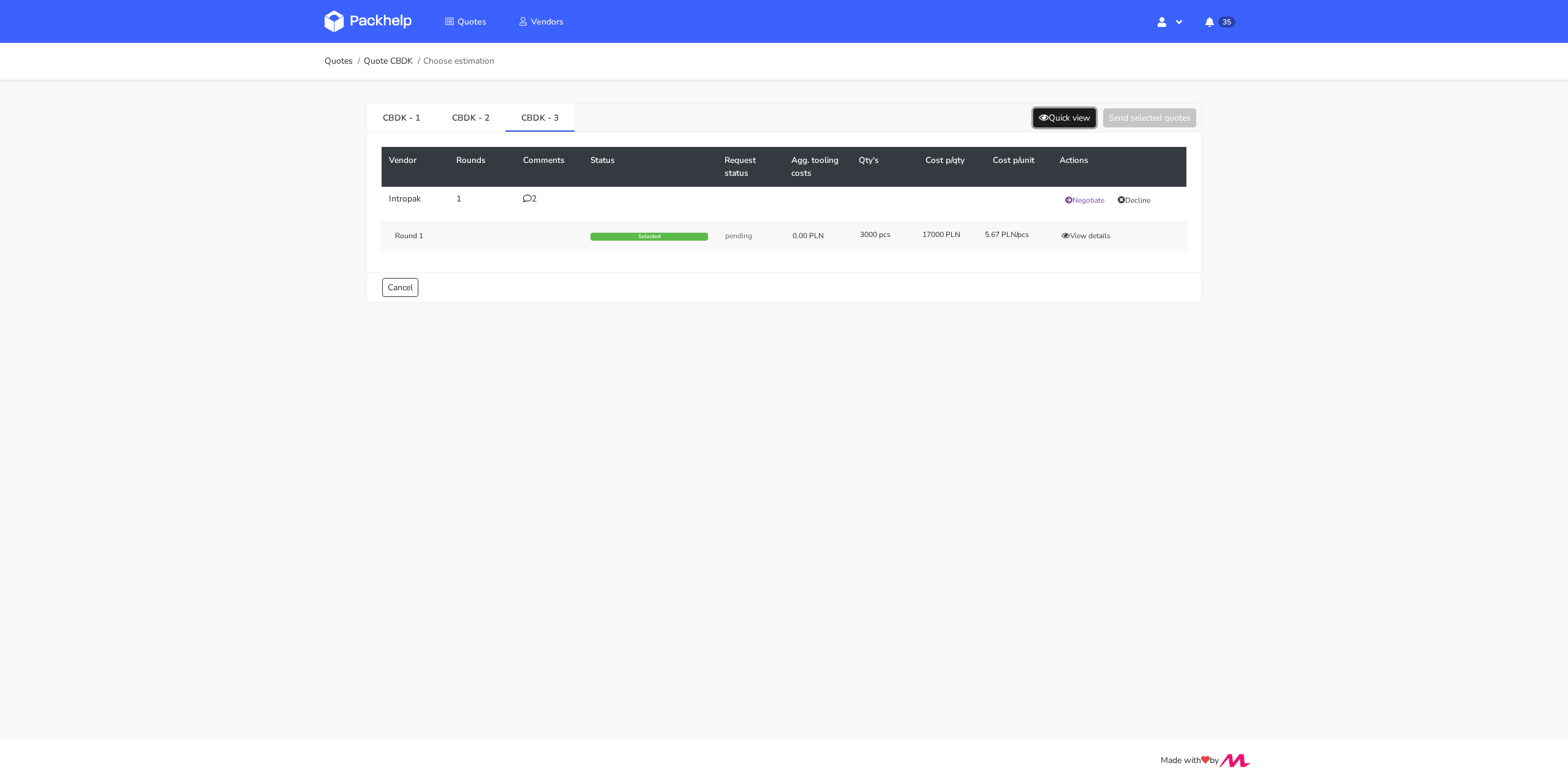
click at [1057, 114] on button "Quick view" at bounding box center [1064, 118] width 63 height 19
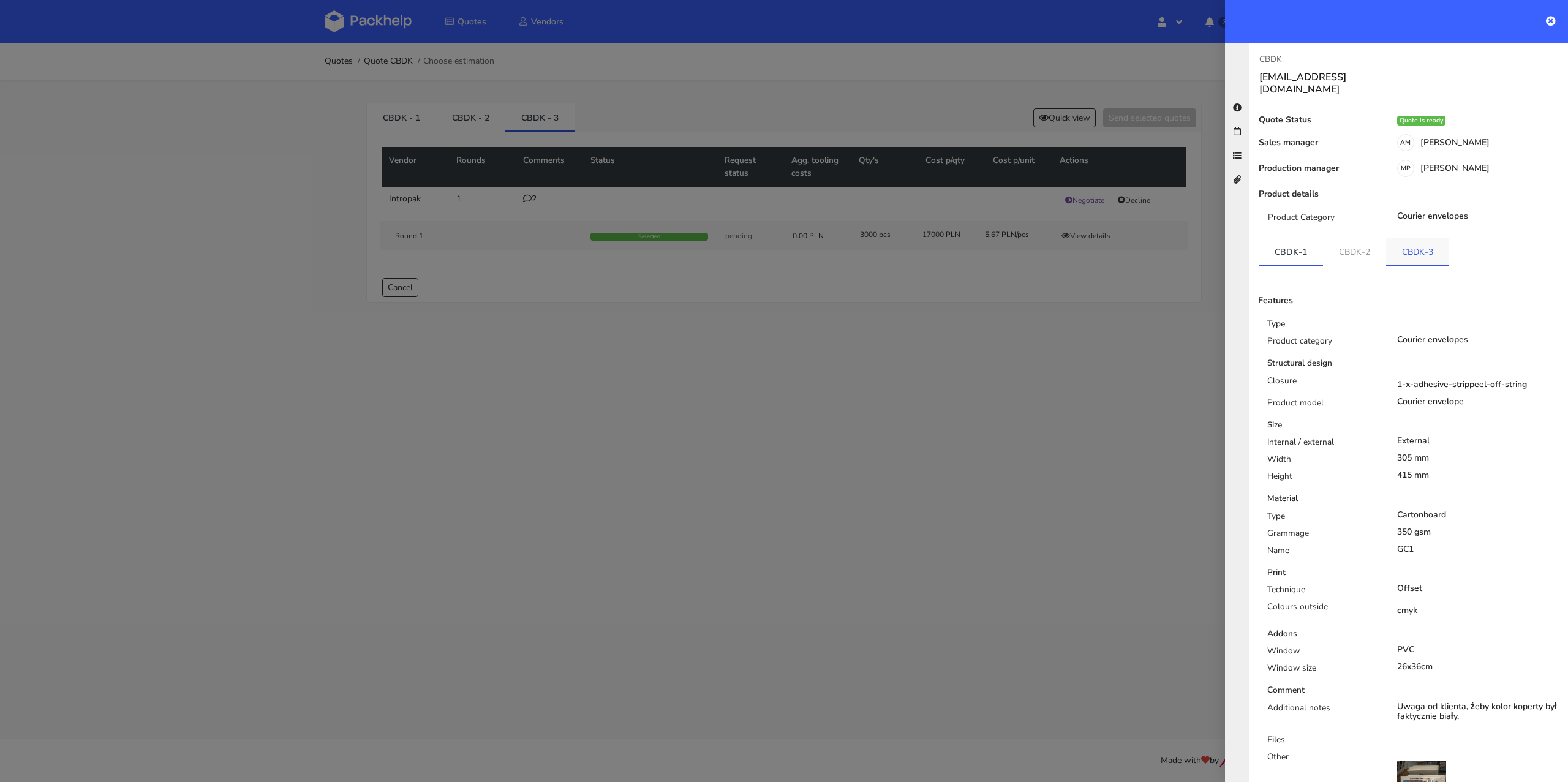
click at [1408, 242] on link "CBDK-3" at bounding box center [1417, 252] width 63 height 27
click at [1254, 245] on div "CBDK-1 CBDK-2 CBDK-3 Features Type Product category Courier envelopes Structura…" at bounding box center [1408, 629] width 319 height 782
click at [1085, 328] on div at bounding box center [784, 391] width 1568 height 782
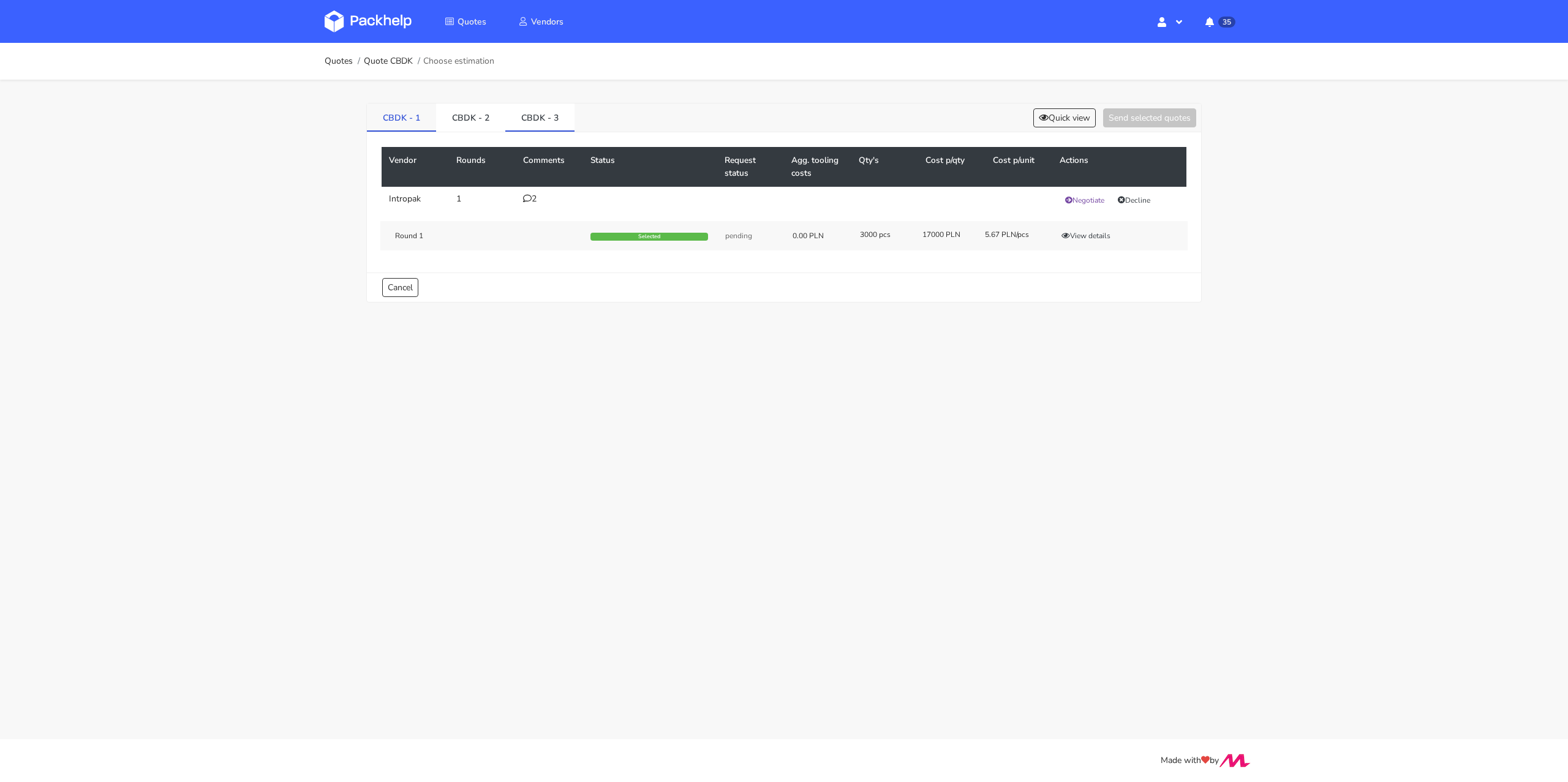
click at [406, 121] on link "CBDK - 1" at bounding box center [401, 117] width 69 height 27
click at [1066, 243] on div "2000 pcs 9360 PLN 4.68 PLN/pcs 5000 pcs 18500 PLN 3.7 PLN/pcs 8000 pcs 27200 PL…" at bounding box center [1019, 250] width 336 height 46
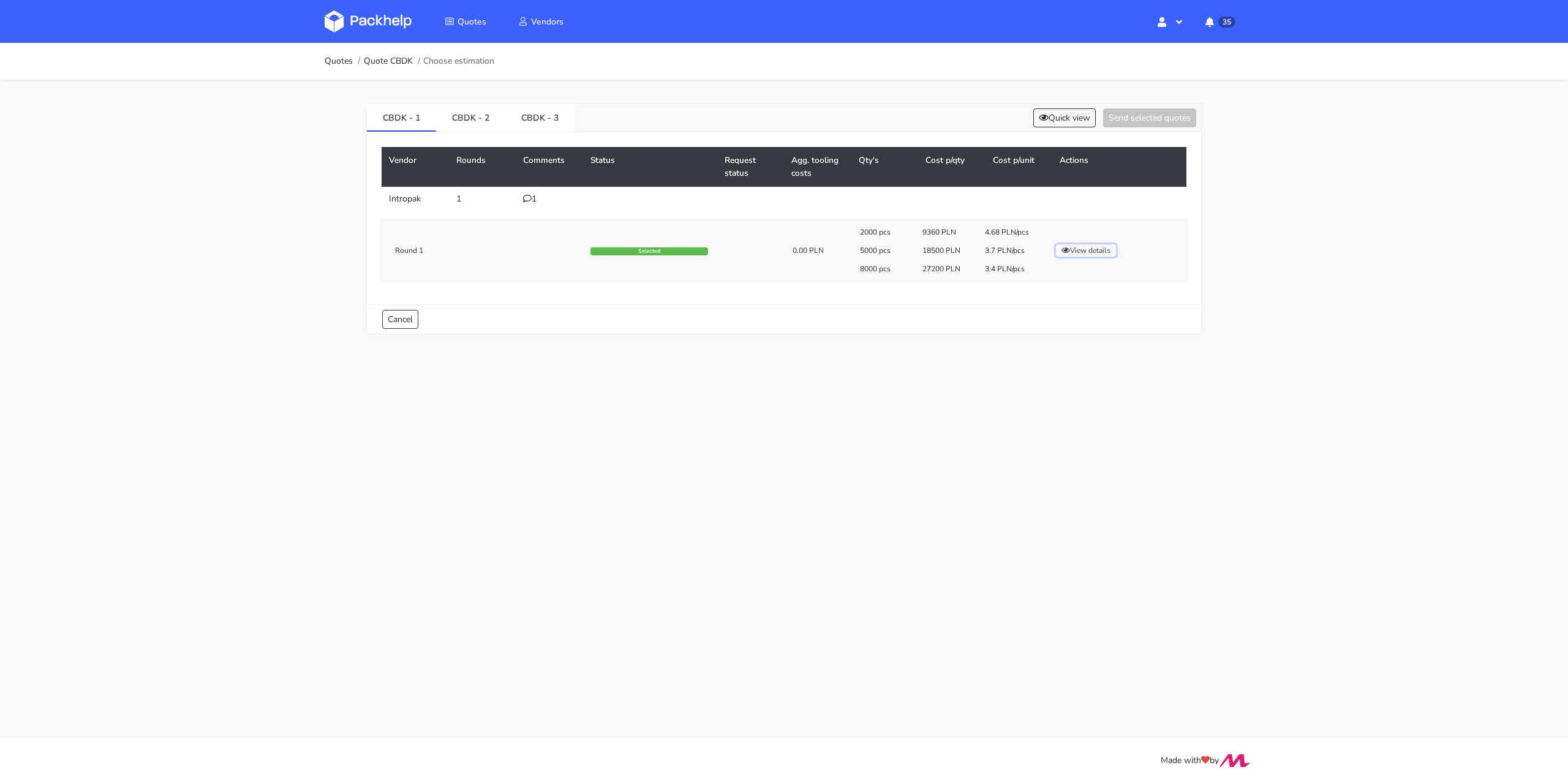
click at [1074, 252] on button "View details" at bounding box center [1086, 251] width 60 height 13
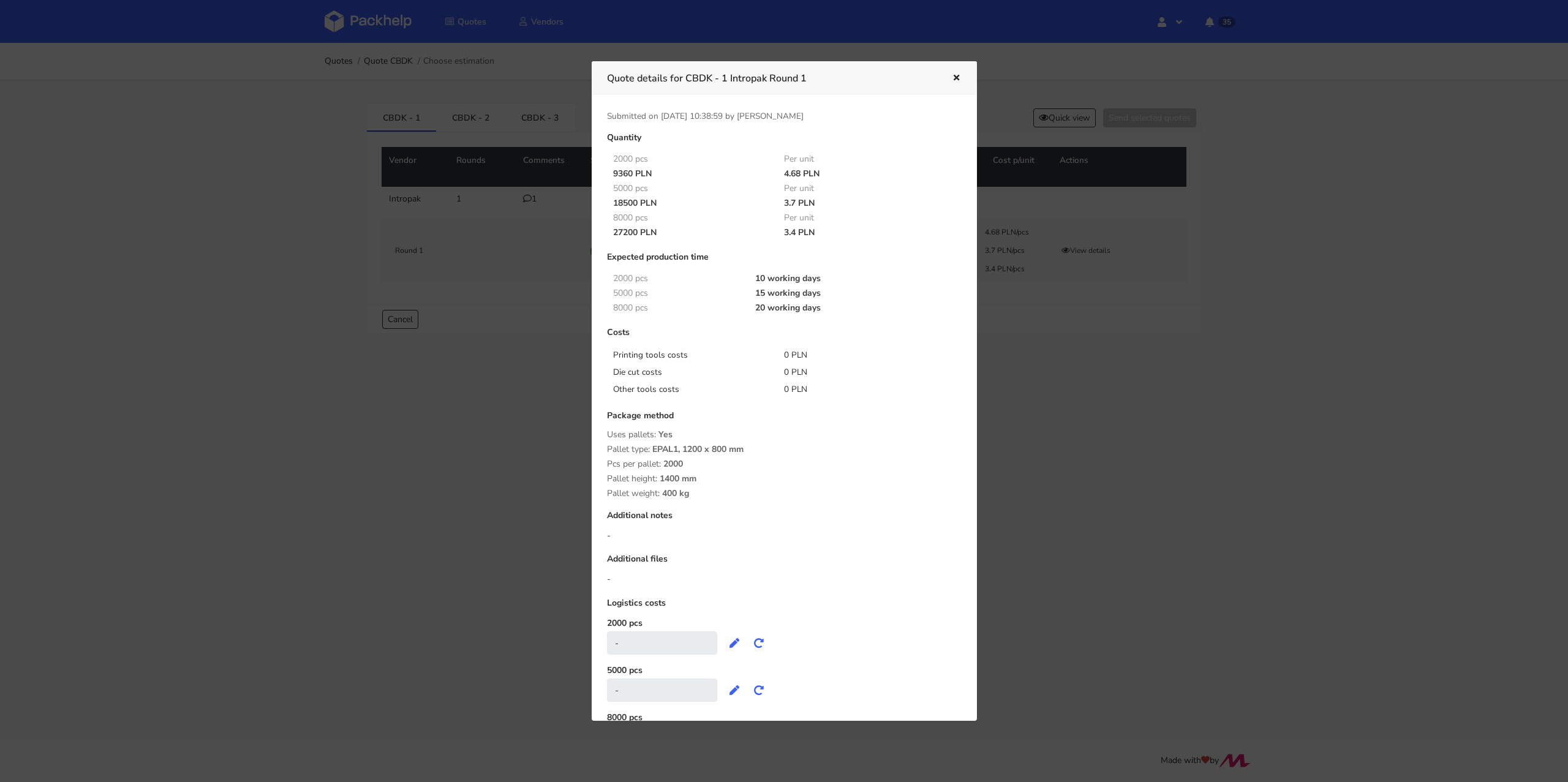
click at [956, 76] on icon "button" at bounding box center [956, 78] width 10 height 9
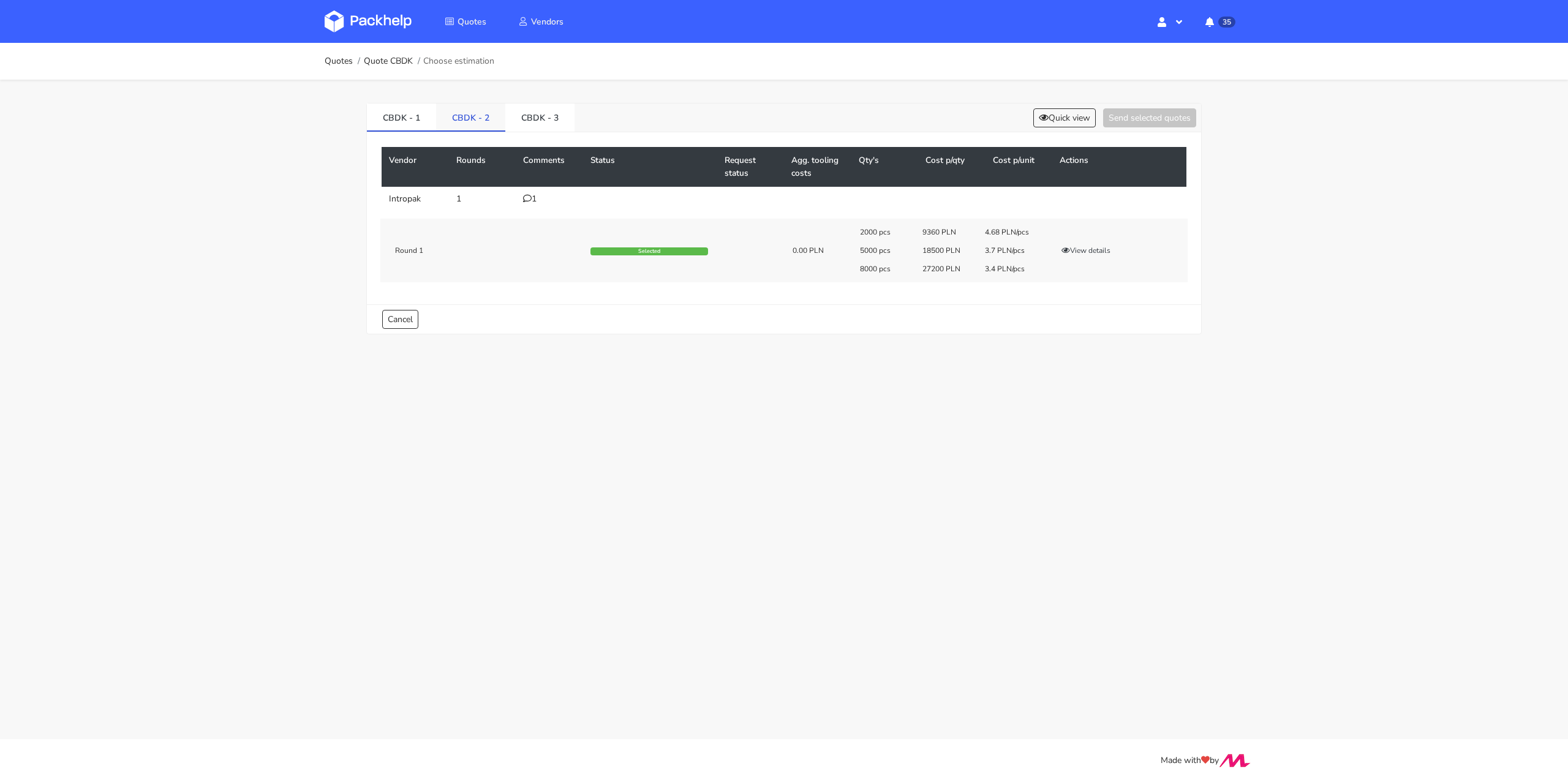
click at [462, 117] on link "CBDK - 2" at bounding box center [471, 117] width 69 height 27
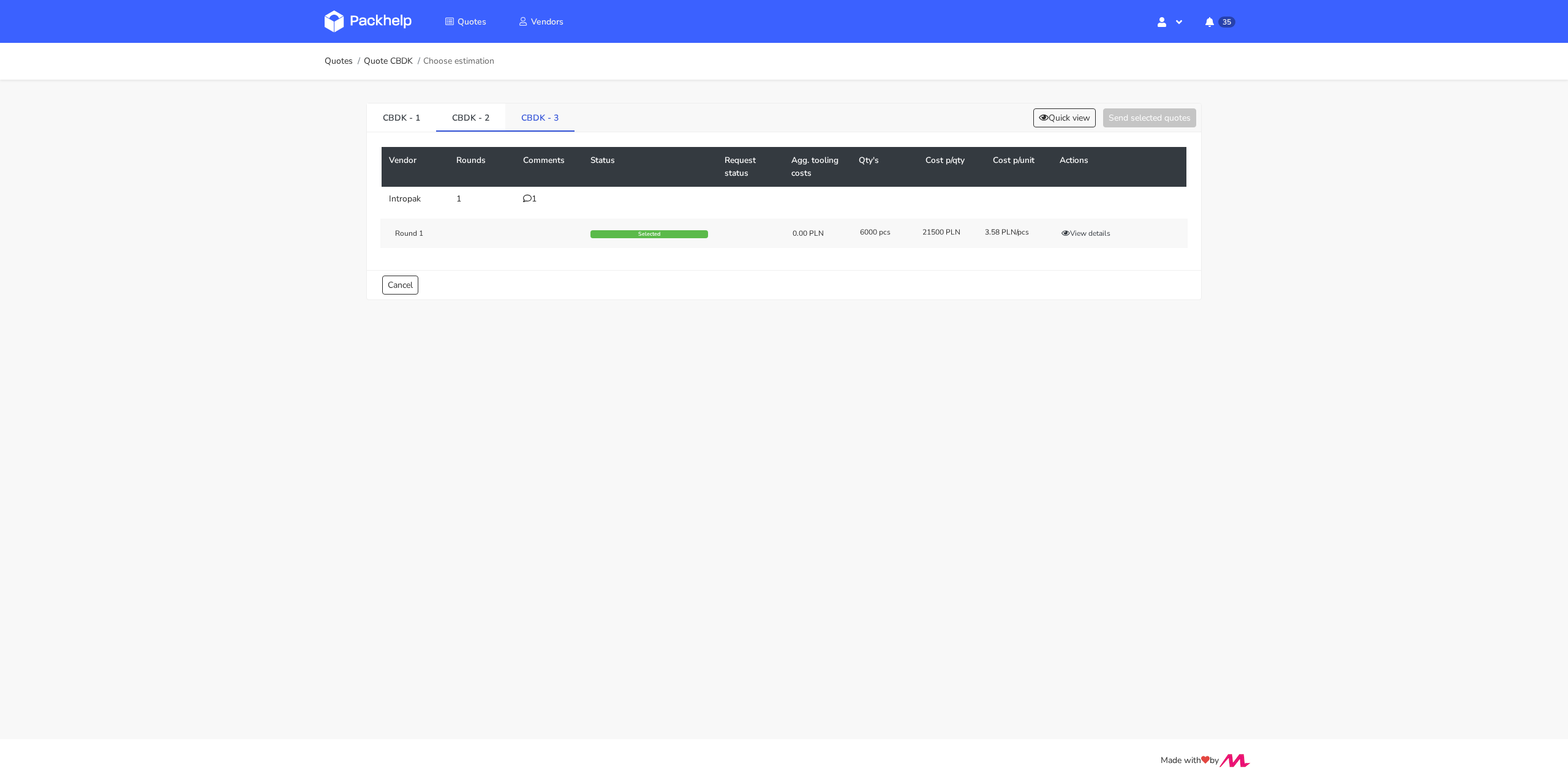
click at [527, 117] on link "CBDK - 3" at bounding box center [540, 117] width 69 height 27
click at [391, 119] on link "CBDK - 1" at bounding box center [401, 117] width 69 height 27
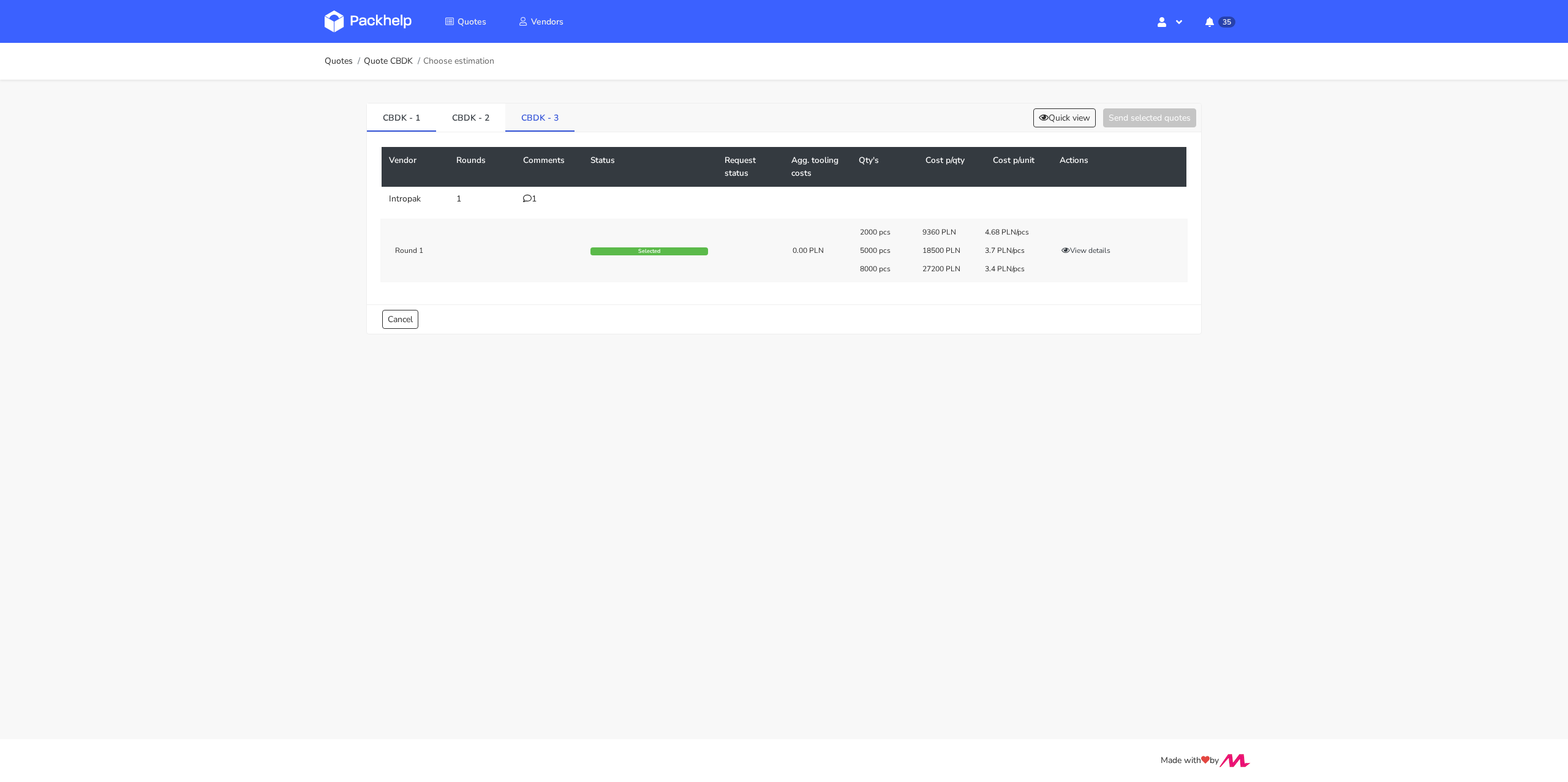
click at [536, 122] on link "CBDK - 3" at bounding box center [540, 117] width 69 height 27
click at [416, 123] on link "CBDK - 1" at bounding box center [401, 117] width 69 height 27
click at [551, 121] on link "CBDK - 3" at bounding box center [540, 117] width 69 height 27
click at [1085, 235] on button "View details" at bounding box center [1086, 236] width 60 height 13
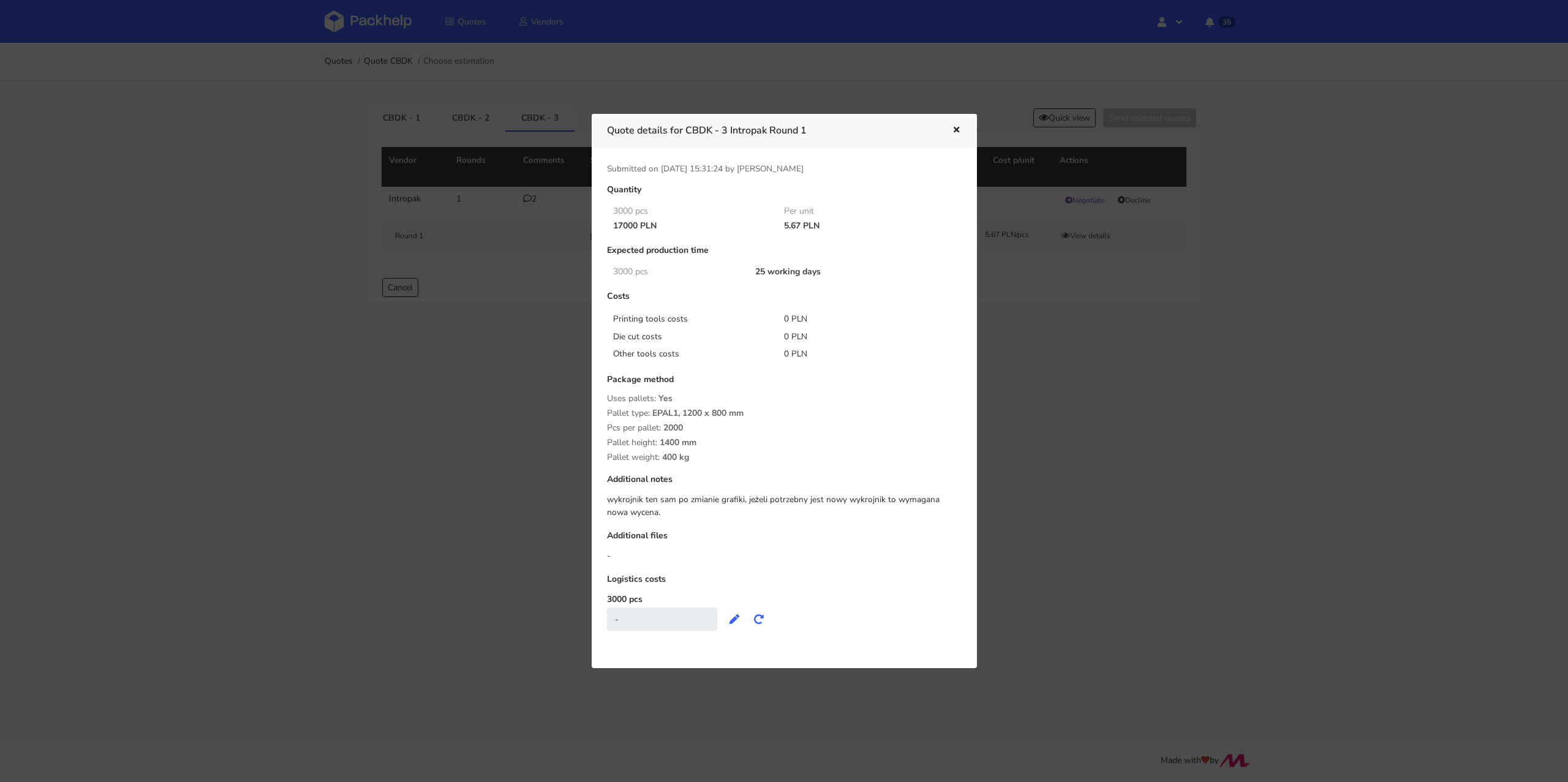
click at [958, 134] on button "button" at bounding box center [954, 130] width 13 height 16
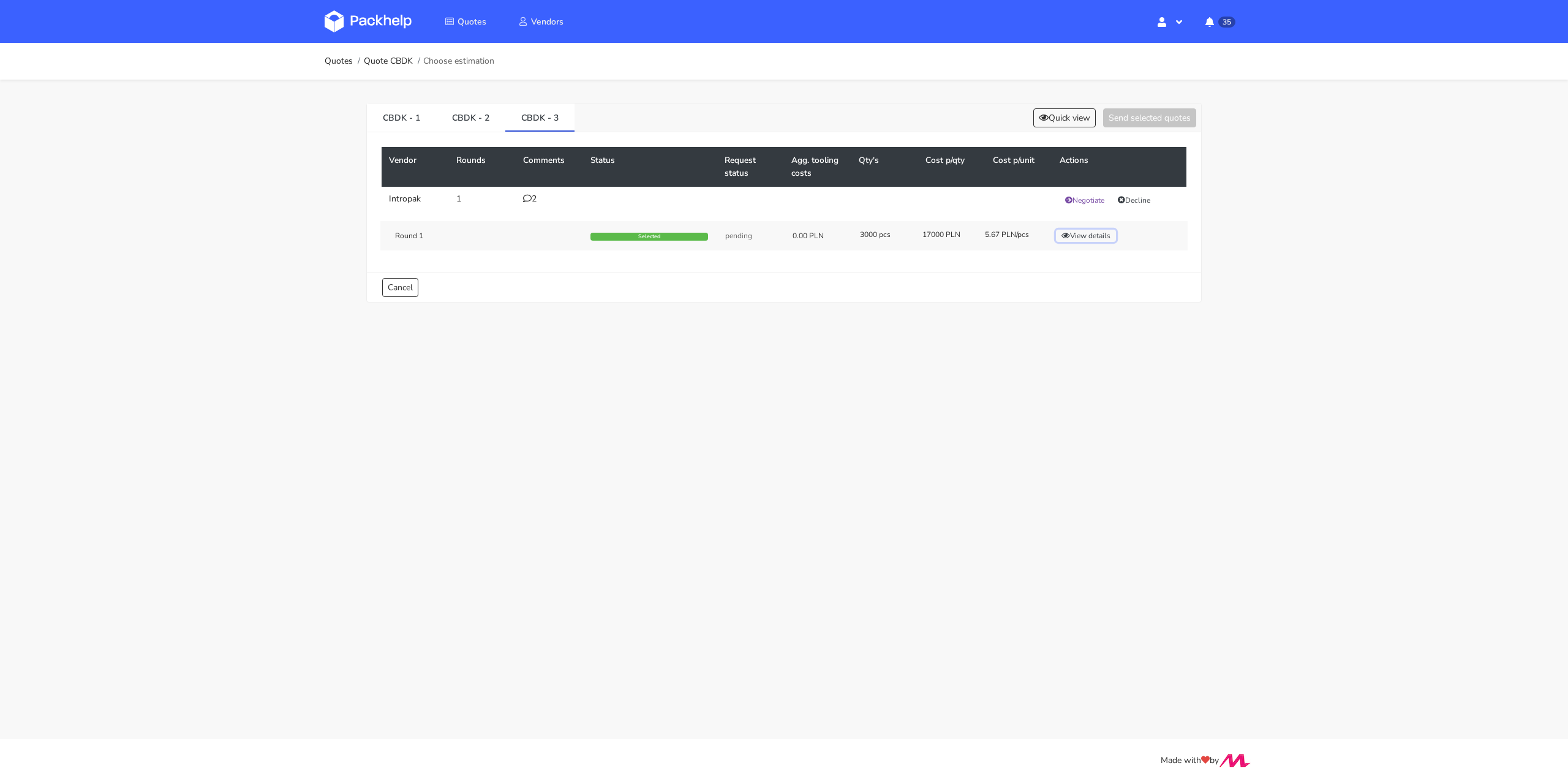
click at [1077, 230] on button "View details" at bounding box center [1086, 236] width 60 height 13
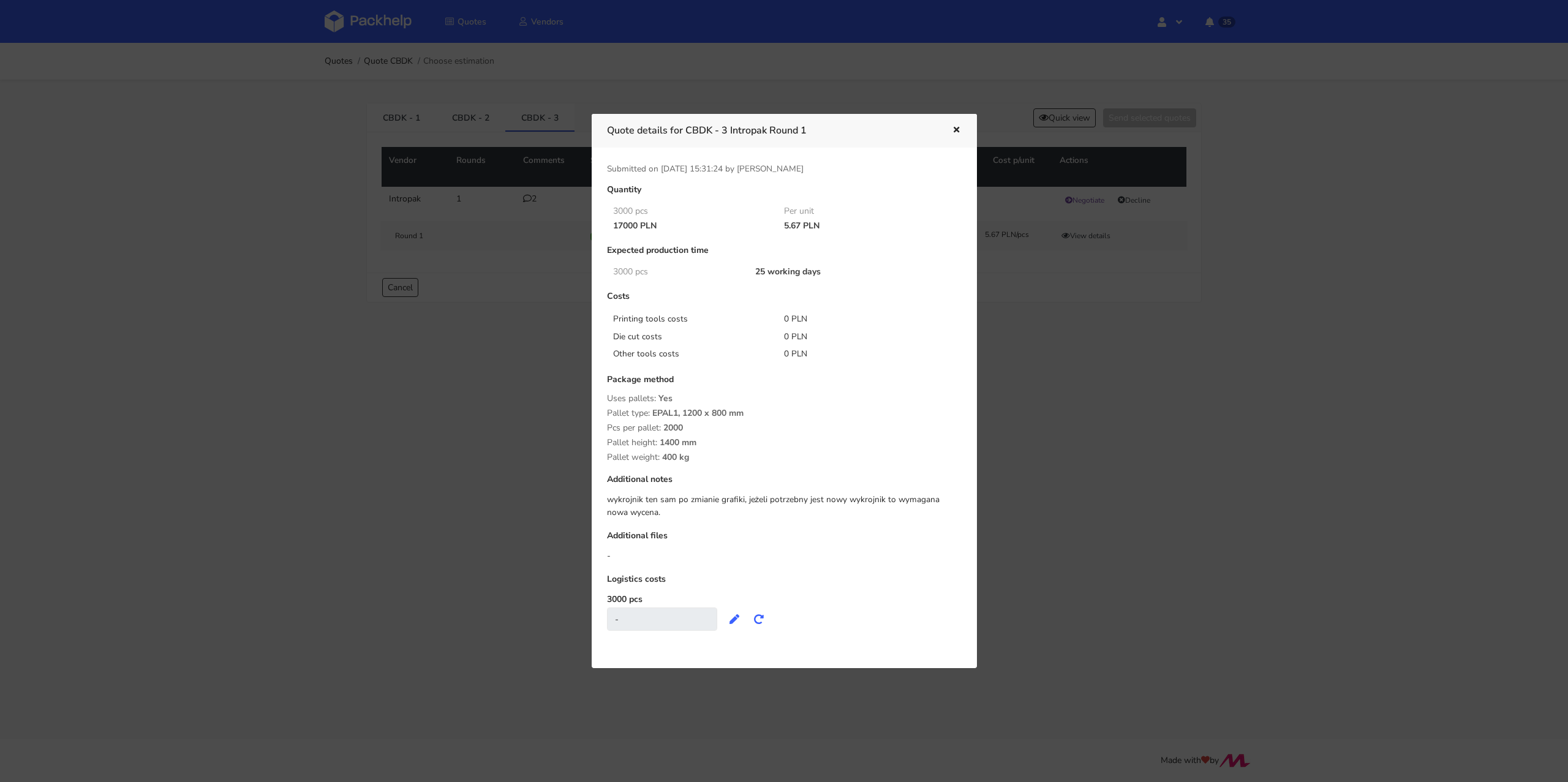
click at [951, 132] on icon "button" at bounding box center [956, 130] width 10 height 9
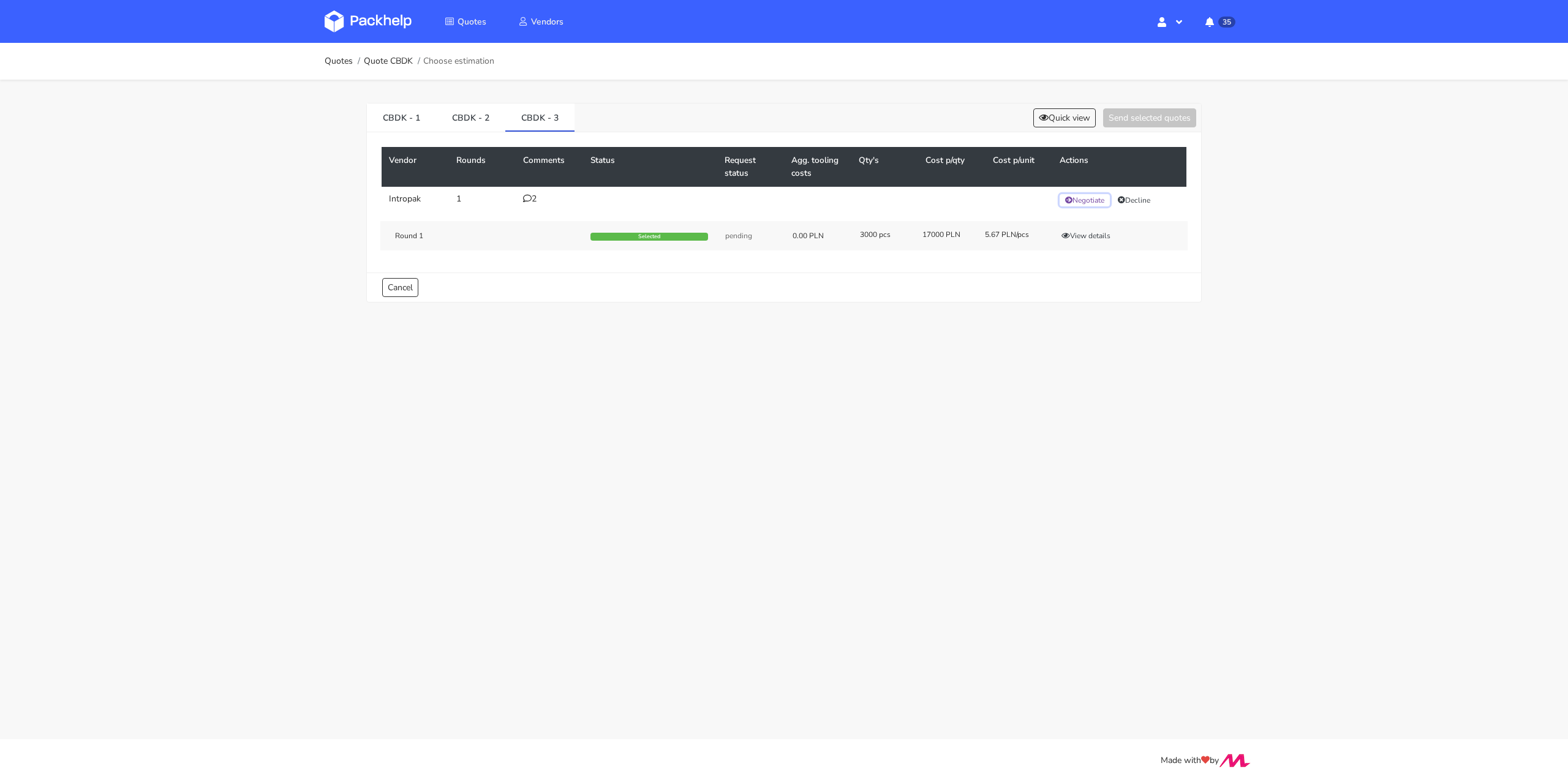
click at [1100, 198] on button "Negotiate" at bounding box center [1085, 201] width 50 height 13
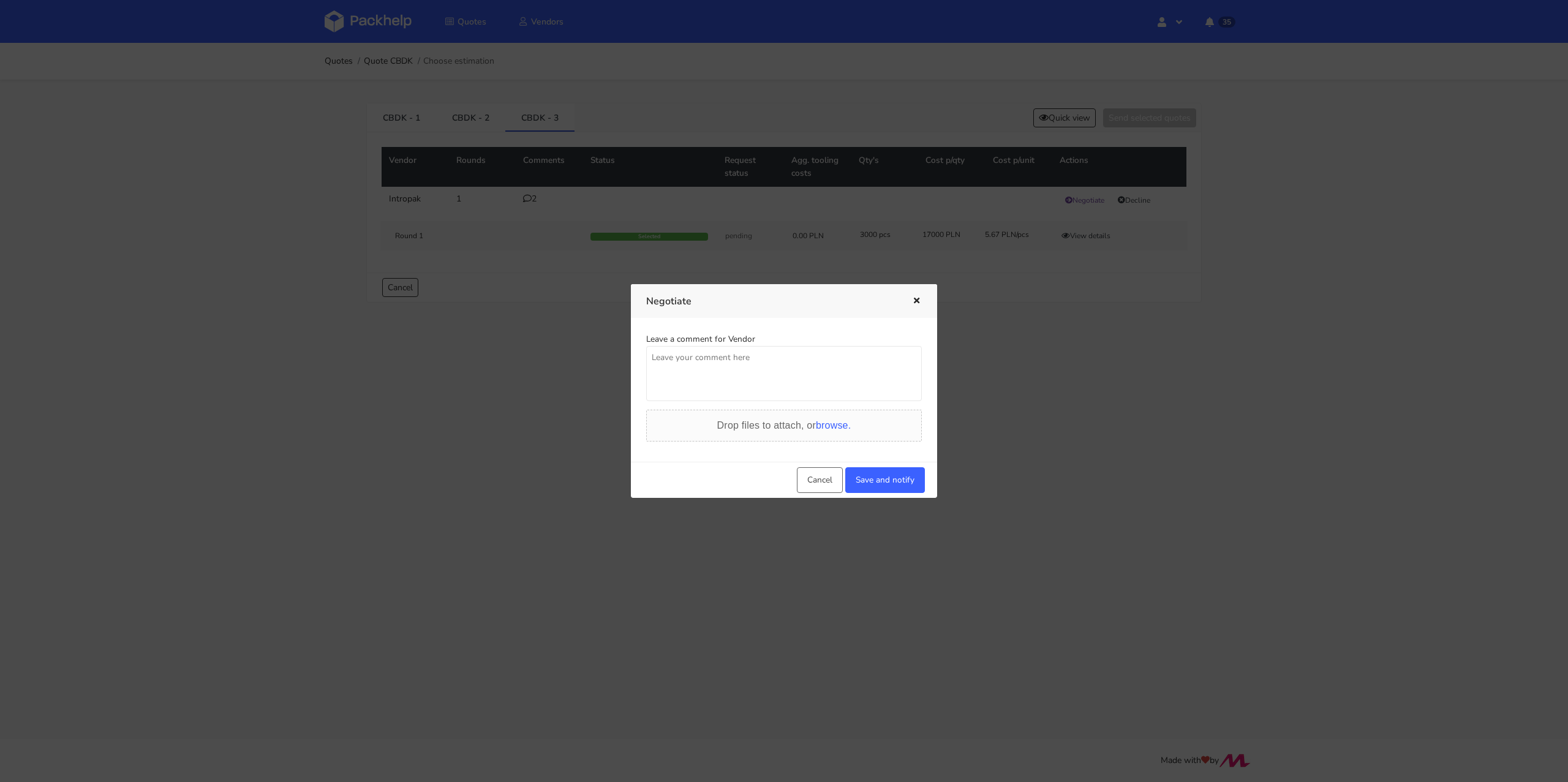
click at [726, 371] on textarea at bounding box center [784, 374] width 276 height 55
type textarea "P"
click at [670, 367] on textarea "Dzień dobry. Pani Anno prośba o sprawdzenie ceny. W wariancie 1 dla nakłądu" at bounding box center [784, 374] width 276 height 55
click at [919, 296] on button "button" at bounding box center [915, 302] width 13 height 16
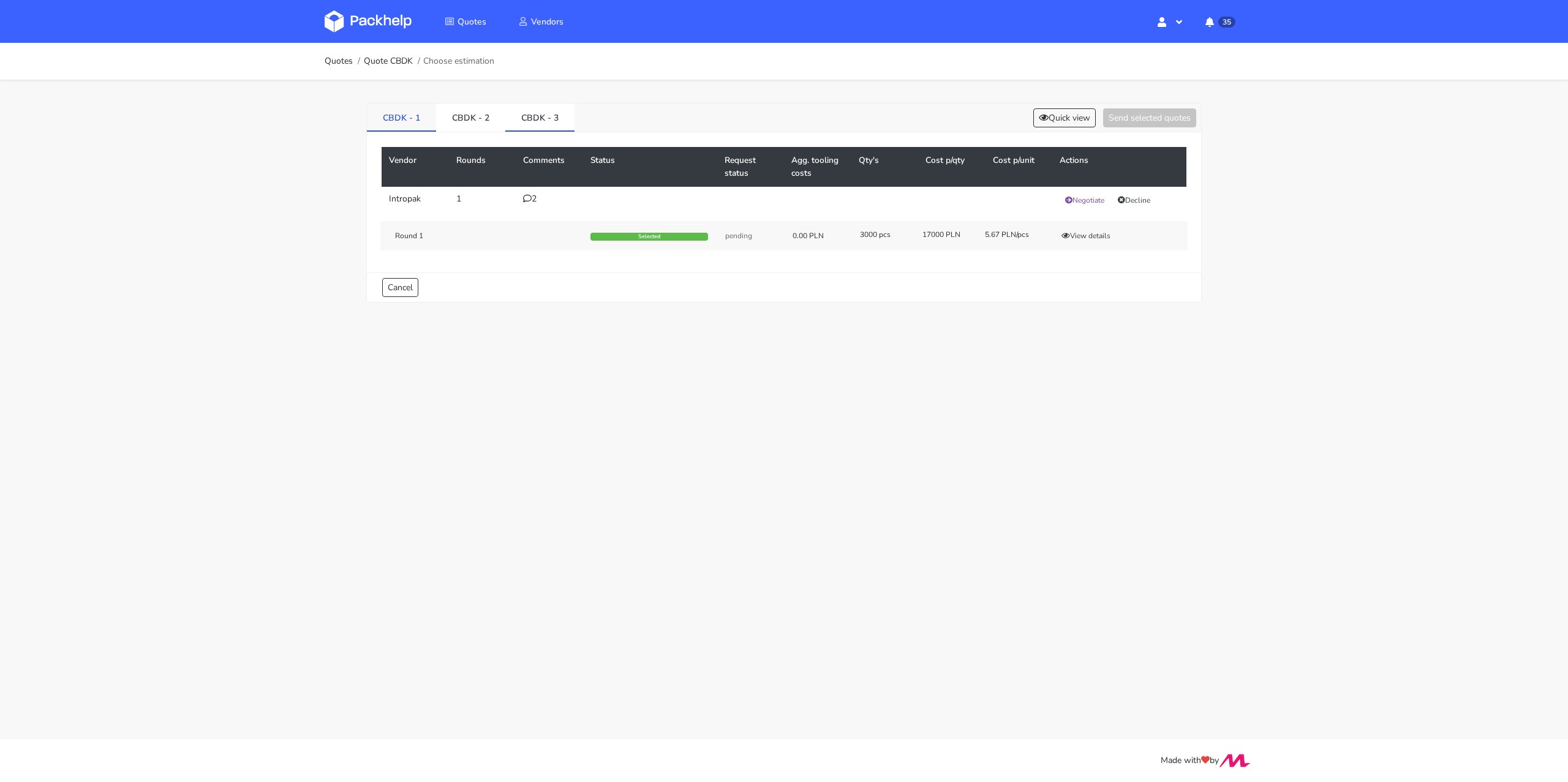
click at [405, 125] on link "CBDK - 1" at bounding box center [401, 117] width 69 height 27
click at [551, 116] on link "CBDK - 3" at bounding box center [540, 117] width 69 height 27
click at [532, 194] on div "2" at bounding box center [549, 199] width 52 height 10
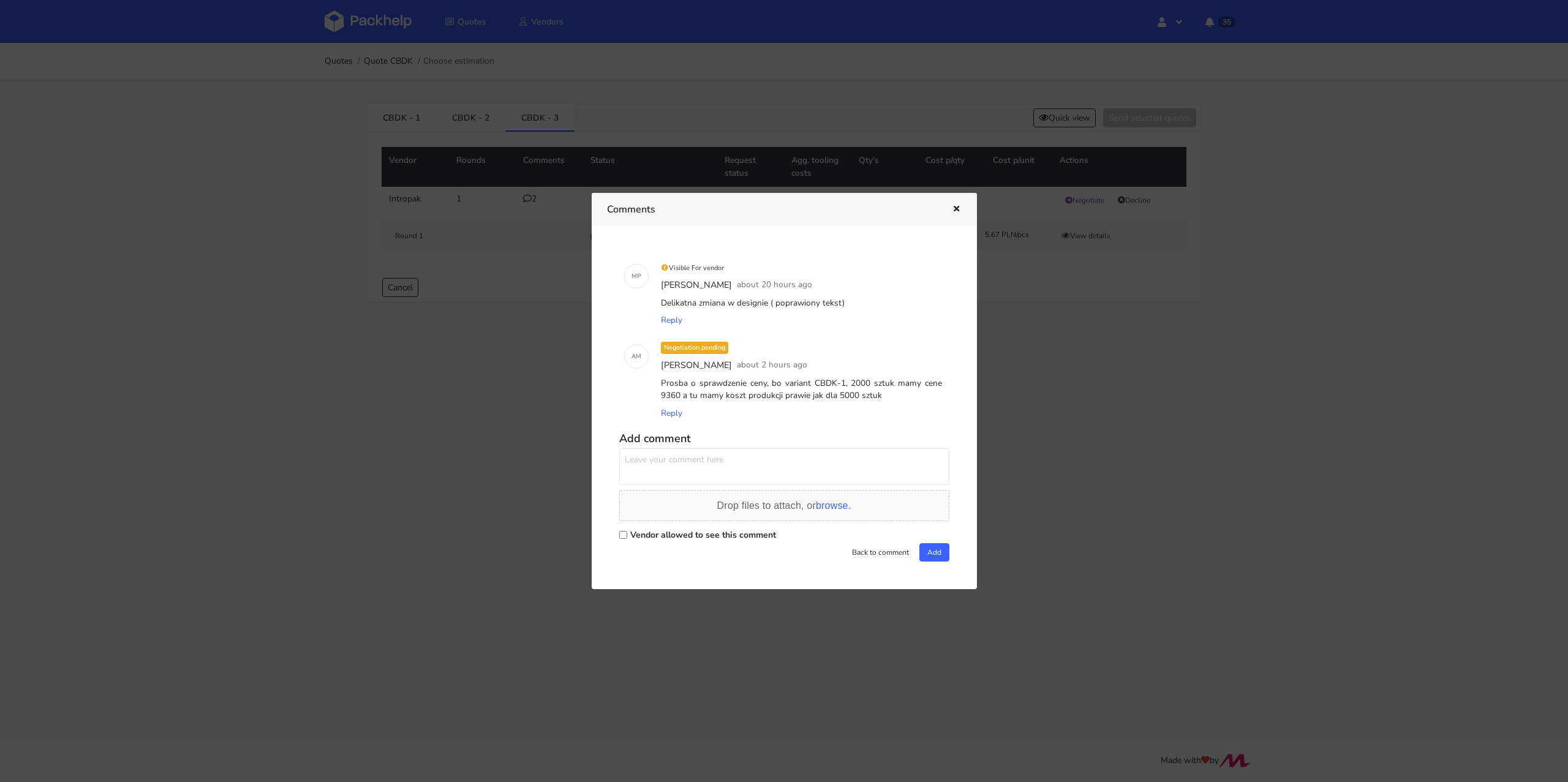
click at [952, 208] on icon "button" at bounding box center [956, 209] width 10 height 9
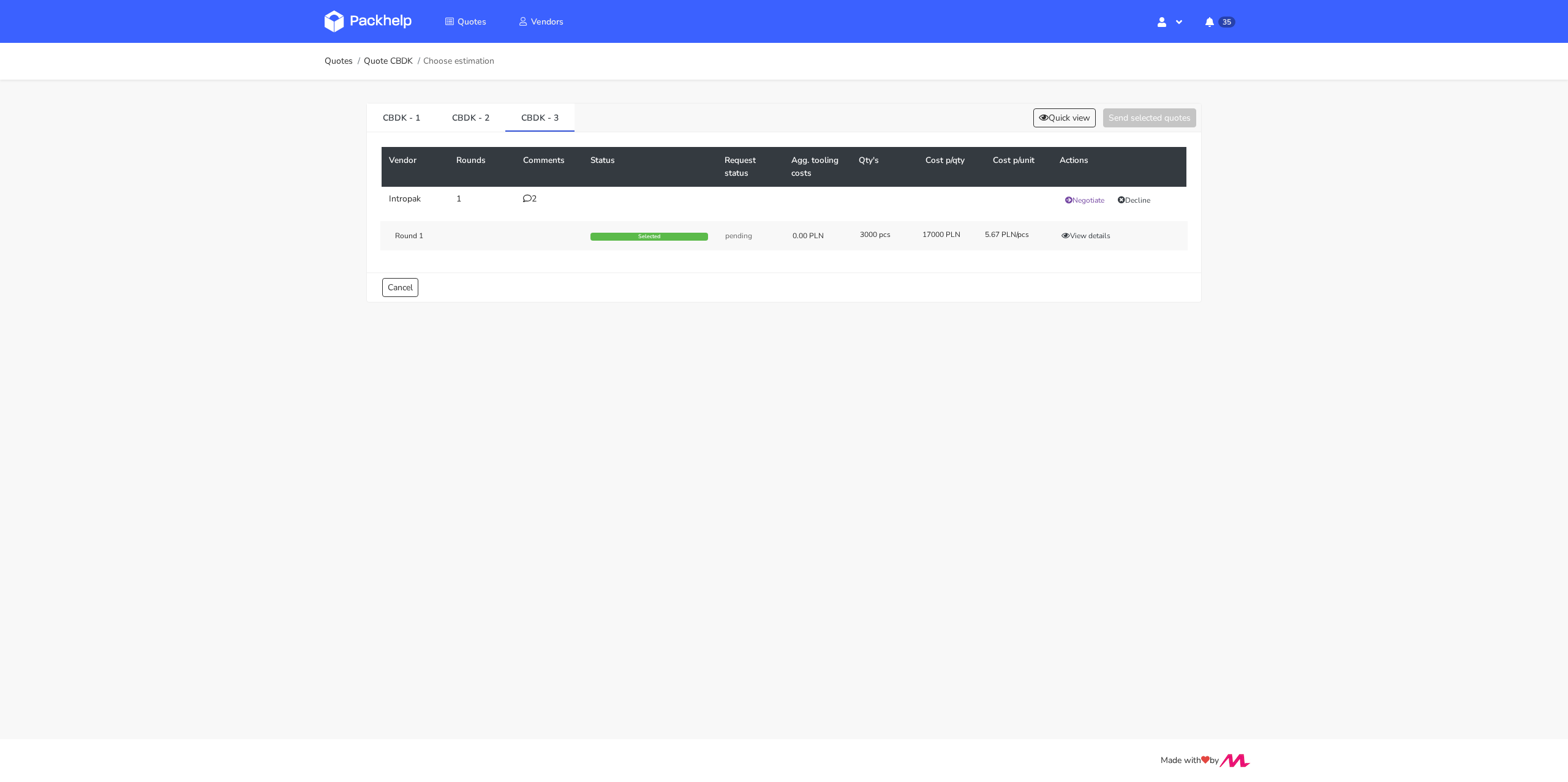
click at [1093, 207] on td "Negotiate Decline" at bounding box center [1118, 200] width 134 height 27
click at [1091, 198] on button "Negotiate" at bounding box center [1085, 201] width 50 height 13
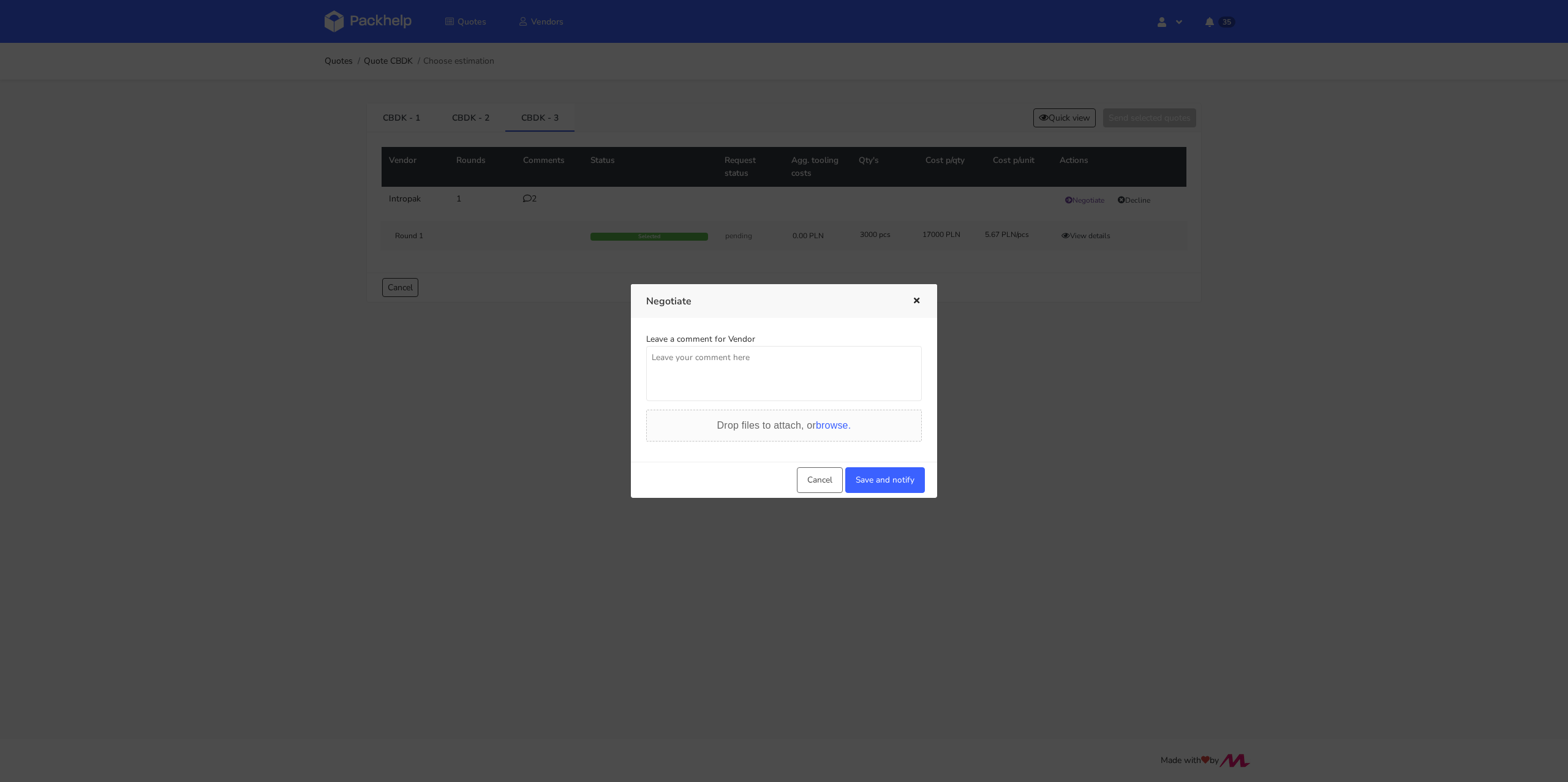
click at [742, 375] on textarea at bounding box center [784, 374] width 276 height 55
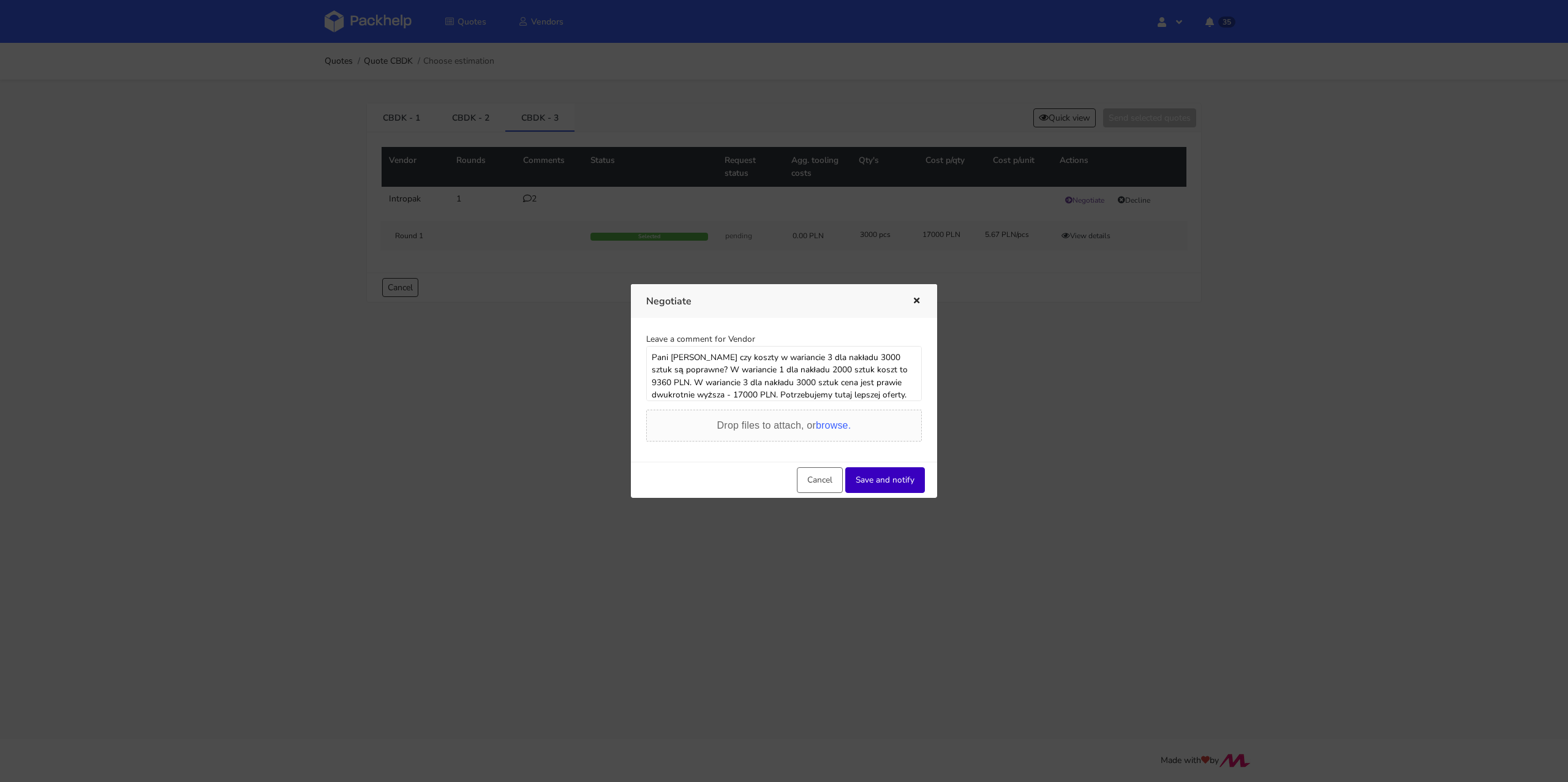
type textarea "Pani [PERSON_NAME] czy koszty w wariancie 3 dla nakładu 3000 sztuk są poprawne?…"
click at [898, 484] on button "Save and notify" at bounding box center [885, 480] width 80 height 26
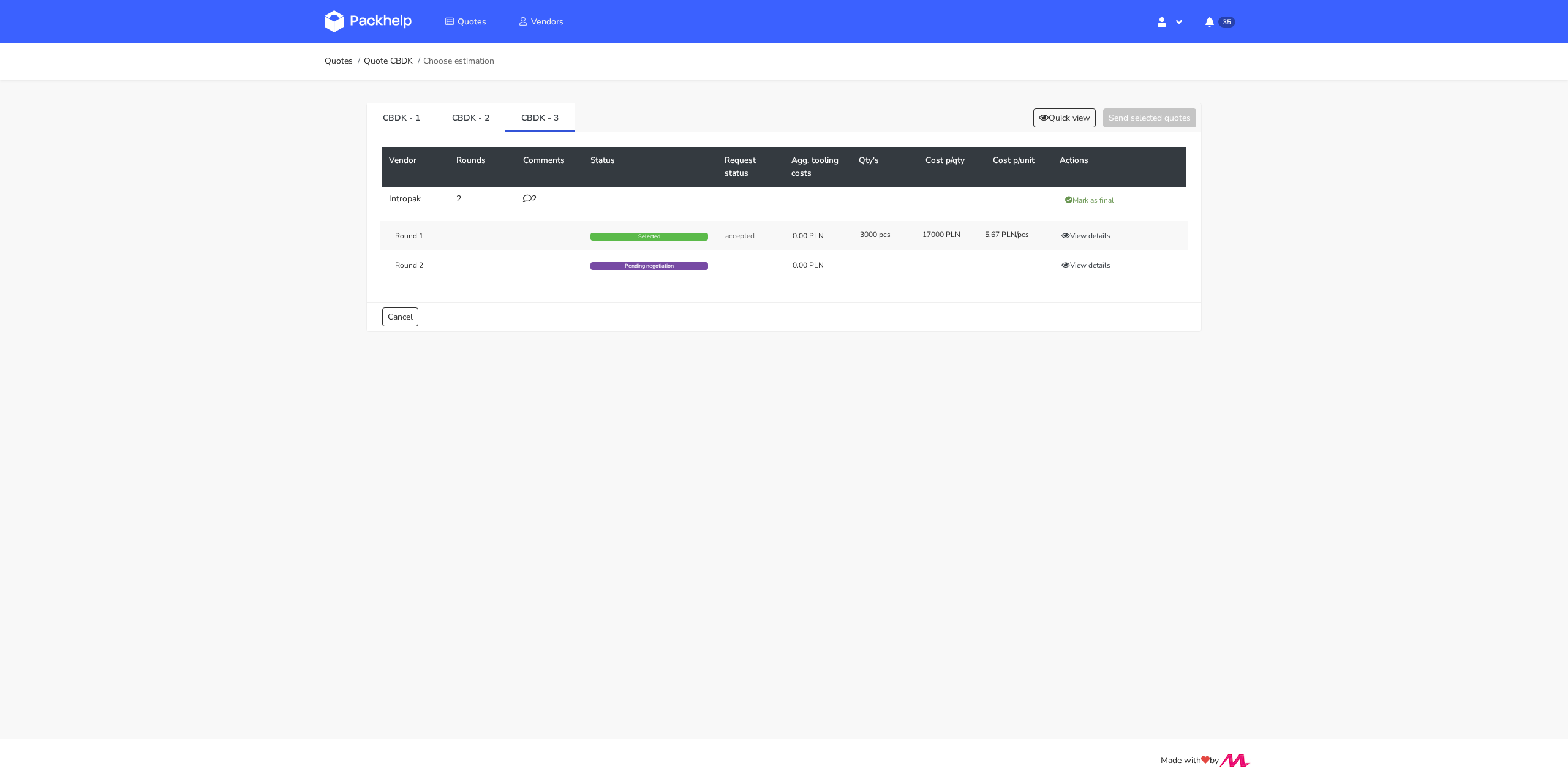
click at [523, 201] on icon at bounding box center [527, 198] width 9 height 9
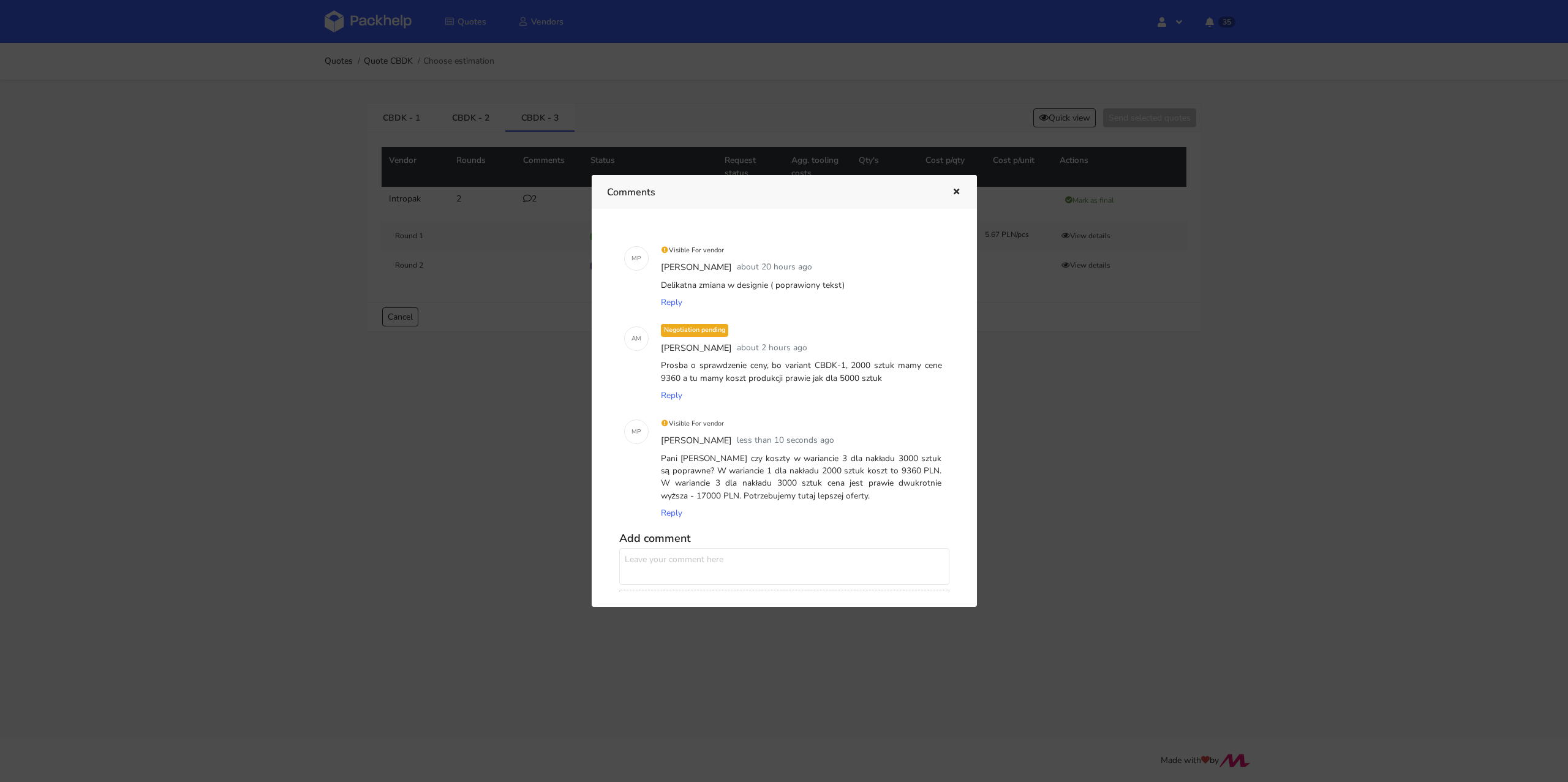
click at [957, 195] on icon "button" at bounding box center [956, 192] width 10 height 9
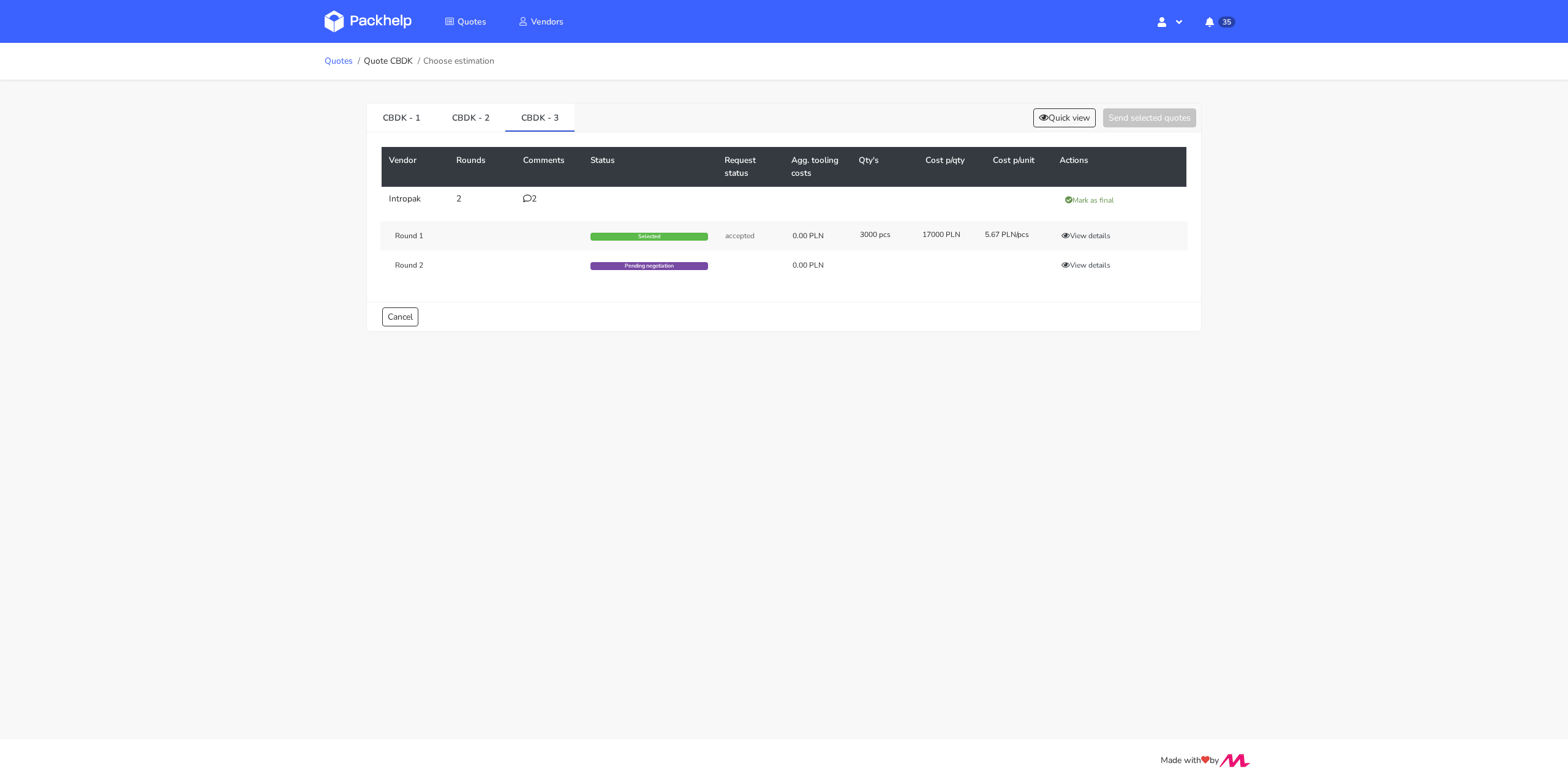
click at [336, 63] on link "Quotes" at bounding box center [338, 61] width 28 height 10
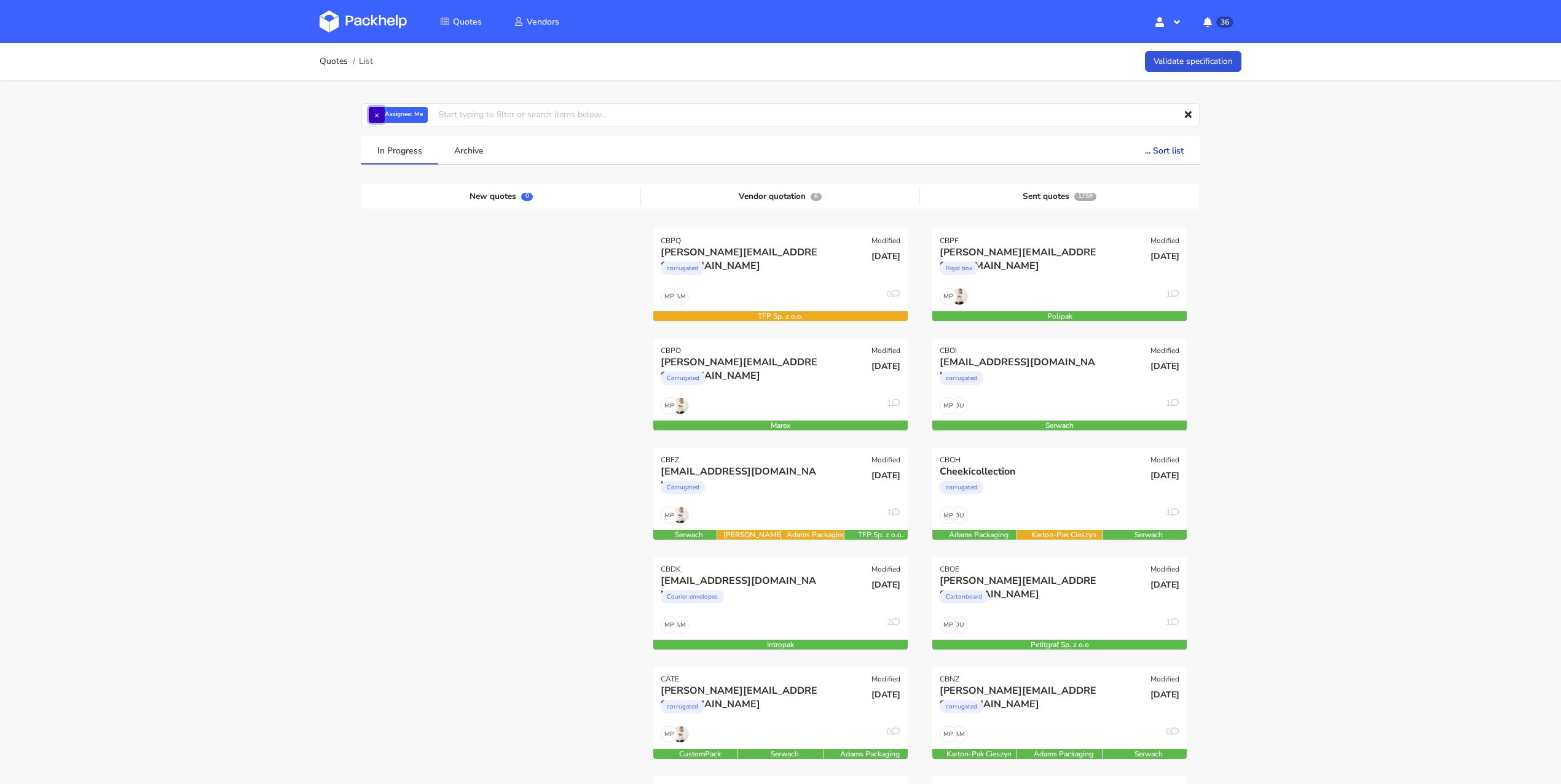
click at [375, 115] on button "×" at bounding box center [376, 115] width 16 height 16
click at [382, 115] on input "text" at bounding box center [780, 115] width 838 height 24
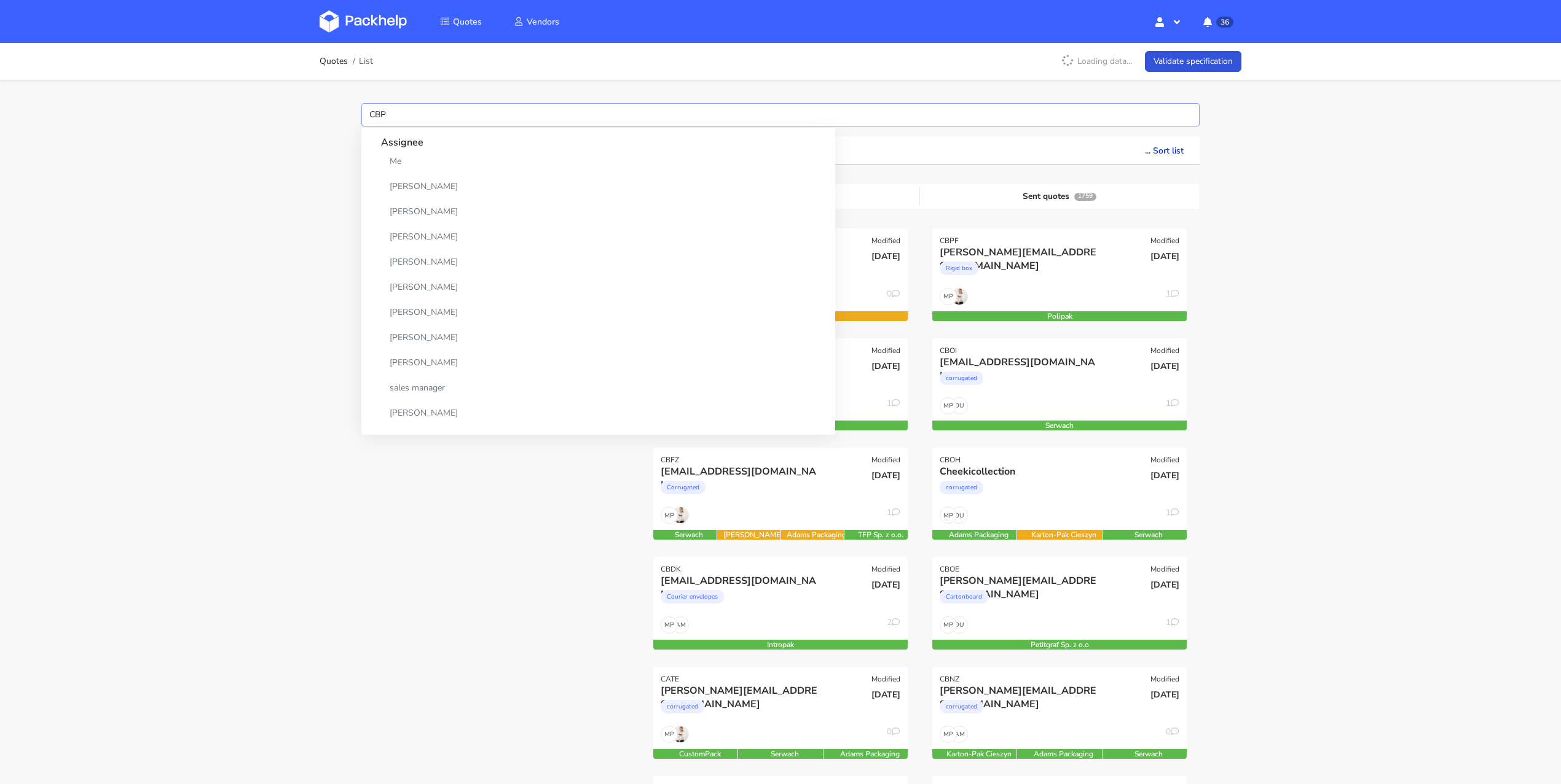
type input "CBPW"
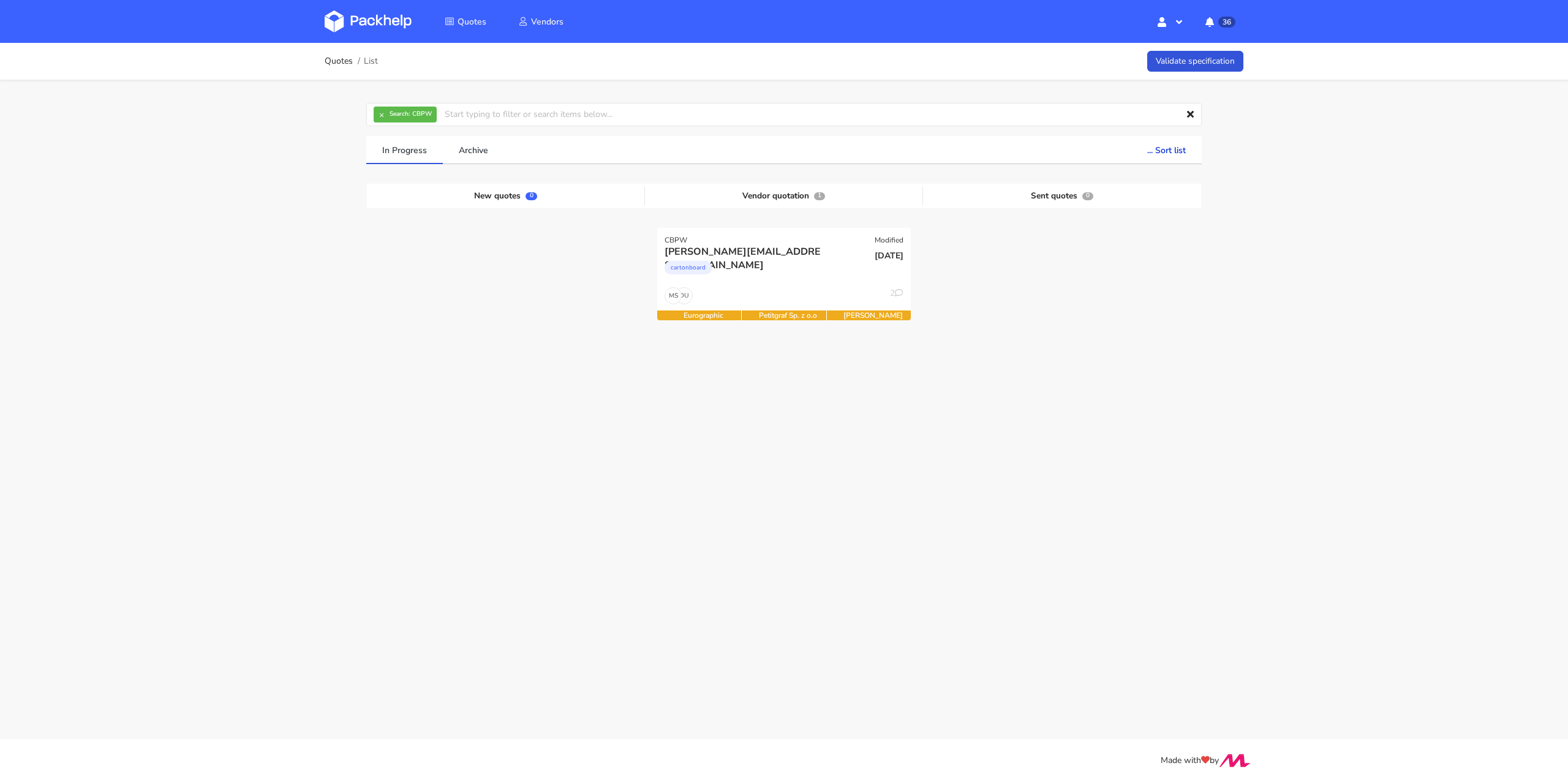
click at [999, 402] on div "In Progress Archive ... Sort list Last added From old to new Last updated Estim…" at bounding box center [784, 273] width 835 height 273
click at [821, 295] on div "DU MS 2" at bounding box center [784, 299] width 254 height 24
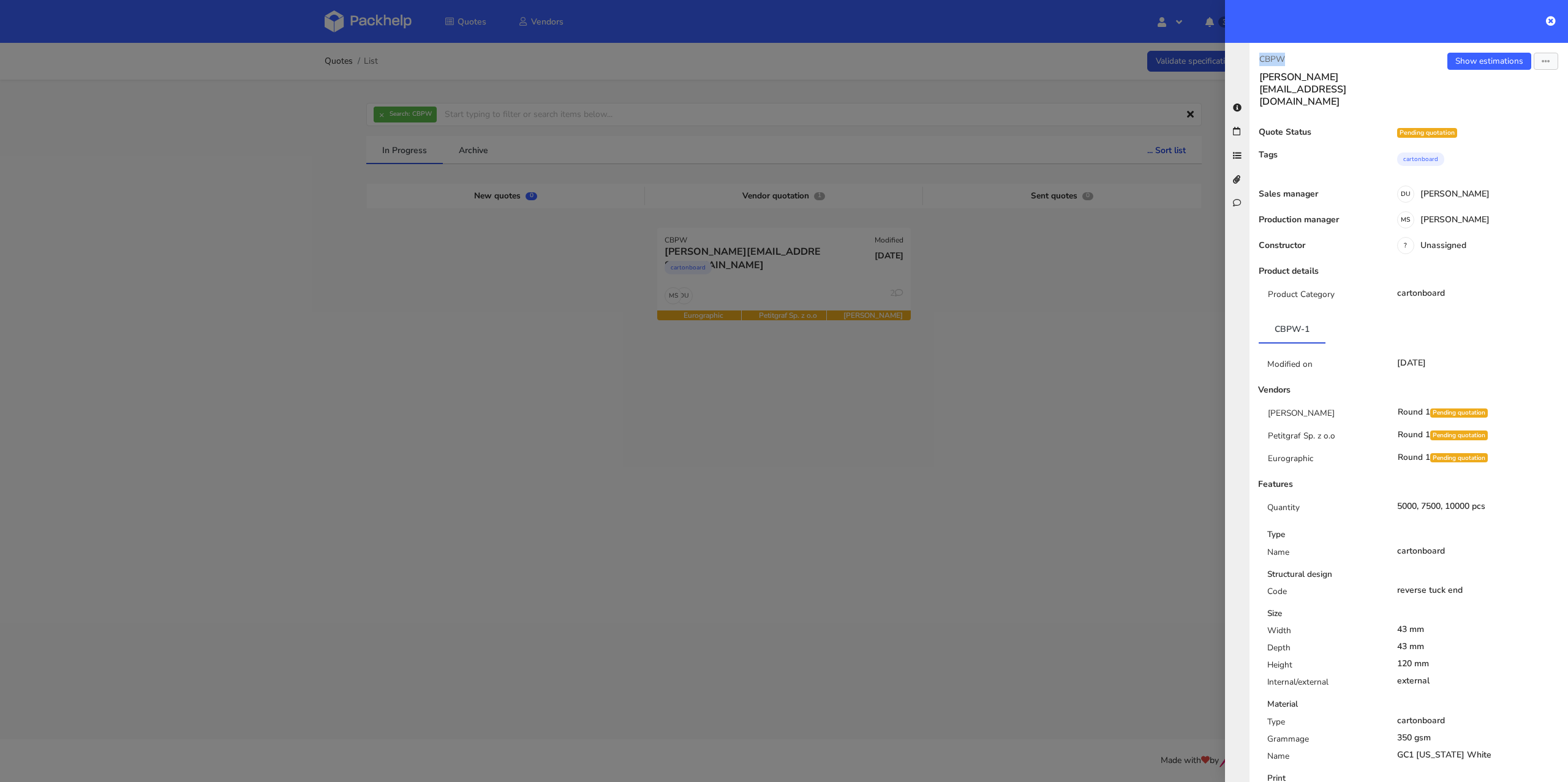
drag, startPoint x: 1298, startPoint y: 58, endPoint x: 1245, endPoint y: 60, distance: 53.0
click at [1245, 60] on div "CBPW heidi@sweat-off.com Show estimations Send to estimate View quote Edit quot…" at bounding box center [1396, 413] width 343 height 740
copy p "CBPW"
click at [1483, 64] on link "Show estimations" at bounding box center [1489, 61] width 84 height 17
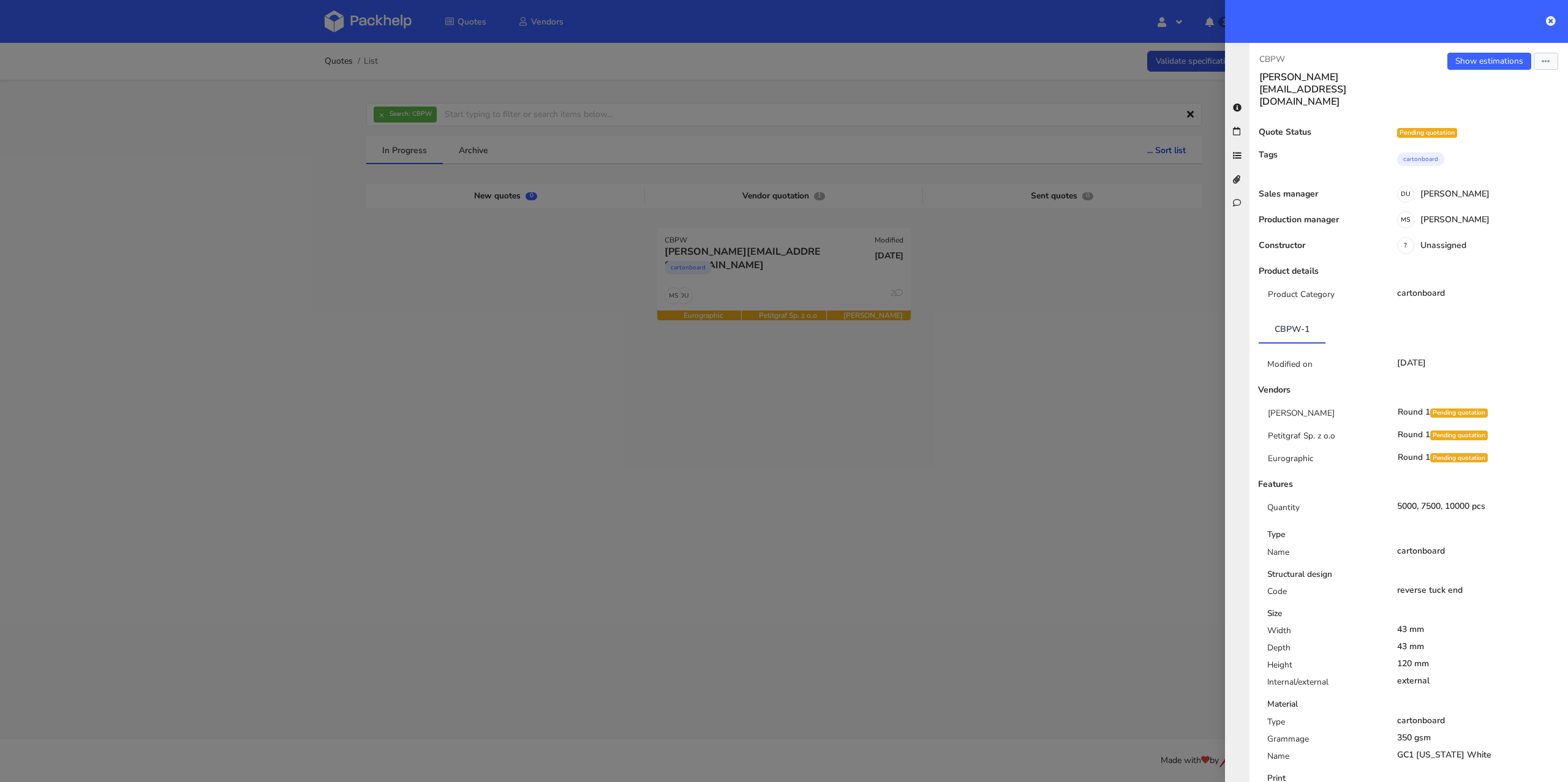
click at [366, 248] on div at bounding box center [784, 391] width 1568 height 782
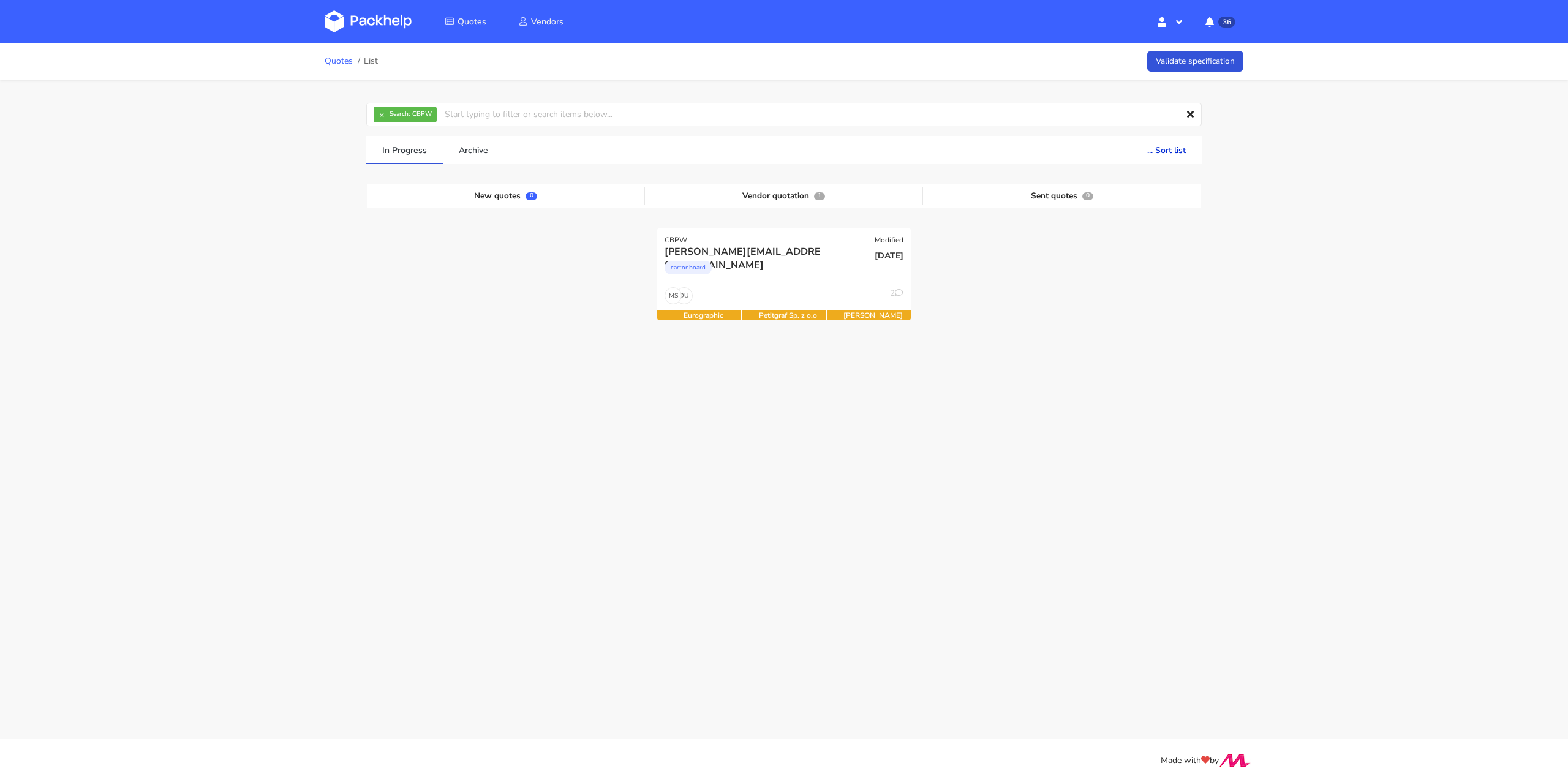
click at [332, 57] on link "Quotes" at bounding box center [338, 61] width 28 height 10
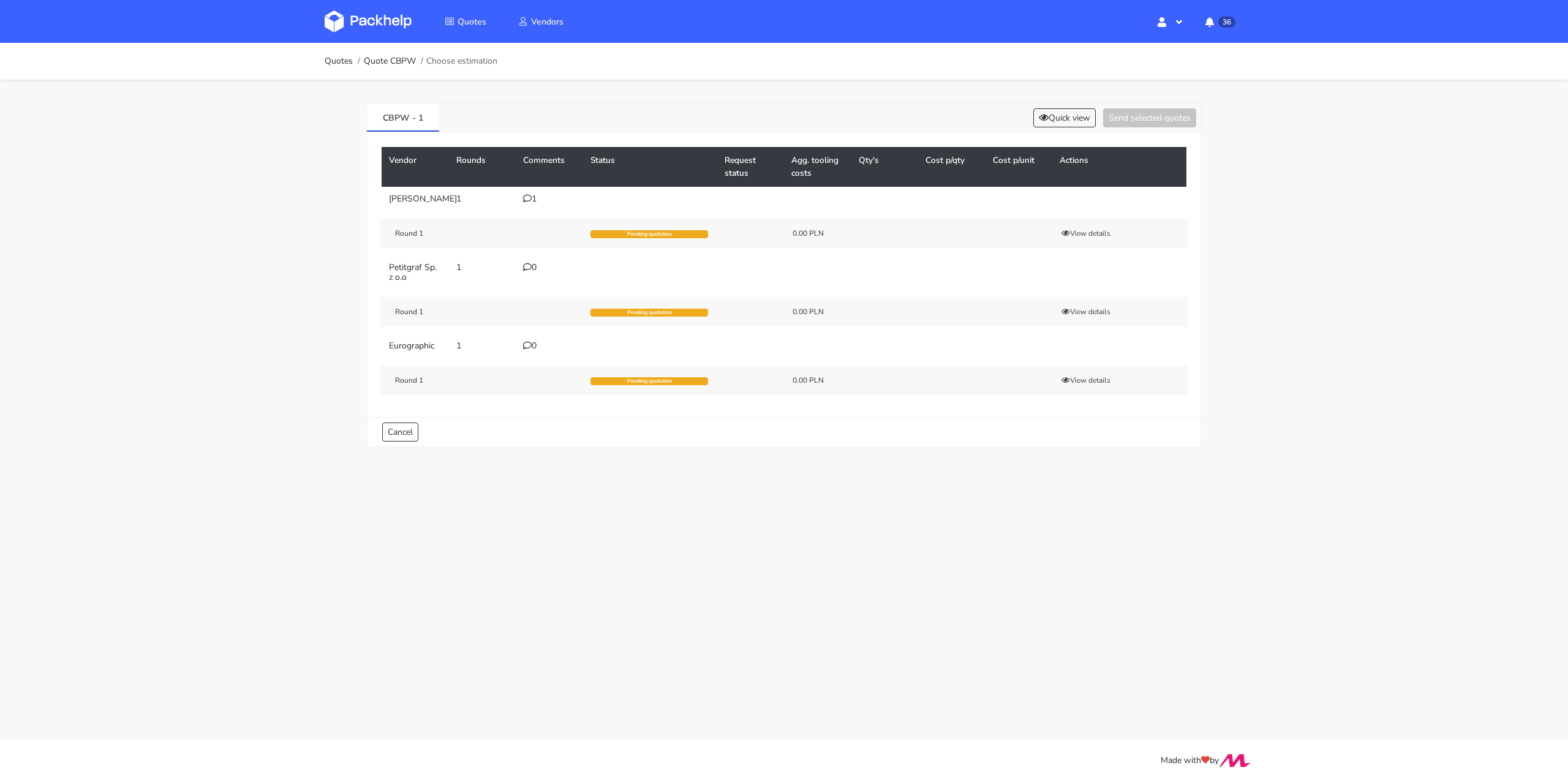
click at [529, 196] on icon at bounding box center [527, 198] width 9 height 9
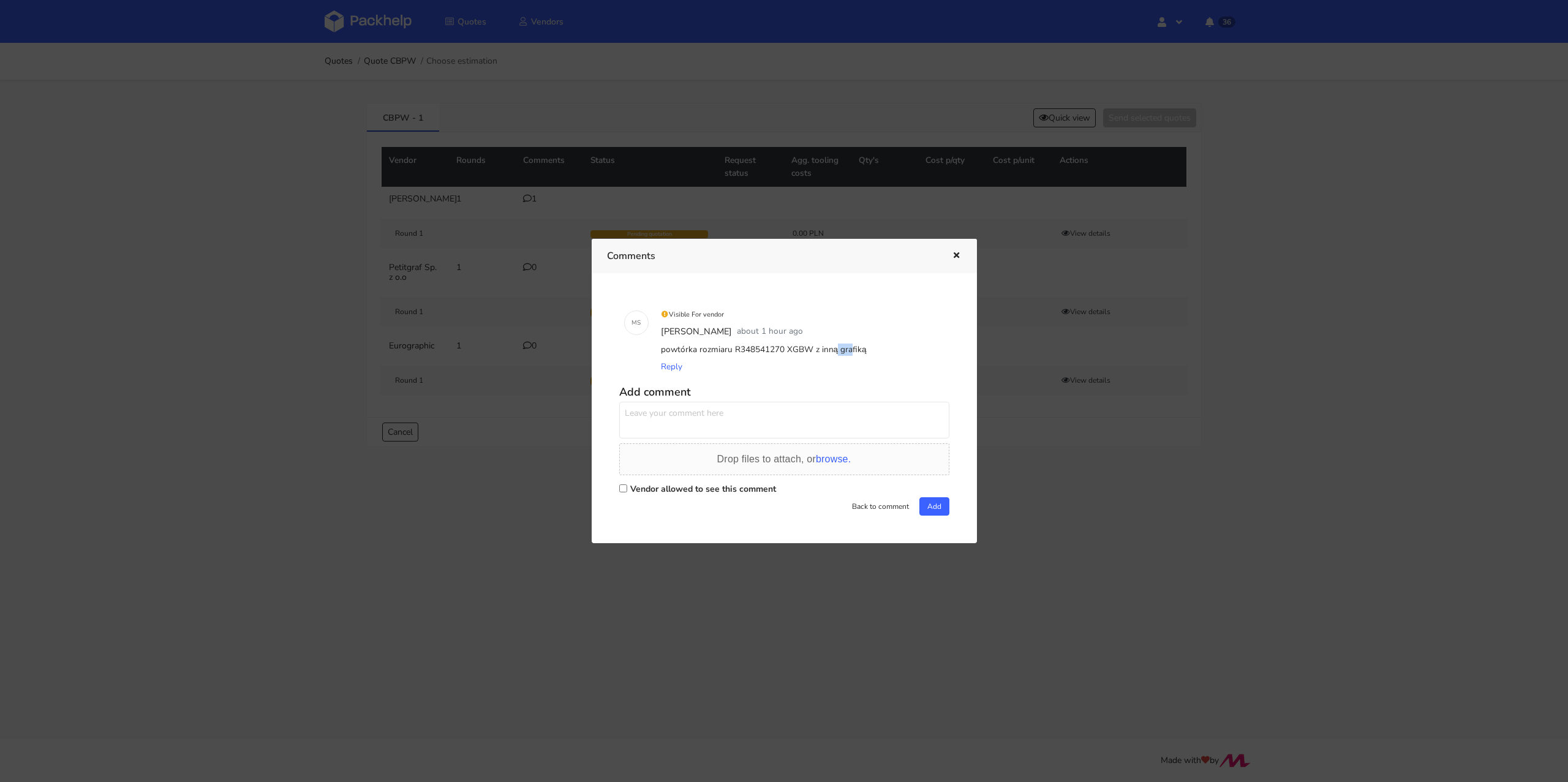
drag, startPoint x: 782, startPoint y: 349, endPoint x: 803, endPoint y: 345, distance: 21.4
click at [803, 345] on div "powtórka rozmiaru R348541270 XGBW z inną grafiką" at bounding box center [801, 350] width 286 height 17
copy div "XGBW"
click at [826, 403] on textarea at bounding box center [783, 420] width 330 height 37
click at [958, 254] on icon "button" at bounding box center [956, 255] width 10 height 9
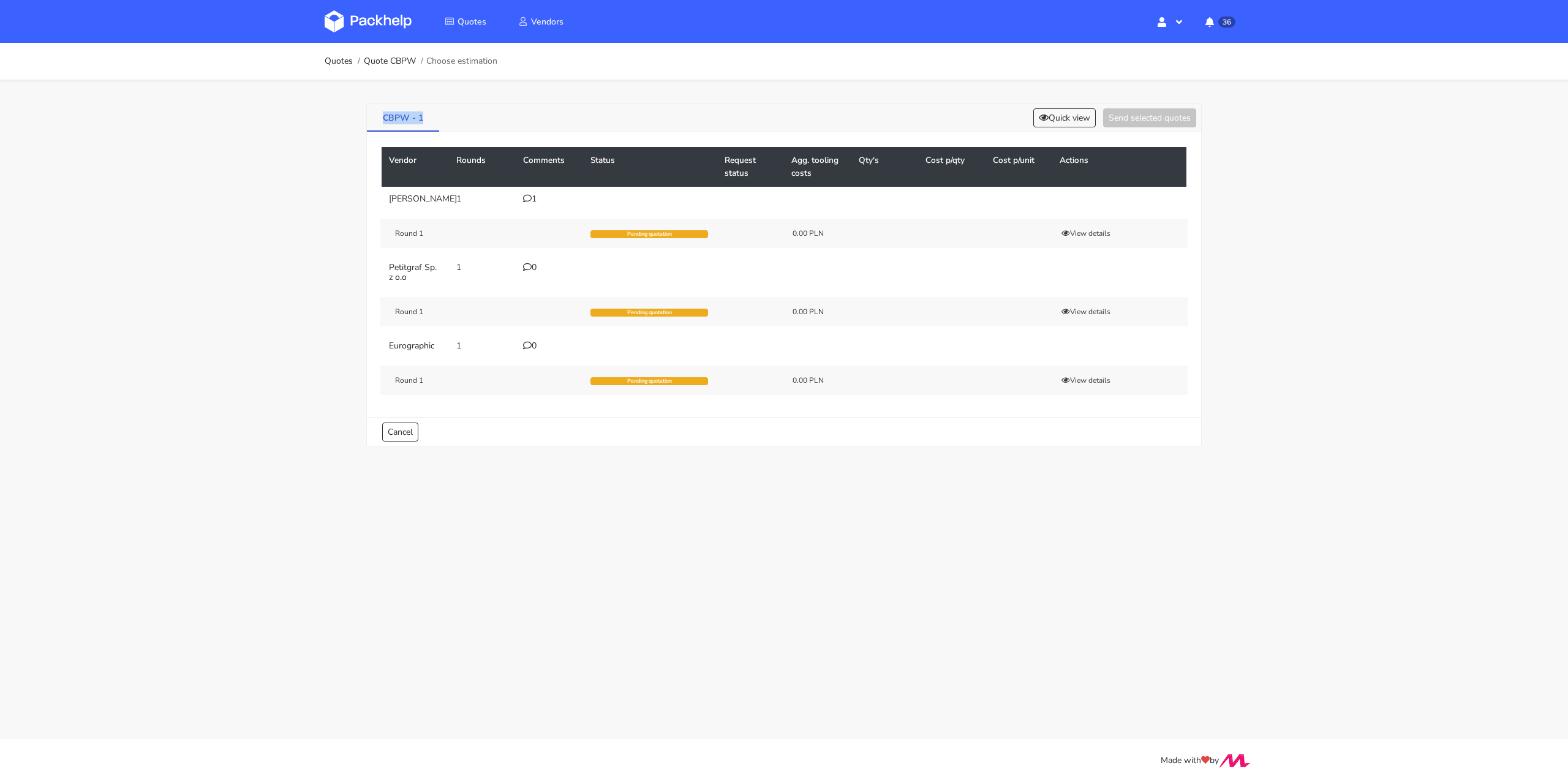
drag, startPoint x: 379, startPoint y: 114, endPoint x: 424, endPoint y: 118, distance: 45.2
click at [424, 118] on link "CBPW - 1" at bounding box center [403, 117] width 72 height 27
copy link "CBPW - 1"
click at [526, 201] on icon at bounding box center [527, 198] width 9 height 9
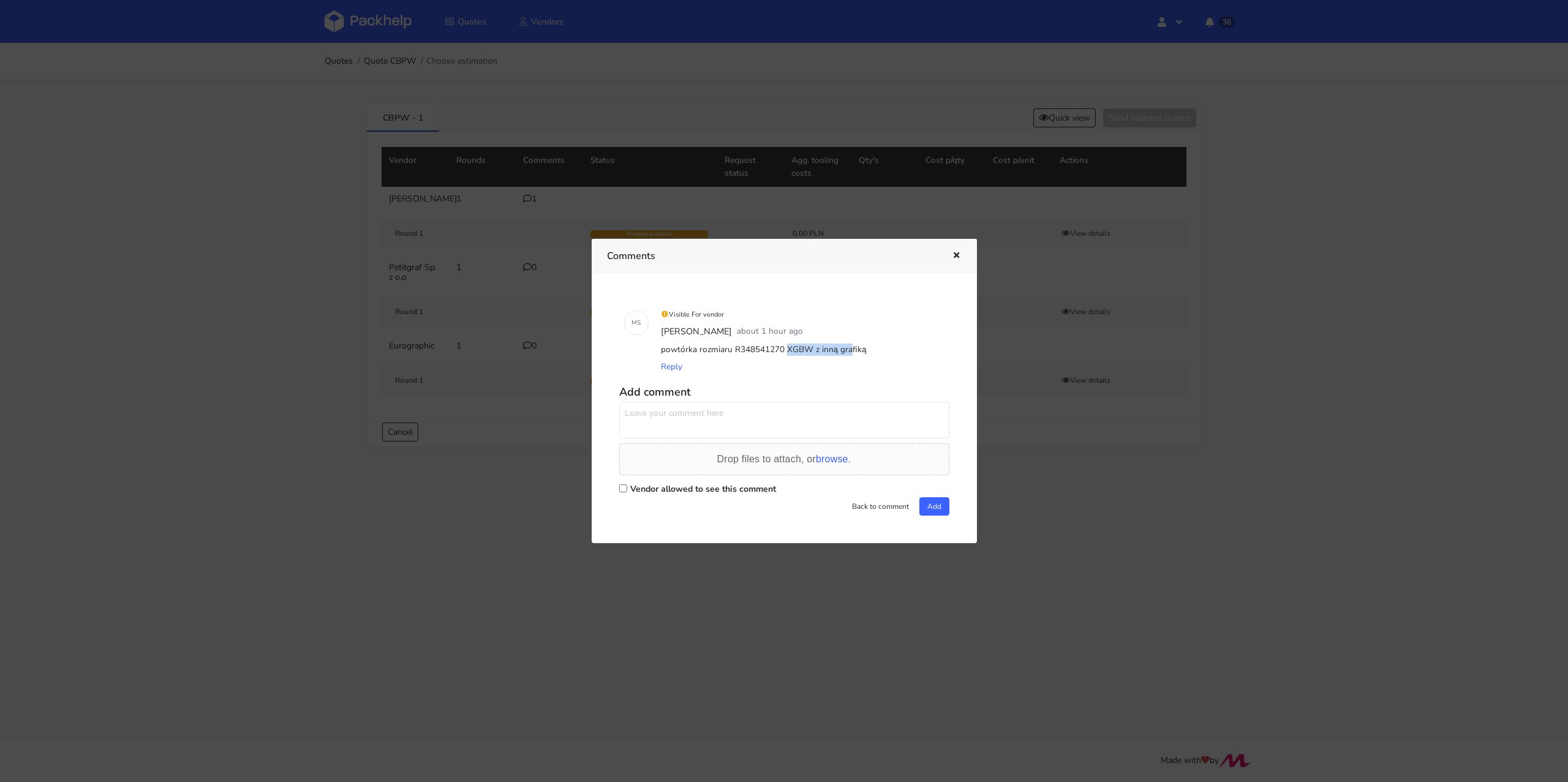
drag, startPoint x: 806, startPoint y: 349, endPoint x: 732, endPoint y: 346, distance: 74.1
click at [732, 346] on div "powtórka rozmiaru R348541270 XGBW z inną grafiką" at bounding box center [801, 350] width 286 height 17
copy div "R348541270 XGBW"
click at [956, 252] on icon "button" at bounding box center [956, 255] width 10 height 9
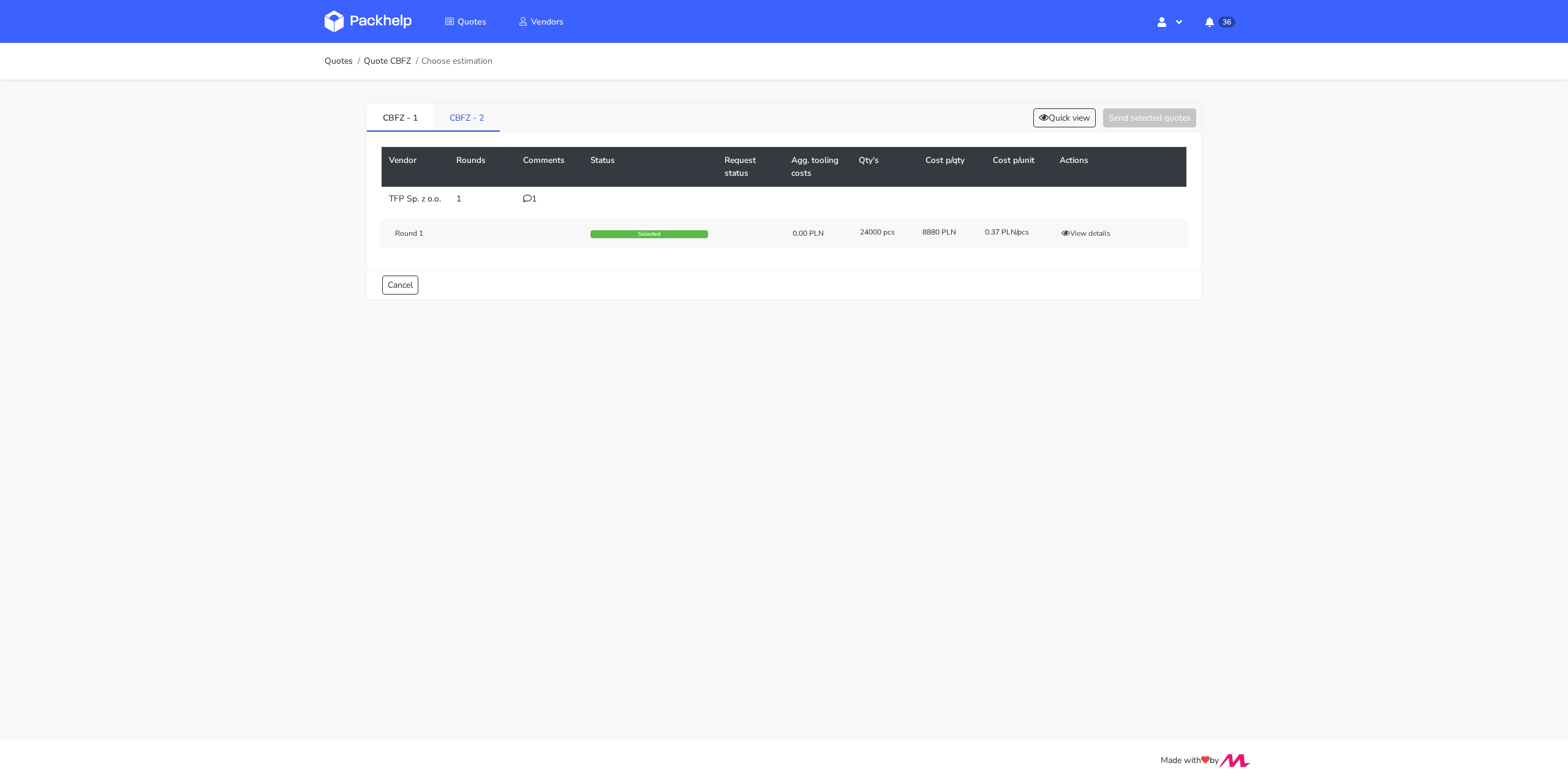
click at [489, 129] on link "CBFZ - 2" at bounding box center [467, 117] width 66 height 27
click at [1139, 232] on button "Select" at bounding box center [1136, 236] width 38 height 13
click at [1152, 106] on div "CBPO - 1 Quick view Send selected quotes ( 1 )" at bounding box center [783, 118] width 834 height 29
click at [1141, 120] on button "Send selected quotes ( 1 )" at bounding box center [1140, 118] width 110 height 19
click at [338, 64] on link "Quotes" at bounding box center [338, 61] width 28 height 10
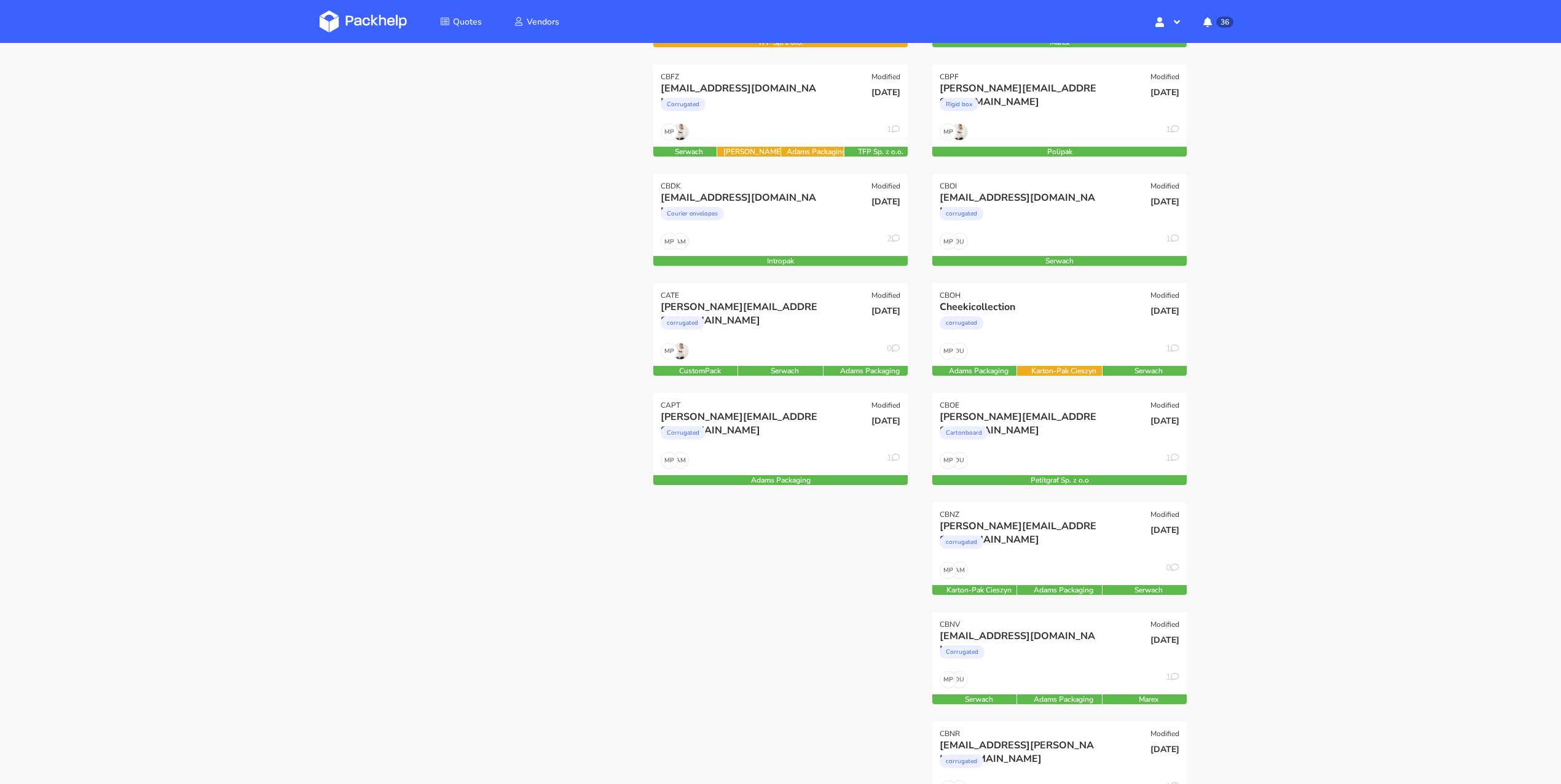
scroll to position [185, 0]
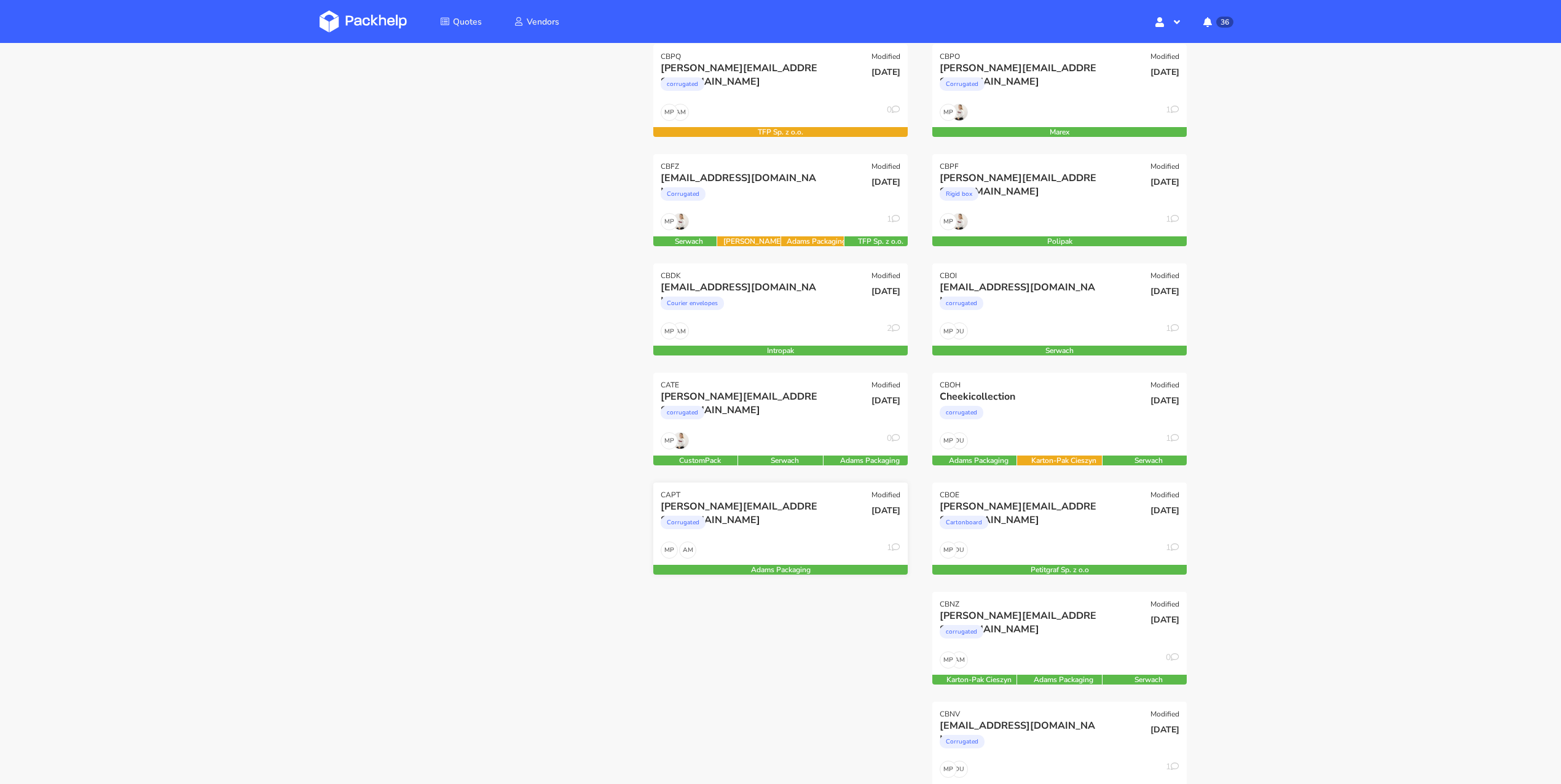
click at [745, 514] on div "Corrugated" at bounding box center [742, 526] width 163 height 24
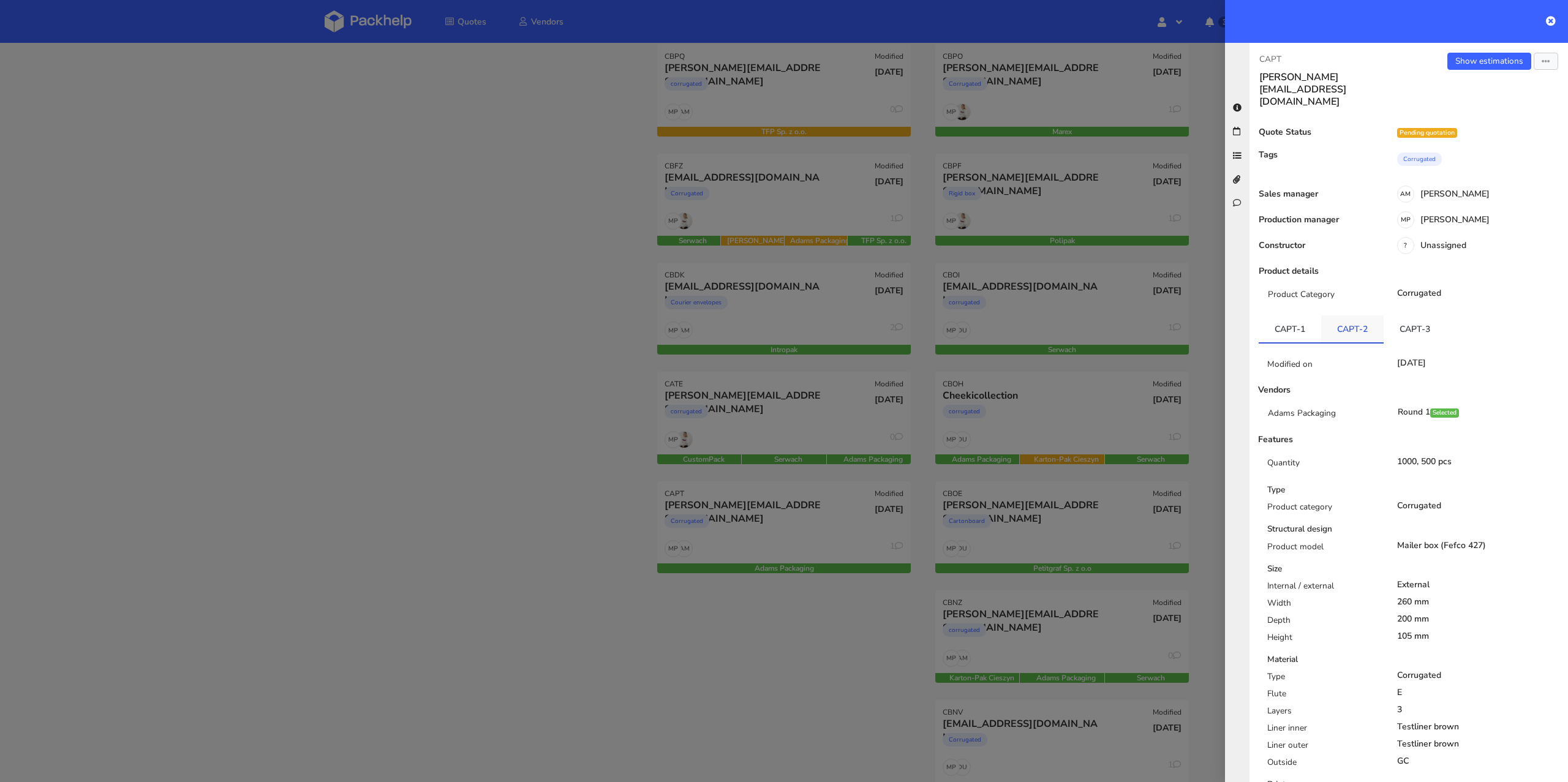
click at [1353, 316] on link "CAPT-2" at bounding box center [1353, 329] width 63 height 27
click at [1387, 316] on link "CAPT-3" at bounding box center [1414, 329] width 63 height 27
click at [388, 417] on div at bounding box center [784, 391] width 1568 height 782
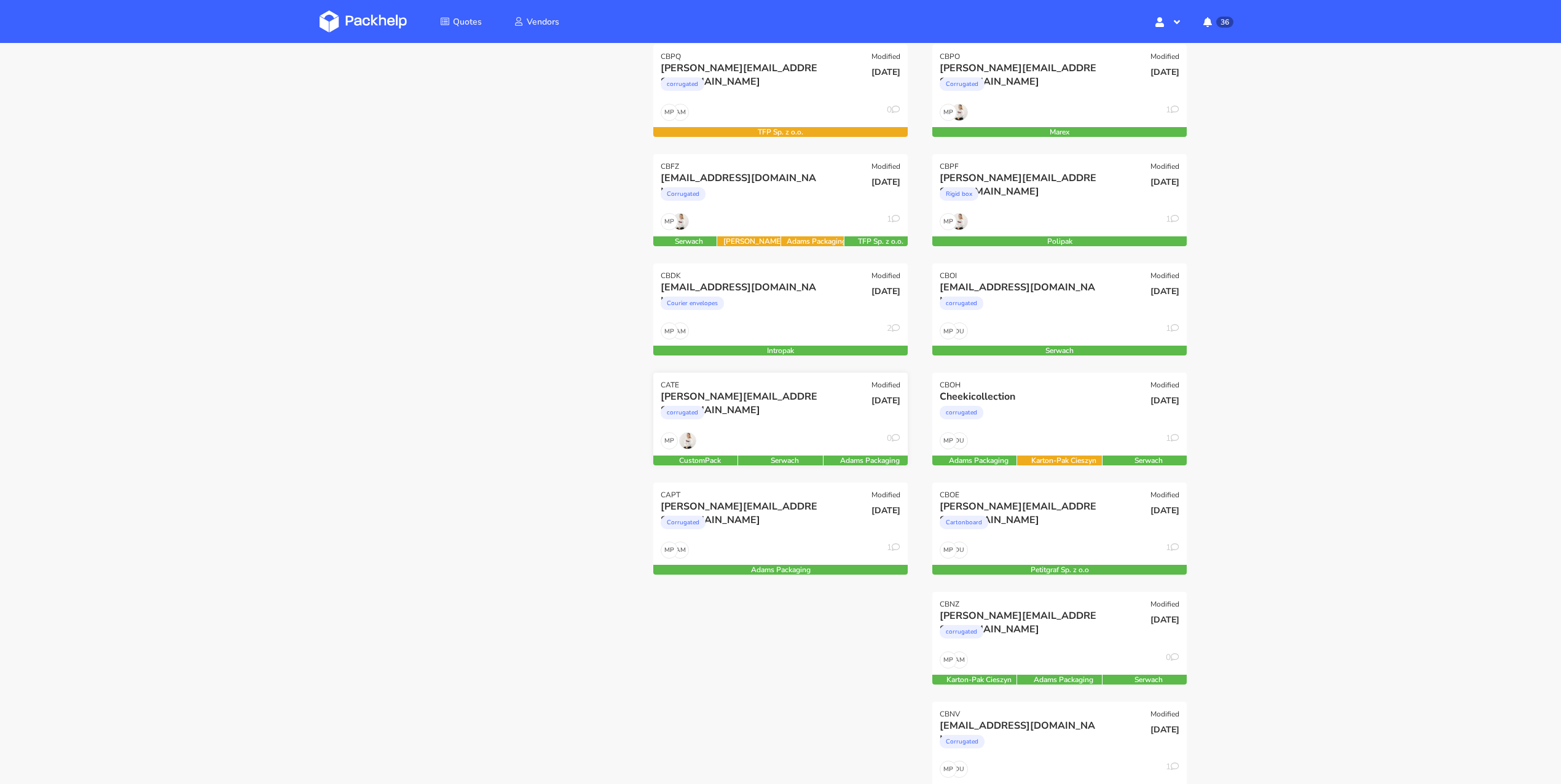
scroll to position [54, 0]
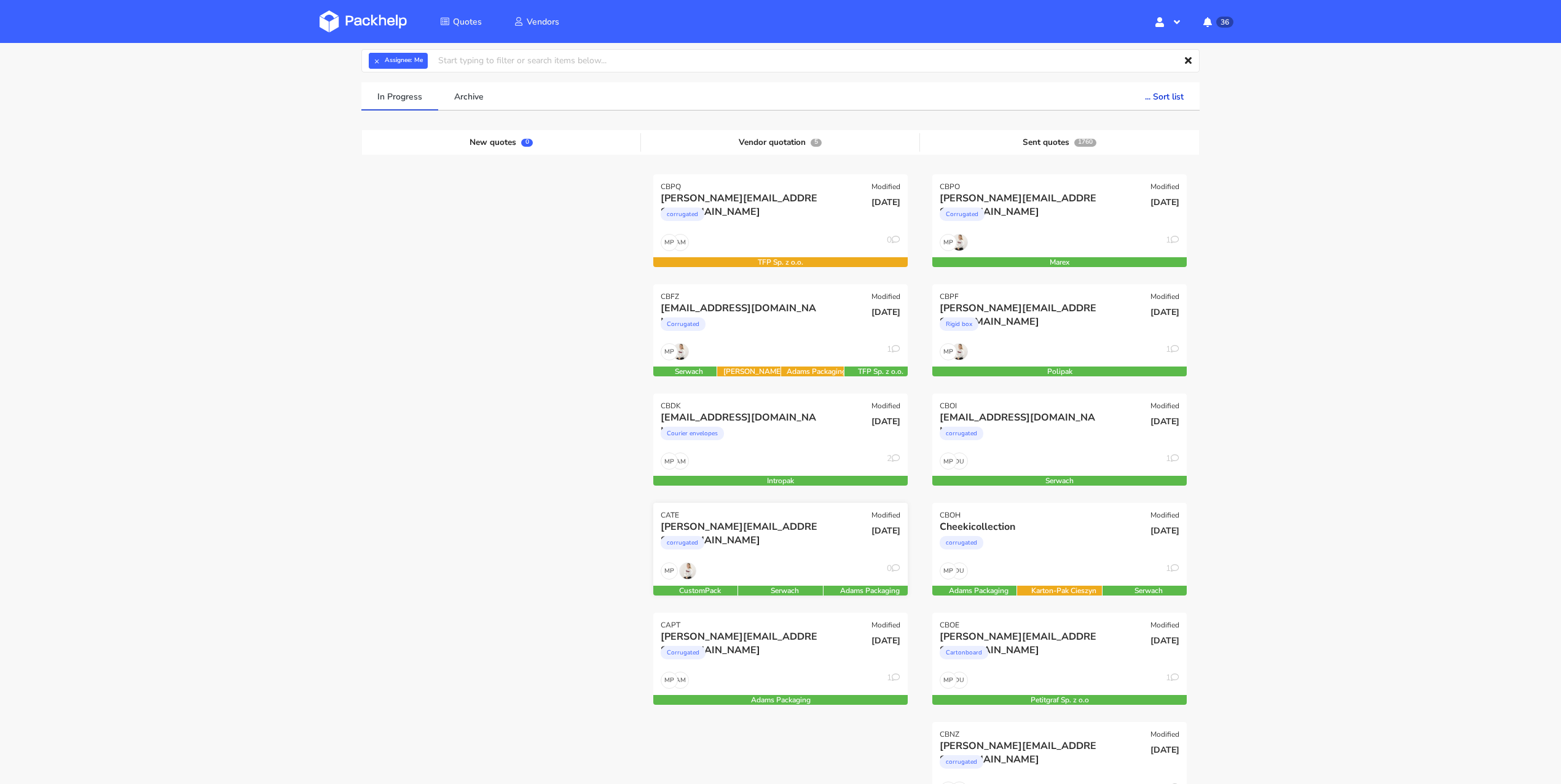
click at [779, 530] on div "veronica@arsdigitalis.io" at bounding box center [742, 526] width 163 height 13
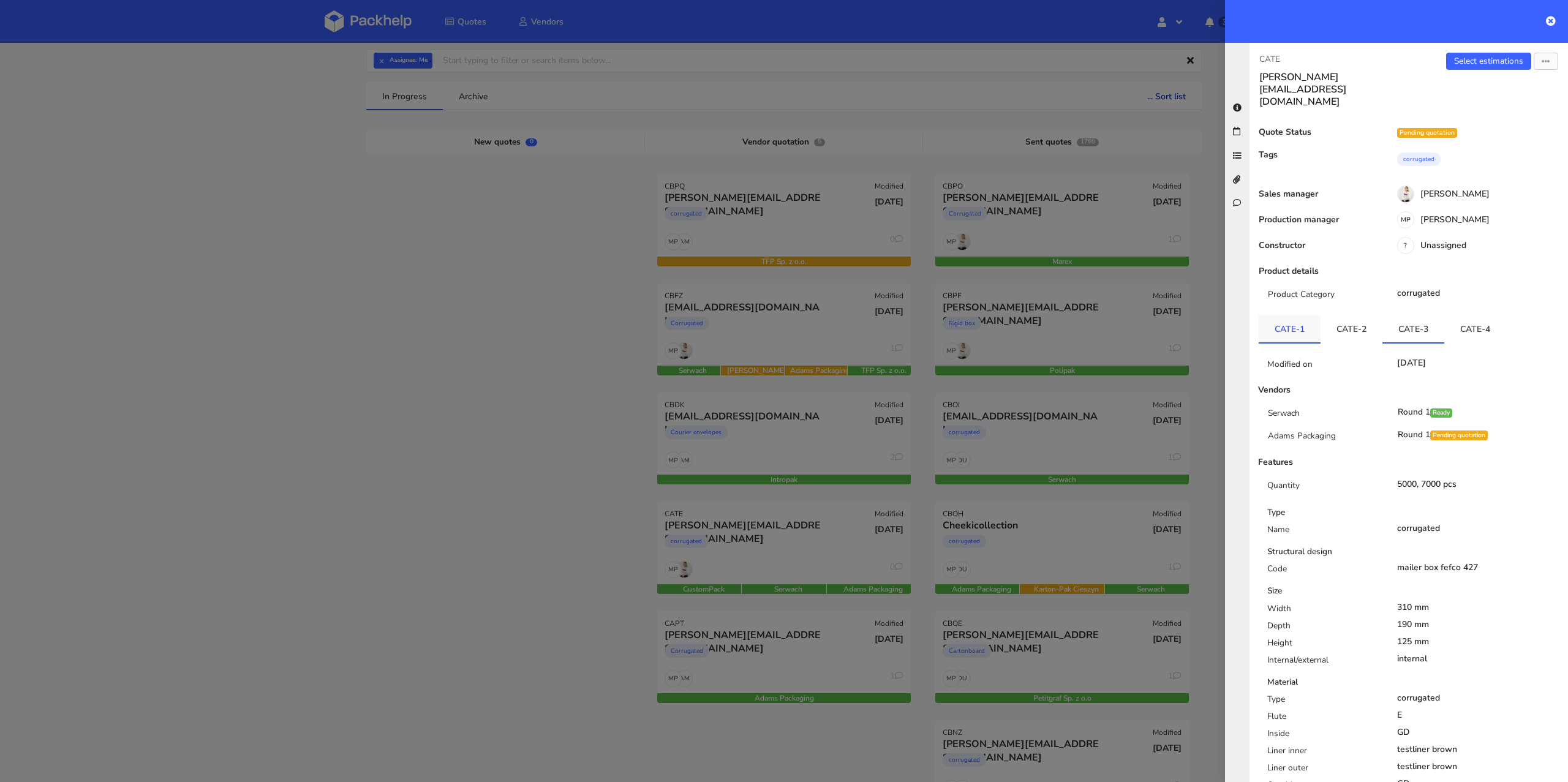
click at [1302, 316] on link "CATE-1" at bounding box center [1289, 329] width 62 height 27
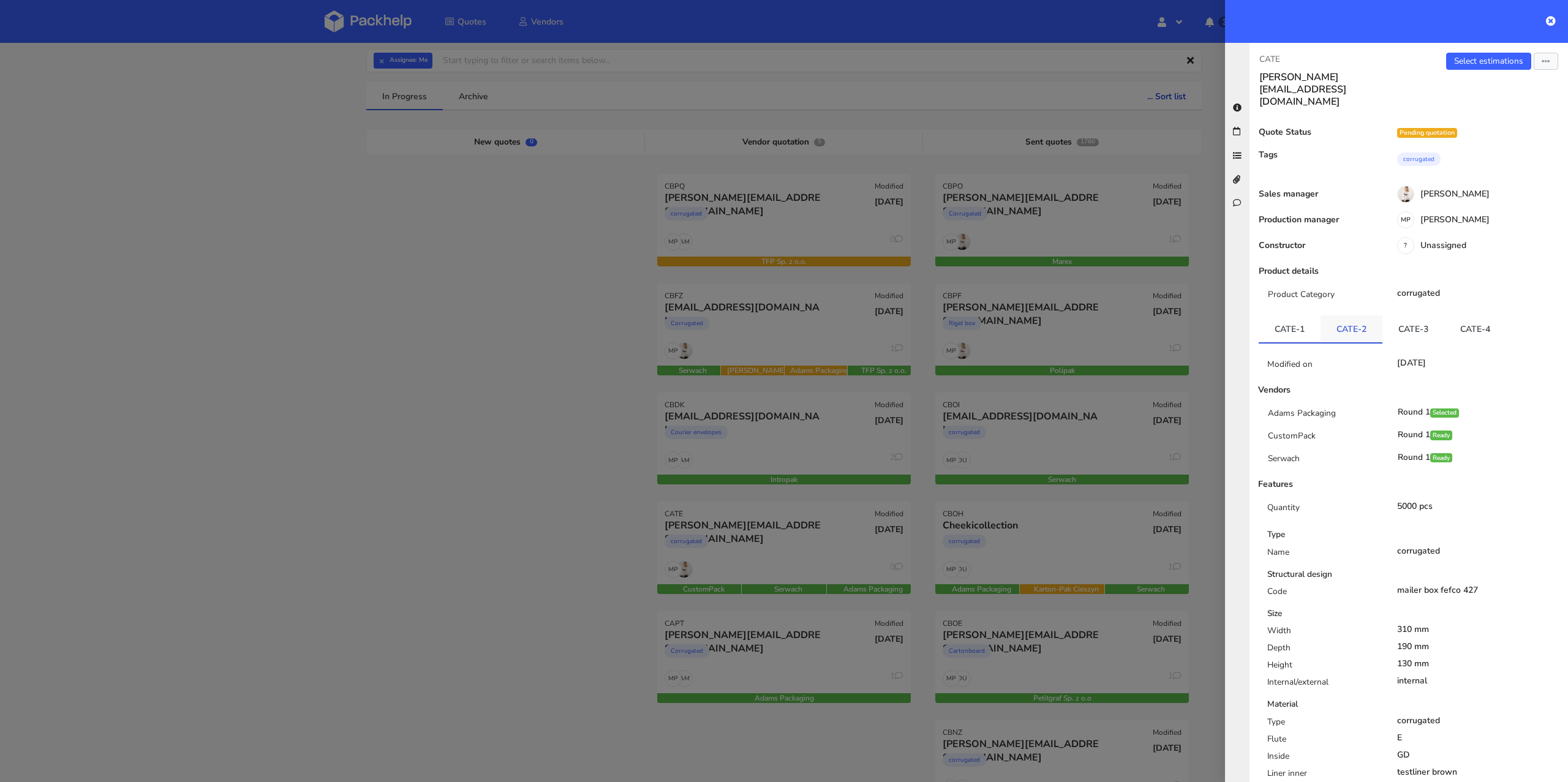
click at [1342, 316] on link "CATE-2" at bounding box center [1351, 329] width 62 height 27
click at [1414, 316] on link "CATE-3" at bounding box center [1413, 329] width 62 height 27
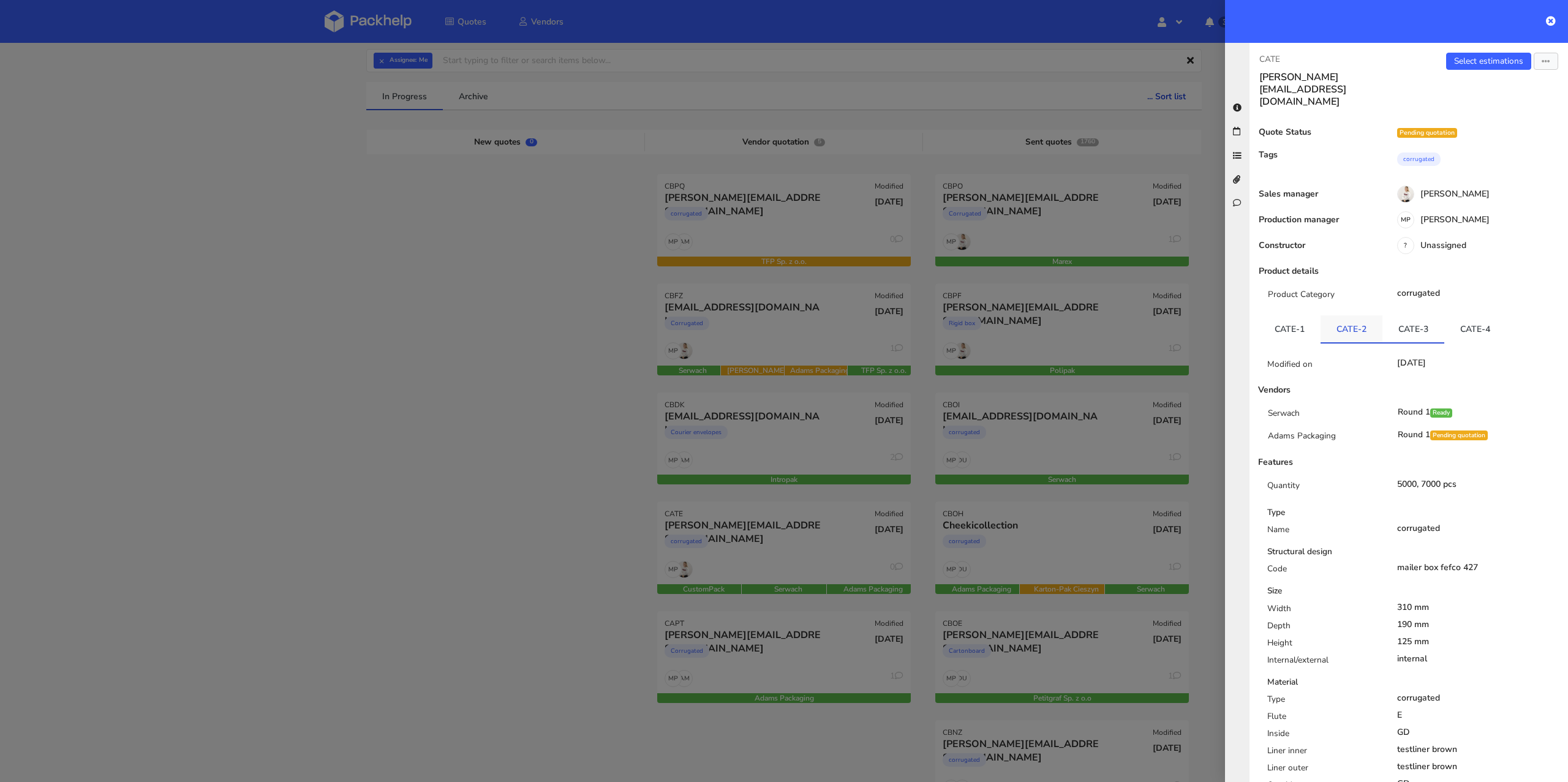
click at [1335, 316] on link "CATE-2" at bounding box center [1351, 329] width 62 height 27
click at [1420, 316] on link "CATE-3" at bounding box center [1413, 329] width 62 height 27
click at [1447, 316] on link "CATE-4" at bounding box center [1475, 329] width 62 height 27
click at [656, 510] on div at bounding box center [784, 391] width 1568 height 782
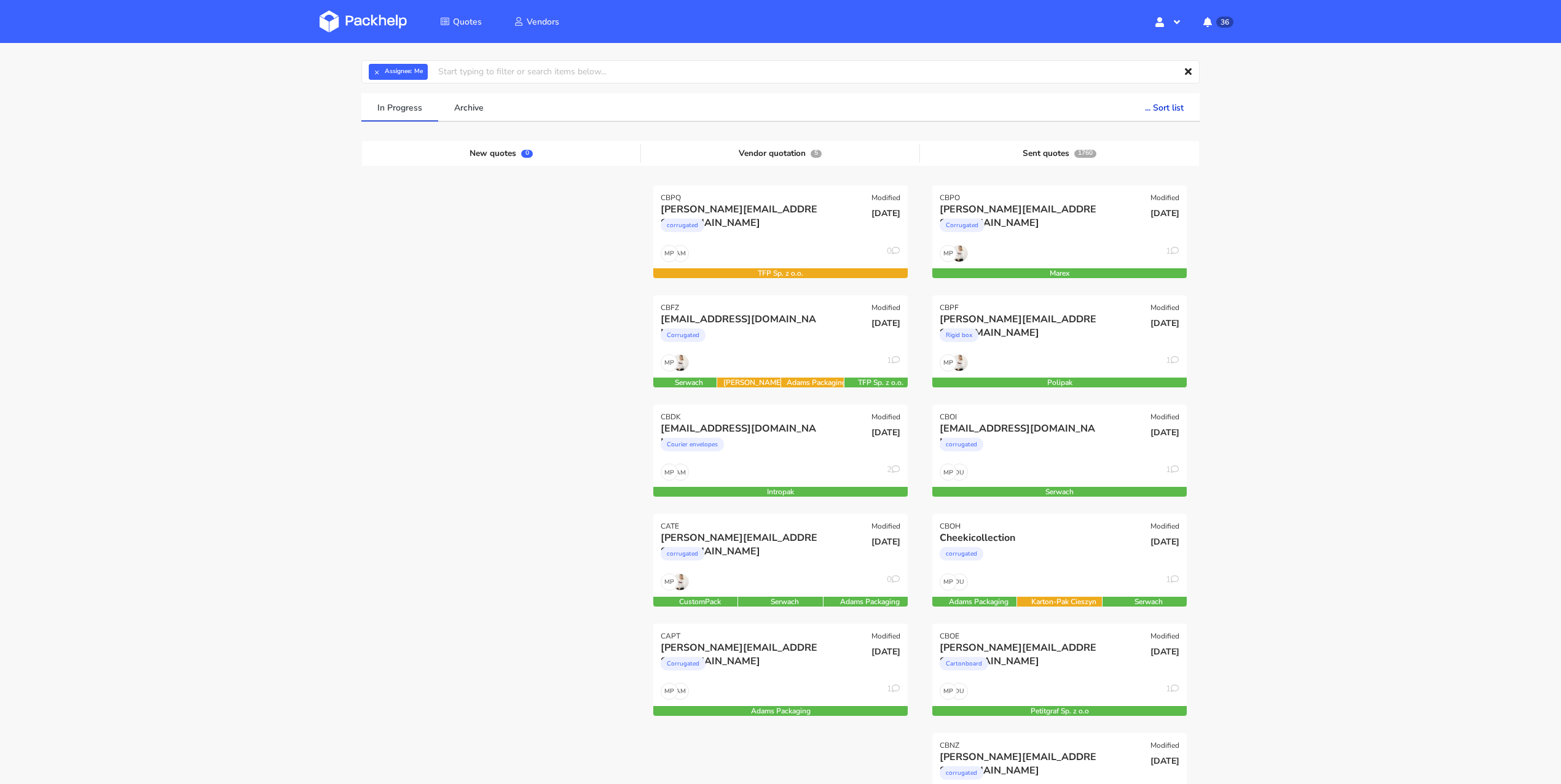
scroll to position [27, 0]
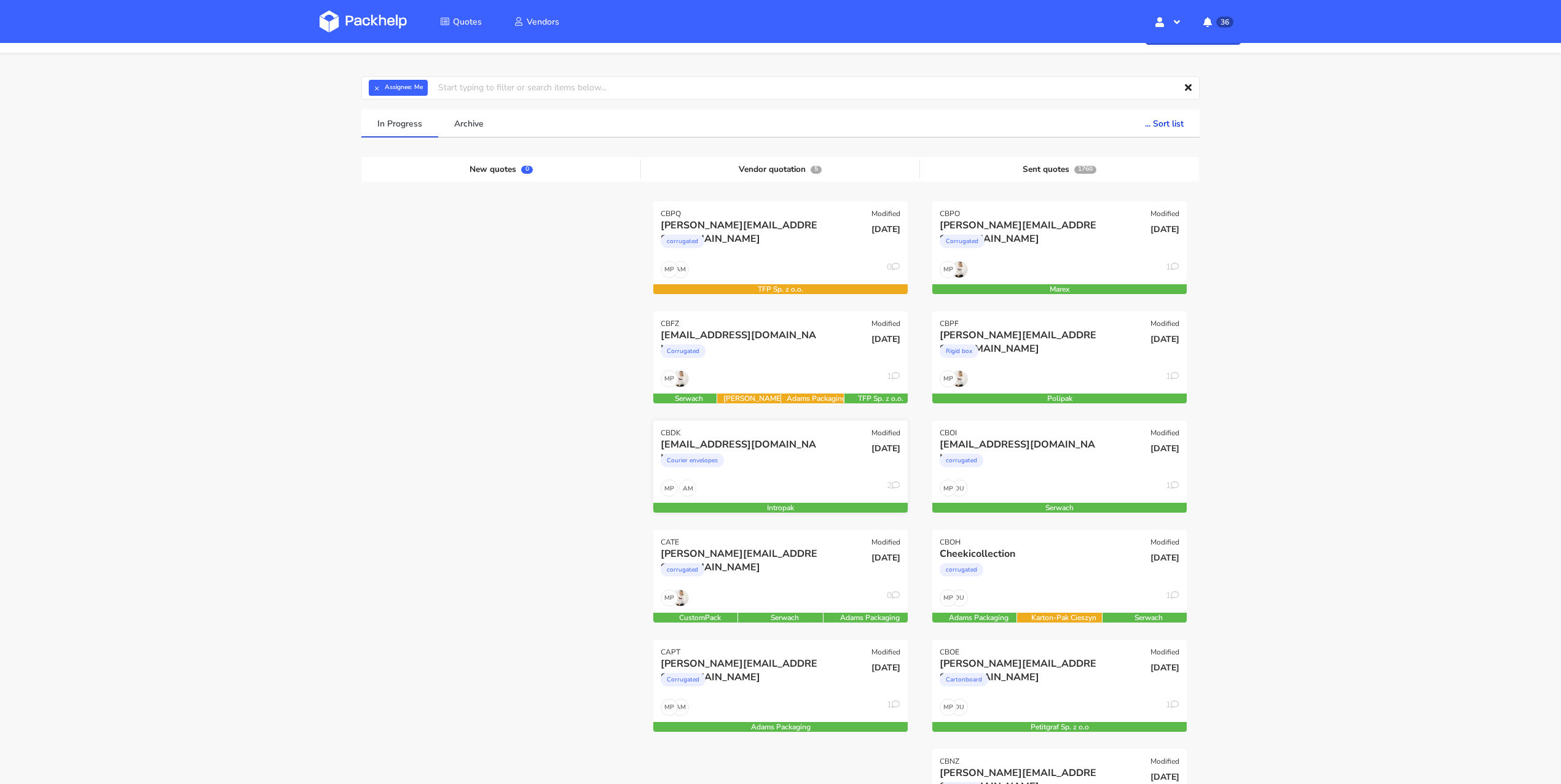
click at [795, 464] on div "Courier envelopes" at bounding box center [742, 463] width 163 height 24
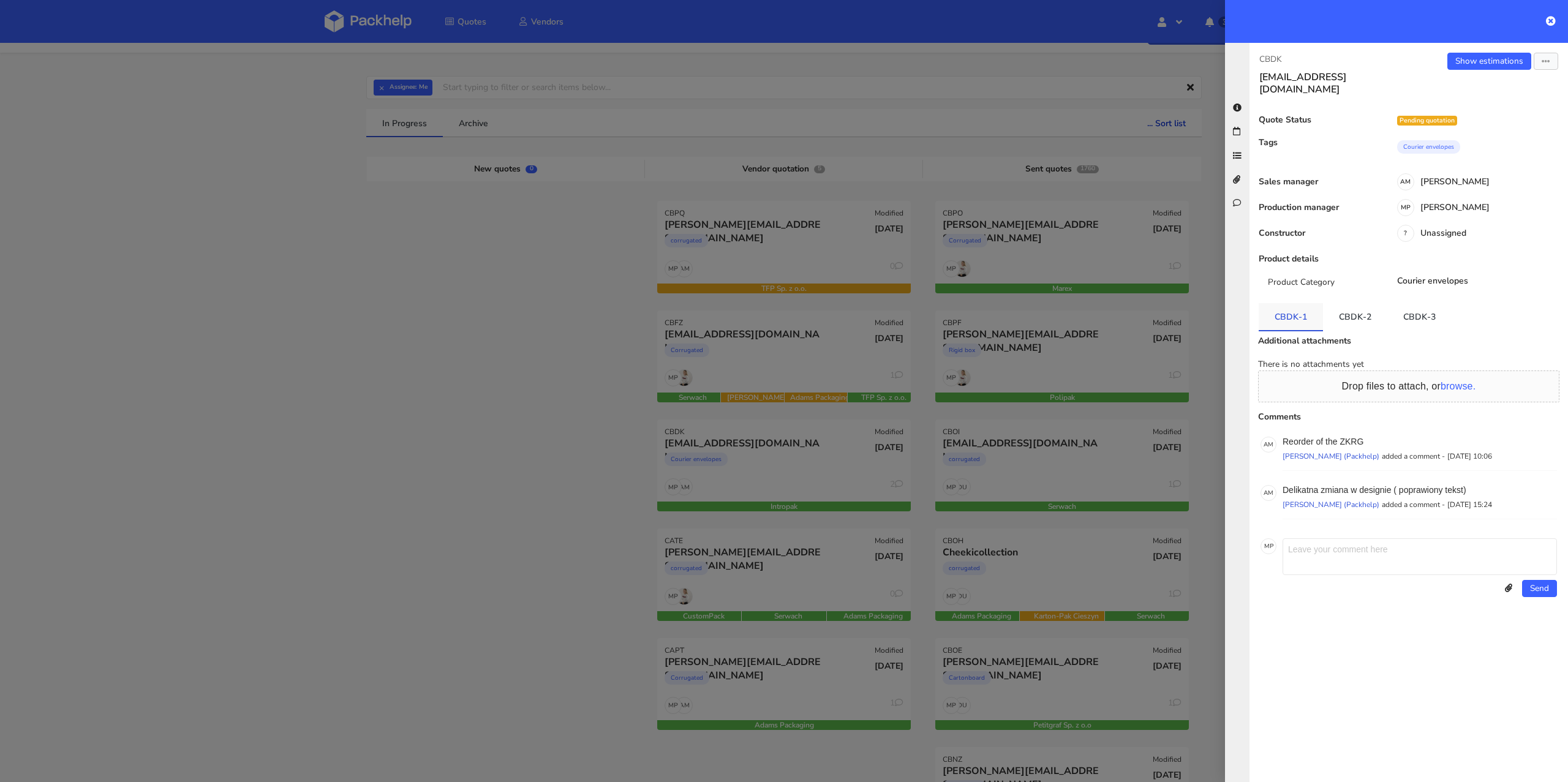
click at [1268, 303] on link "CBDK-1" at bounding box center [1291, 317] width 64 height 27
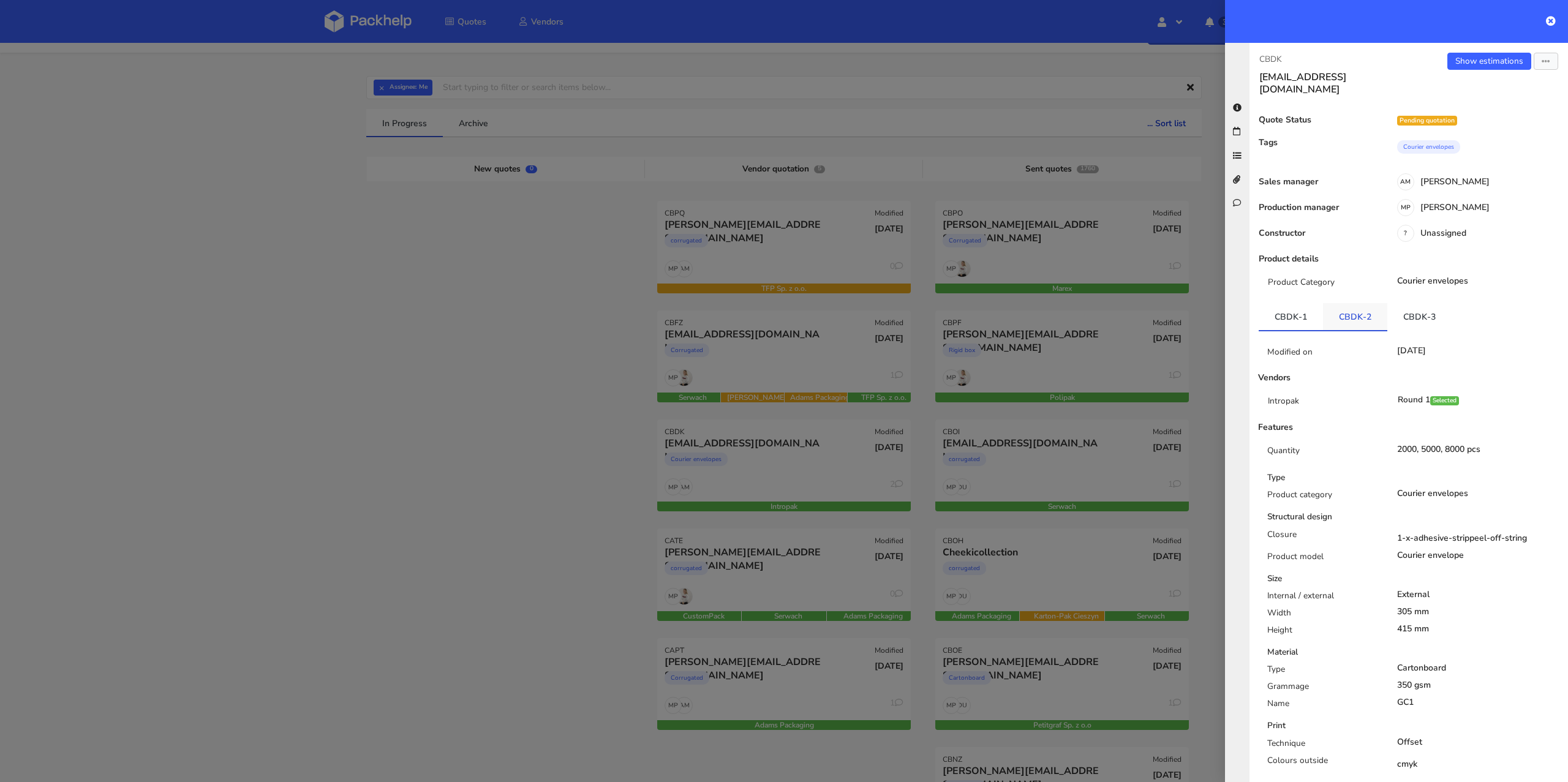
click at [1346, 306] on link "CBDK-2" at bounding box center [1355, 317] width 64 height 27
click at [1409, 307] on link "CBDK-3" at bounding box center [1419, 317] width 64 height 27
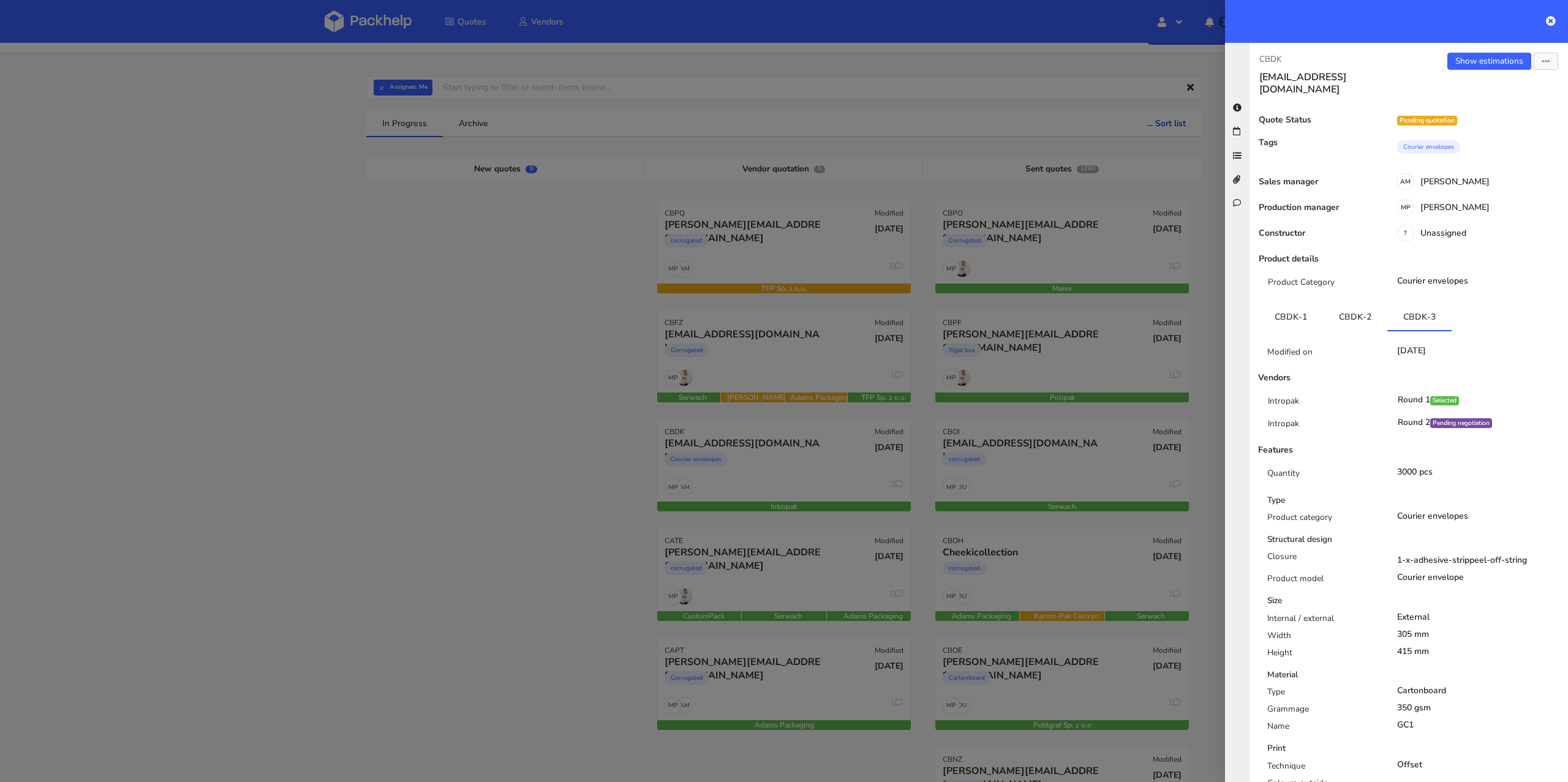
click at [615, 509] on div at bounding box center [784, 391] width 1568 height 782
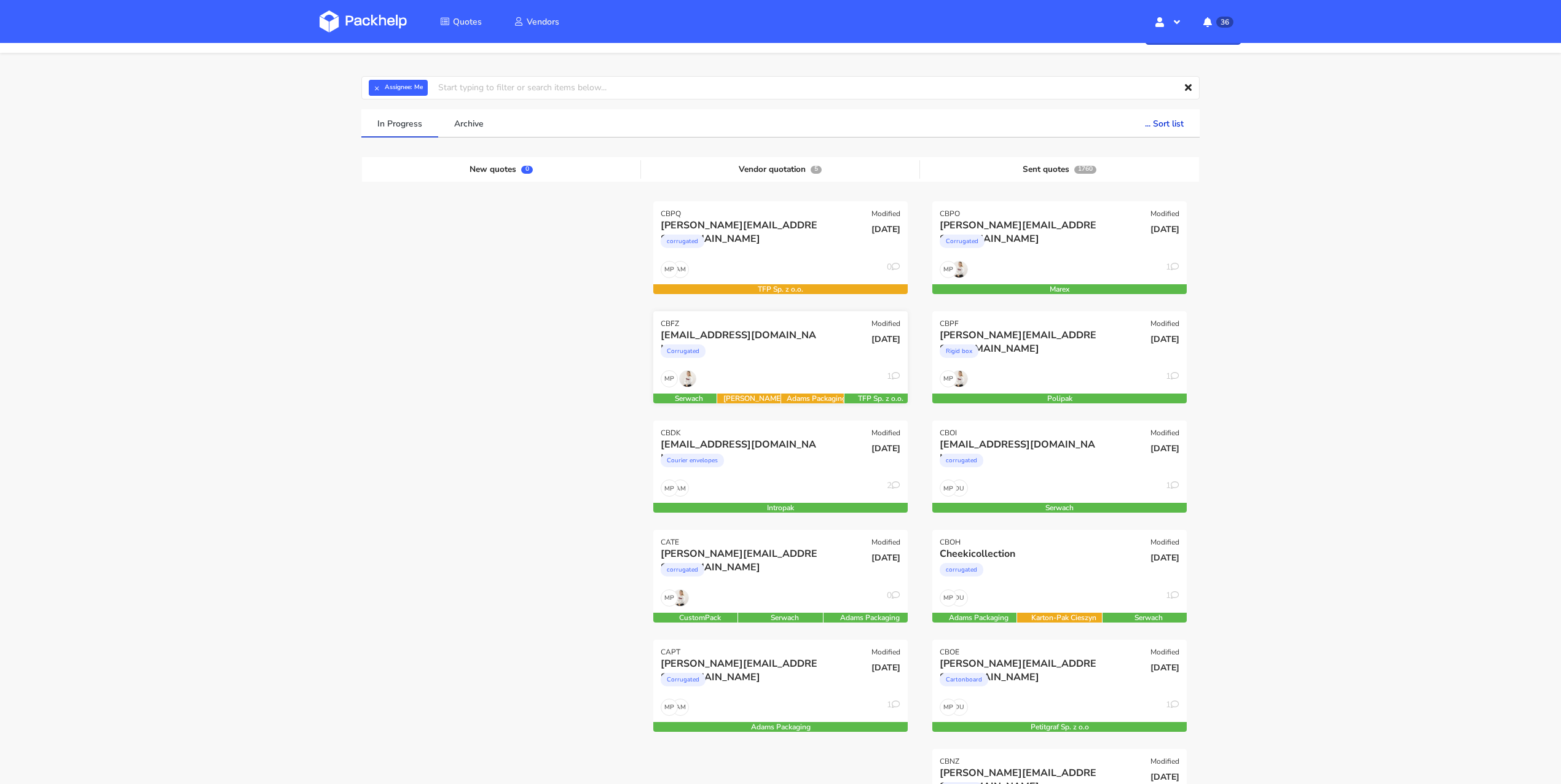
click at [779, 339] on div "[EMAIL_ADDRESS][DOMAIN_NAME]" at bounding box center [742, 335] width 163 height 13
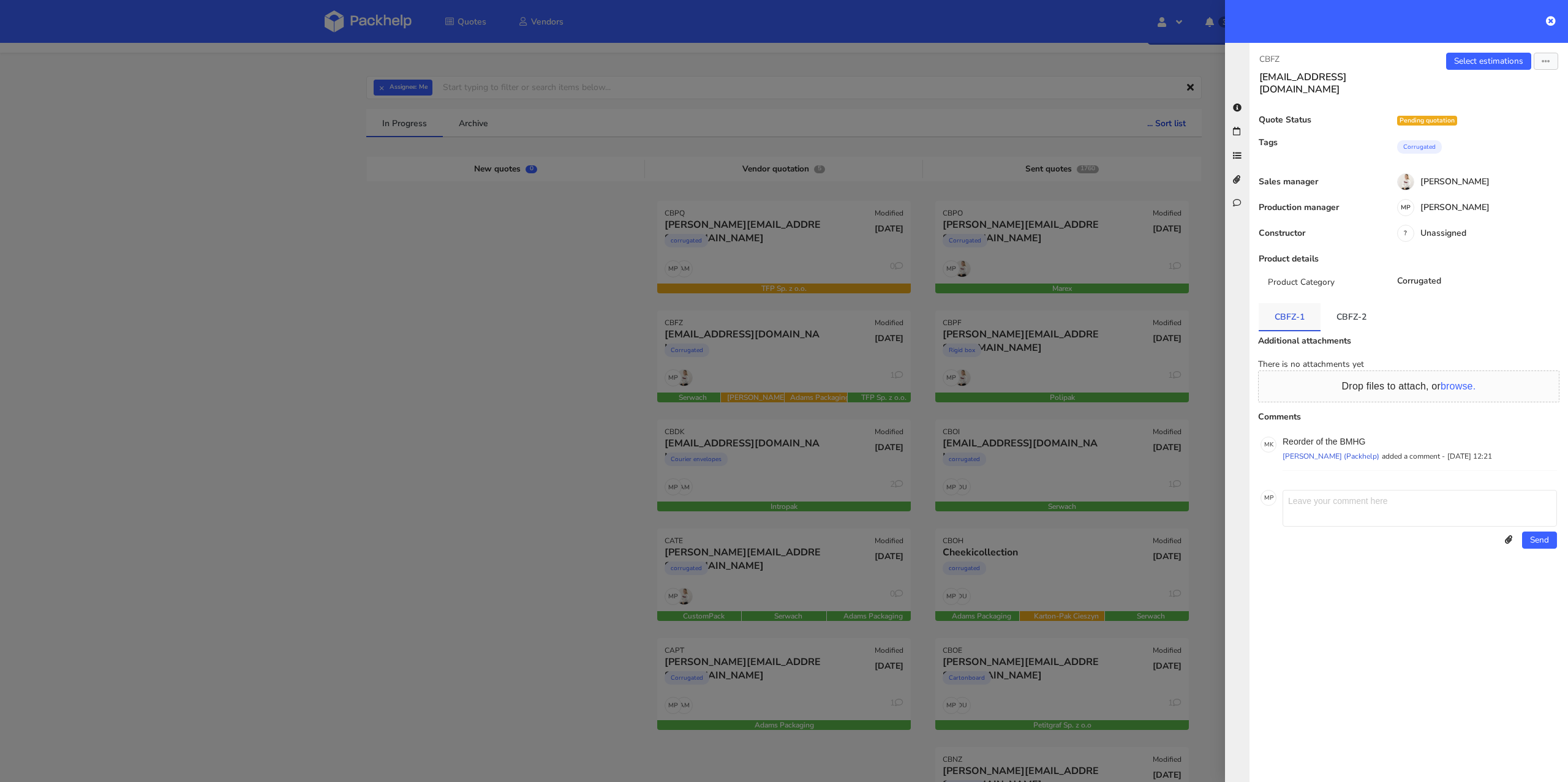
click at [1288, 306] on link "CBFZ-1" at bounding box center [1289, 317] width 62 height 27
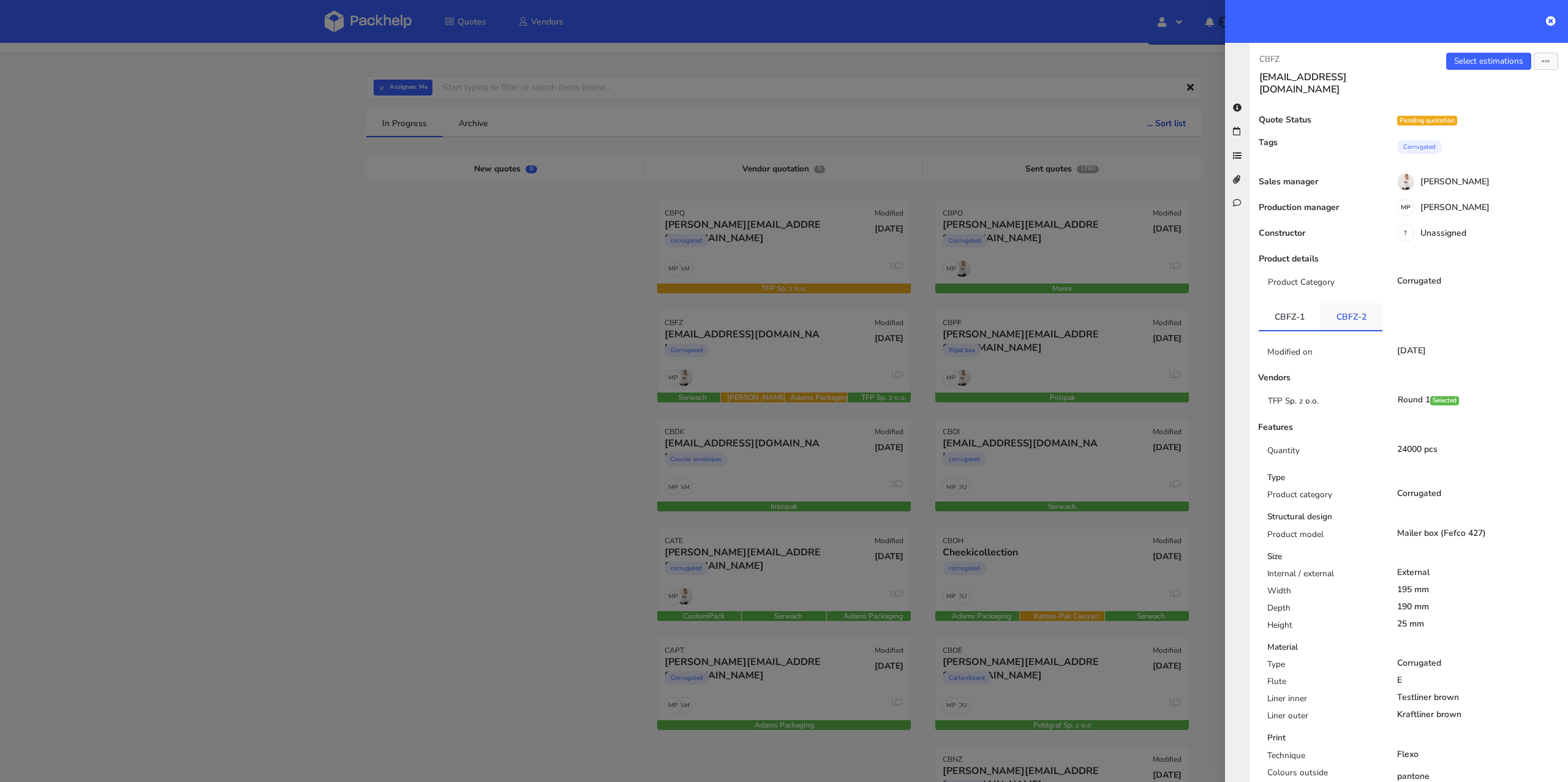
click at [1346, 303] on link "CBFZ-2" at bounding box center [1351, 317] width 62 height 27
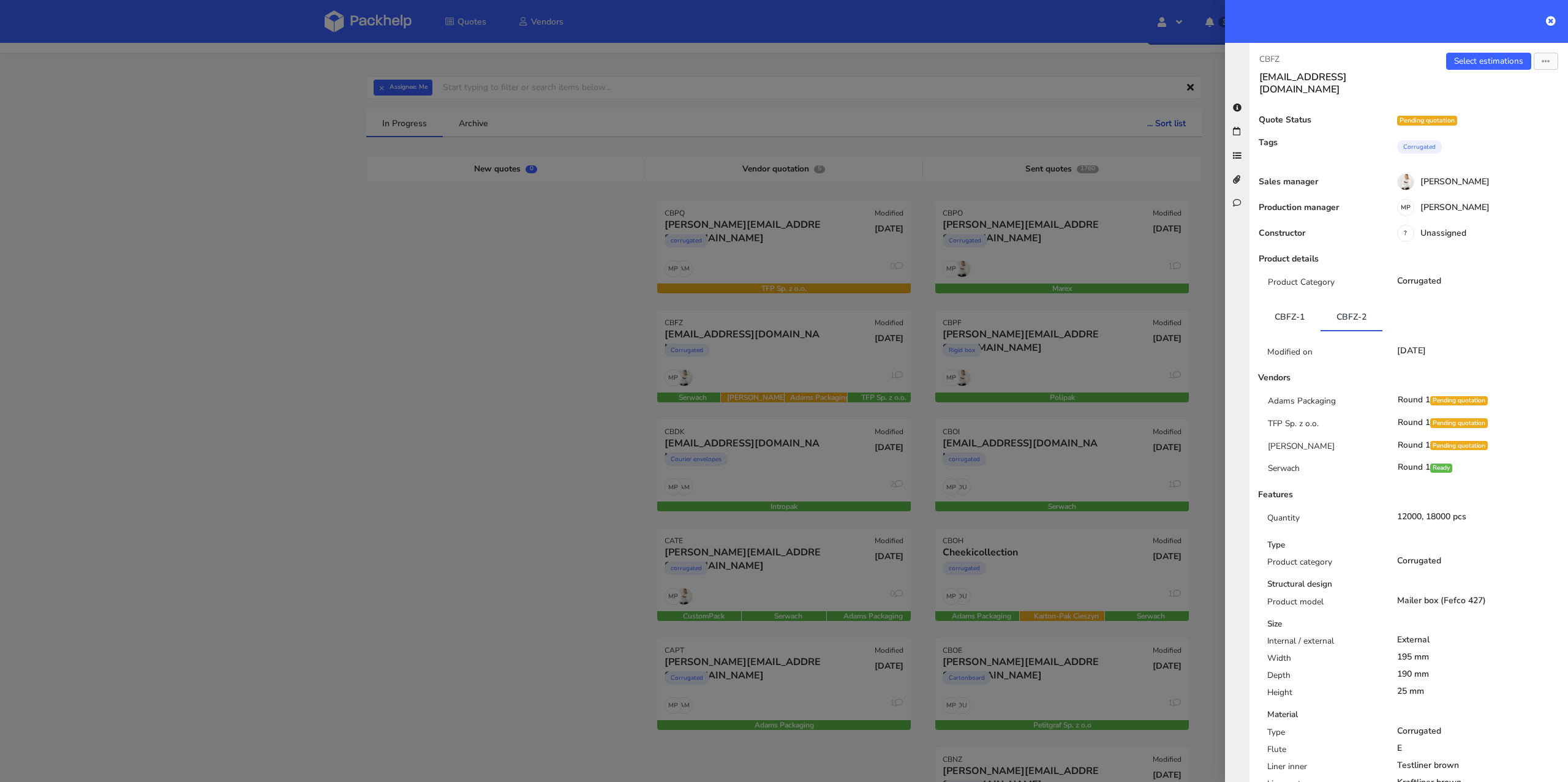
click at [373, 344] on div at bounding box center [784, 391] width 1568 height 782
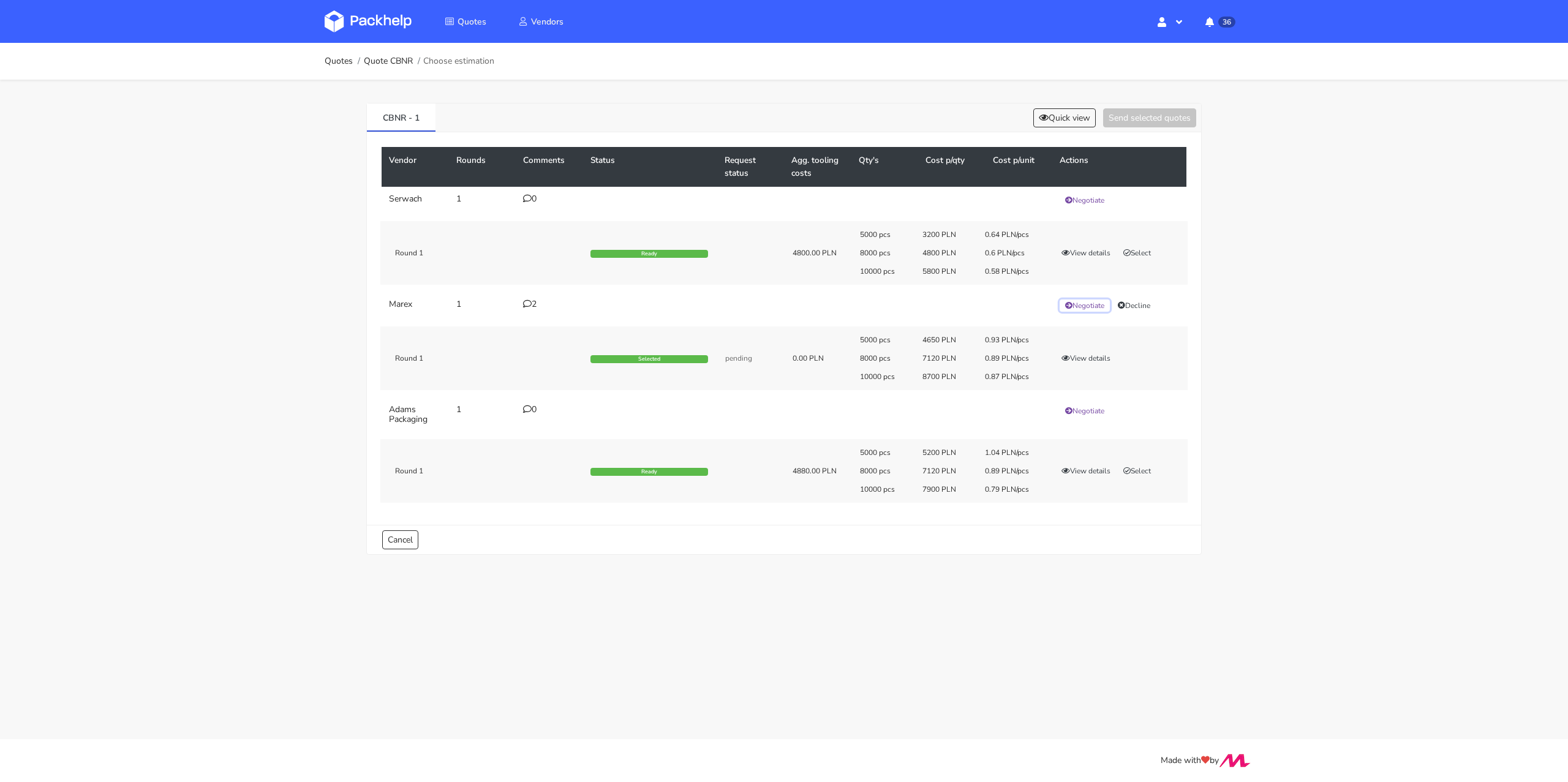
click at [1088, 307] on button "Negotiate" at bounding box center [1085, 306] width 50 height 13
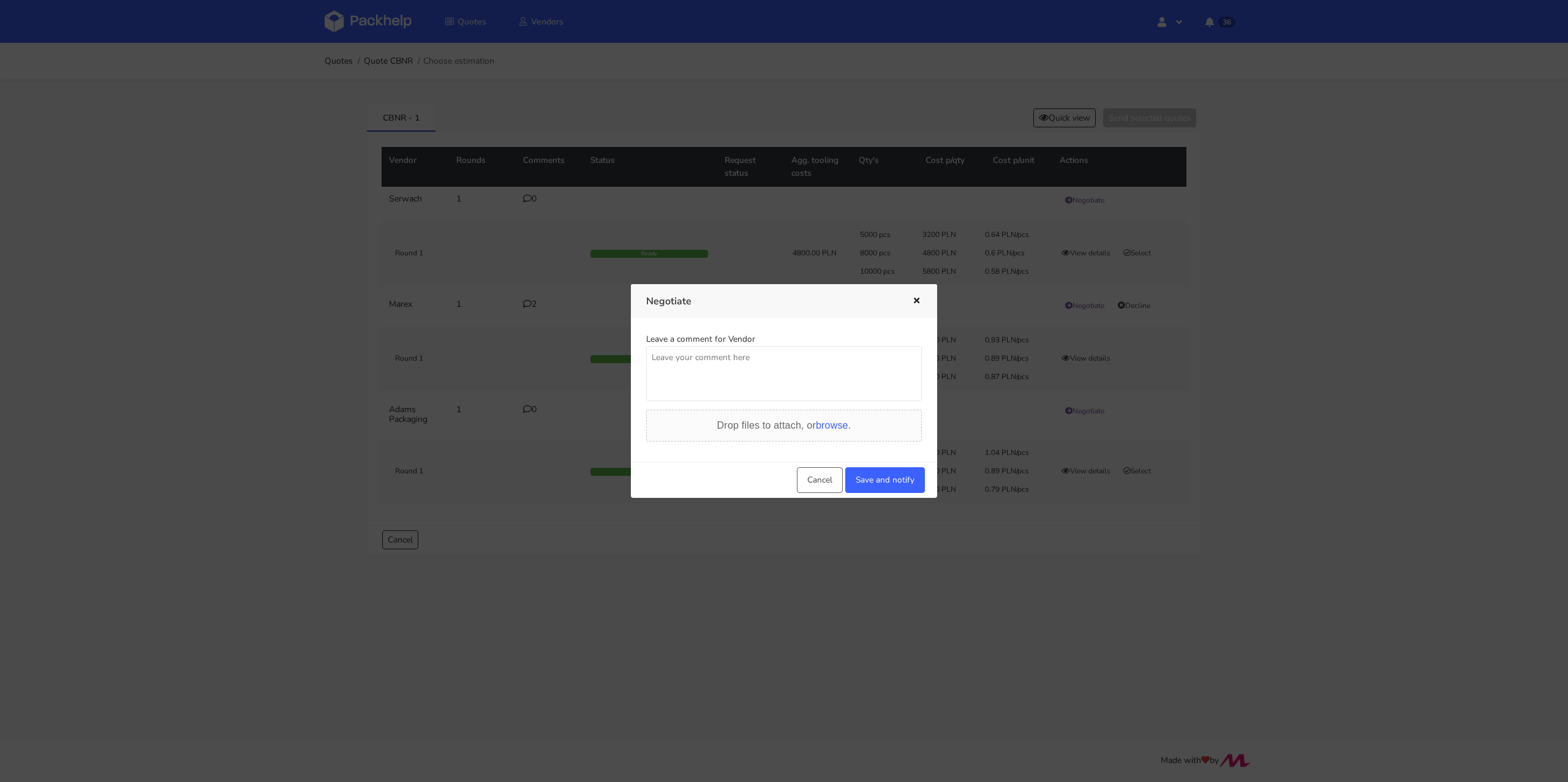
click at [761, 378] on textarea at bounding box center [784, 374] width 276 height 55
type textarea "[PERSON_NAME] potrzebuję lepszej ceny dla nakładu 10000 sztuk."
click at [896, 486] on button "Save and notify" at bounding box center [885, 480] width 80 height 26
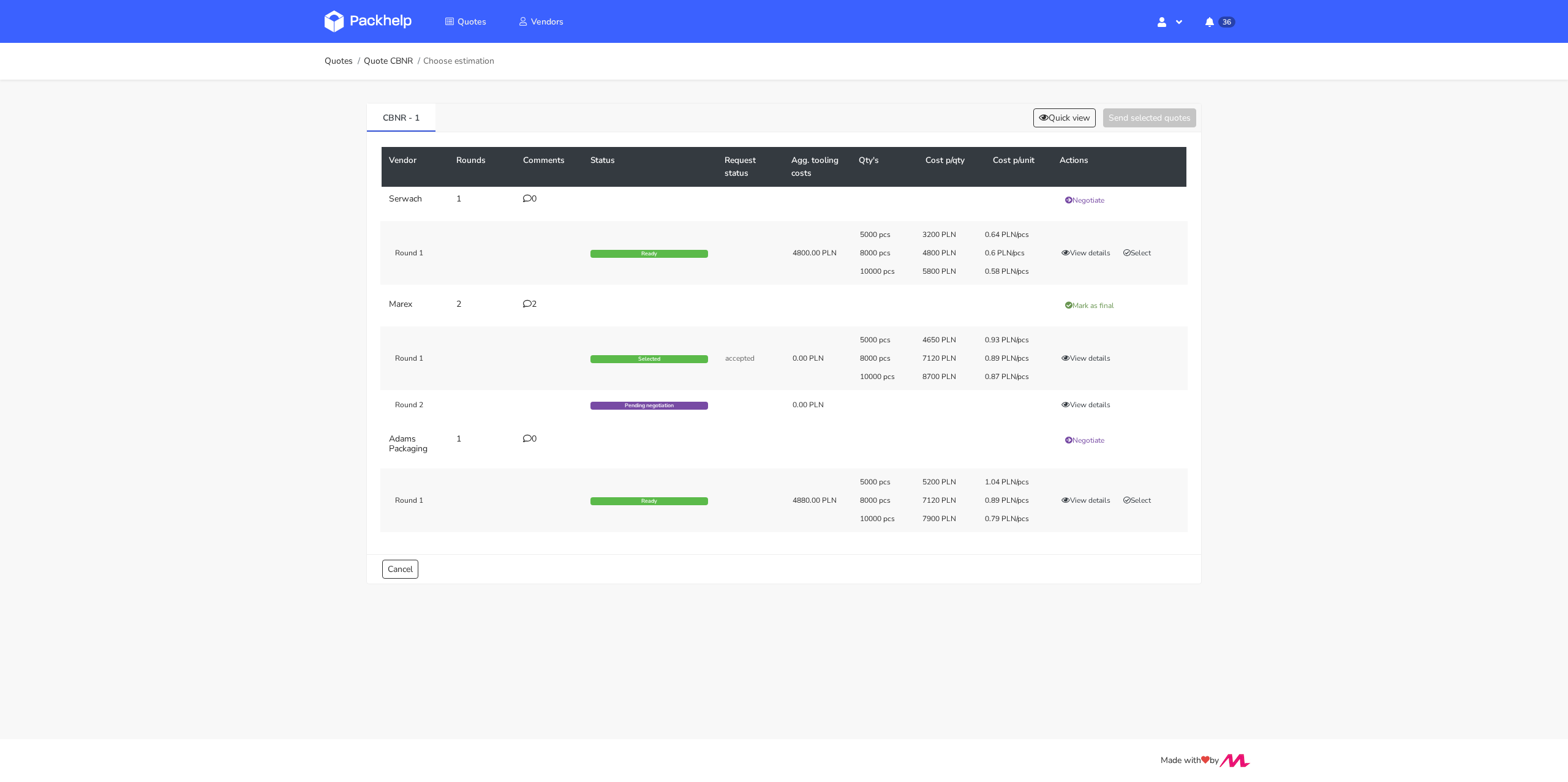
click at [352, 66] on li "Quote CBNR" at bounding box center [382, 61] width 60 height 10
click at [341, 66] on link "Quotes" at bounding box center [338, 61] width 28 height 10
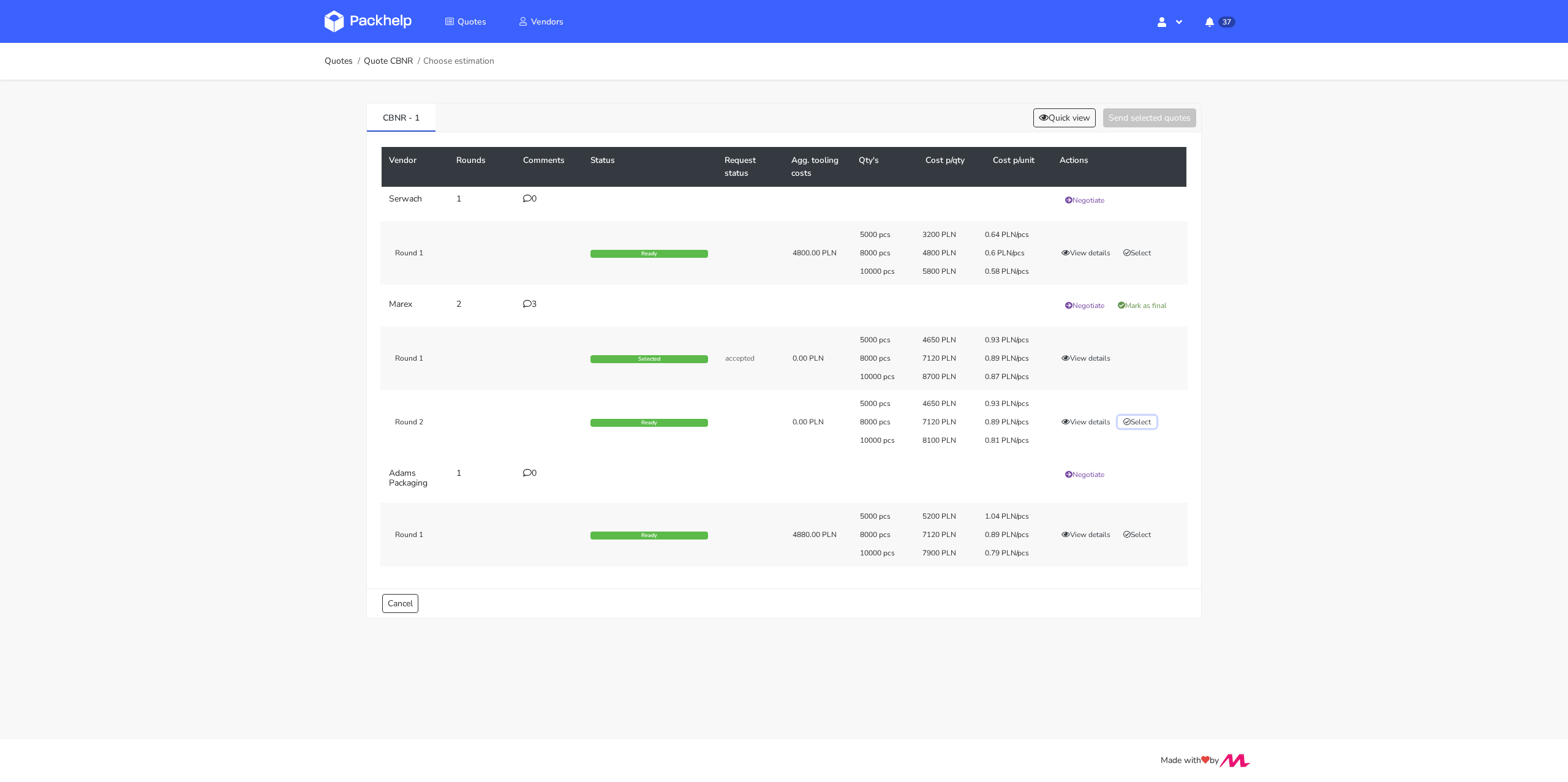
click at [1141, 417] on button "Select" at bounding box center [1136, 422] width 38 height 13
click at [1151, 116] on button "Send selected quotes ( 1 )" at bounding box center [1140, 118] width 110 height 19
click at [336, 69] on ol "Quotes Quote CBNR Choose estimation" at bounding box center [409, 61] width 170 height 24
click at [339, 62] on link "Quotes" at bounding box center [338, 61] width 28 height 10
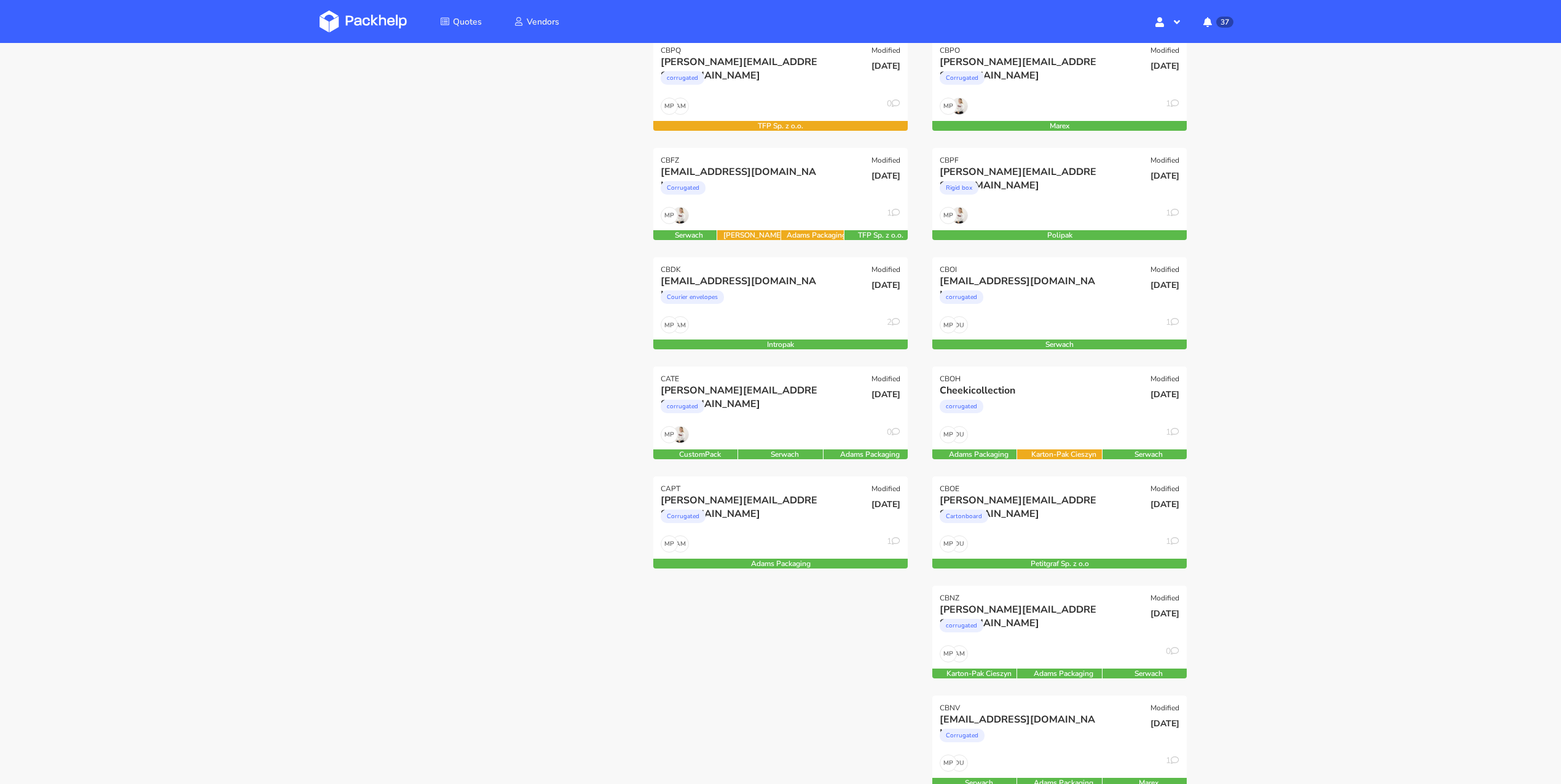
scroll to position [57, 0]
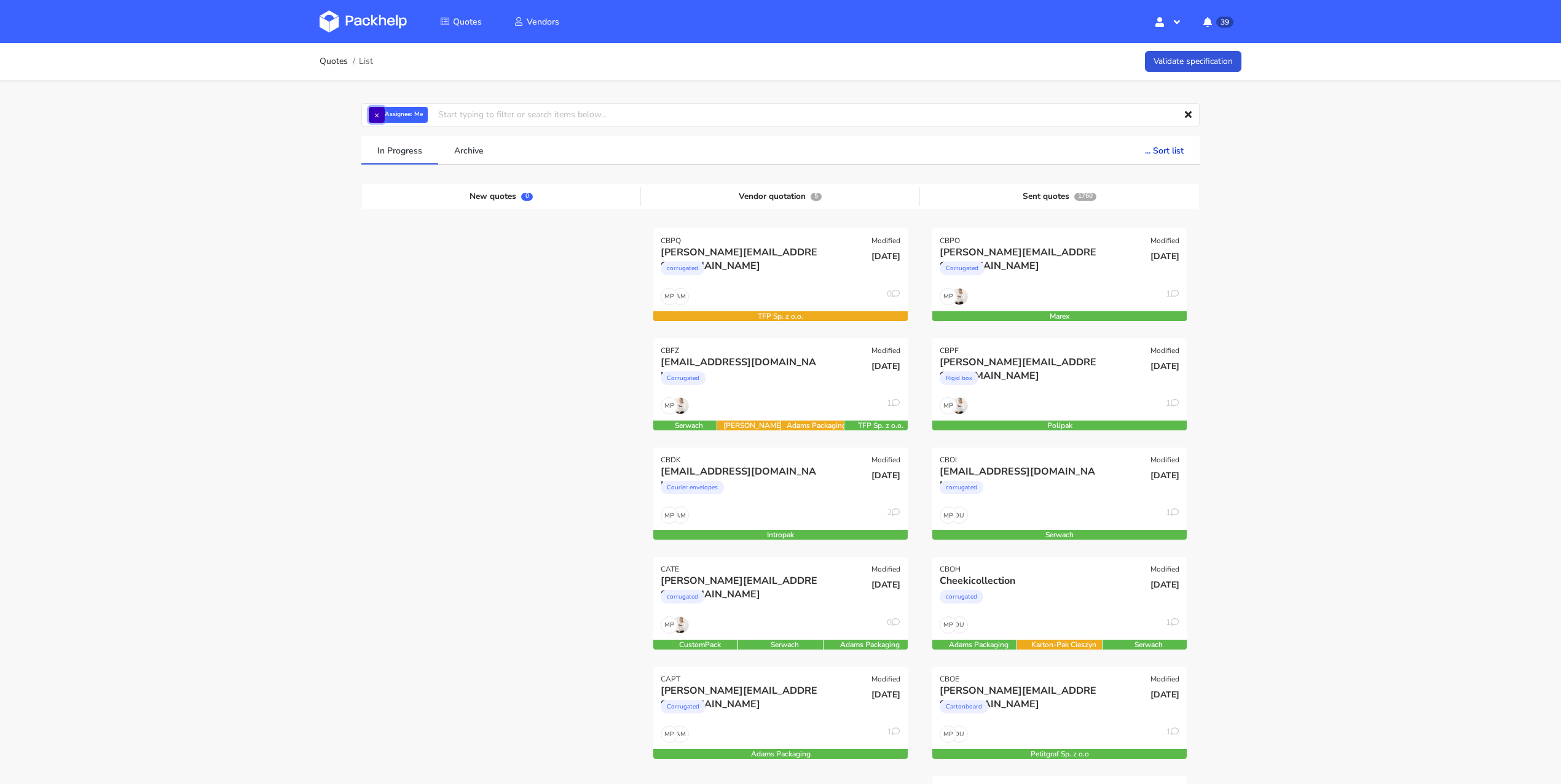
click at [376, 119] on button "×" at bounding box center [376, 115] width 16 height 16
click at [385, 116] on input "text" at bounding box center [780, 115] width 838 height 24
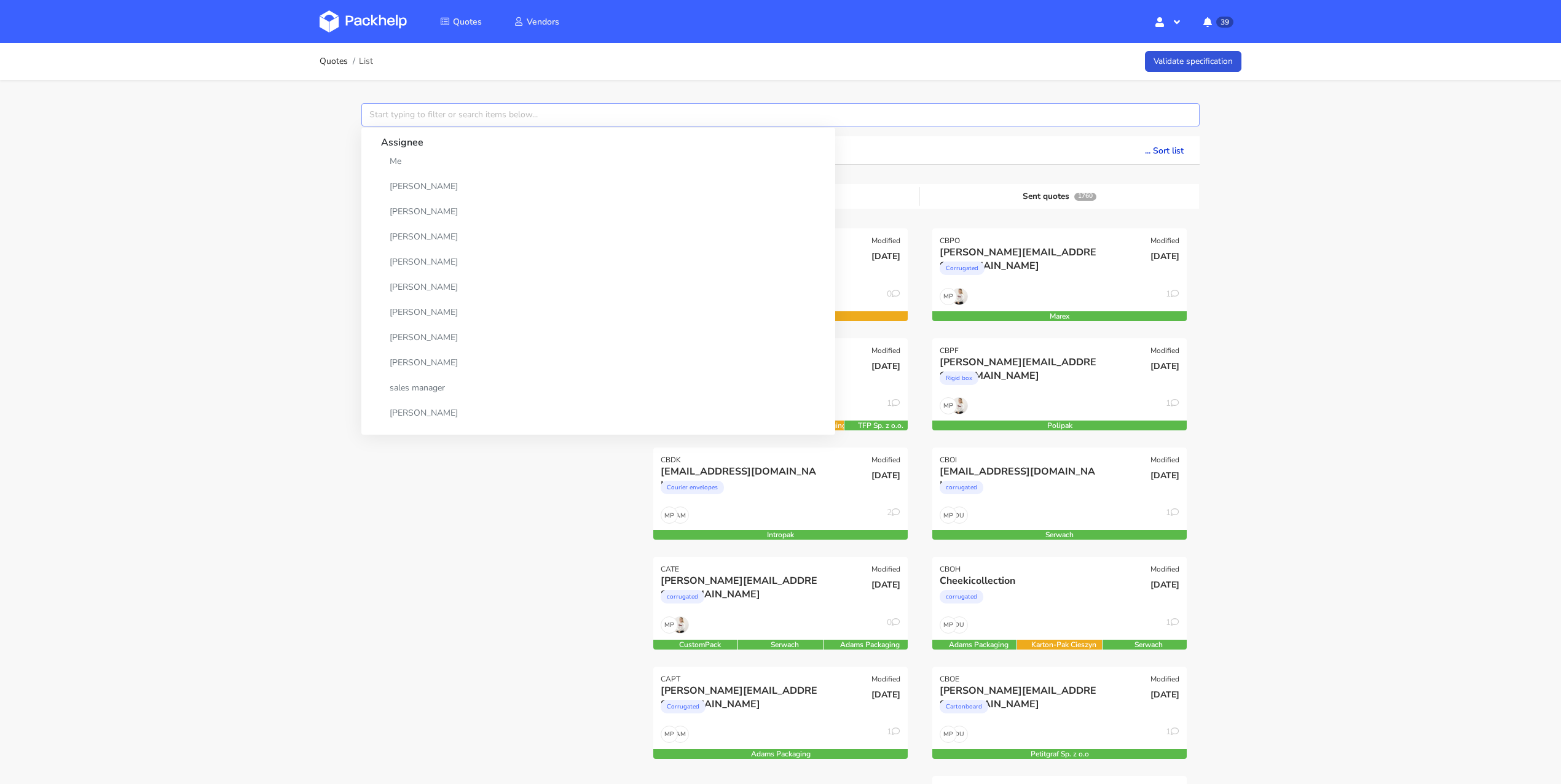
paste input "BVUI"
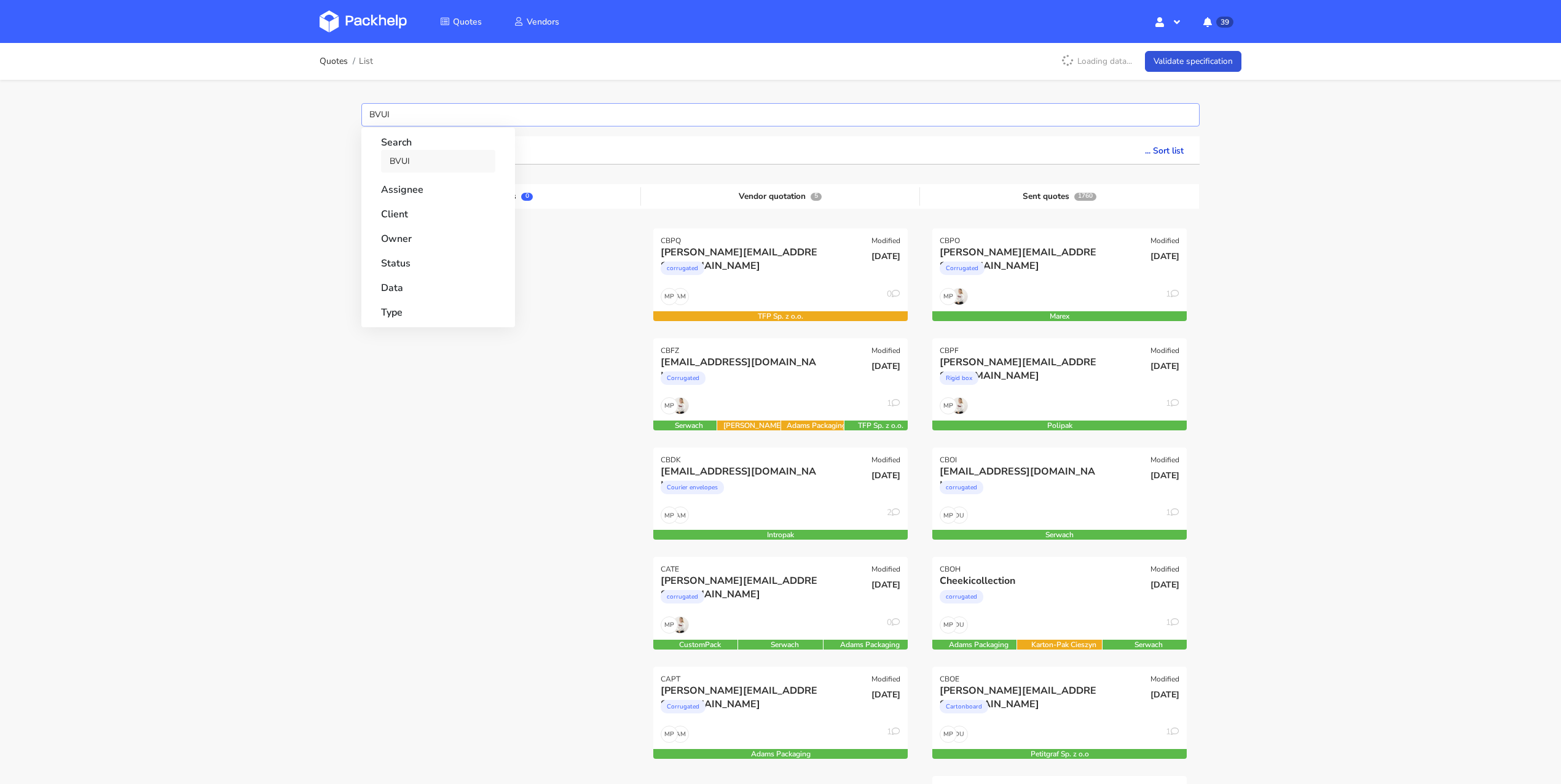
type input "BVUI"
click at [405, 165] on link "BVUI" at bounding box center [438, 161] width 114 height 23
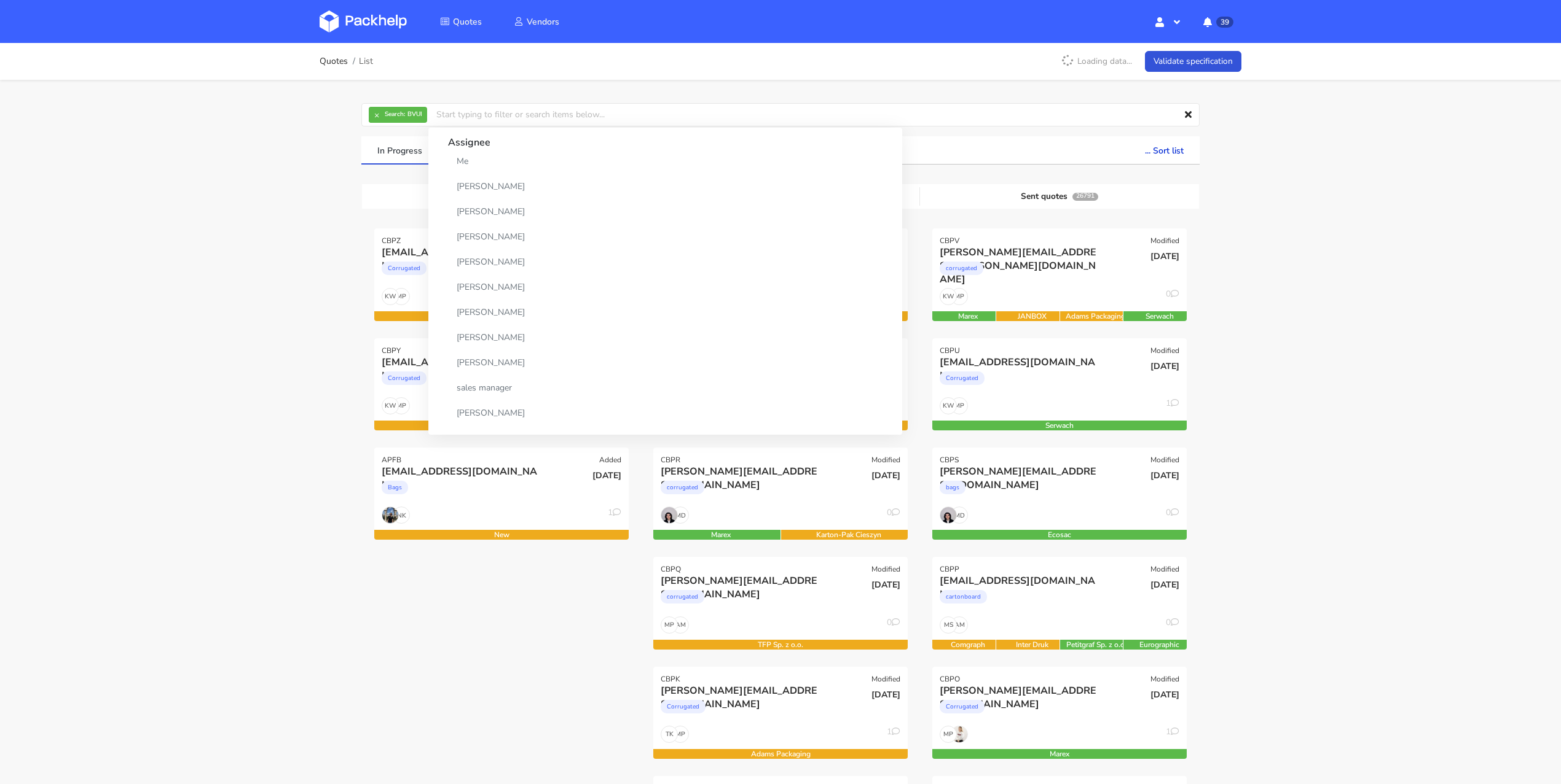
click at [233, 291] on div "Quotes List Loading data... Validate specification × Search: BVUI Assignee Me D…" at bounding box center [780, 739] width 1561 height 1393
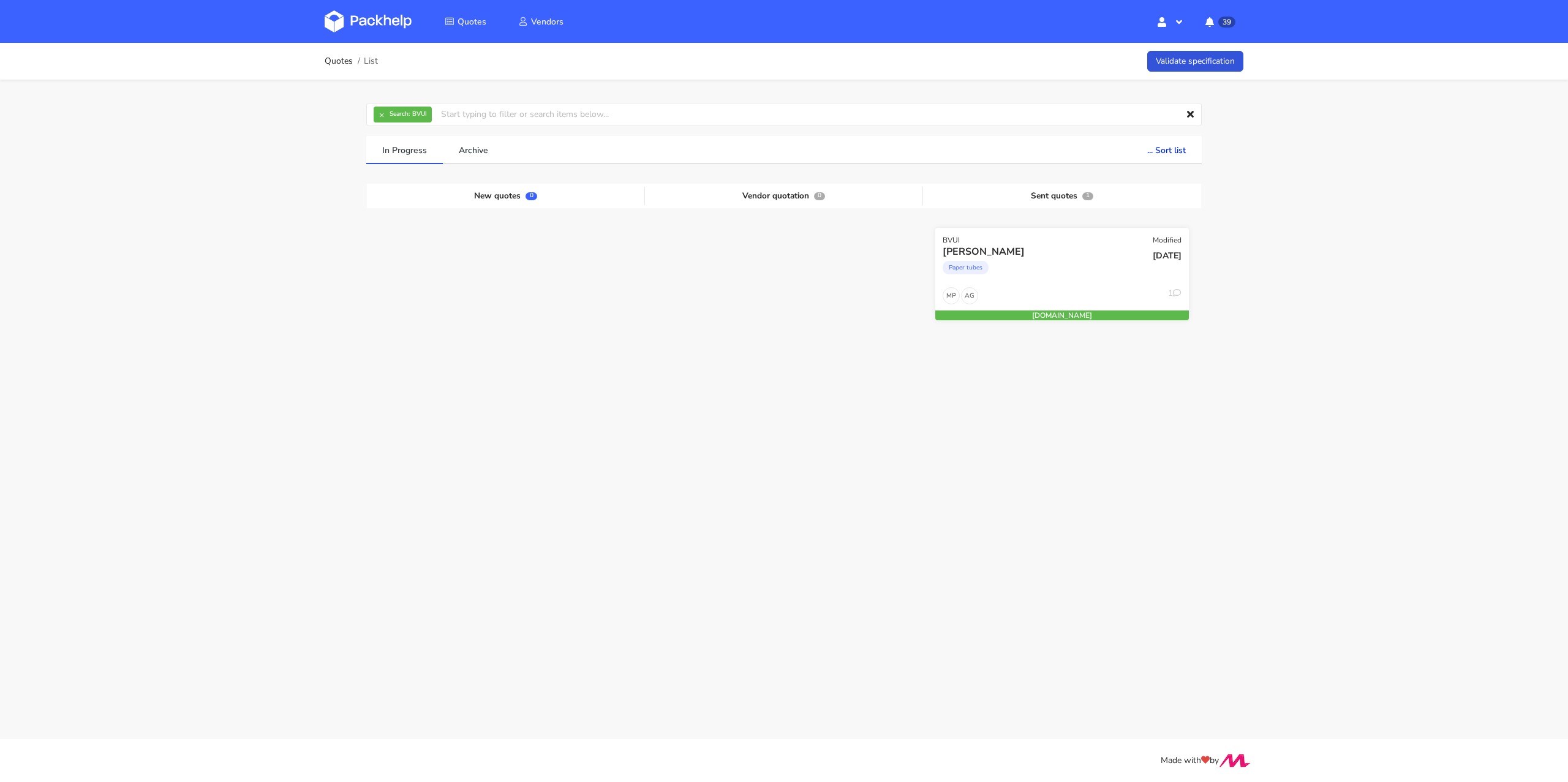
click at [1049, 266] on div "Paper tubes" at bounding box center [1023, 270] width 162 height 24
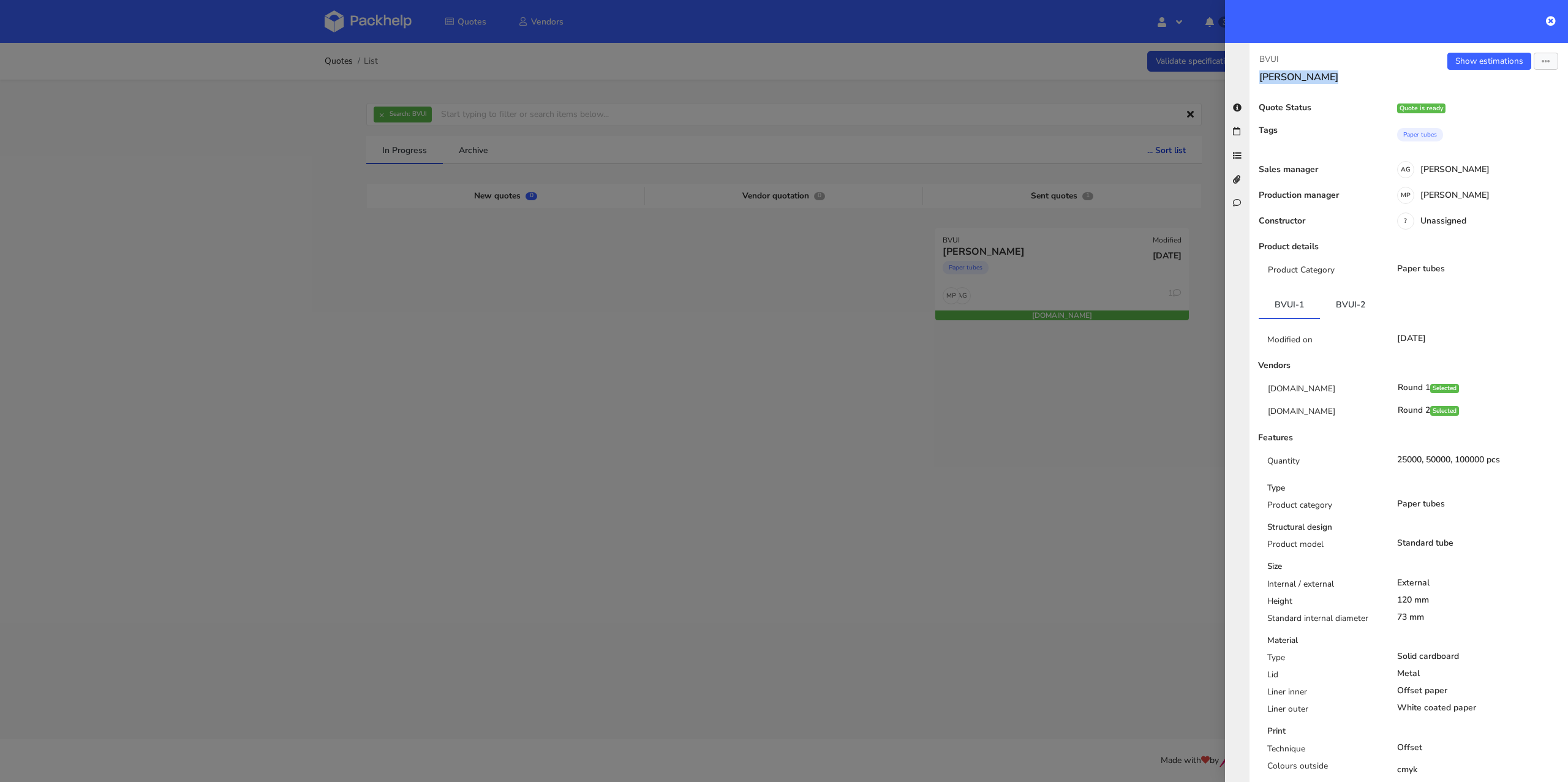
drag, startPoint x: 1323, startPoint y: 77, endPoint x: 1259, endPoint y: 74, distance: 64.1
click at [1259, 74] on h3 "[PERSON_NAME]" at bounding box center [1329, 78] width 139 height 13
copy h3 "[PERSON_NAME]"
click at [674, 412] on div at bounding box center [784, 391] width 1568 height 782
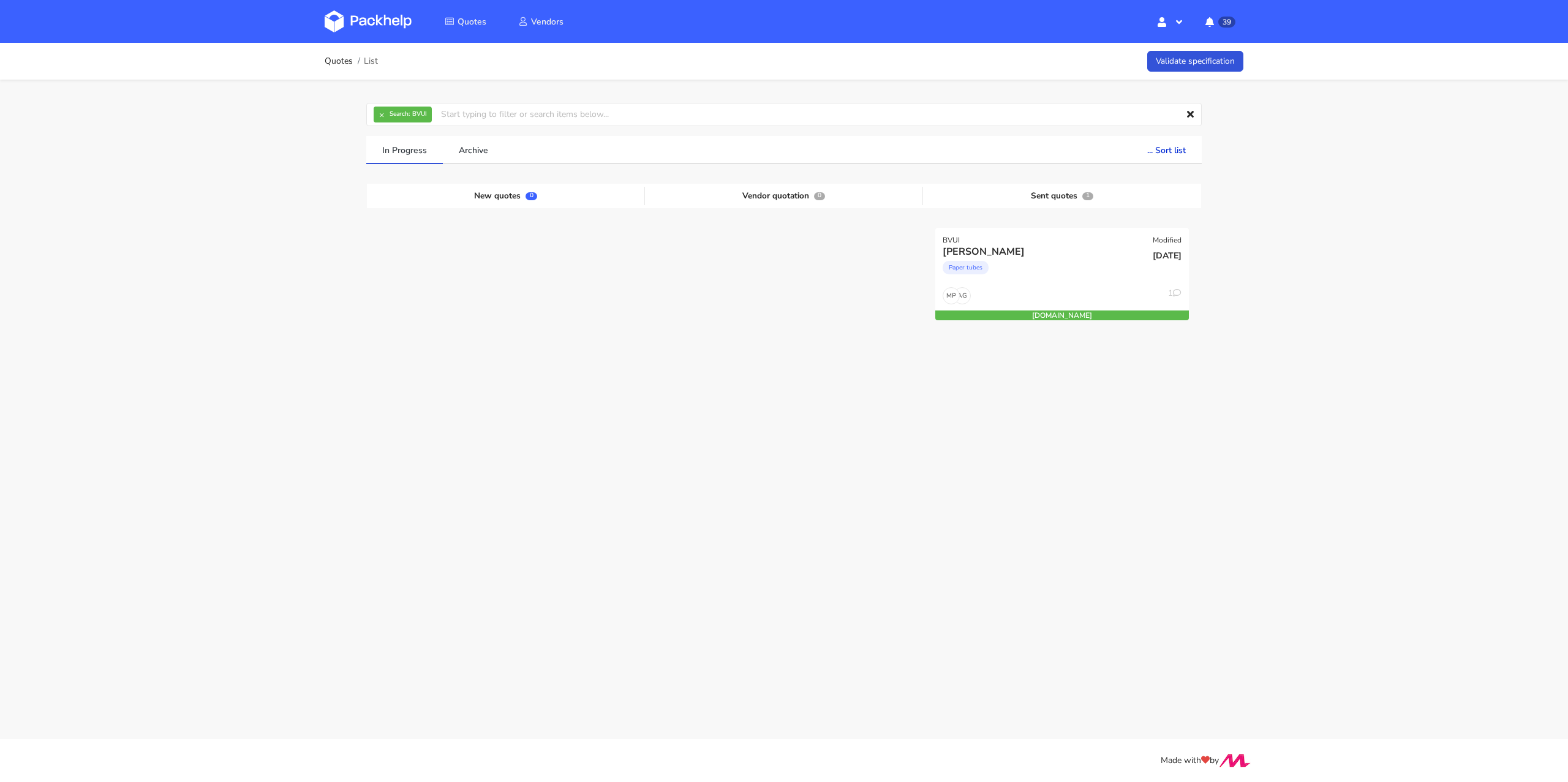
click at [677, 415] on div "In Progress Archive ... Sort list Last added From old to new Last updated Estim…" at bounding box center [784, 281] width 852 height 290
click at [338, 62] on link "Quotes" at bounding box center [338, 61] width 28 height 10
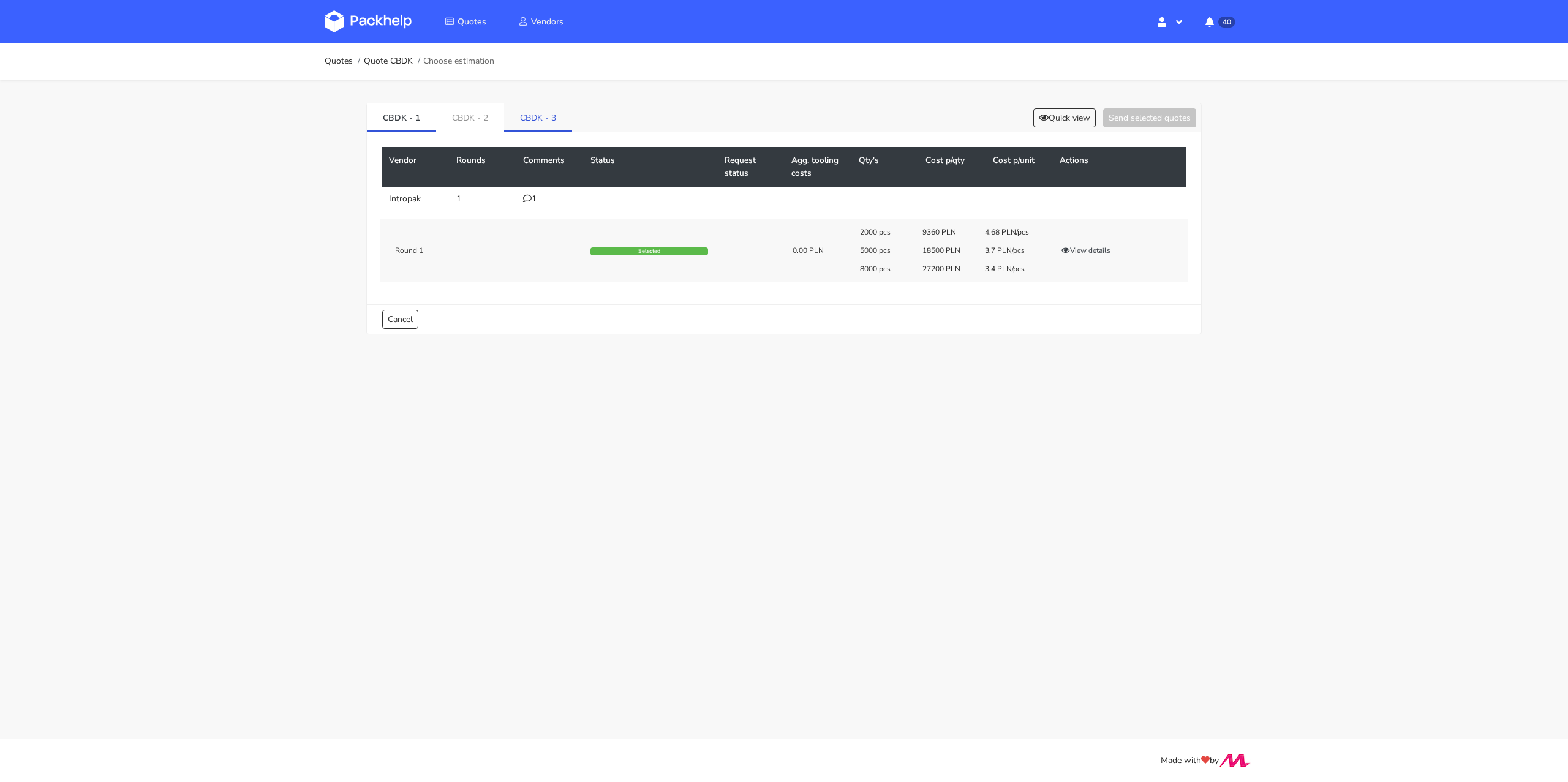
click at [537, 120] on link "CBDK - 3" at bounding box center [537, 117] width 68 height 27
click at [1080, 263] on button "View details" at bounding box center [1086, 266] width 60 height 13
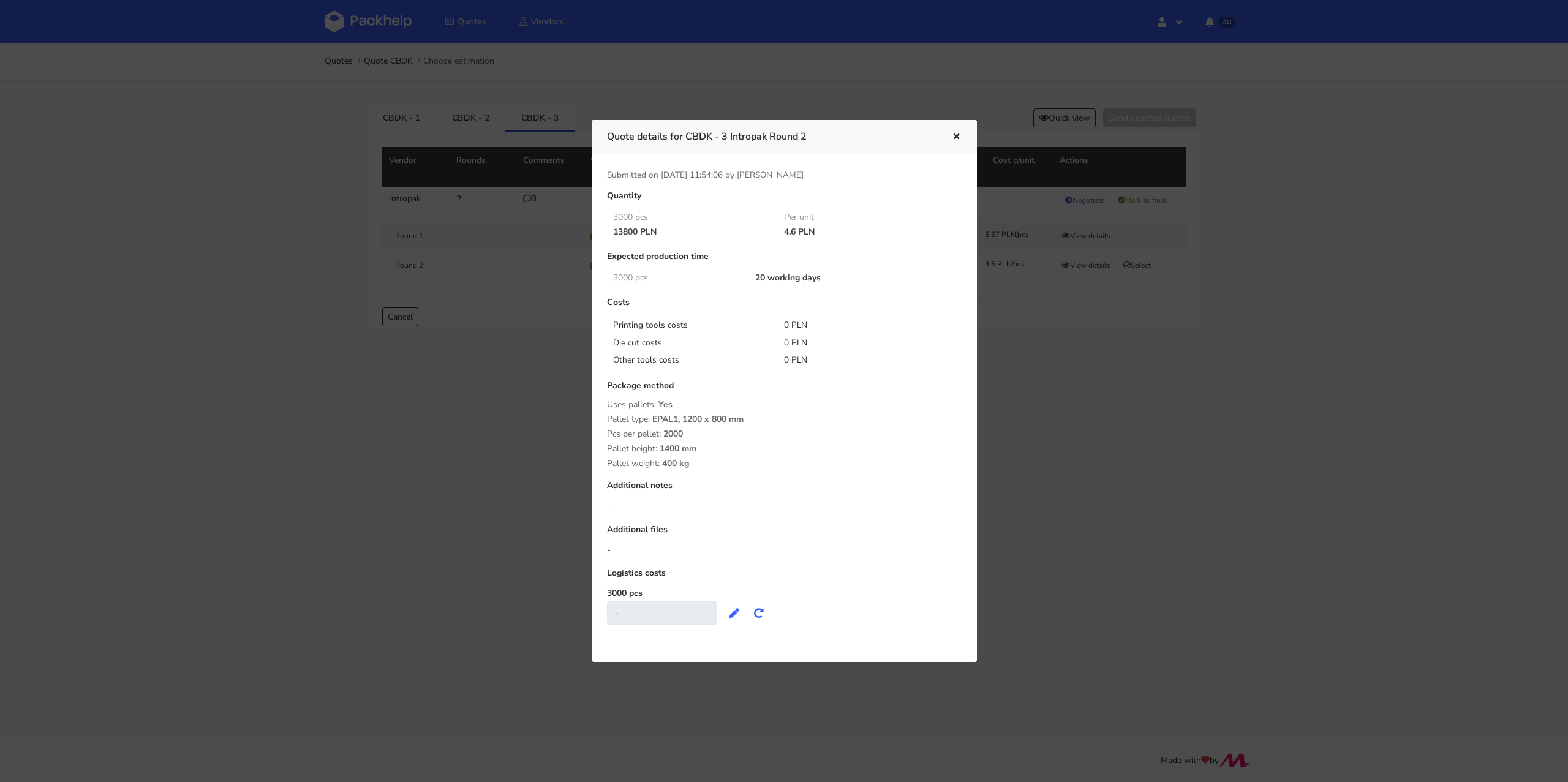
click at [1049, 349] on div at bounding box center [784, 391] width 1568 height 782
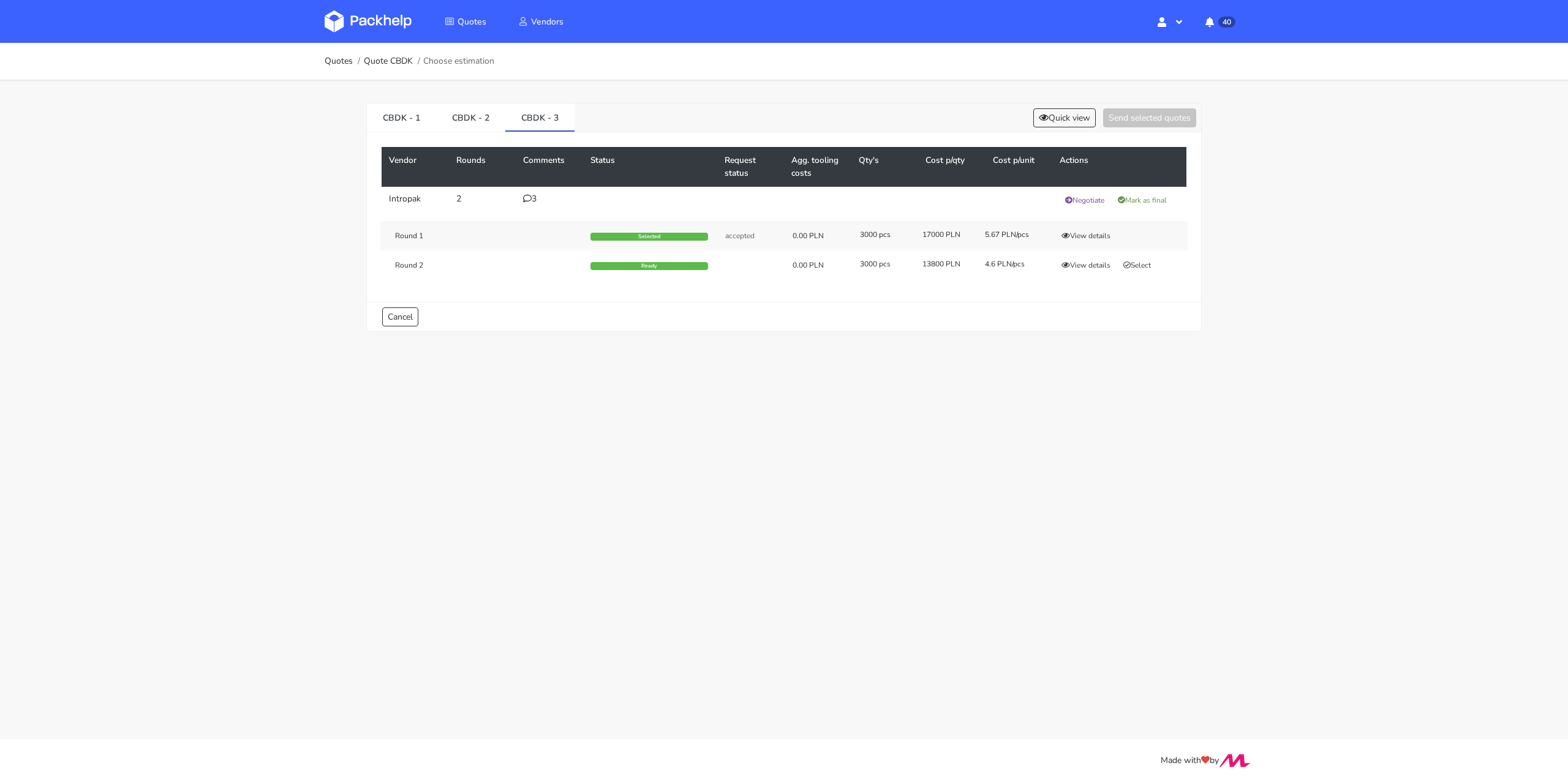
click at [1142, 257] on div "Round 2 Ready 0.00 PLN 3000 pcs 13800 PLN 4.6 PLN/pcs View details Select" at bounding box center [784, 266] width 807 height 30
click at [1143, 260] on button "Select" at bounding box center [1136, 266] width 38 height 13
click at [1153, 120] on button "Send selected quotes ( 1 )" at bounding box center [1140, 118] width 110 height 19
click at [338, 60] on link "Quotes" at bounding box center [338, 61] width 28 height 10
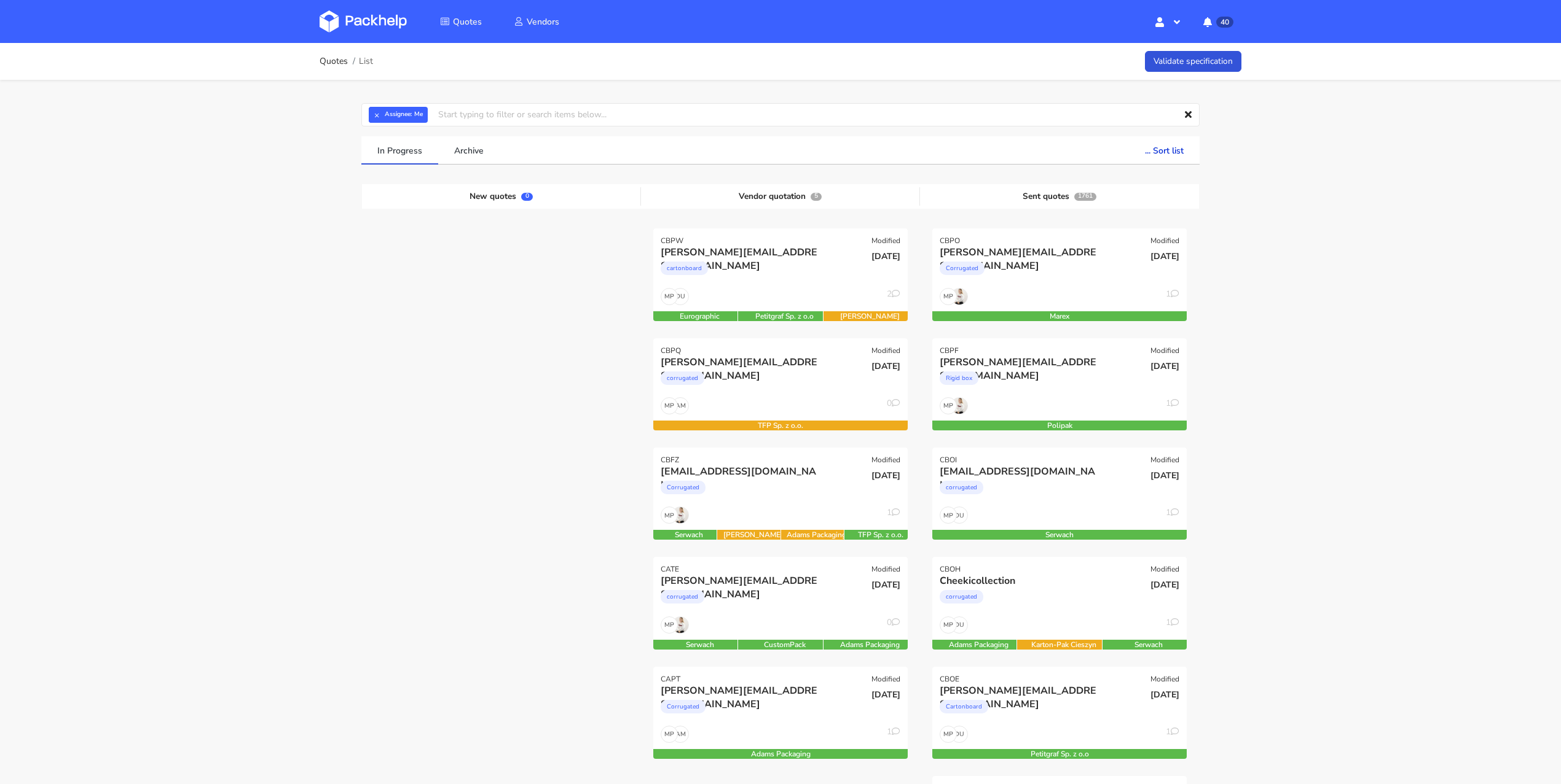
click at [390, 361] on div at bounding box center [501, 776] width 279 height 1096
click at [772, 303] on div "DU MP 2" at bounding box center [780, 300] width 255 height 24
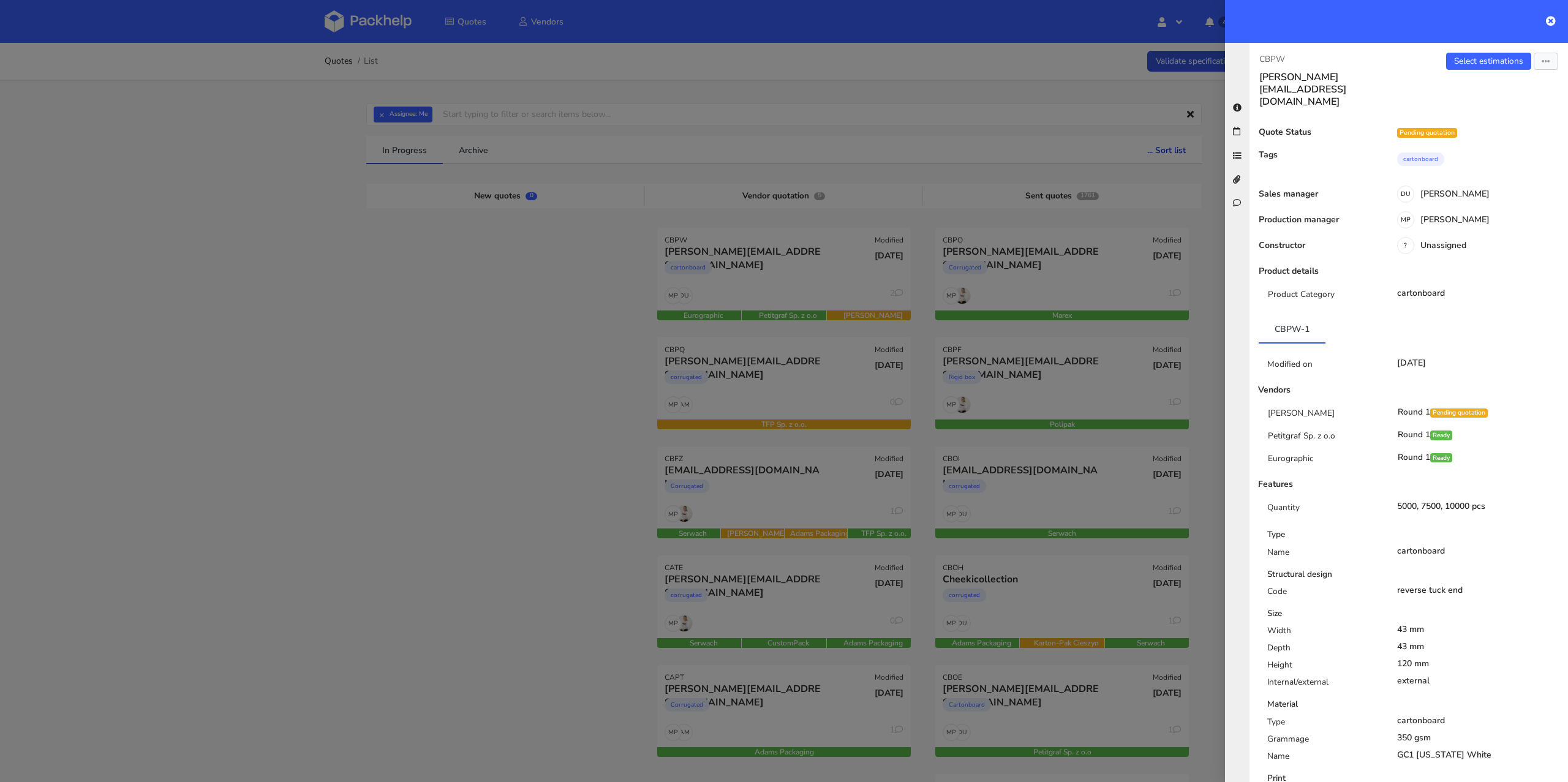
click at [476, 347] on div at bounding box center [784, 391] width 1568 height 782
